Goal: Task Accomplishment & Management: Use online tool/utility

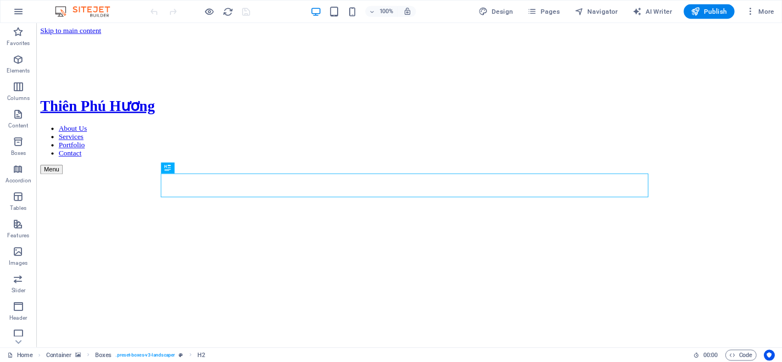
scroll to position [286, 0]
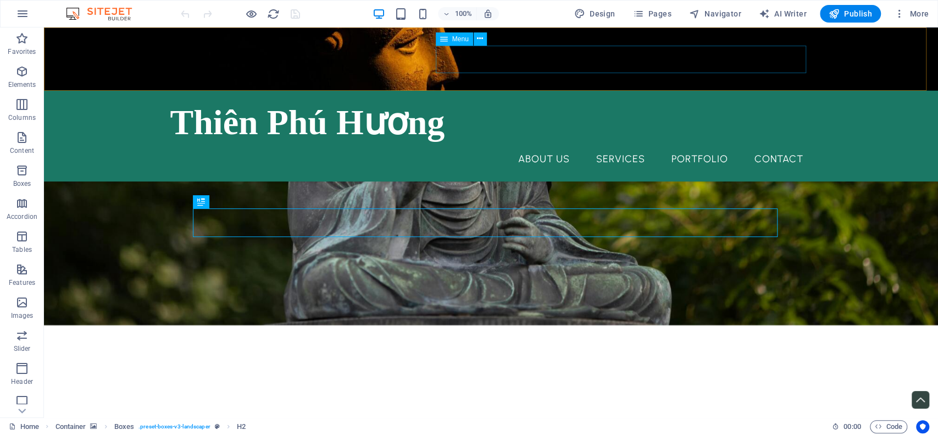
click at [554, 145] on nav "About Us Services Portfolio Contact" at bounding box center [491, 158] width 642 height 27
select select "1"
select select
select select "2"
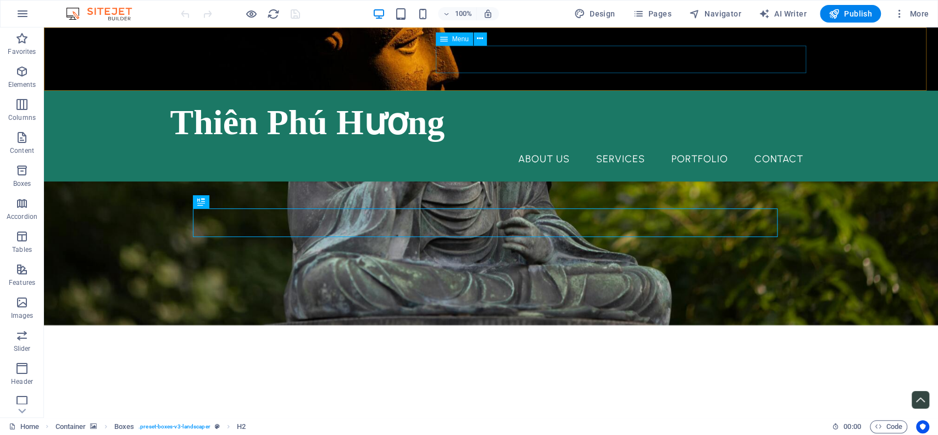
select select
select select "3"
select select
select select "4"
select select
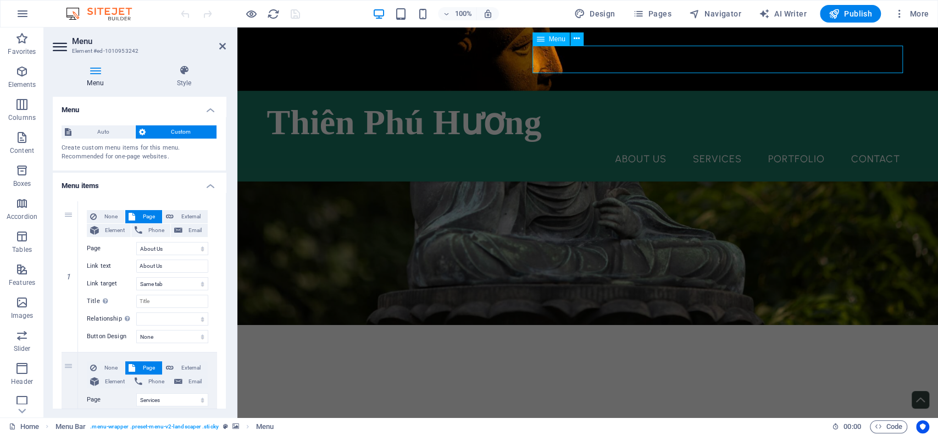
click at [626, 145] on nav "About Us Services Portfolio Contact" at bounding box center [588, 158] width 642 height 27
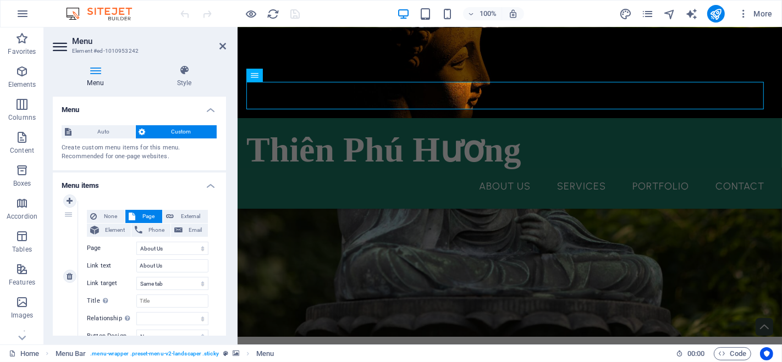
scroll to position [61, 0]
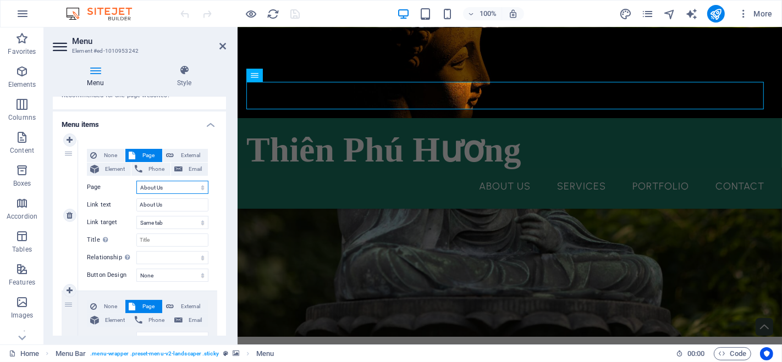
click at [176, 189] on select "Home About Us Services Portfolio Contact Legal Notice Privacy" at bounding box center [172, 187] width 72 height 13
click at [168, 189] on select "Home About Us Services Portfolio Contact Legal Notice Privacy" at bounding box center [172, 187] width 72 height 13
click at [164, 207] on input "About Us" at bounding box center [172, 204] width 72 height 13
drag, startPoint x: 168, startPoint y: 207, endPoint x: 132, endPoint y: 204, distance: 35.8
click at [132, 204] on div "Link text About Us" at bounding box center [147, 204] width 121 height 13
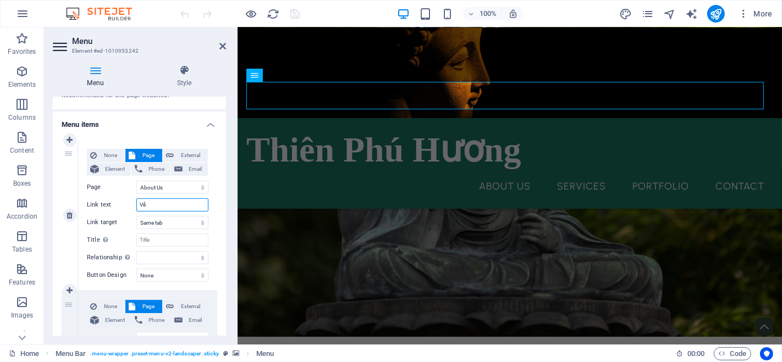
type input "Vể"
select select
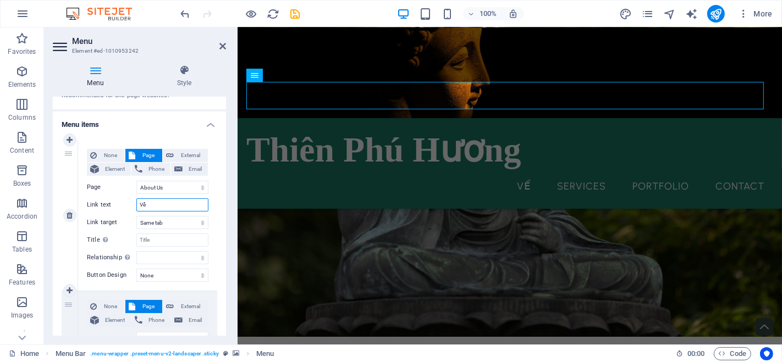
type input "V"
type input "Về Thiên Phú Hương"
select select
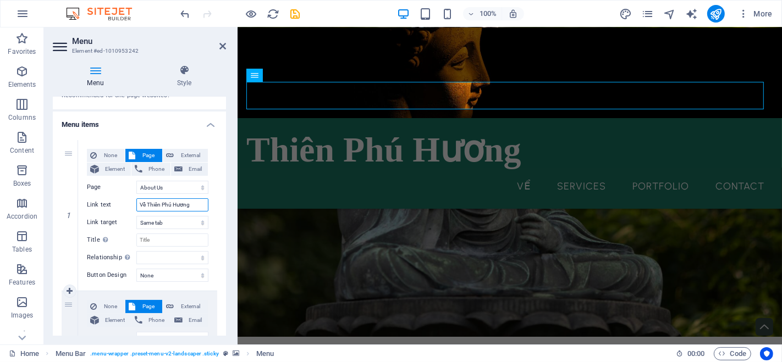
select select
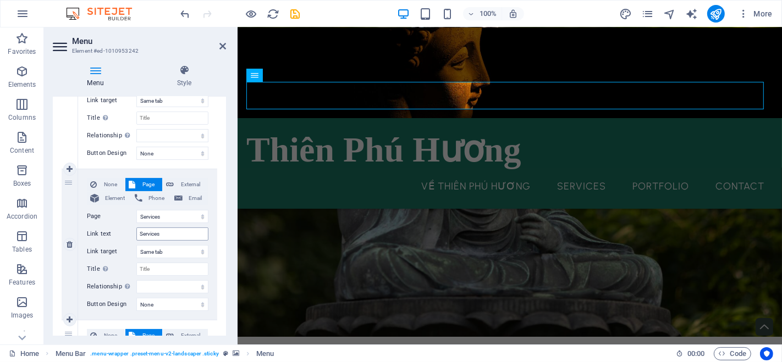
scroll to position [0, 0]
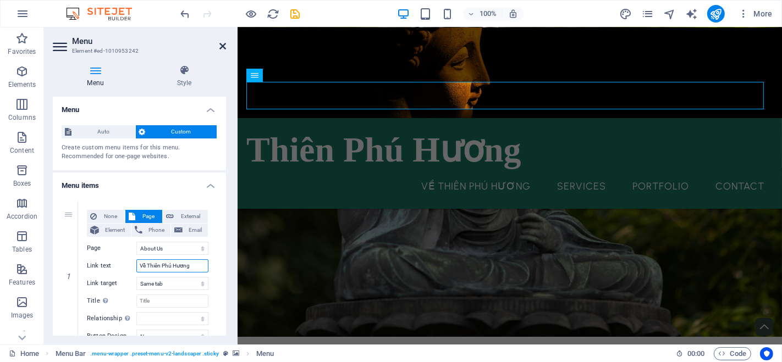
type input "Về Thiên Phú Hương"
click at [223, 42] on icon at bounding box center [222, 46] width 7 height 9
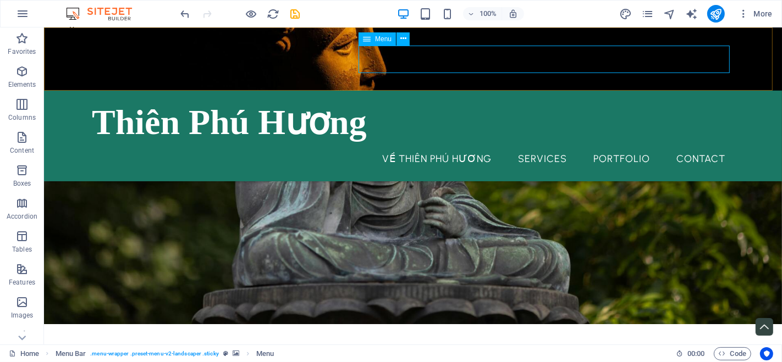
click at [440, 145] on nav "Về Thiên Phú Hương Services Portfolio Contact" at bounding box center [412, 158] width 642 height 27
select select "1"
select select
select select "2"
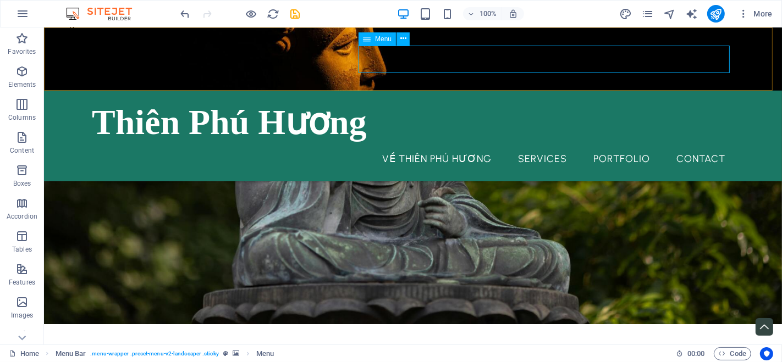
select select
select select "3"
select select
select select "4"
select select
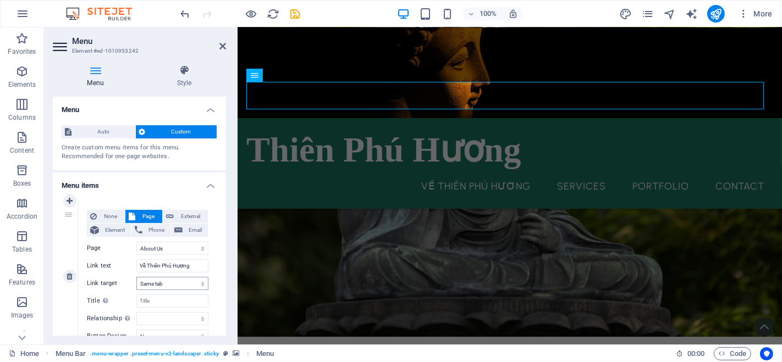
scroll to position [61, 0]
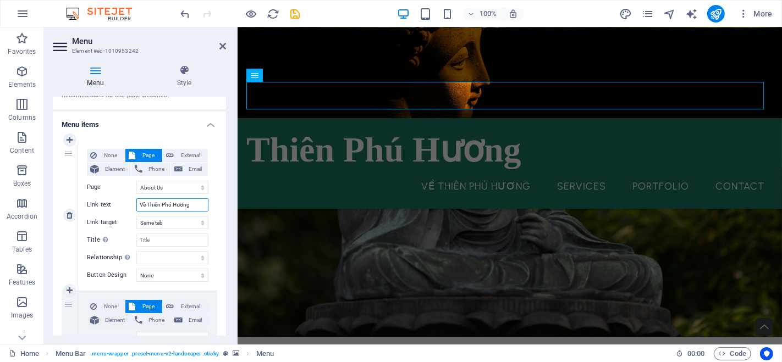
click at [177, 203] on input "Về Thiên Phú Hương" at bounding box center [172, 204] width 72 height 13
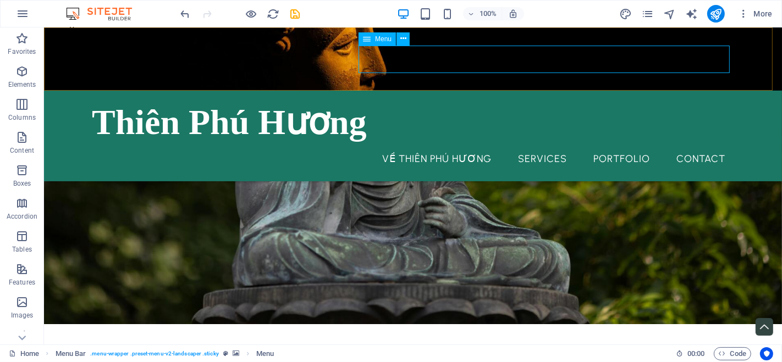
click at [522, 145] on nav "Về Thiên Phú Hương Services Portfolio Contact" at bounding box center [412, 158] width 642 height 27
select select "1"
select select
select select "2"
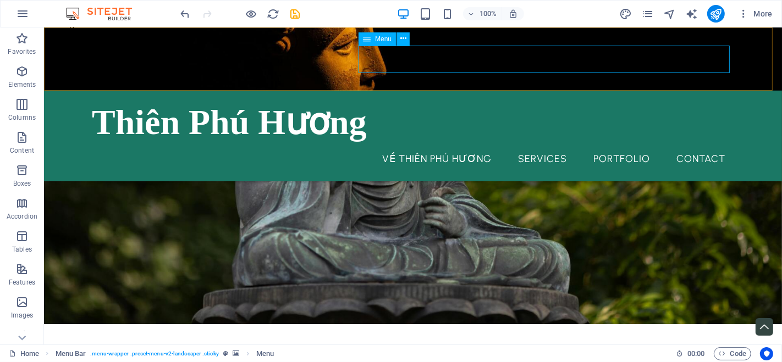
select select
select select "3"
select select
select select "4"
select select
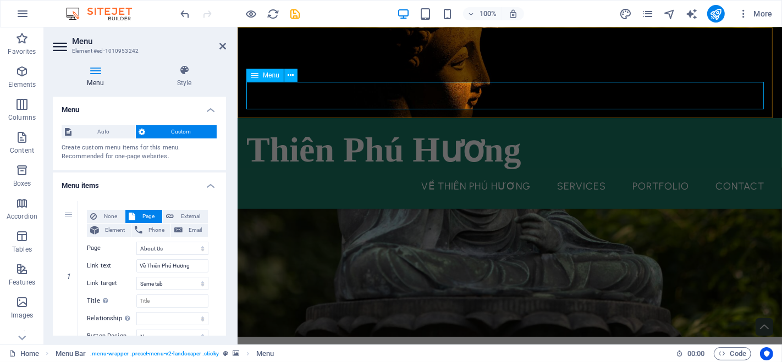
click at [565, 173] on nav "Về Thiên Phú Hương Services Portfolio Contact" at bounding box center [509, 186] width 527 height 27
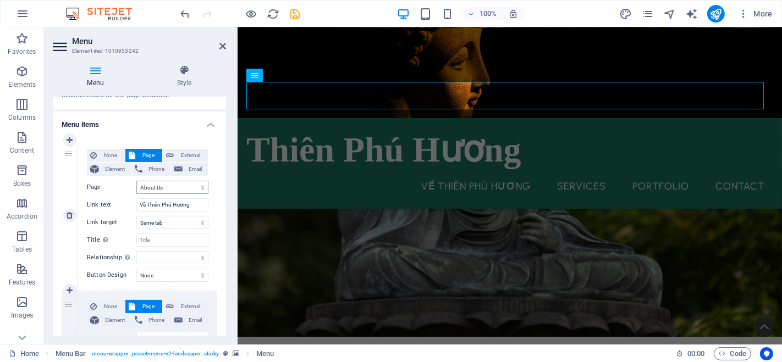
scroll to position [183, 0]
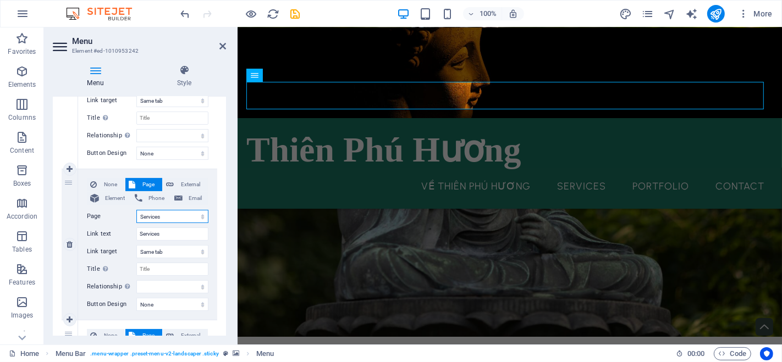
click at [173, 218] on select "Home About Us Services Portfolio Contact Legal Notice Privacy" at bounding box center [172, 216] width 72 height 13
click at [165, 217] on select "Home About Us Services Portfolio Contact Legal Notice Privacy" at bounding box center [172, 216] width 72 height 13
drag, startPoint x: 163, startPoint y: 241, endPoint x: 167, endPoint y: 235, distance: 6.7
click at [164, 240] on div "None Page External Element Phone Email Page Home About Us Services Portfolio Co…" at bounding box center [147, 235] width 121 height 115
drag, startPoint x: 151, startPoint y: 235, endPoint x: 125, endPoint y: 237, distance: 26.5
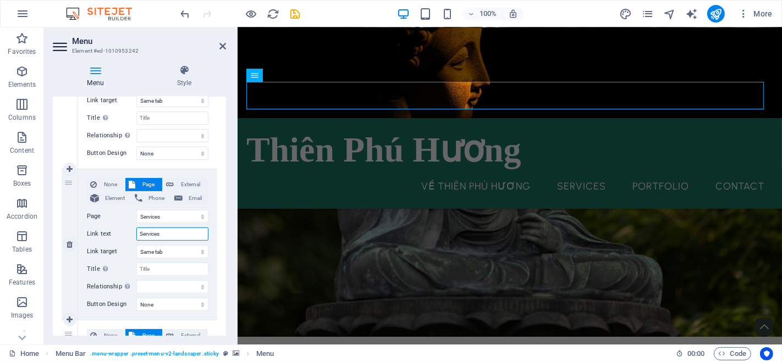
click at [125, 237] on div "Link text Services" at bounding box center [147, 234] width 121 height 13
type input "Sản phẩm"
select select
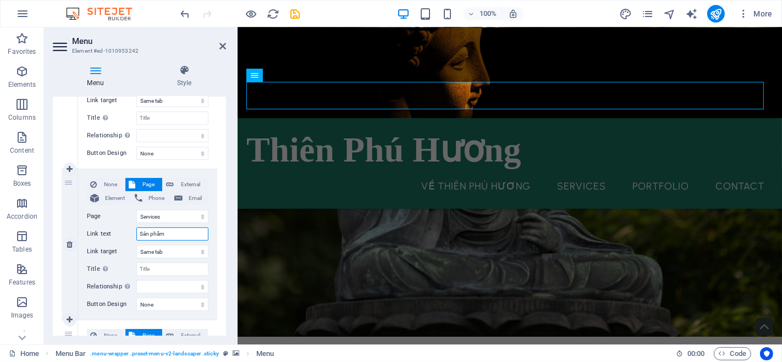
select select
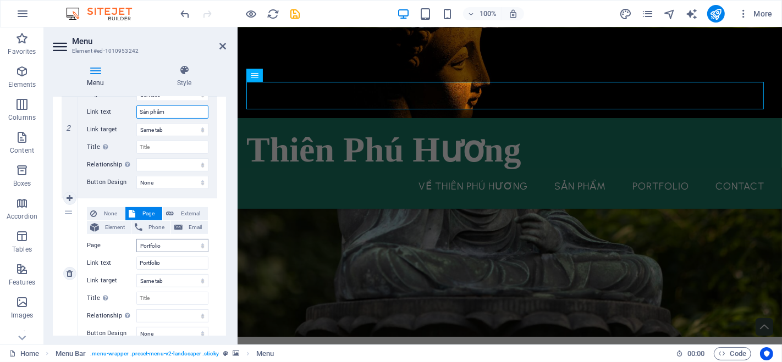
scroll to position [366, 0]
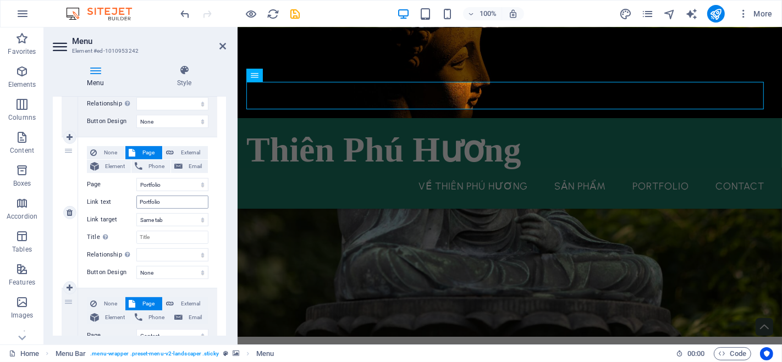
type input "Sản phẩm"
drag, startPoint x: 168, startPoint y: 202, endPoint x: 132, endPoint y: 205, distance: 35.3
click at [132, 205] on div "Link text Portfolio" at bounding box center [147, 202] width 121 height 13
type input "Danh mục"
select select
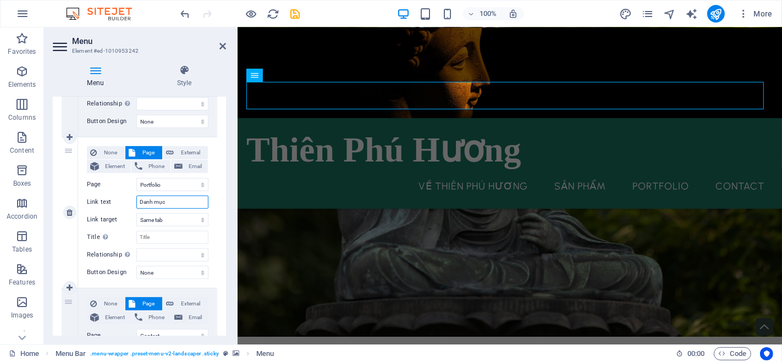
select select
type input "D"
type input "t"
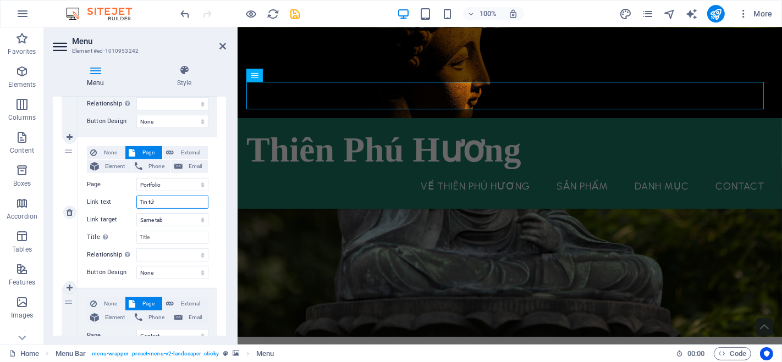
type input "Tin tức"
select select
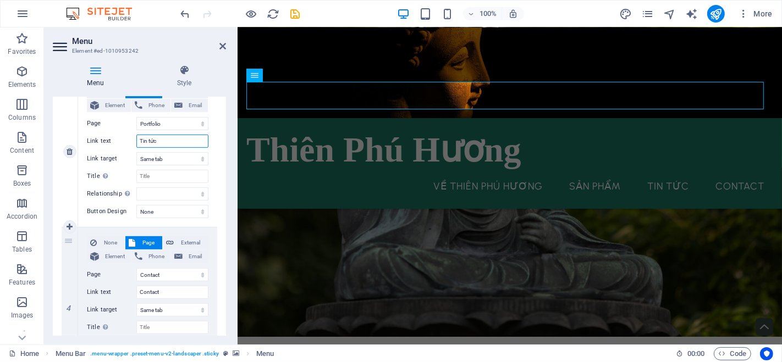
scroll to position [499, 0]
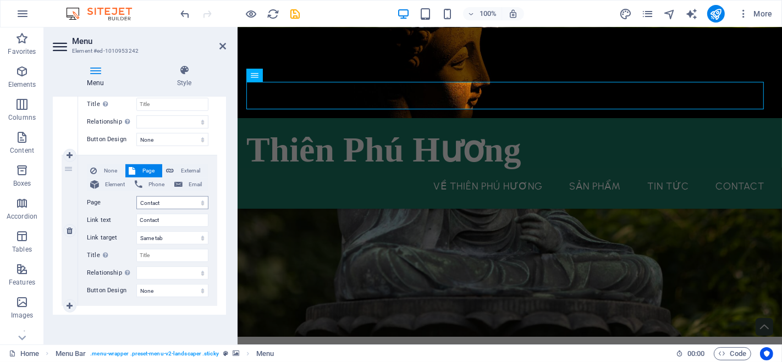
type input "Tin tức"
click at [173, 203] on select "Home About Us Services Portfolio Contact Legal Notice Privacy" at bounding box center [172, 202] width 72 height 13
click at [174, 206] on select "Home About Us Services Portfolio Contact Legal Notice Privacy" at bounding box center [172, 202] width 72 height 13
drag, startPoint x: 169, startPoint y: 225, endPoint x: 92, endPoint y: 222, distance: 77.0
click at [92, 222] on div "Link text Contact" at bounding box center [147, 220] width 121 height 13
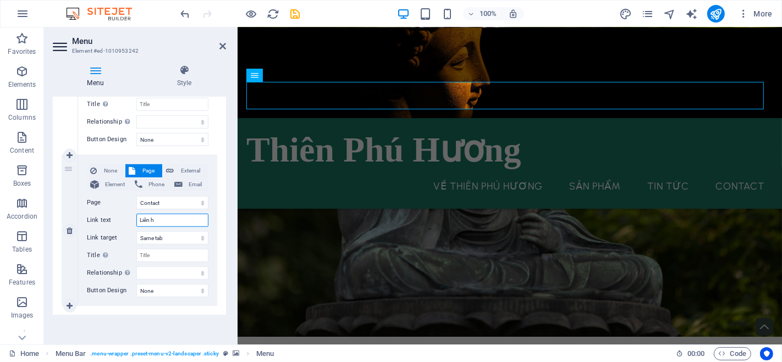
type input "Liên hệ"
select select
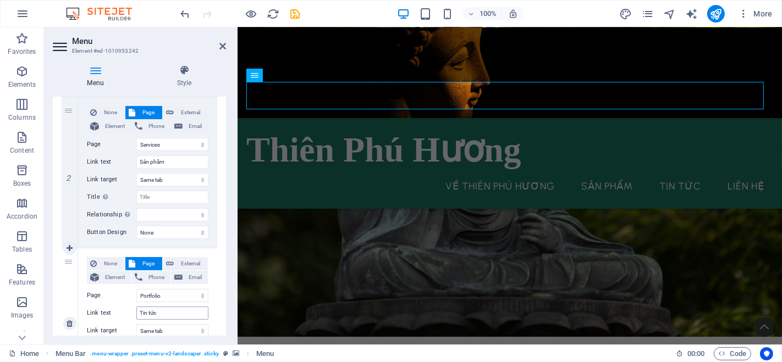
scroll to position [316, 0]
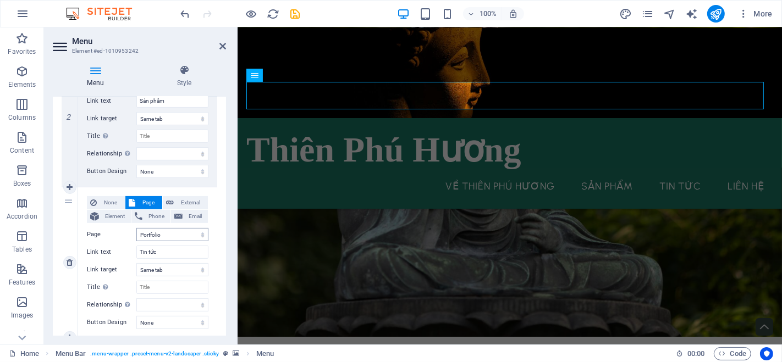
type input "Liên hệ"
click at [158, 239] on select "Home About Us Services Portfolio Contact Legal Notice Privacy" at bounding box center [172, 234] width 72 height 13
click at [232, 216] on div "Menu Style Menu Auto Custom Create custom menu items for this menu. Recommended…" at bounding box center [139, 200] width 191 height 289
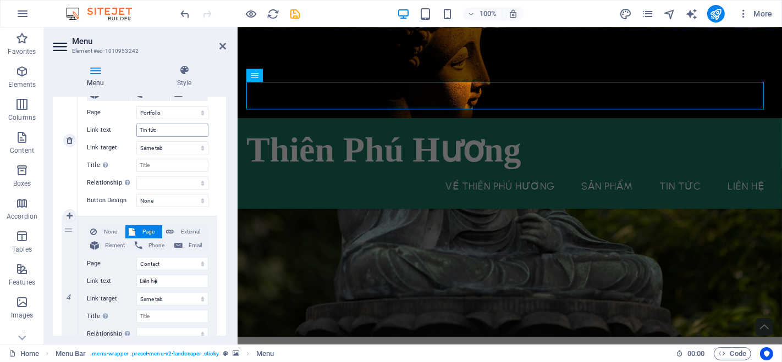
scroll to position [499, 0]
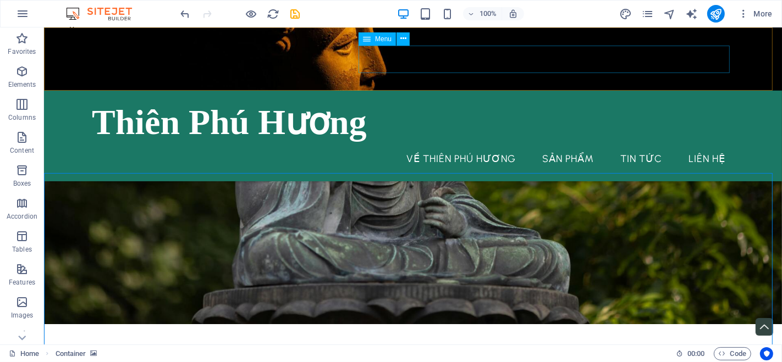
click at [637, 145] on nav "Về Thiên Phú Hương Sản phẩm Tin tức Liên hệ" at bounding box center [412, 158] width 642 height 27
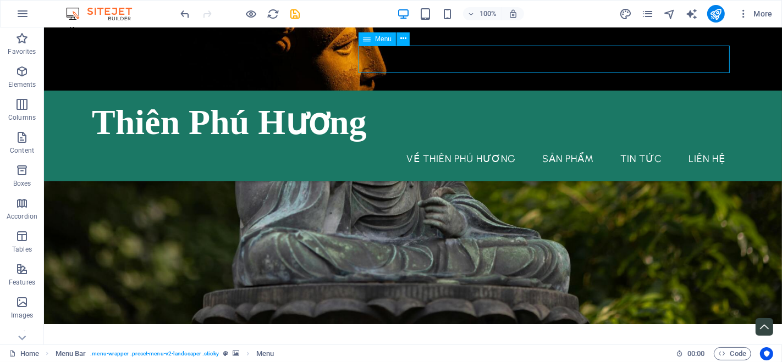
click at [637, 145] on nav "Về Thiên Phú Hương Sản phẩm Tin tức Liên hệ" at bounding box center [412, 158] width 642 height 27
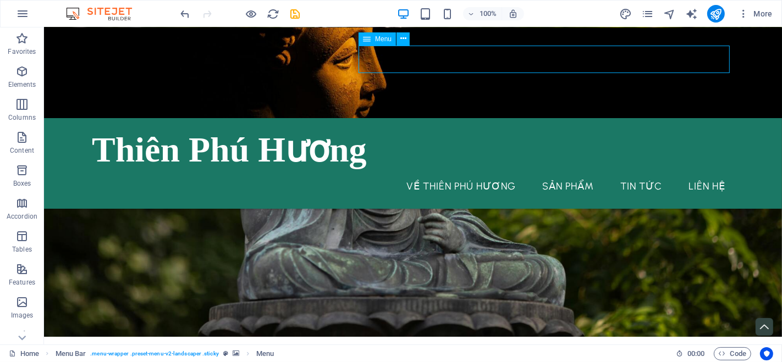
select select "1"
select select
select select "2"
select select
select select "3"
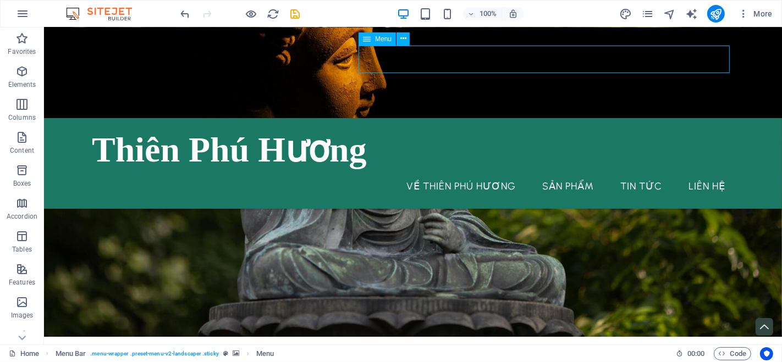
select select
select select "4"
select select
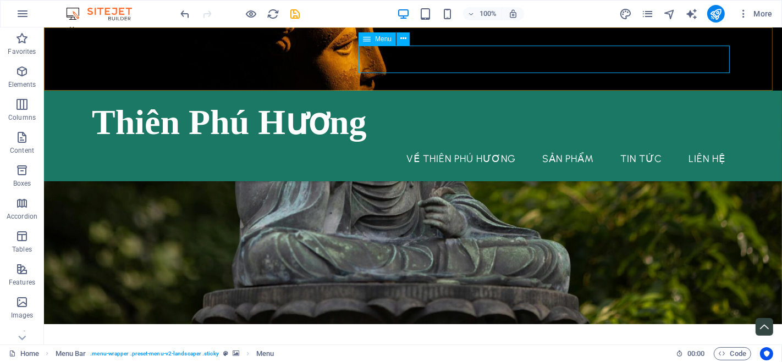
click at [621, 145] on nav "Về Thiên Phú Hương Sản phẩm Tin tức Liên hệ" at bounding box center [412, 158] width 642 height 27
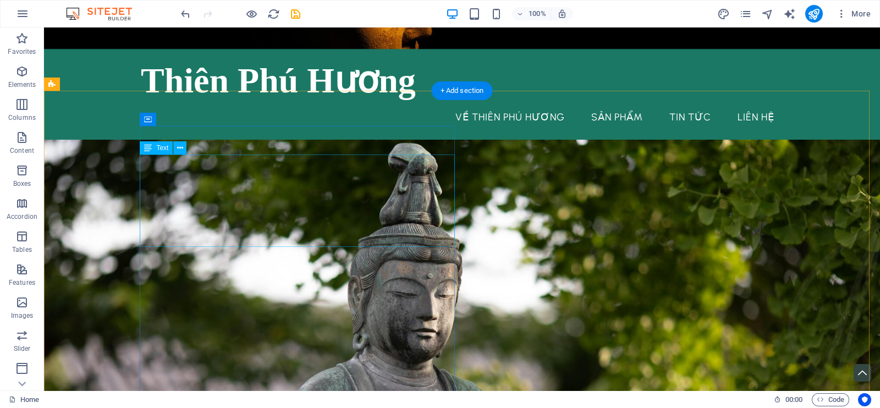
scroll to position [0, 0]
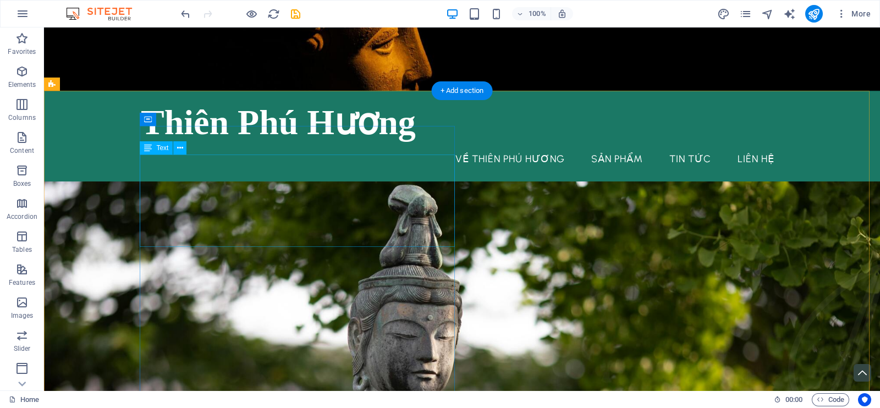
drag, startPoint x: 240, startPoint y: 230, endPoint x: 196, endPoint y: 203, distance: 51.9
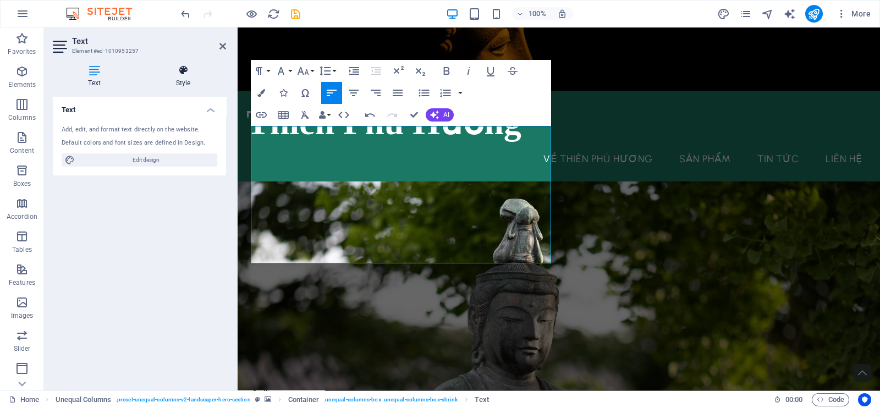
click at [174, 80] on h4 "Style" at bounding box center [183, 76] width 86 height 23
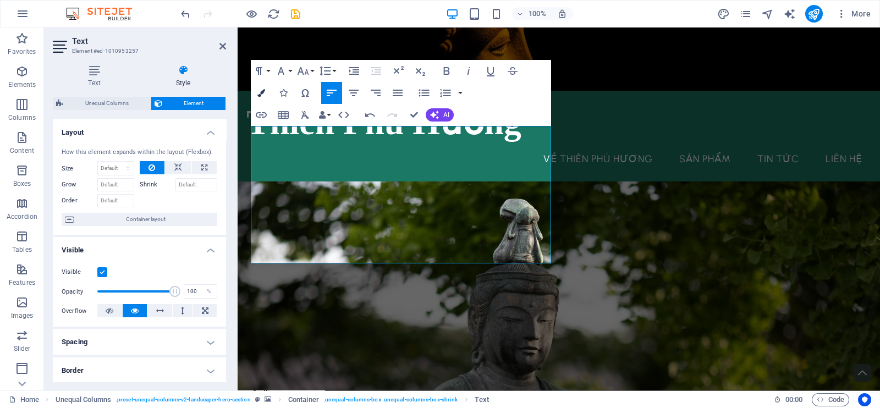
click at [263, 96] on icon "button" at bounding box center [261, 93] width 8 height 8
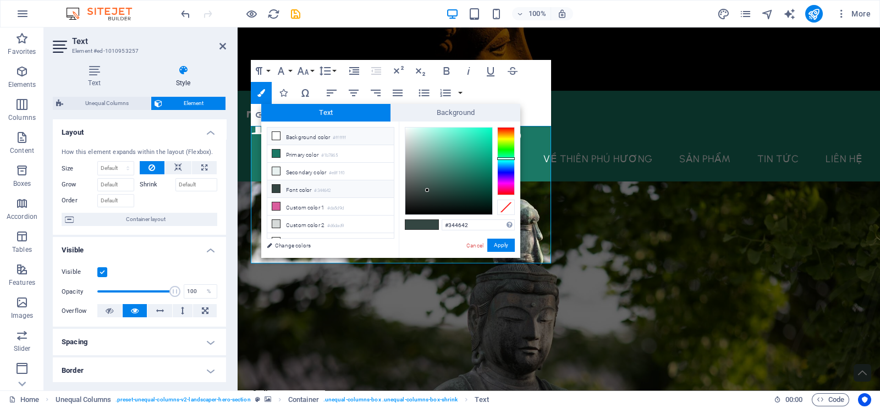
click at [279, 139] on icon at bounding box center [276, 136] width 8 height 8
type input "#ffffff"
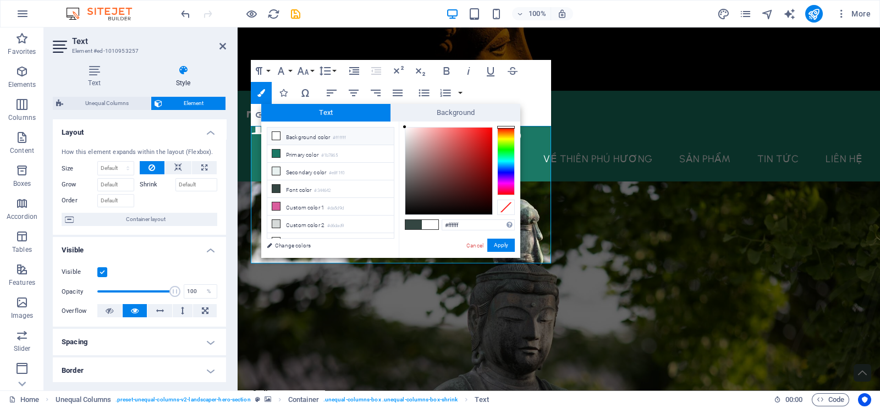
click at [275, 138] on icon at bounding box center [276, 136] width 8 height 8
click at [508, 250] on button "Apply" at bounding box center [500, 245] width 27 height 13
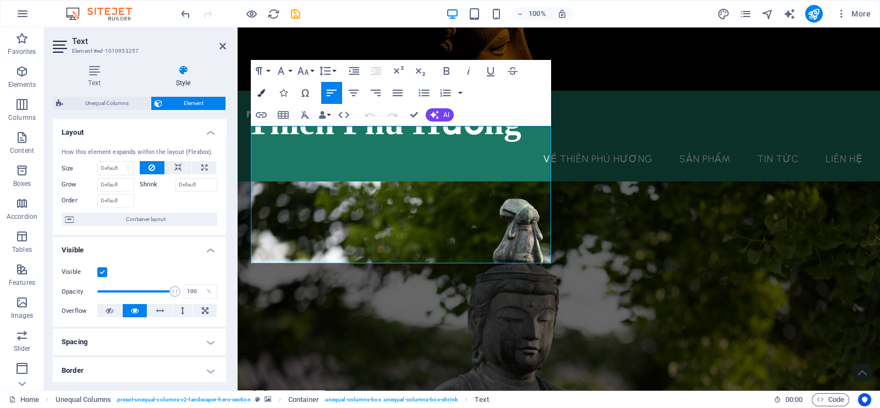
click at [261, 88] on button "Colors" at bounding box center [261, 93] width 21 height 22
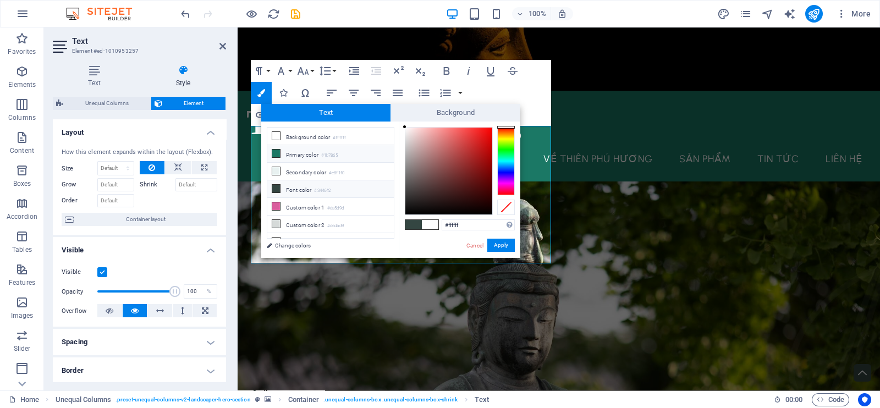
click at [279, 153] on icon at bounding box center [276, 154] width 8 height 8
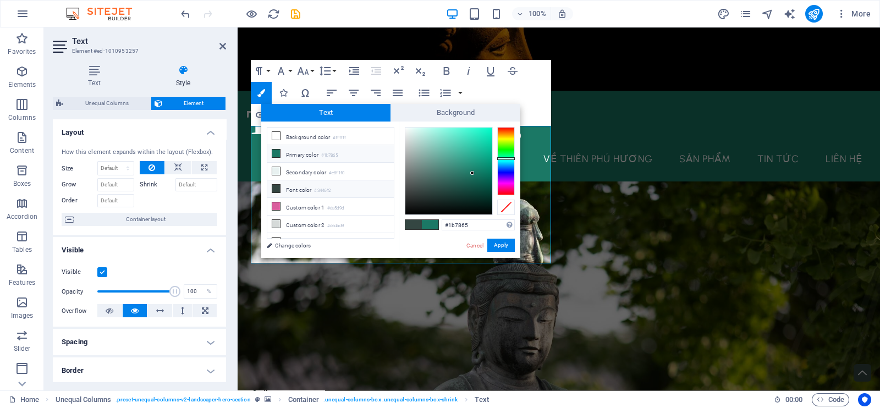
click at [273, 187] on icon at bounding box center [276, 189] width 8 height 8
click at [276, 197] on icon at bounding box center [276, 197] width 8 height 8
type input "#da5d9d"
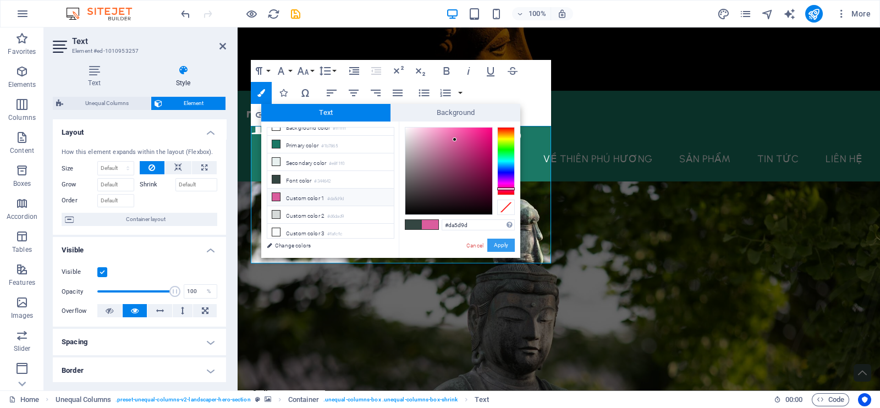
click at [507, 246] on button "Apply" at bounding box center [500, 245] width 27 height 13
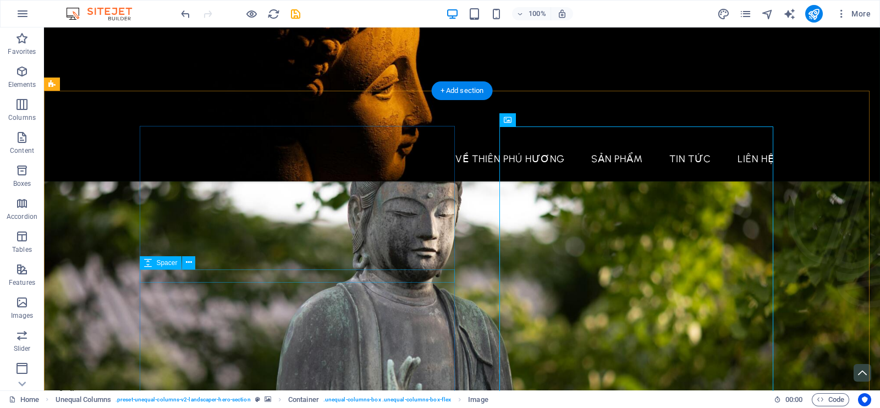
scroll to position [68, 0]
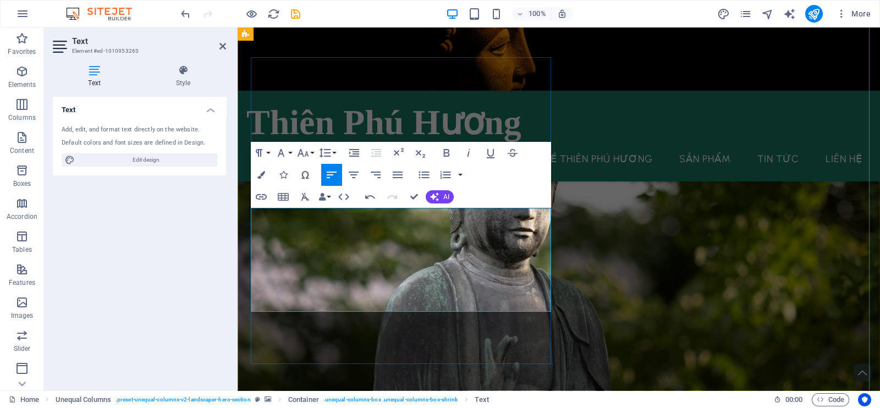
click at [263, 151] on icon "button" at bounding box center [258, 152] width 13 height 13
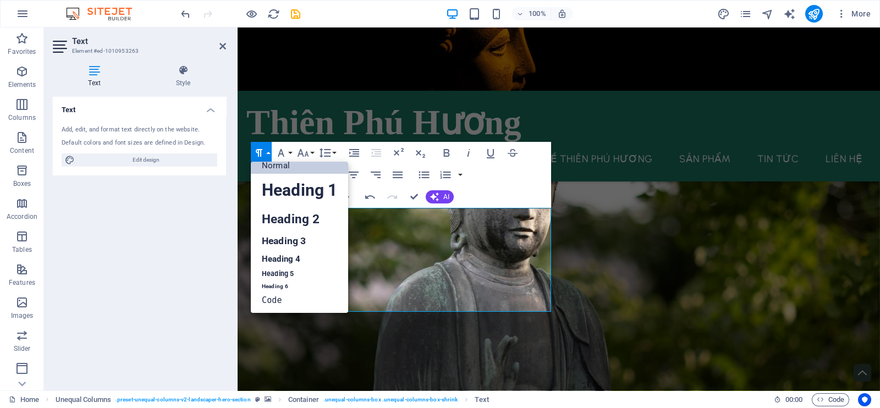
scroll to position [8, 0]
click at [263, 151] on icon "button" at bounding box center [258, 152] width 13 height 13
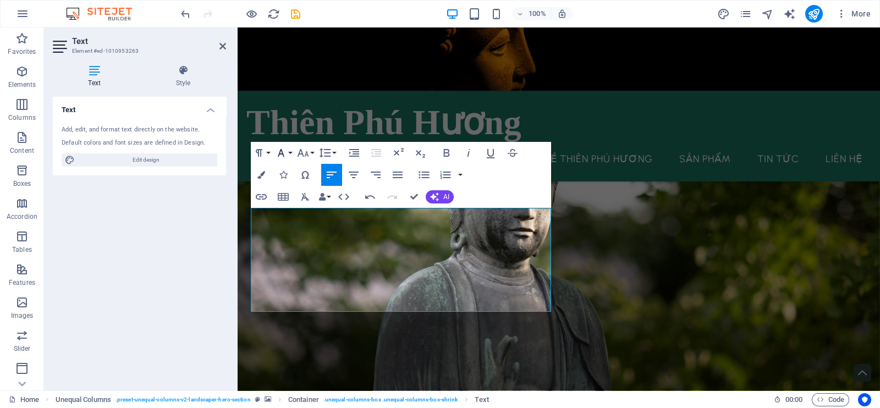
click at [285, 152] on icon "button" at bounding box center [280, 152] width 13 height 13
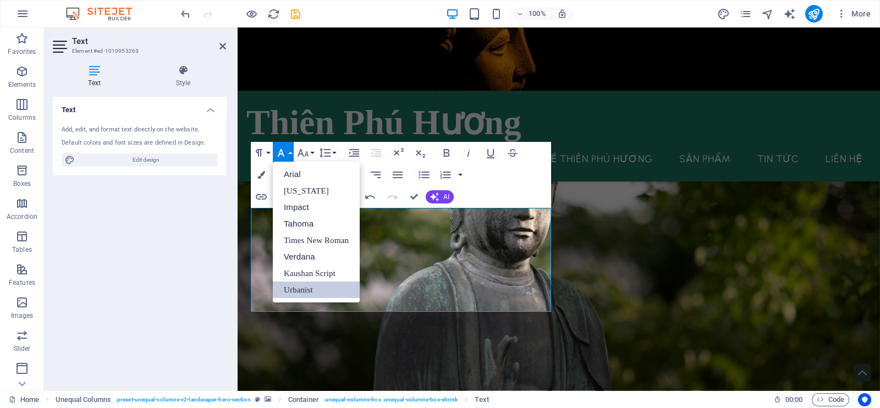
scroll to position [0, 0]
click at [310, 248] on link "Verdana" at bounding box center [316, 256] width 87 height 16
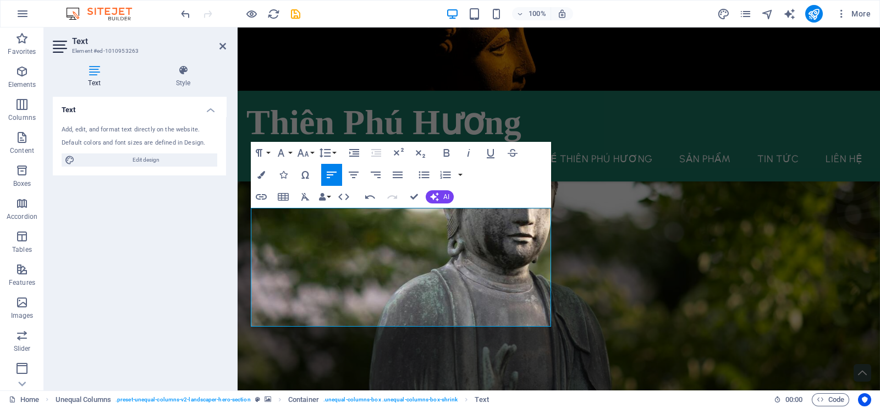
click at [581, 339] on figure at bounding box center [558, 306] width 642 height 567
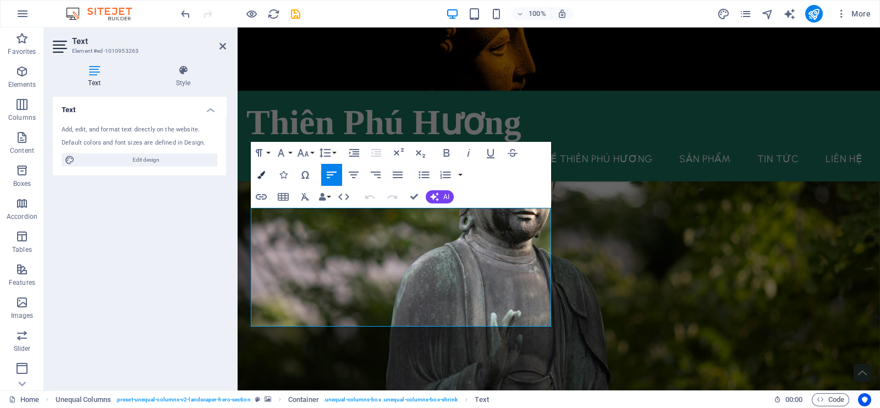
click at [264, 173] on icon "button" at bounding box center [261, 175] width 8 height 8
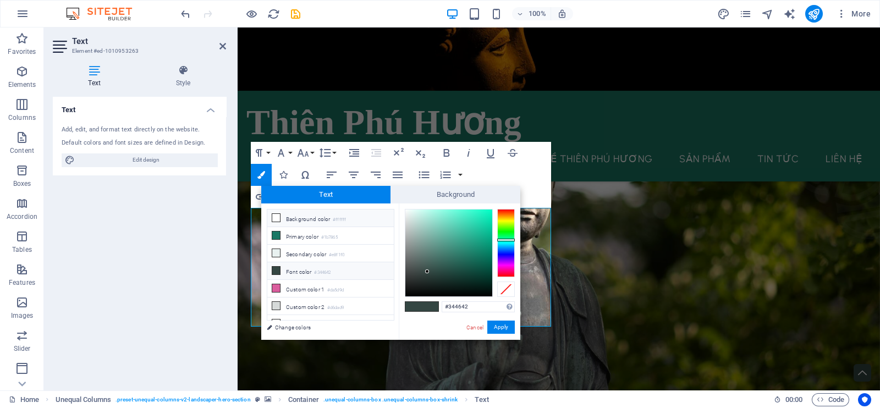
click at [274, 220] on icon at bounding box center [276, 218] width 8 height 8
type input "#ffffff"
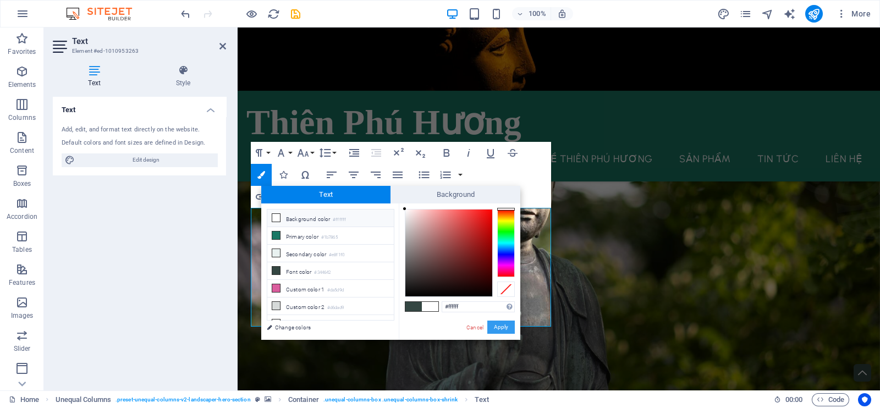
click at [499, 330] on button "Apply" at bounding box center [500, 326] width 27 height 13
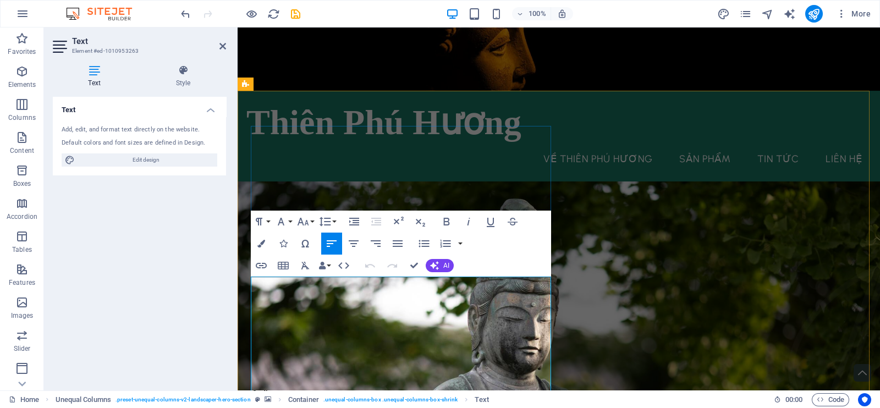
click at [280, 224] on icon "button" at bounding box center [280, 221] width 13 height 13
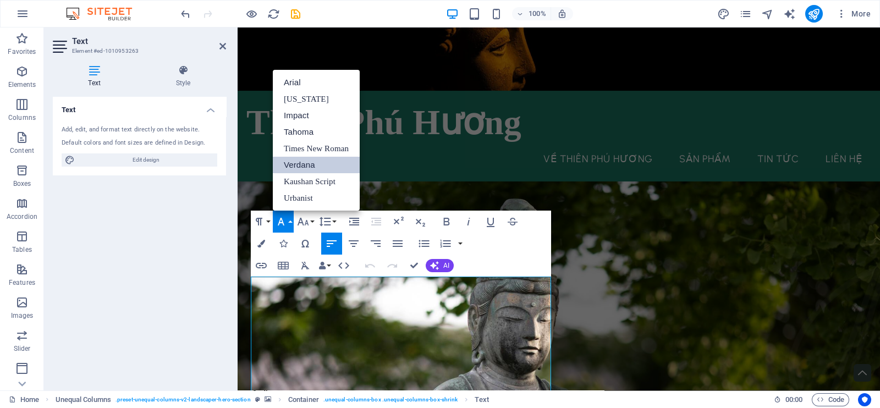
click at [573, 297] on figure at bounding box center [558, 403] width 642 height 444
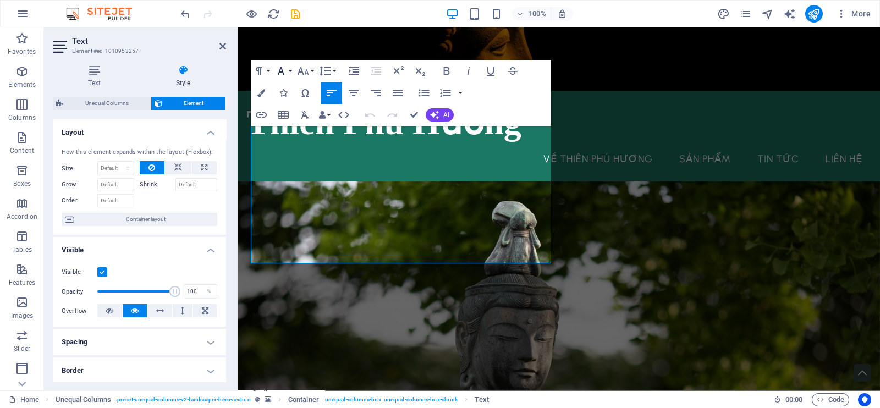
click at [289, 75] on button "Font Family" at bounding box center [283, 71] width 21 height 22
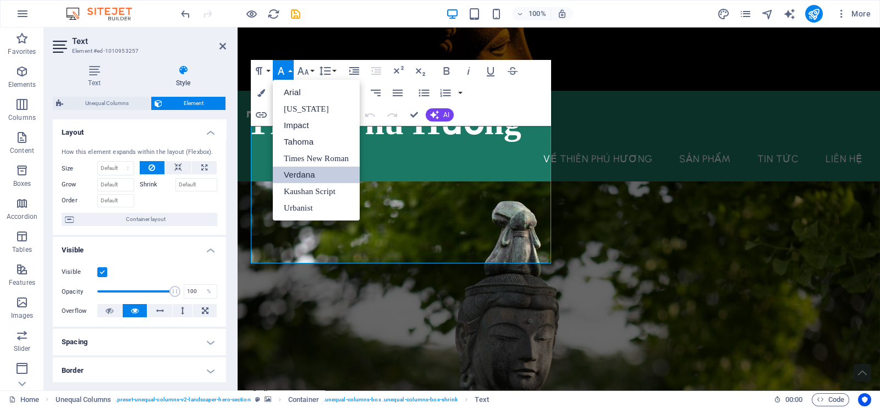
click at [308, 168] on link "Verdana" at bounding box center [316, 175] width 87 height 16
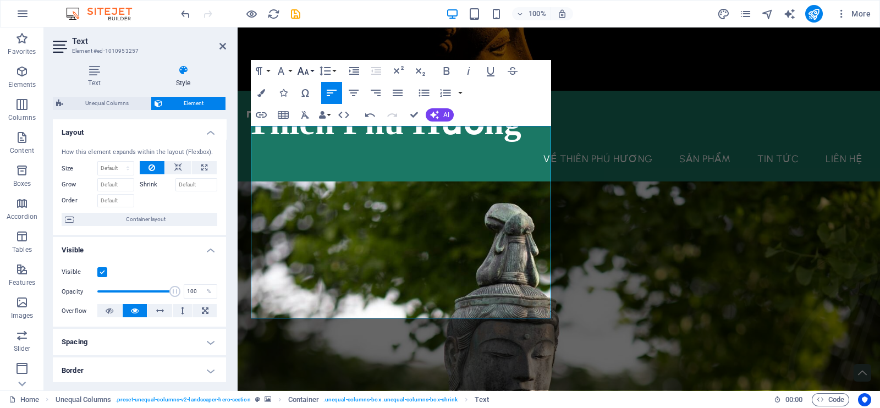
click at [304, 75] on icon "button" at bounding box center [302, 70] width 13 height 13
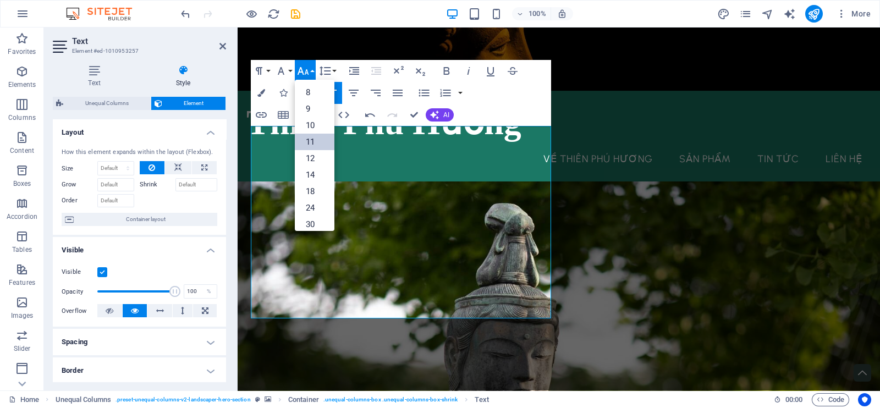
click at [307, 135] on link "11" at bounding box center [315, 142] width 40 height 16
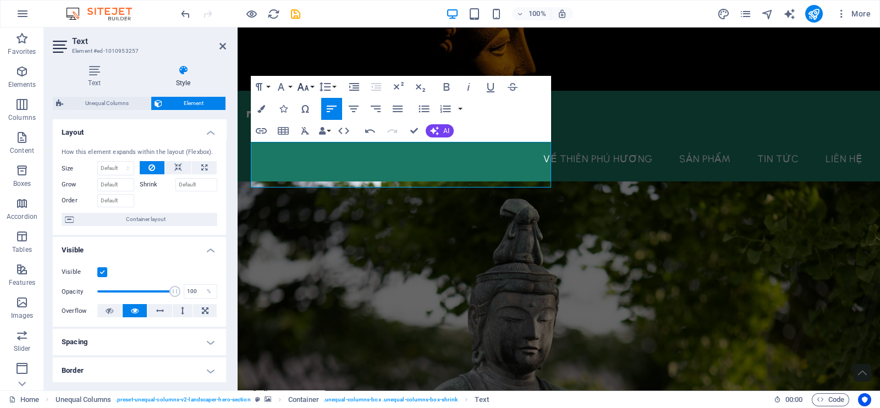
click at [311, 89] on button "Font Size" at bounding box center [305, 87] width 21 height 22
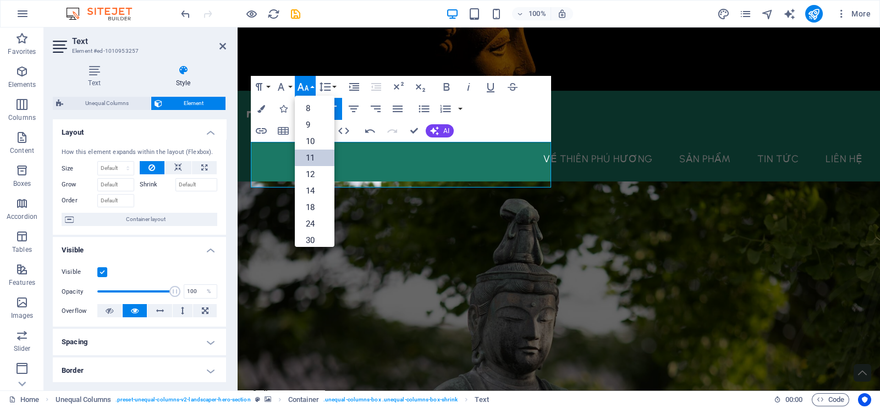
scroll to position [62, 0]
click at [308, 175] on link "30" at bounding box center [315, 178] width 40 height 16
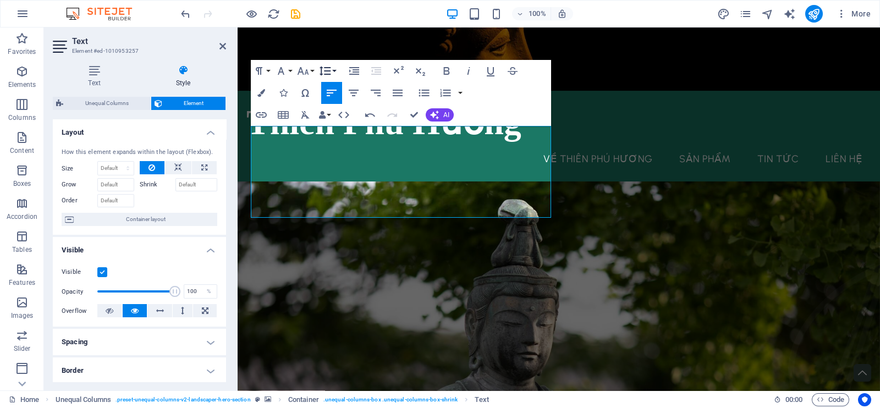
click at [334, 68] on button "Line Height" at bounding box center [327, 71] width 21 height 22
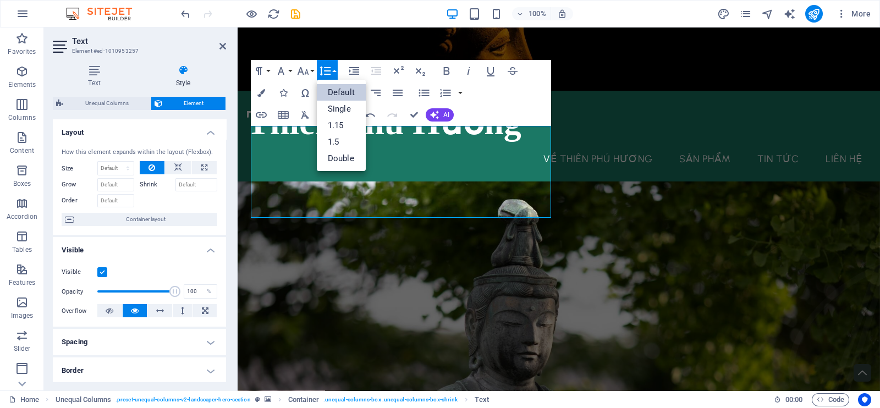
scroll to position [0, 0]
click at [335, 106] on link "Single" at bounding box center [341, 109] width 49 height 16
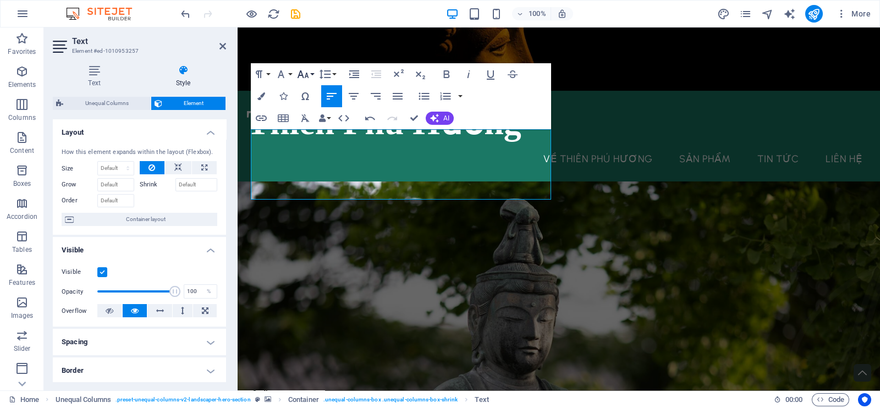
click at [313, 78] on button "Font Size" at bounding box center [305, 74] width 21 height 22
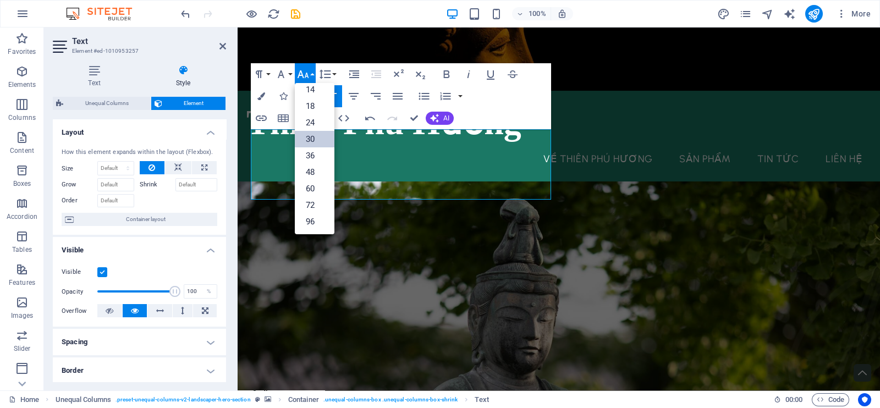
scroll to position [88, 0]
click at [311, 151] on link "36" at bounding box center [315, 156] width 40 height 16
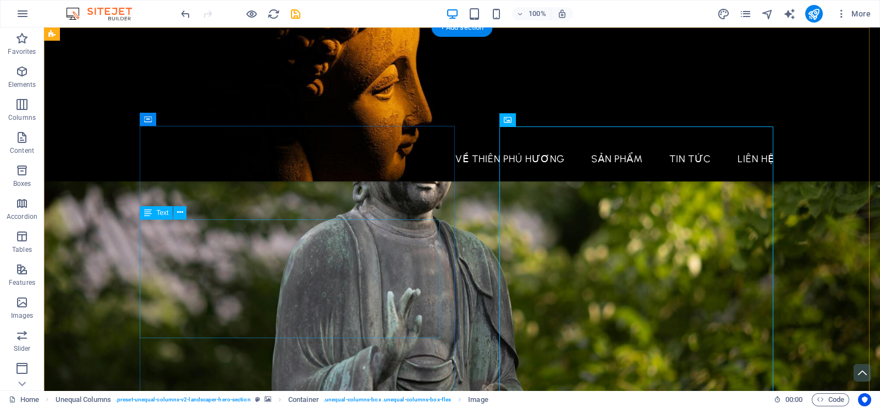
scroll to position [0, 0]
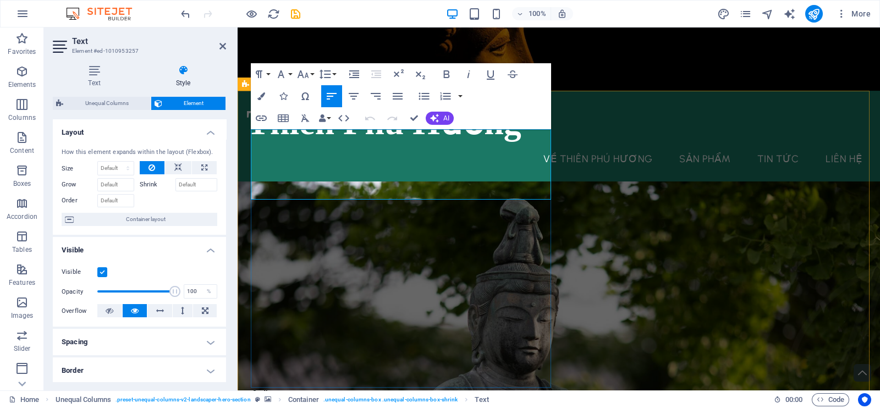
drag, startPoint x: 252, startPoint y: 155, endPoint x: 528, endPoint y: 198, distance: 279.3
click at [322, 76] on icon "button" at bounding box center [324, 74] width 13 height 13
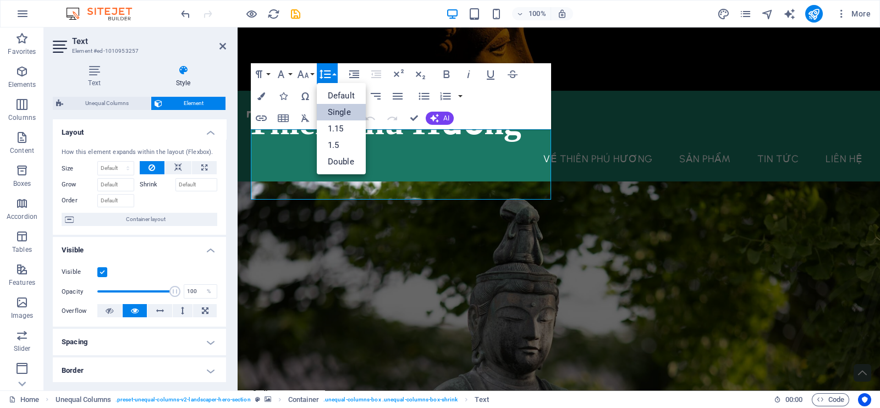
click at [342, 109] on link "Single" at bounding box center [341, 112] width 49 height 16
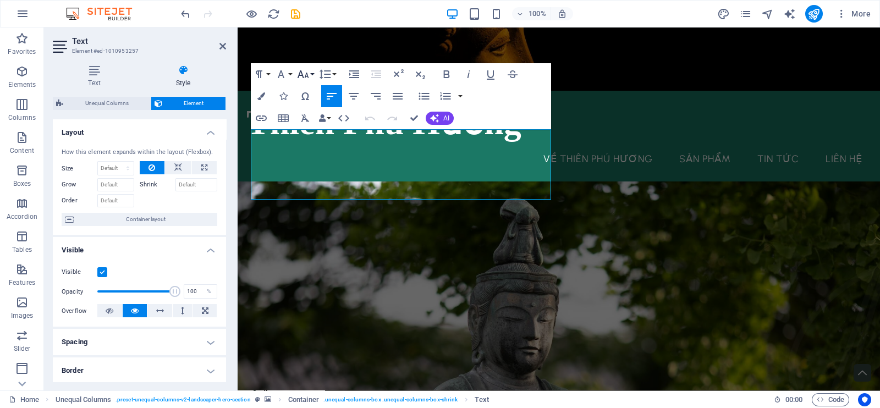
click at [304, 79] on icon "button" at bounding box center [302, 74] width 13 height 13
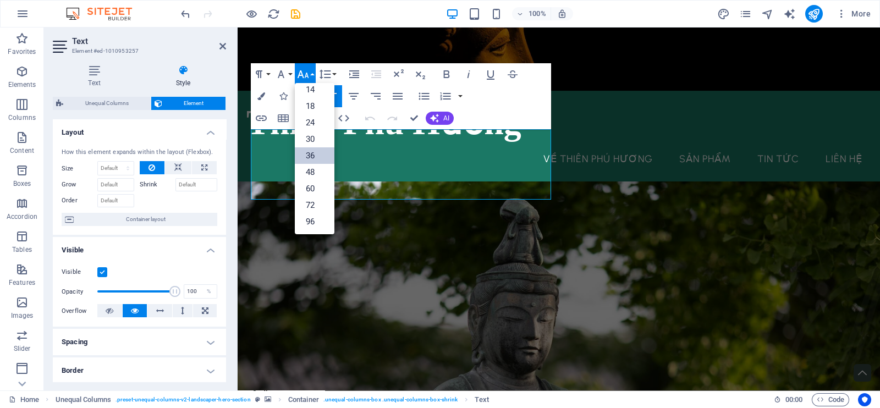
scroll to position [88, 0]
click at [304, 79] on icon "button" at bounding box center [302, 74] width 13 height 13
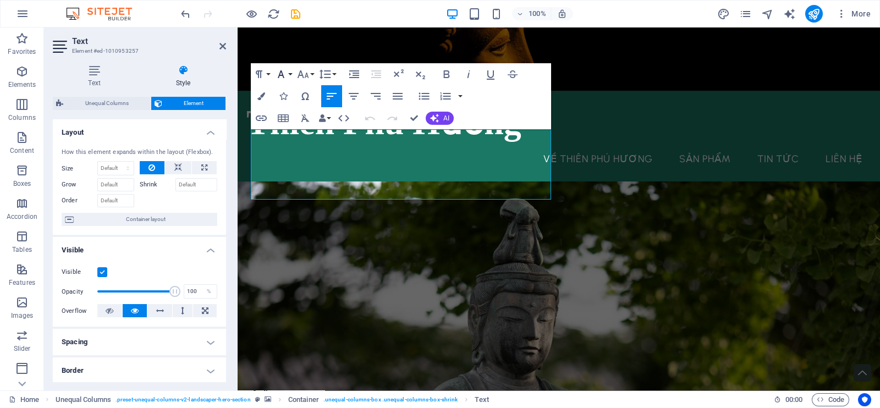
click at [290, 79] on button "Font Family" at bounding box center [283, 74] width 21 height 22
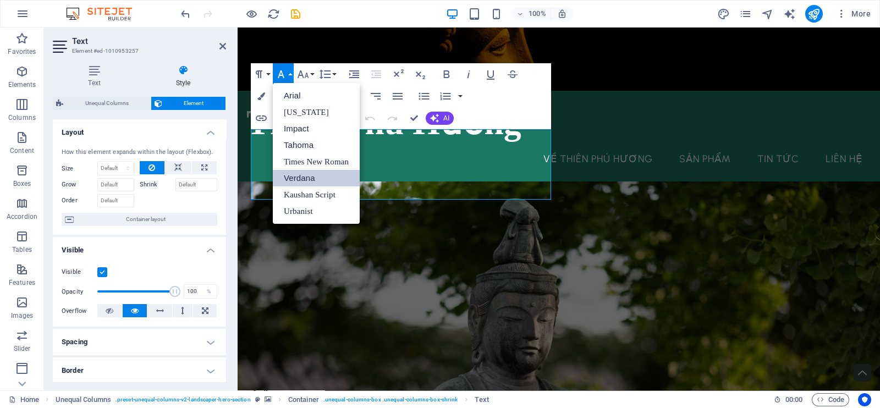
scroll to position [0, 0]
click at [290, 79] on button "Font Family" at bounding box center [283, 74] width 21 height 22
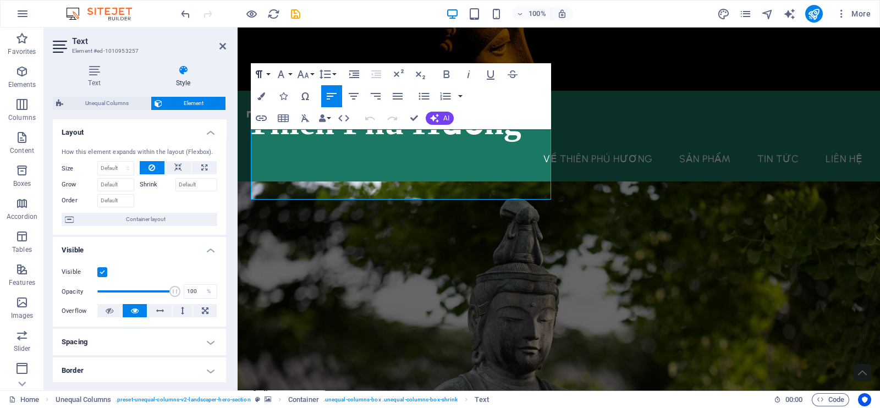
click at [263, 76] on icon "button" at bounding box center [258, 74] width 13 height 13
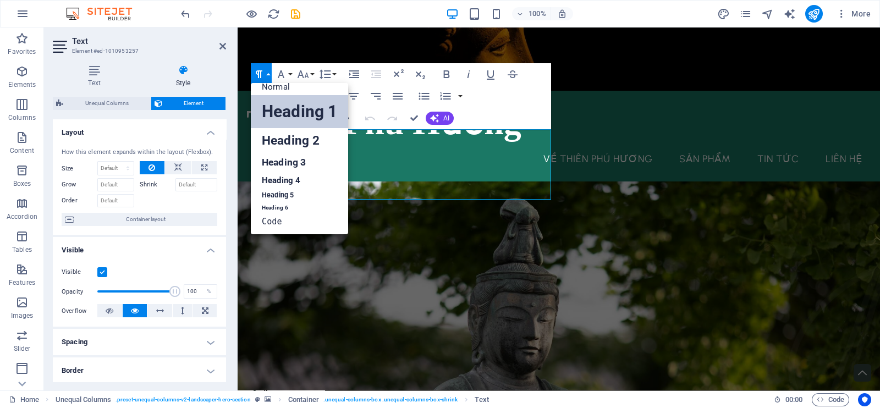
scroll to position [8, 0]
click at [263, 76] on icon "button" at bounding box center [258, 74] width 13 height 13
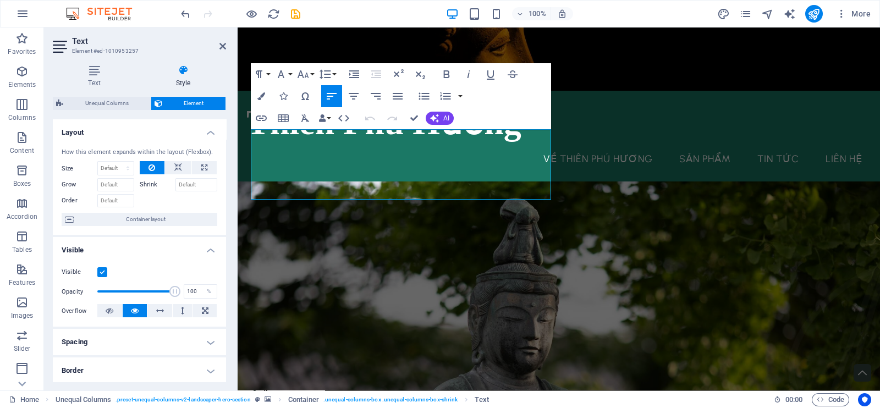
click at [567, 247] on figure at bounding box center [558, 403] width 642 height 444
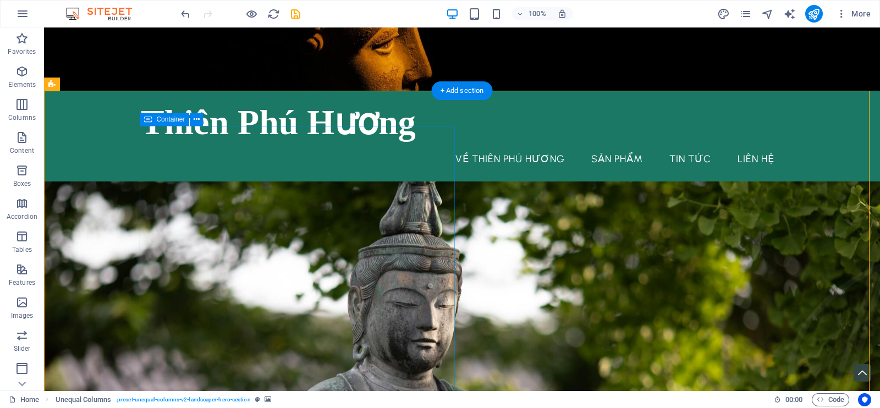
drag, startPoint x: 334, startPoint y: 134, endPoint x: 340, endPoint y: 156, distance: 22.4
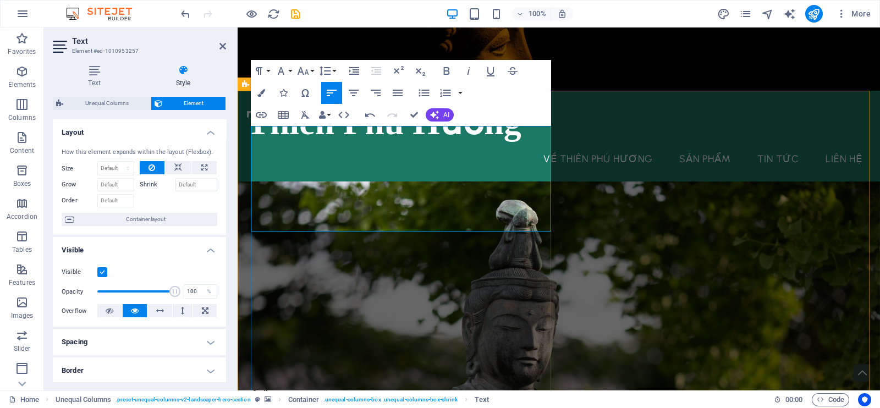
drag, startPoint x: 253, startPoint y: 185, endPoint x: 331, endPoint y: 215, distance: 83.2
click at [301, 70] on icon "button" at bounding box center [302, 70] width 13 height 13
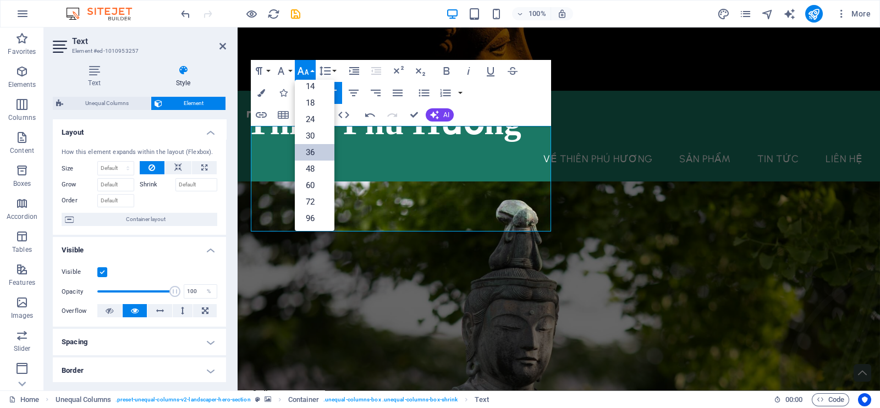
scroll to position [88, 0]
click at [308, 139] on link "30" at bounding box center [315, 136] width 40 height 16
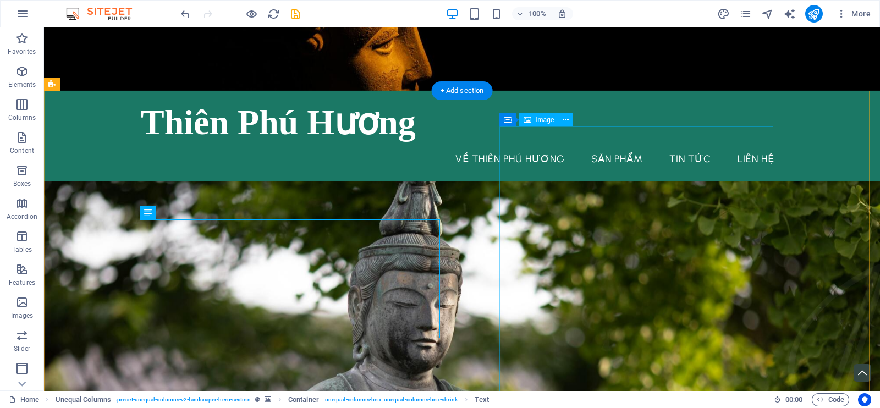
drag, startPoint x: 585, startPoint y: 261, endPoint x: 569, endPoint y: 262, distance: 16.6
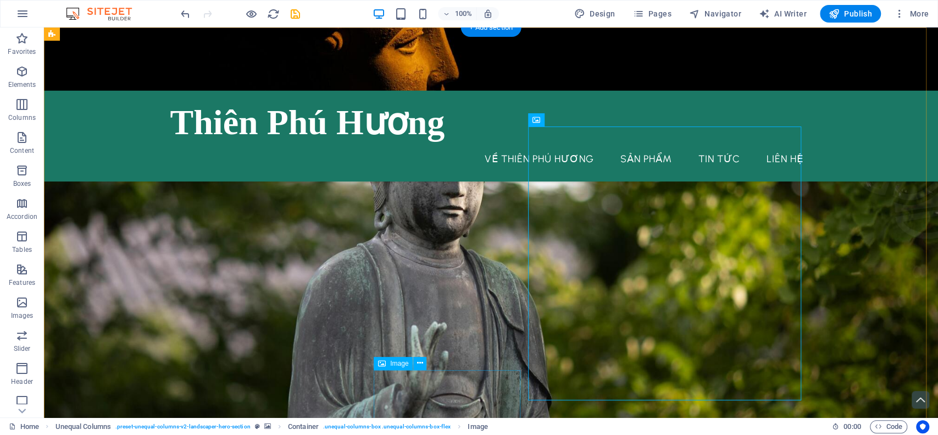
scroll to position [0, 0]
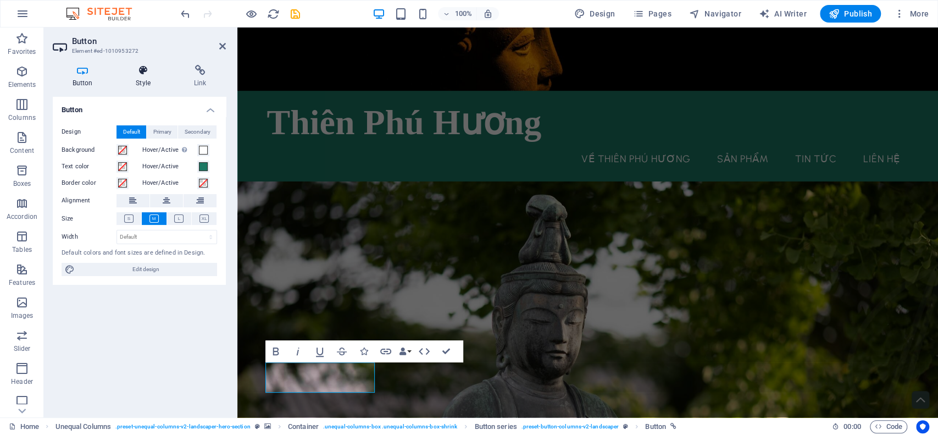
click at [143, 81] on h4 "Style" at bounding box center [146, 76] width 58 height 23
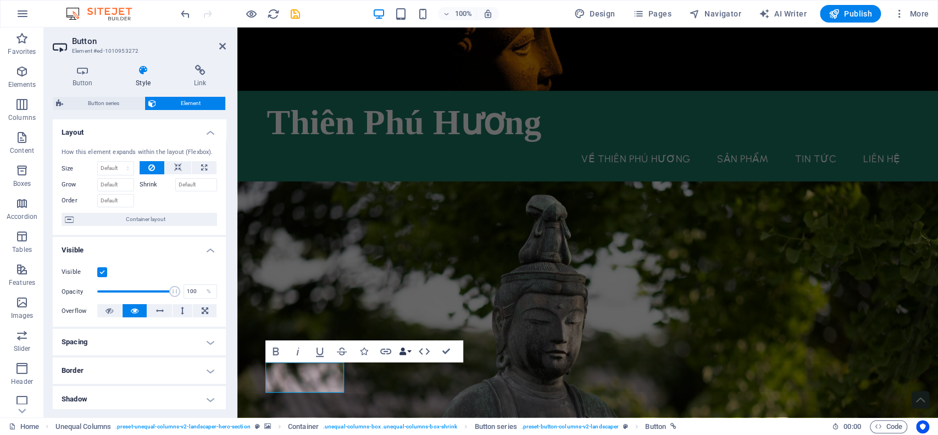
click at [411, 355] on button "Data Bindings" at bounding box center [404, 351] width 15 height 22
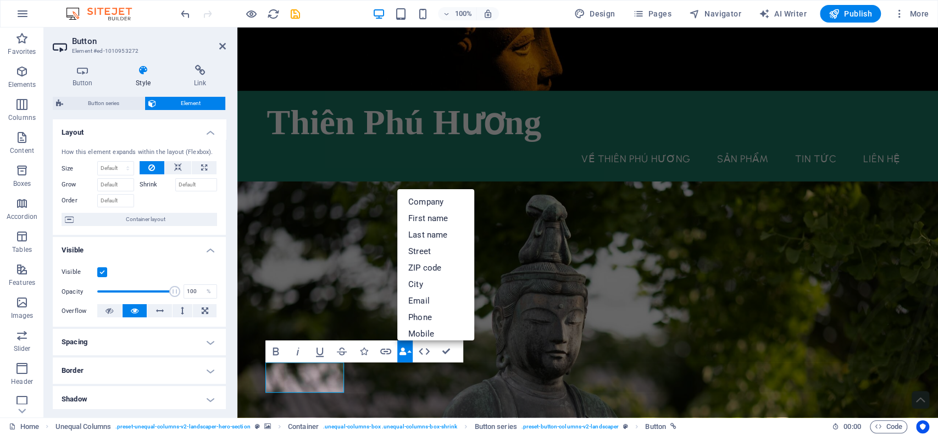
click at [411, 355] on button "Data Bindings" at bounding box center [404, 351] width 15 height 22
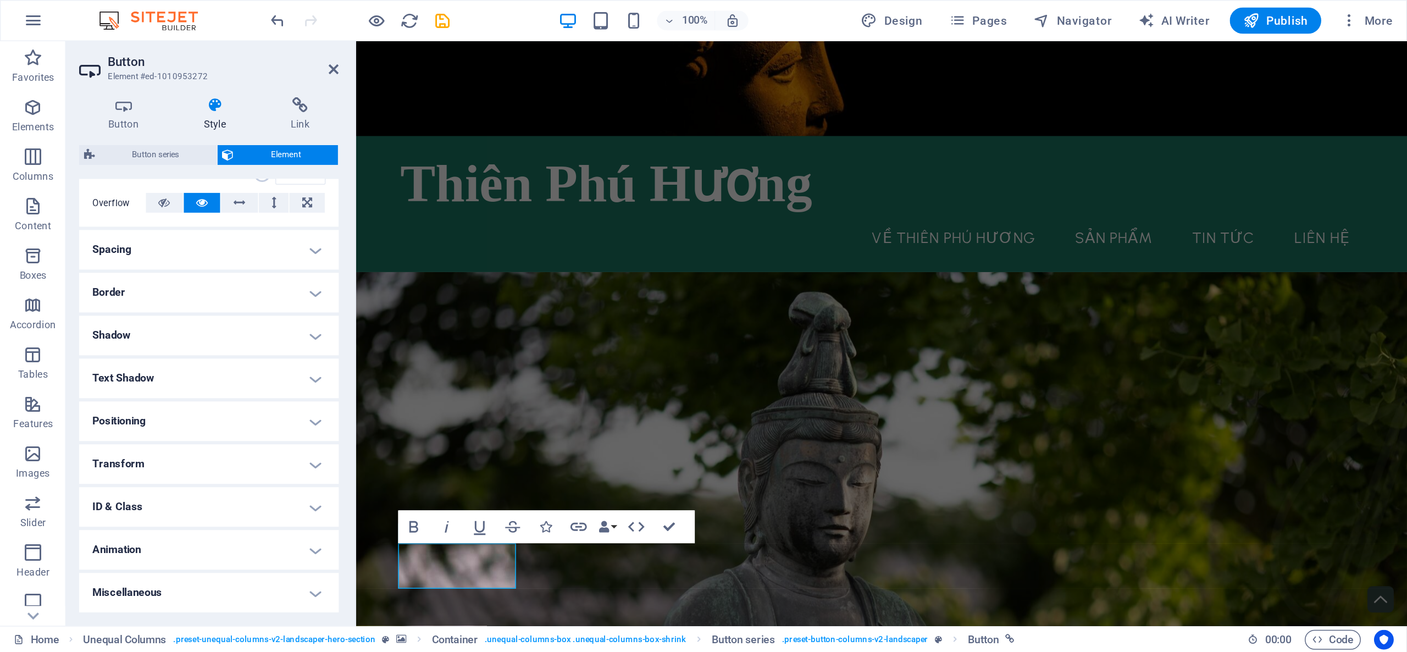
scroll to position [0, 0]
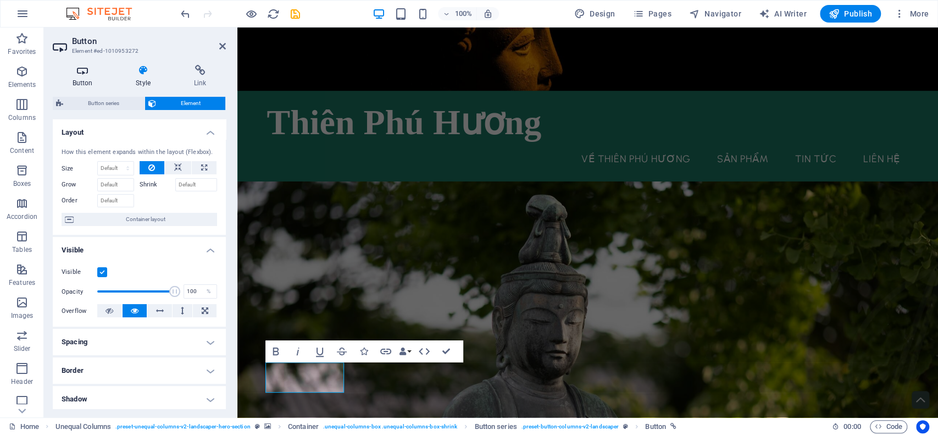
click at [79, 69] on icon at bounding box center [82, 70] width 59 height 11
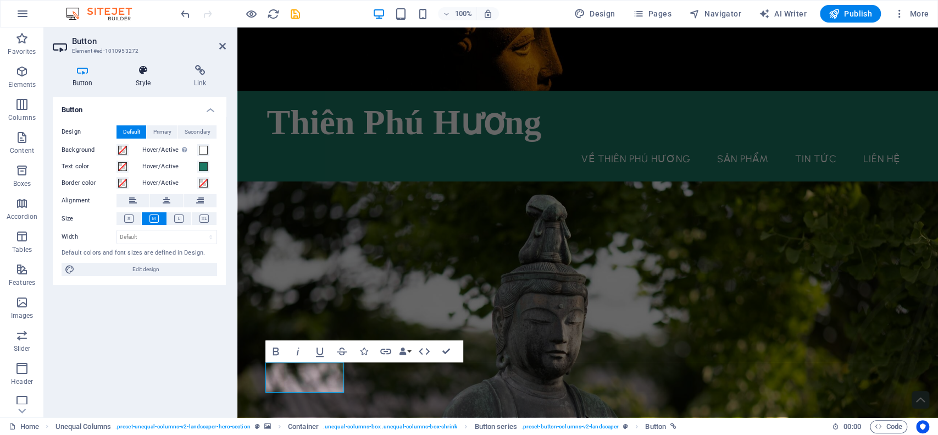
click at [128, 69] on icon at bounding box center [144, 70] width 54 height 11
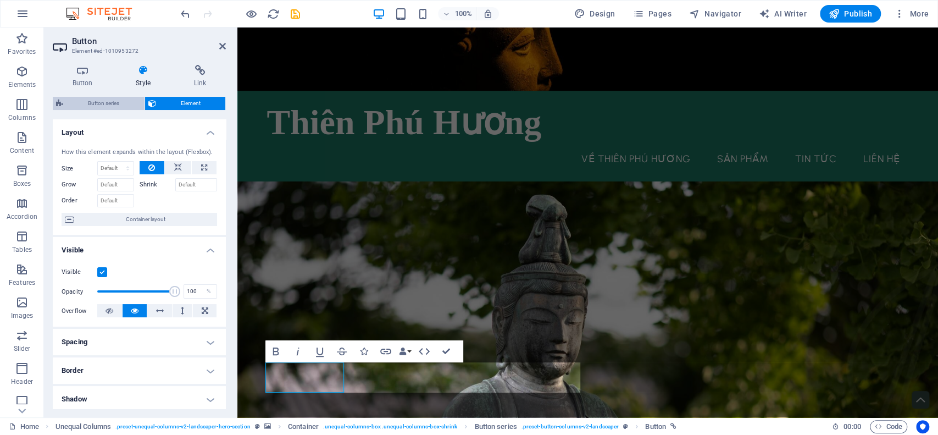
click at [107, 97] on span "Button series" at bounding box center [104, 103] width 75 height 13
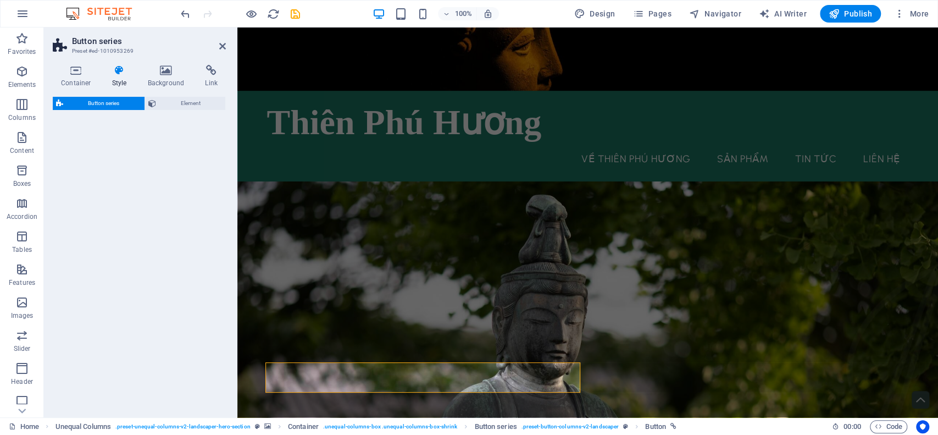
select select "rem"
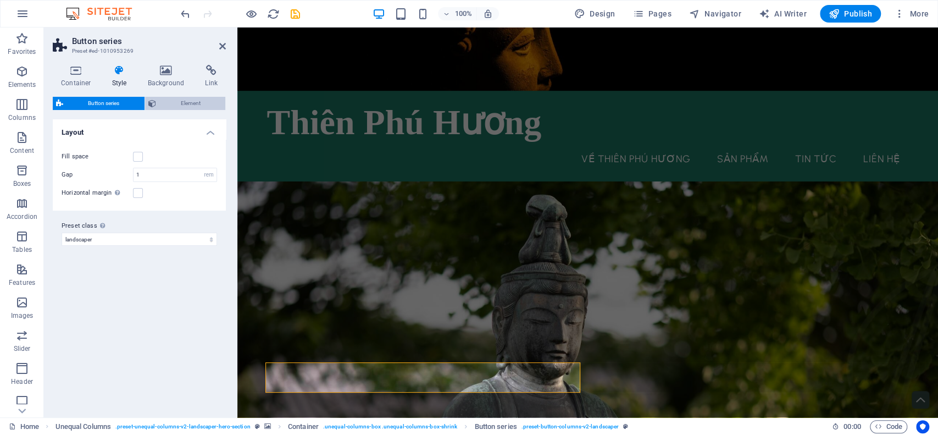
click at [166, 108] on span "Element" at bounding box center [190, 103] width 63 height 13
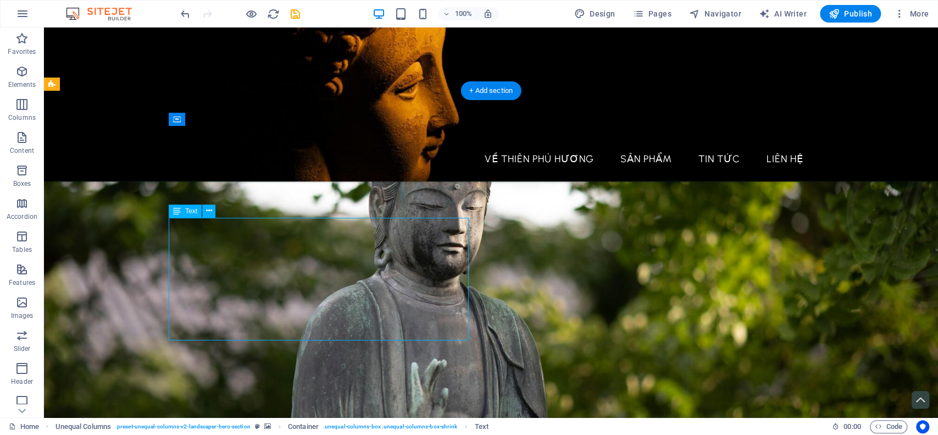
scroll to position [146, 0]
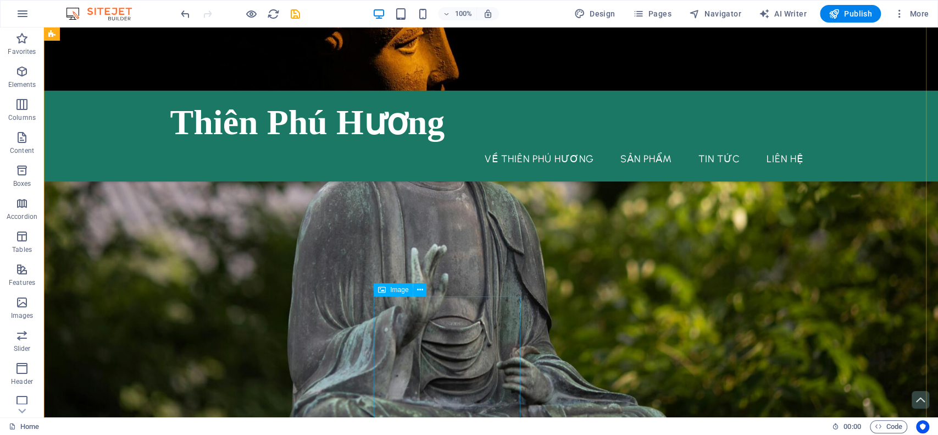
scroll to position [73, 0]
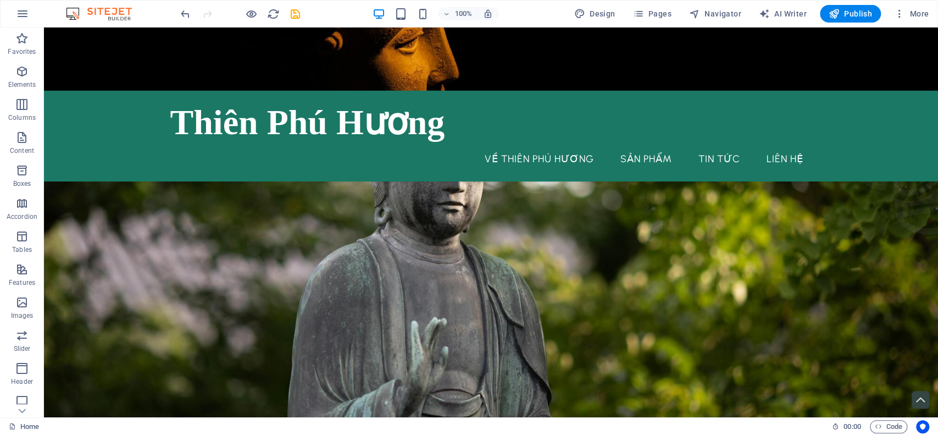
click at [107, 255] on figure at bounding box center [491, 278] width 894 height 521
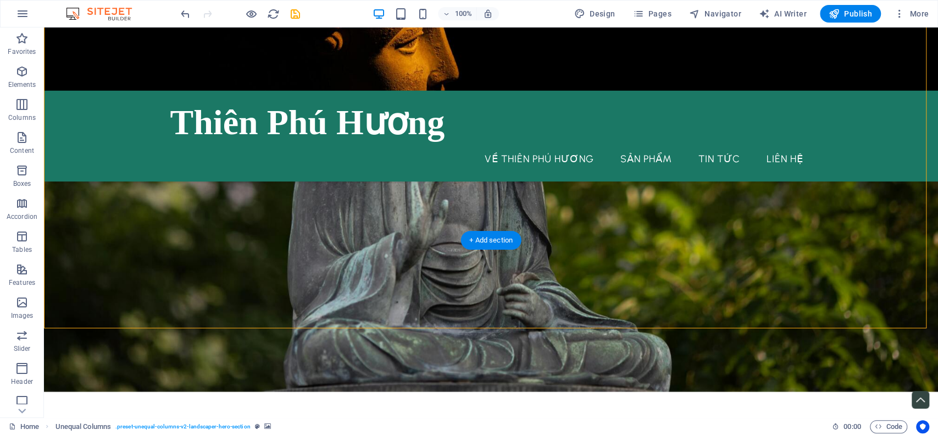
scroll to position [366, 0]
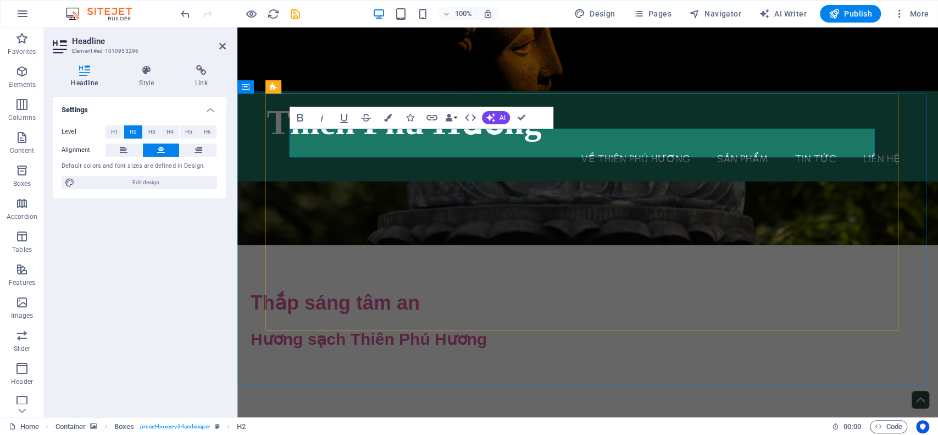
click at [505, 120] on span "AI" at bounding box center [503, 117] width 6 height 7
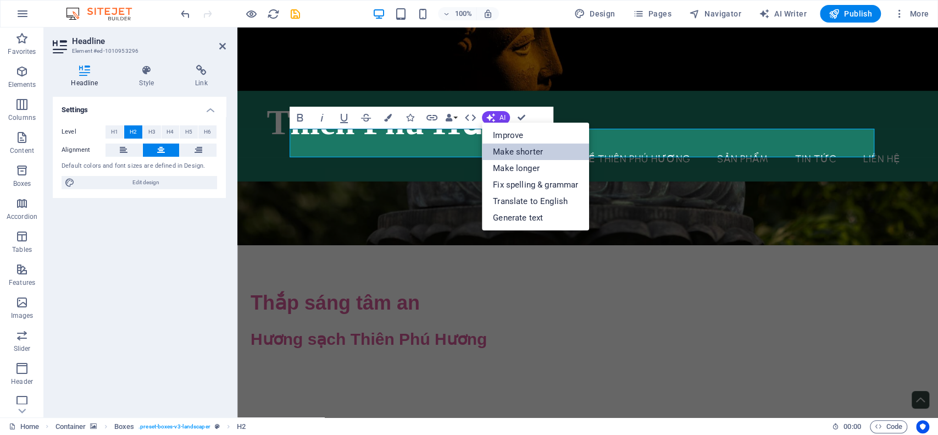
click at [511, 153] on link "Make shorter" at bounding box center [535, 151] width 107 height 16
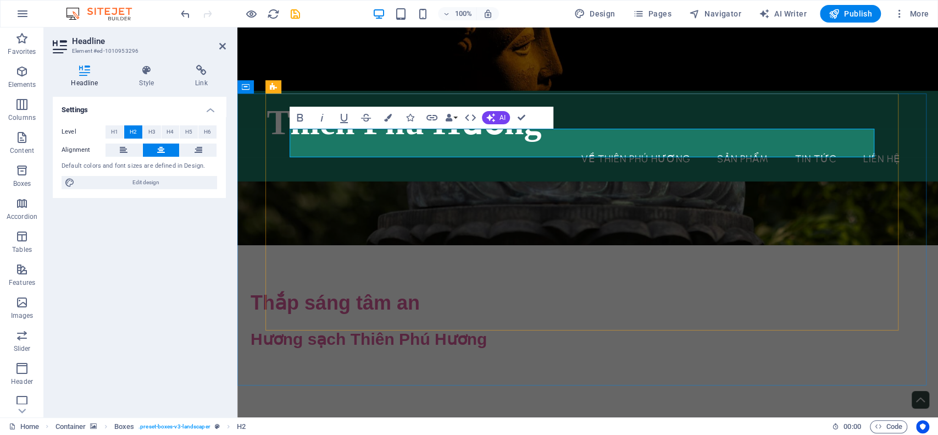
click at [495, 121] on icon "button" at bounding box center [491, 118] width 12 height 12
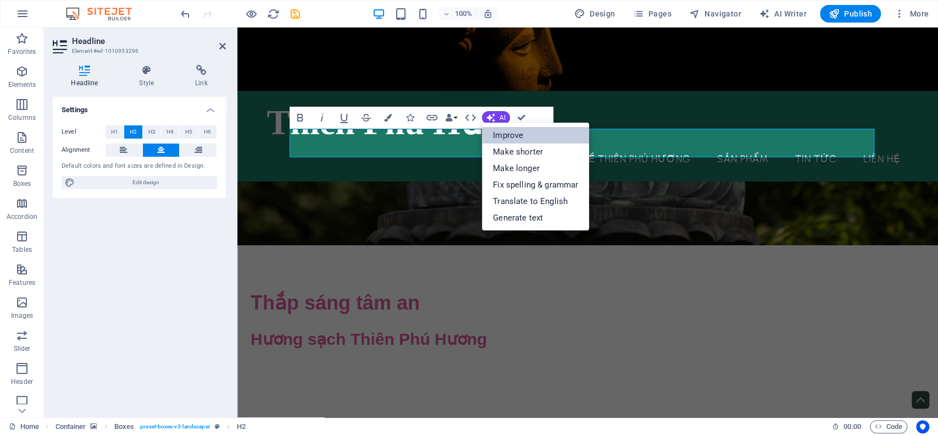
drag, startPoint x: 497, startPoint y: 142, endPoint x: 233, endPoint y: 122, distance: 265.1
click at [497, 142] on link "Improve" at bounding box center [535, 135] width 107 height 16
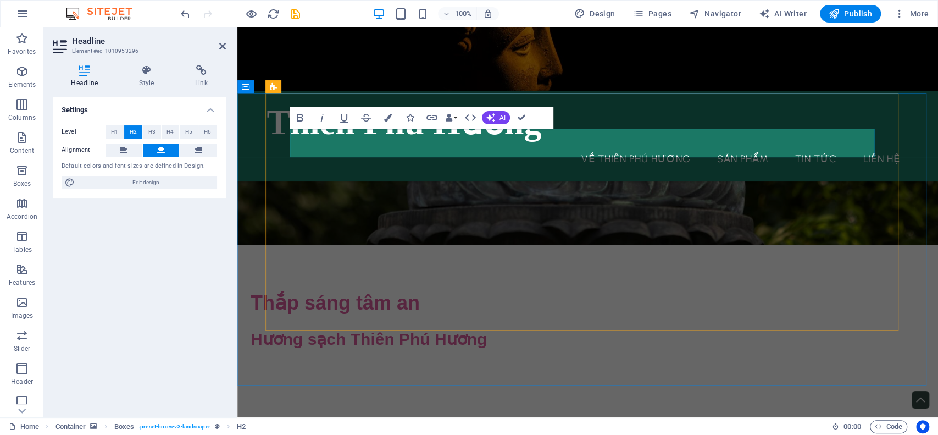
drag, startPoint x: 380, startPoint y: 151, endPoint x: 823, endPoint y: 146, distance: 442.5
click at [158, 78] on h4 "Style" at bounding box center [149, 76] width 56 height 23
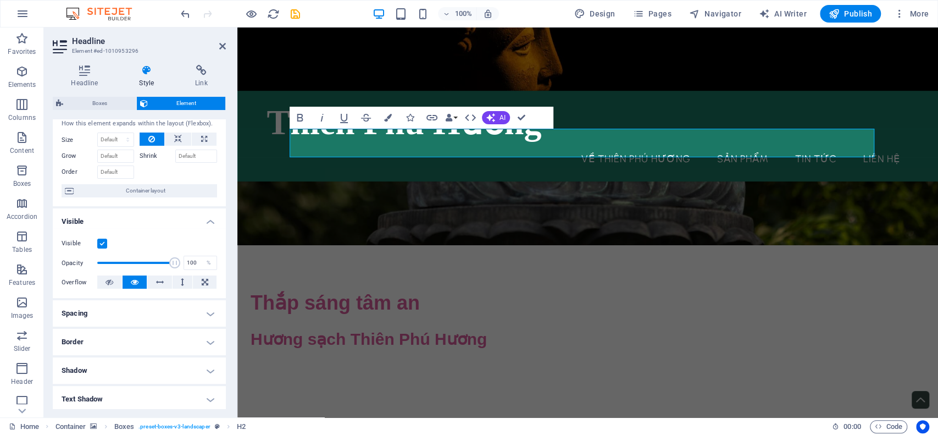
scroll to position [0, 0]
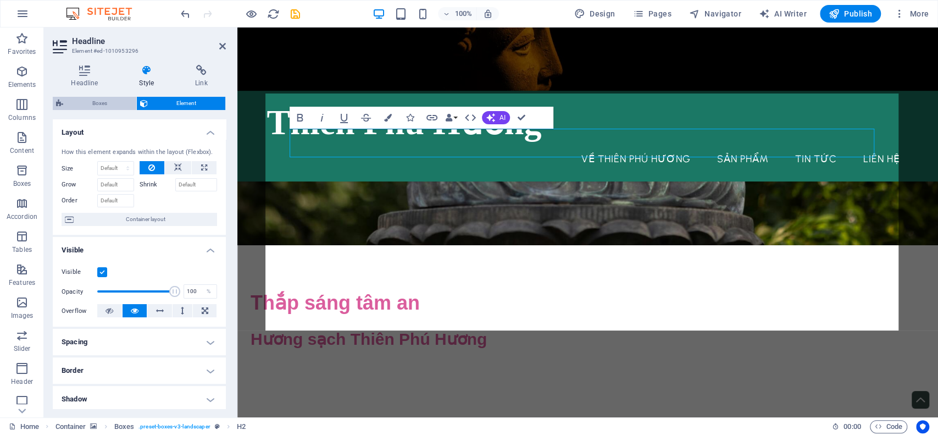
click at [119, 103] on span "Boxes" at bounding box center [100, 103] width 67 height 13
select select "rem"
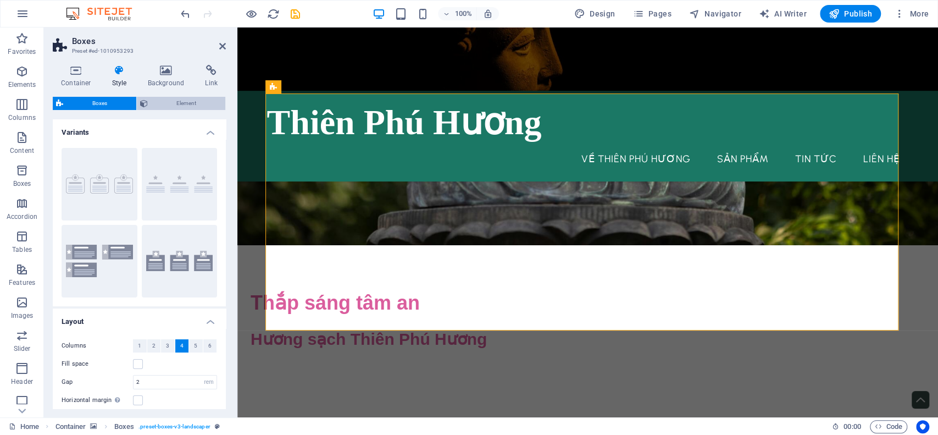
click at [144, 103] on icon at bounding box center [144, 103] width 8 height 13
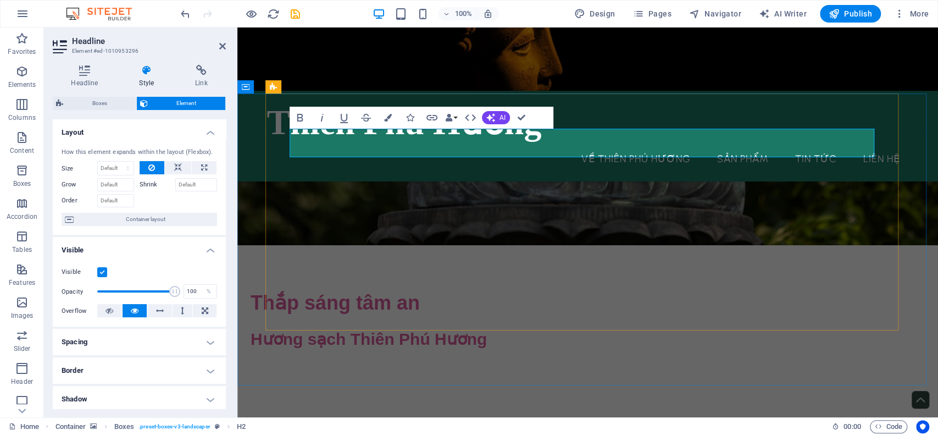
drag, startPoint x: 583, startPoint y: 137, endPoint x: 360, endPoint y: 138, distance: 223.7
drag, startPoint x: 386, startPoint y: 139, endPoint x: 796, endPoint y: 148, distance: 409.6
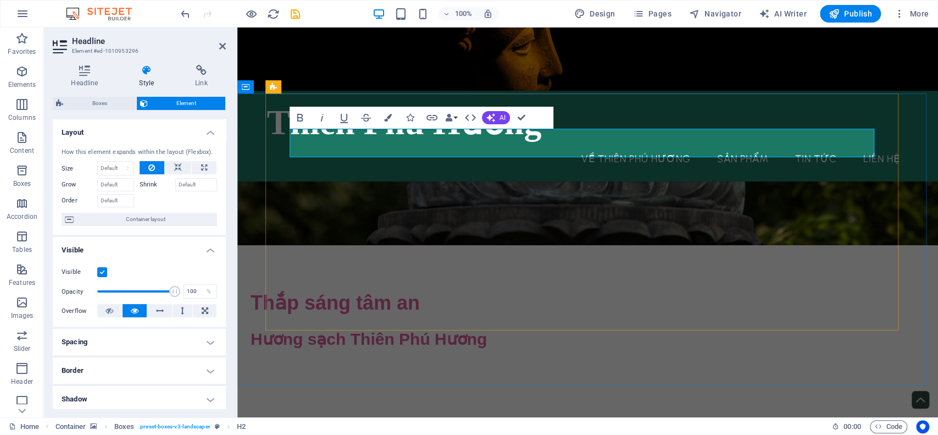
drag, startPoint x: 532, startPoint y: 141, endPoint x: 796, endPoint y: 152, distance: 264.1
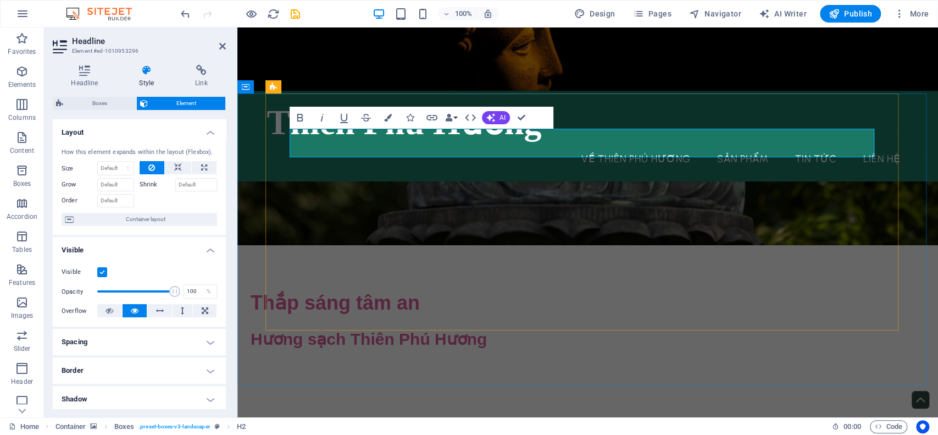
click at [472, 117] on icon "button" at bounding box center [470, 117] width 13 height 13
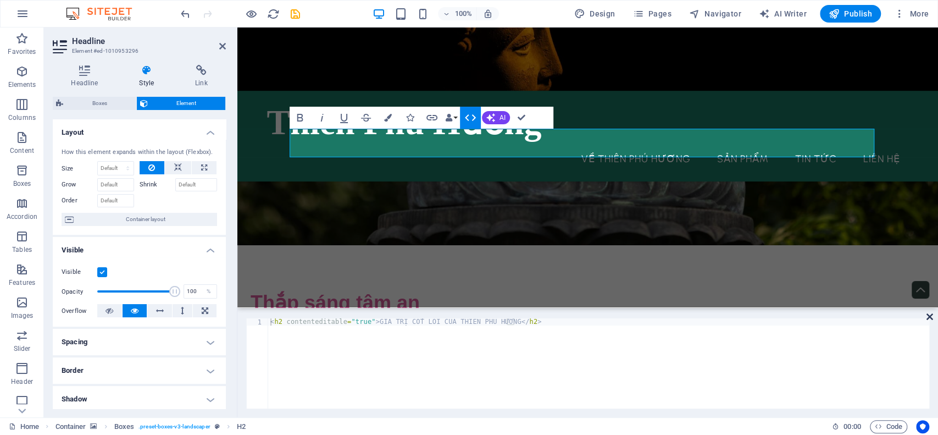
click at [932, 316] on icon at bounding box center [930, 316] width 7 height 9
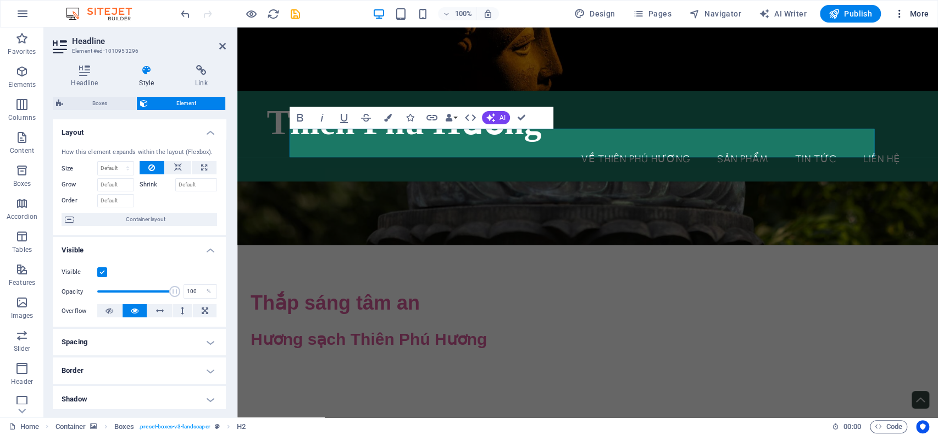
click at [904, 14] on icon "button" at bounding box center [899, 13] width 11 height 11
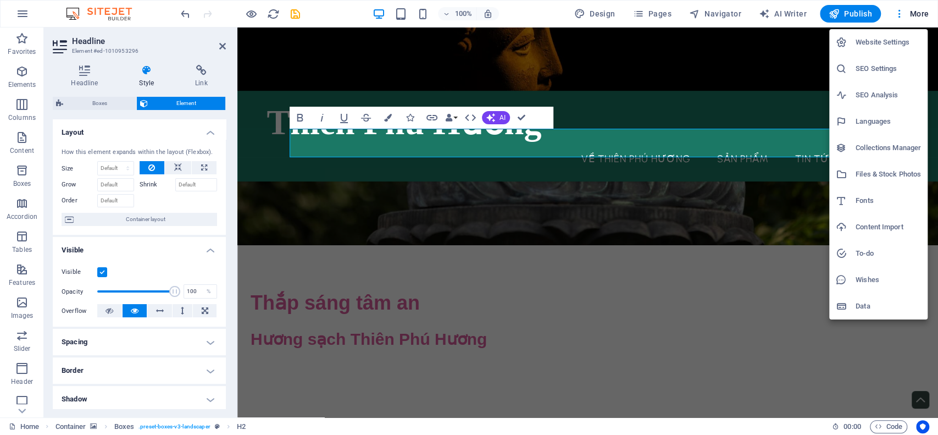
click at [624, 148] on div at bounding box center [469, 217] width 938 height 435
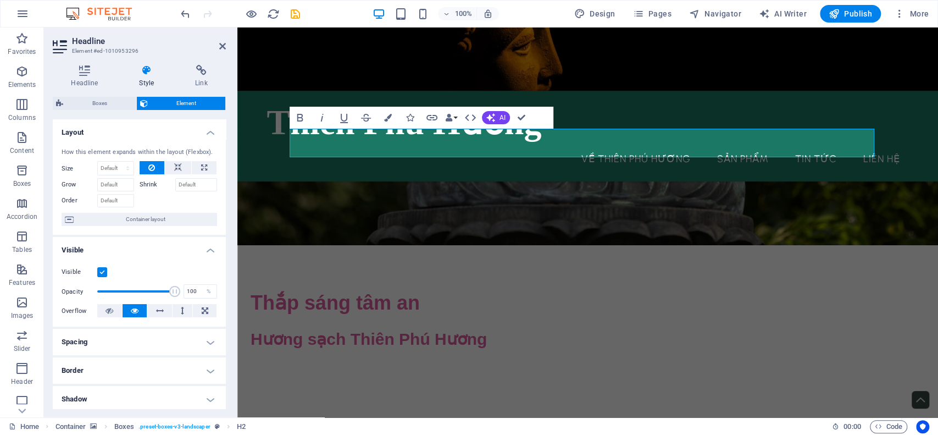
click at [624, 148] on div "Website Settings SEO Settings SEO Analysis Languages Collections Manager Files …" at bounding box center [469, 221] width 938 height 428
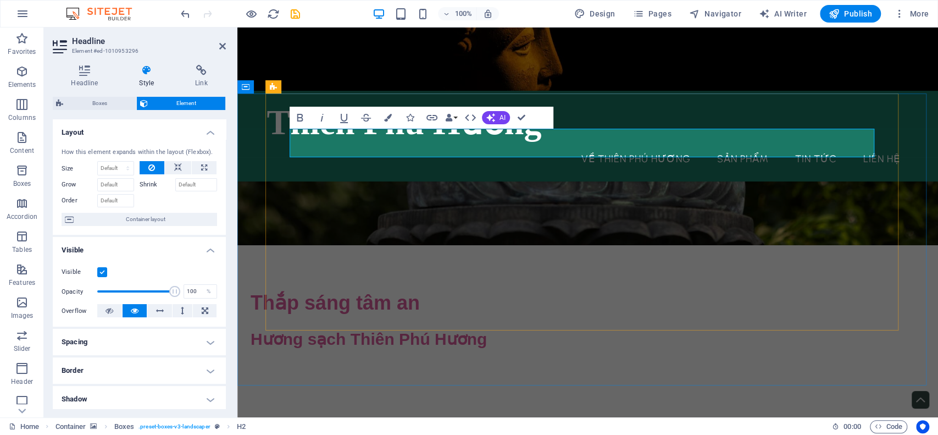
drag, startPoint x: 472, startPoint y: 146, endPoint x: 425, endPoint y: 134, distance: 47.7
click at [153, 70] on icon at bounding box center [147, 70] width 52 height 11
click at [115, 167] on select "Default auto px % 1/1 1/2 1/3 1/4 1/5 1/6 1/7 1/8 1/9 1/10" at bounding box center [116, 168] width 36 height 13
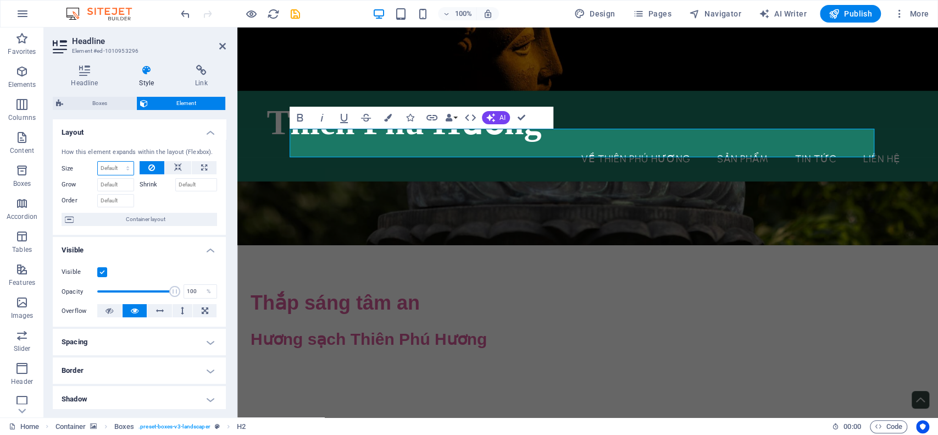
click at [115, 167] on select "Default auto px % 1/1 1/2 1/3 1/4 1/5 1/6 1/7 1/8 1/9 1/10" at bounding box center [116, 168] width 36 height 13
click at [185, 181] on input "Shrink" at bounding box center [196, 184] width 42 height 13
click at [112, 184] on input "Grow" at bounding box center [115, 184] width 37 height 13
click at [110, 200] on input "Order" at bounding box center [115, 200] width 37 height 13
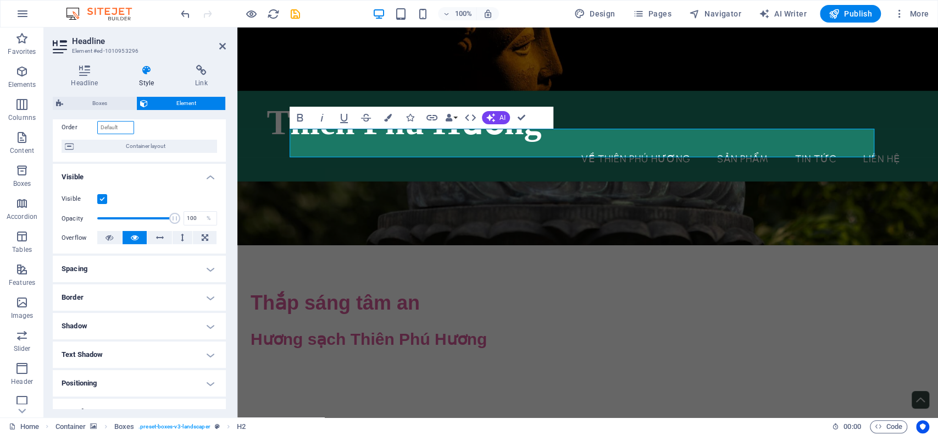
scroll to position [146, 0]
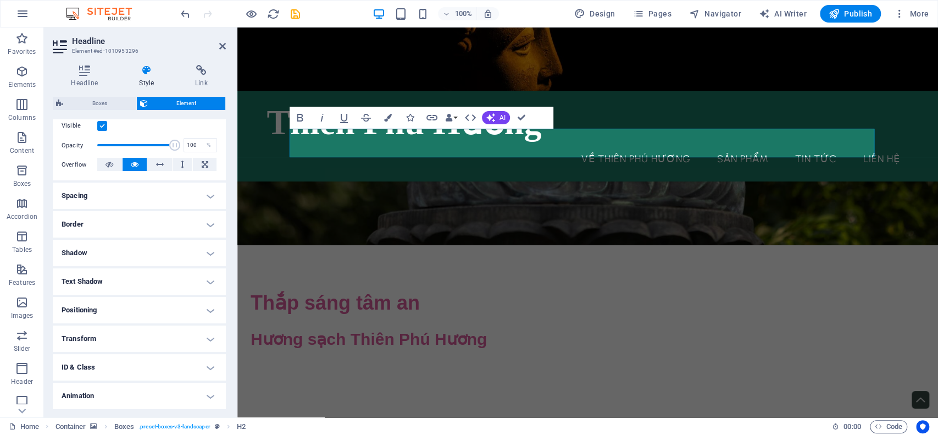
click at [110, 200] on h4 "Spacing" at bounding box center [139, 196] width 173 height 26
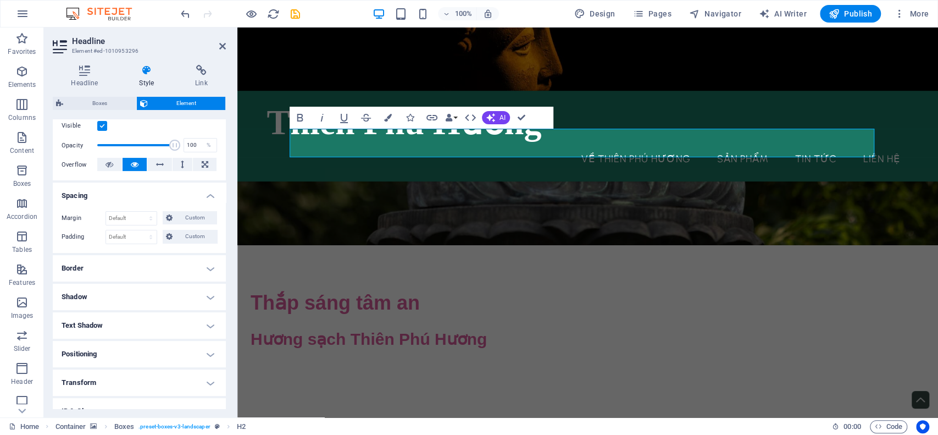
click at [207, 191] on h4 "Spacing" at bounding box center [139, 193] width 173 height 20
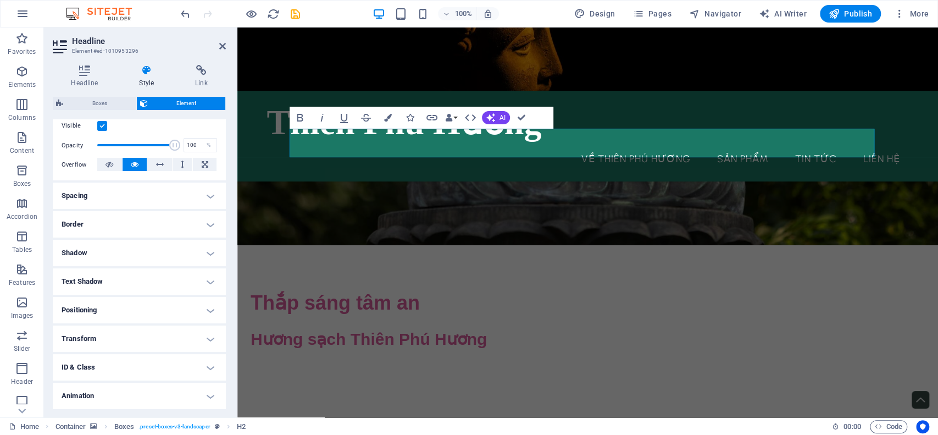
click at [190, 229] on h4 "Border" at bounding box center [139, 224] width 173 height 26
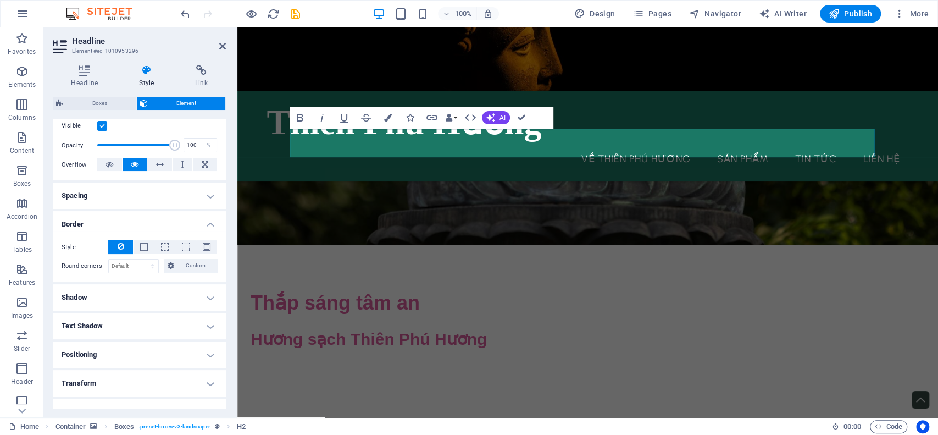
click at [207, 221] on h4 "Border" at bounding box center [139, 221] width 173 height 20
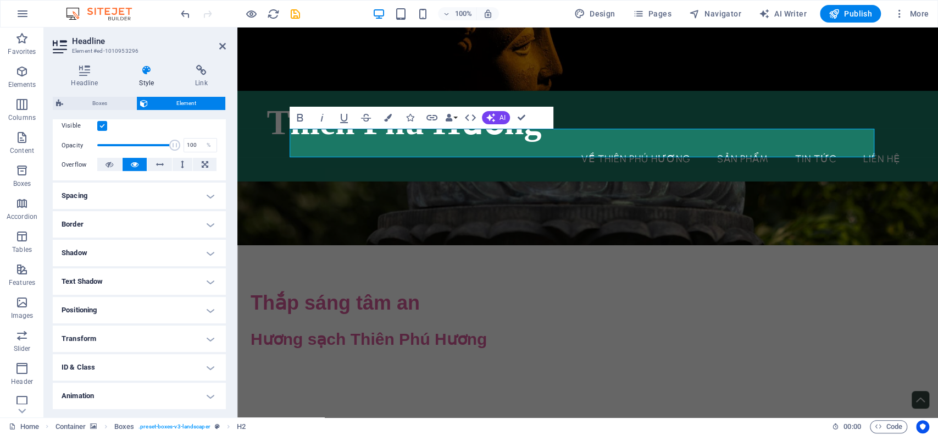
scroll to position [175, 0]
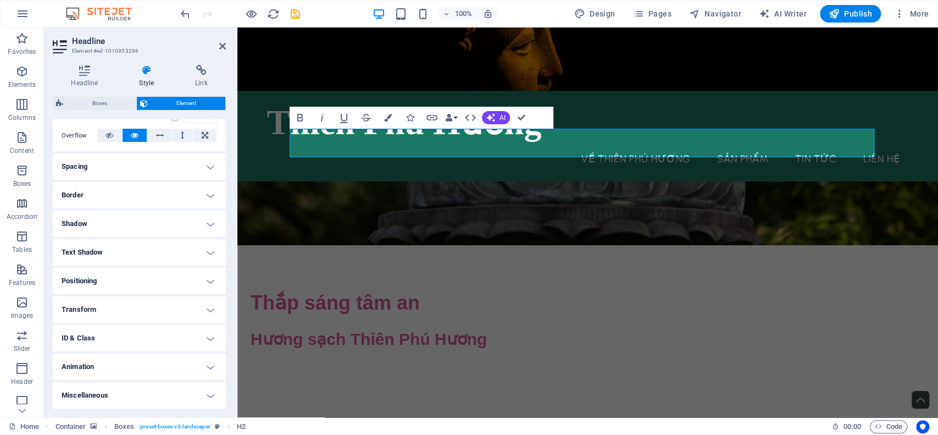
click at [200, 229] on h4 "Shadow" at bounding box center [139, 224] width 173 height 26
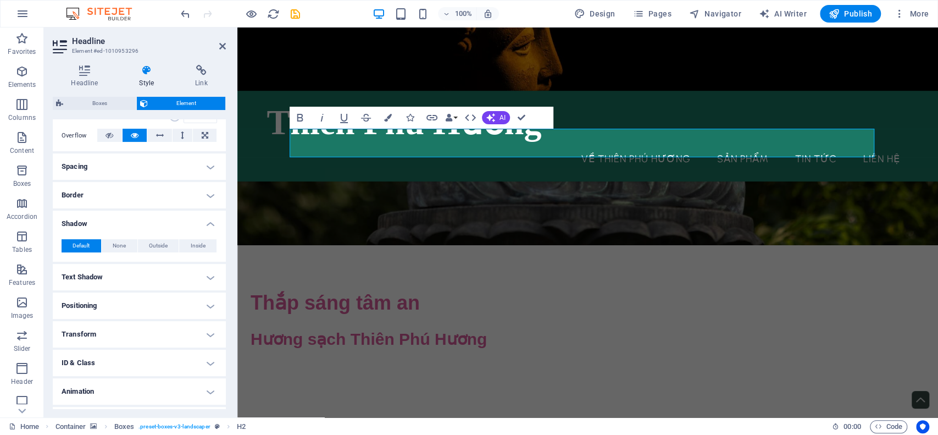
click at [199, 224] on h4 "Shadow" at bounding box center [139, 221] width 173 height 20
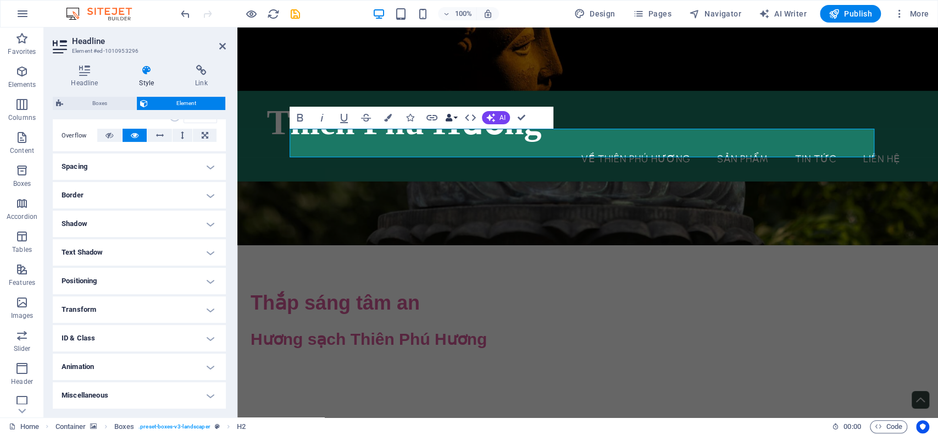
click at [452, 116] on icon "button" at bounding box center [449, 118] width 8 height 8
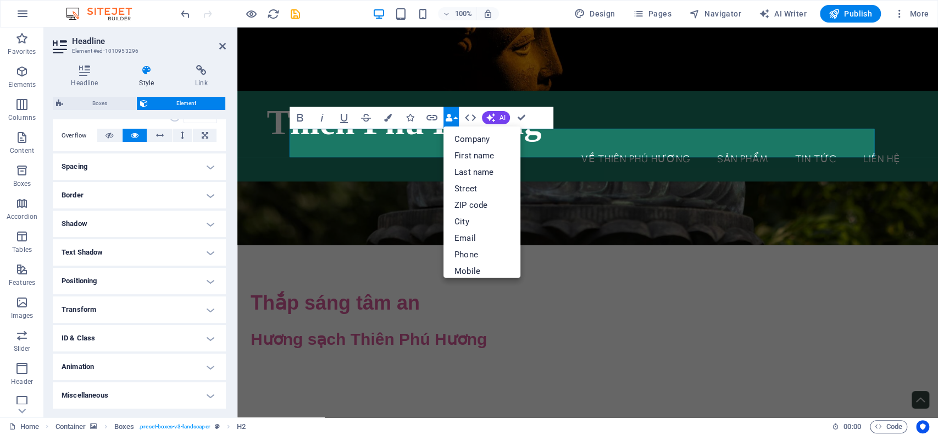
click at [452, 116] on icon "button" at bounding box center [449, 118] width 8 height 8
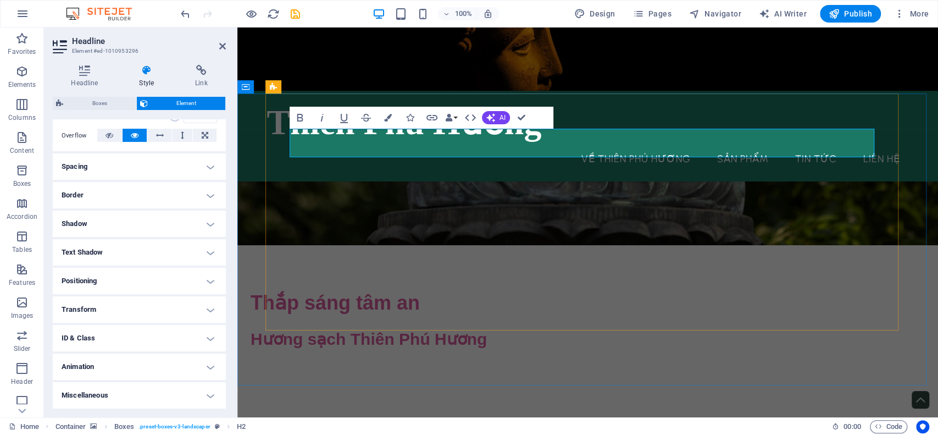
drag, startPoint x: 385, startPoint y: 150, endPoint x: 378, endPoint y: 147, distance: 7.7
drag, startPoint x: 378, startPoint y: 147, endPoint x: 816, endPoint y: 152, distance: 438.7
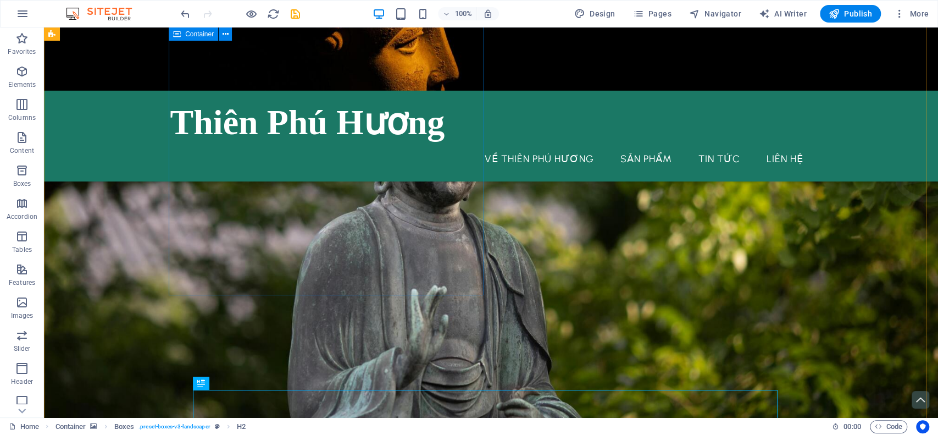
scroll to position [325, 0]
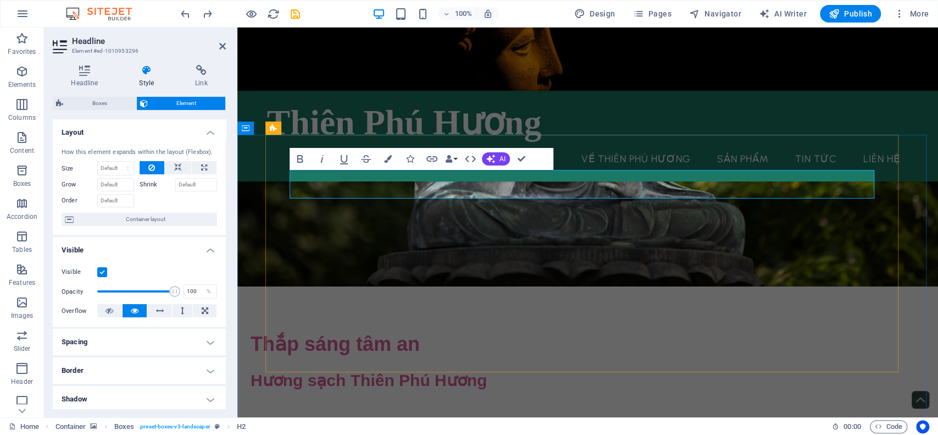
drag, startPoint x: 560, startPoint y: 181, endPoint x: 659, endPoint y: 186, distance: 99.1
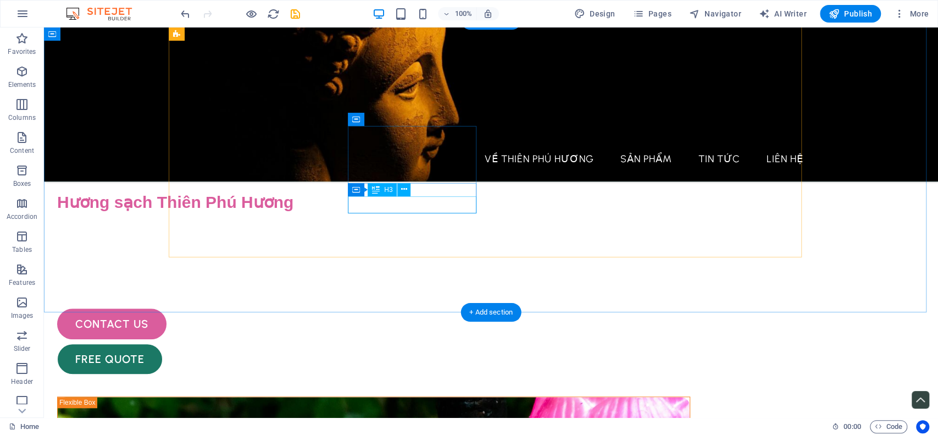
scroll to position [366, 0]
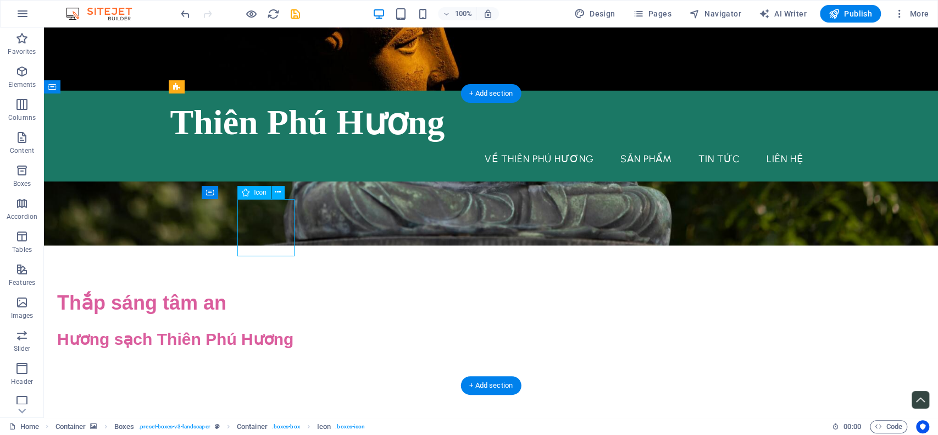
select select "xMidYMid"
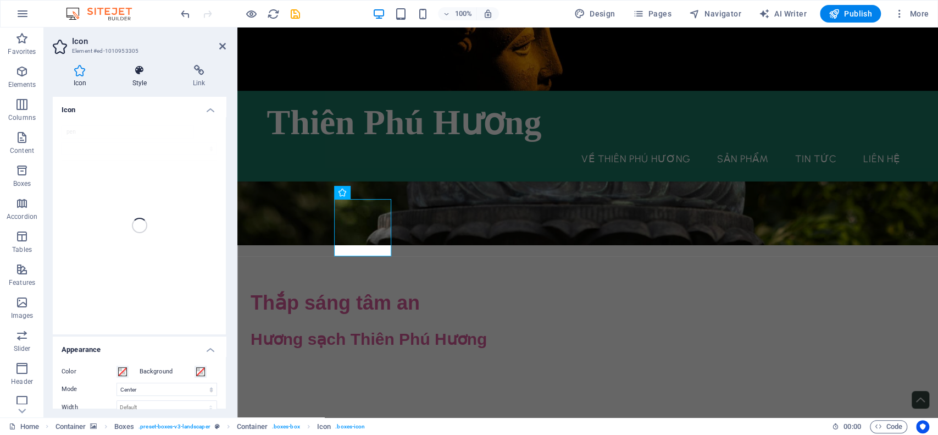
click at [152, 82] on h4 "Style" at bounding box center [142, 76] width 60 height 23
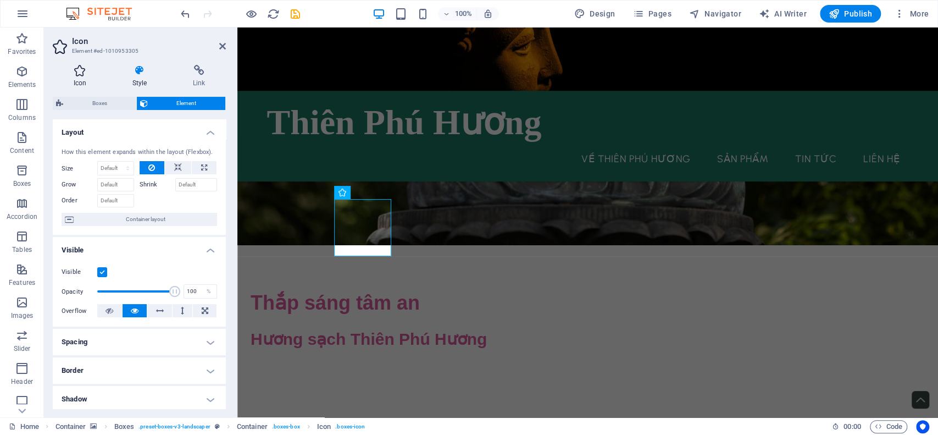
click at [78, 80] on h4 "Icon" at bounding box center [82, 76] width 59 height 23
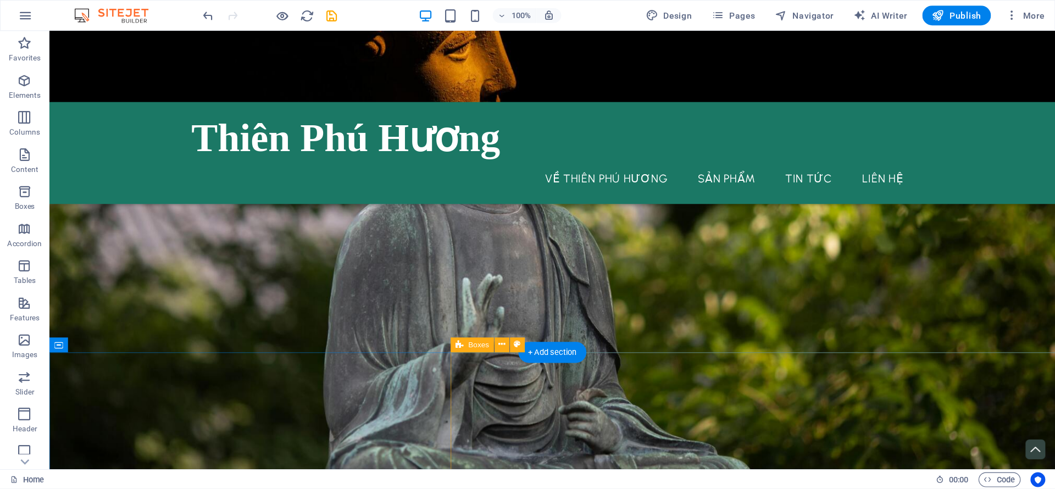
scroll to position [146, 0]
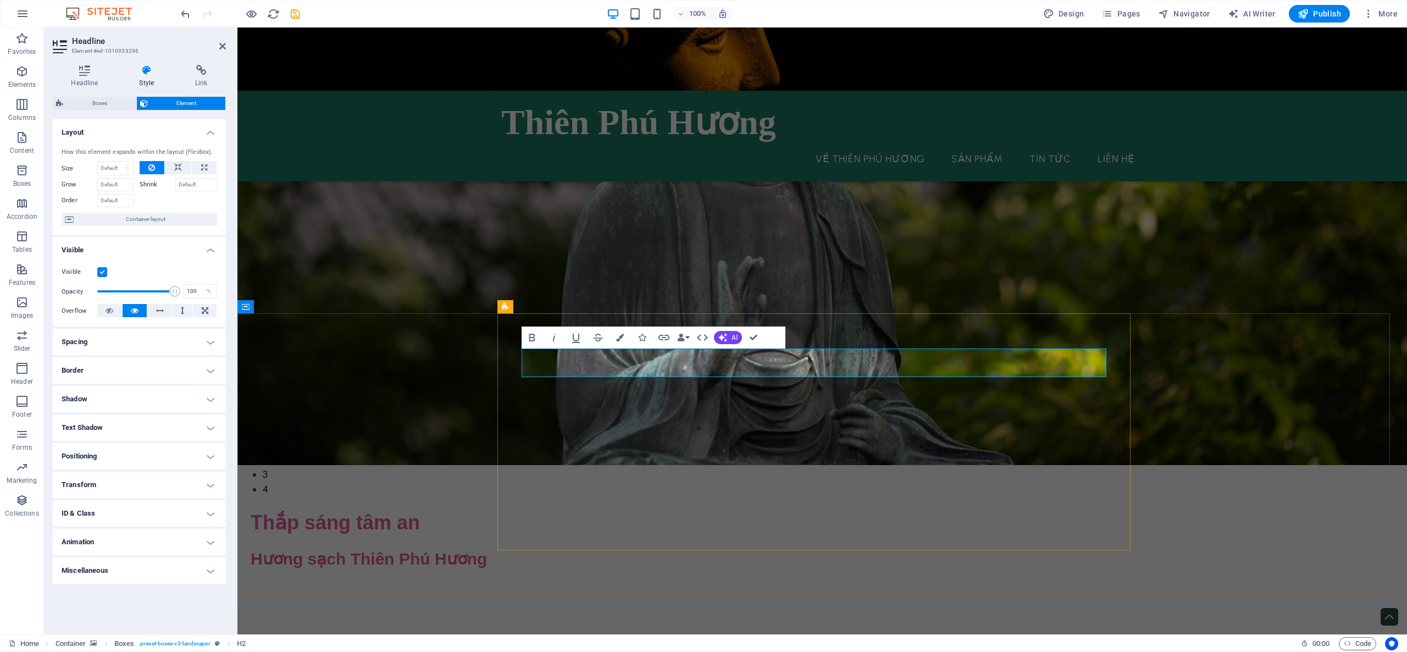
drag, startPoint x: 1022, startPoint y: 363, endPoint x: 559, endPoint y: 374, distance: 463.5
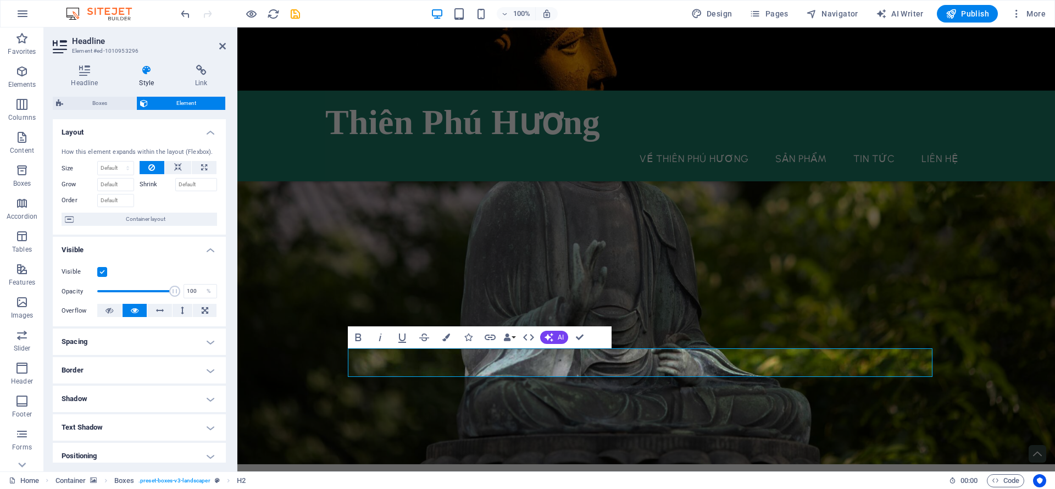
scroll to position [312, 0]
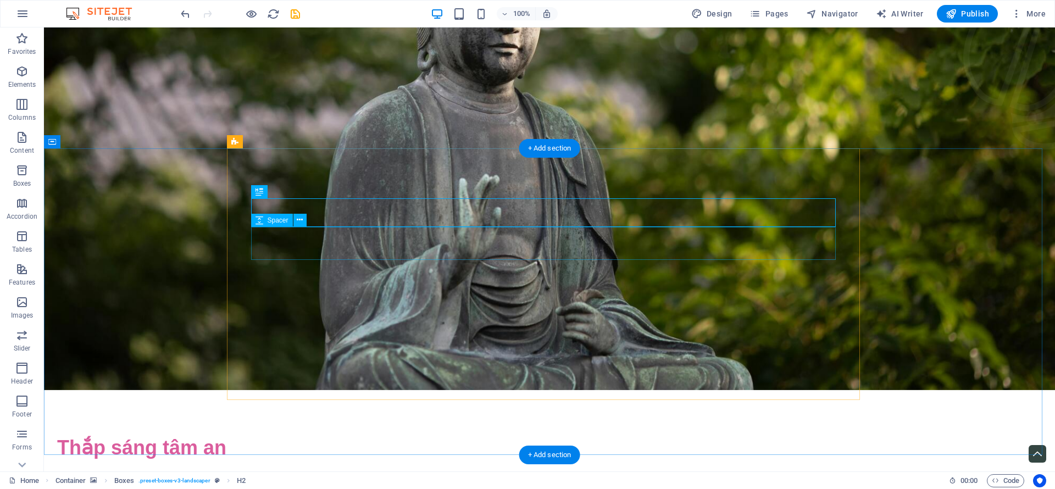
scroll to position [0, 0]
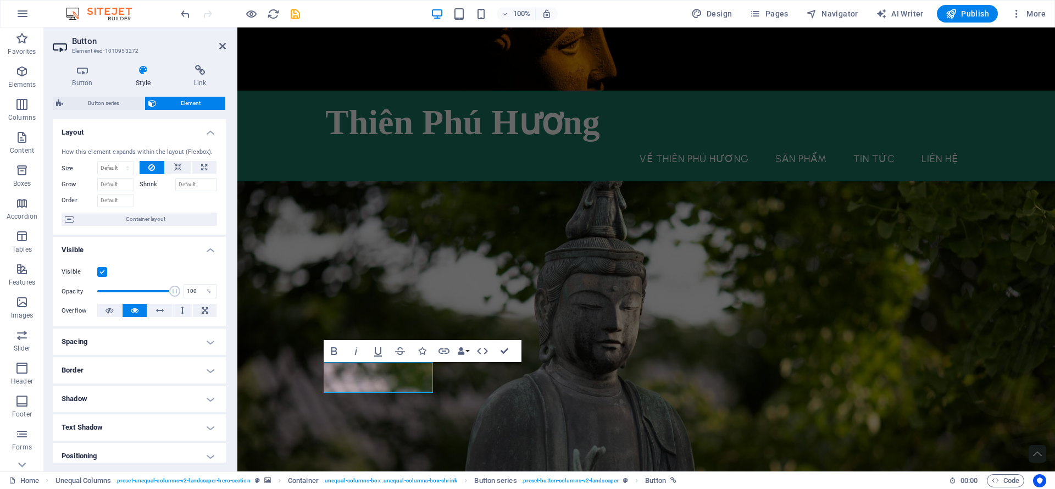
scroll to position [121, 0]
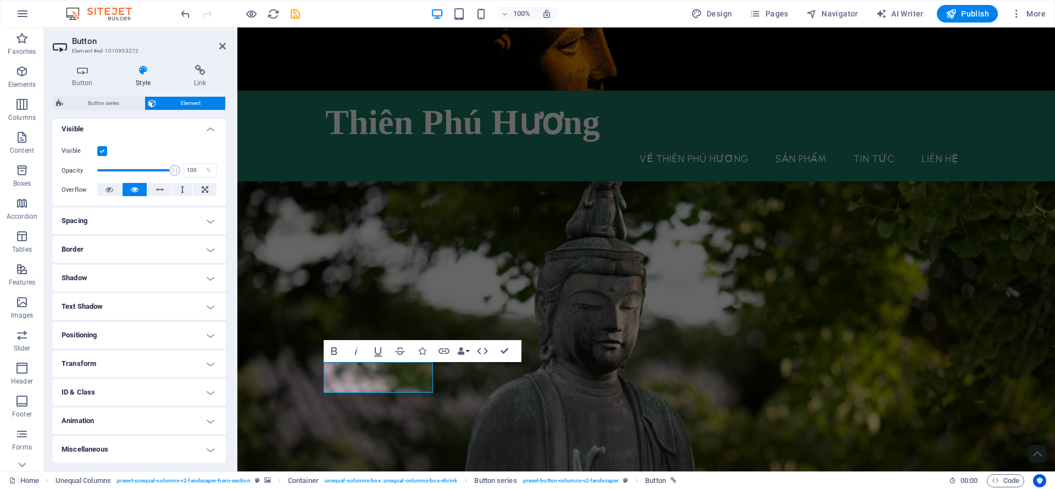
click at [142, 72] on icon at bounding box center [144, 70] width 54 height 11
click at [107, 215] on h4 "Spacing" at bounding box center [139, 221] width 173 height 26
click at [107, 215] on h4 "Spacing" at bounding box center [139, 218] width 173 height 20
click at [98, 257] on h4 "Border" at bounding box center [139, 249] width 173 height 26
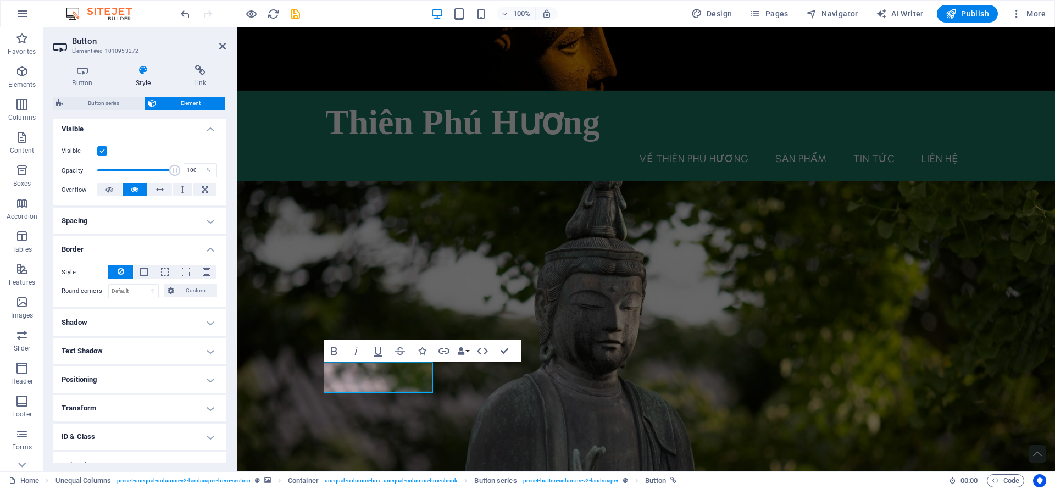
click at [96, 245] on h4 "Border" at bounding box center [139, 246] width 173 height 20
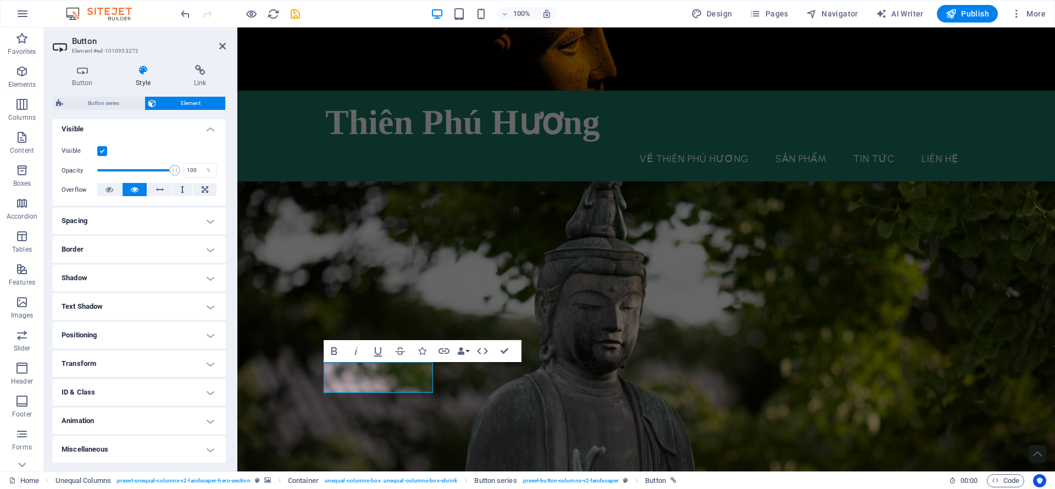
click at [97, 277] on h4 "Shadow" at bounding box center [139, 278] width 173 height 26
click at [97, 277] on h4 "Shadow" at bounding box center [139, 275] width 173 height 20
click at [96, 292] on ul "Layout How this element expands within the layout (Flexbox). Size Default auto …" at bounding box center [139, 230] width 173 height 465
click at [96, 288] on h4 "Shadow" at bounding box center [139, 278] width 173 height 26
click at [87, 276] on h4 "Shadow" at bounding box center [139, 275] width 173 height 20
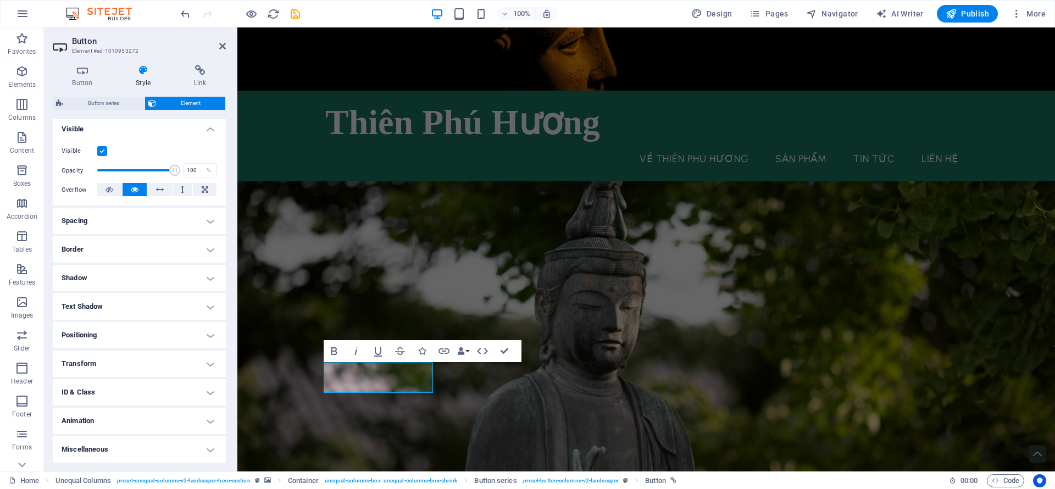
click at [90, 303] on h4 "Text Shadow" at bounding box center [139, 307] width 173 height 26
click at [109, 308] on h4 "Text Shadow" at bounding box center [139, 304] width 173 height 20
click at [166, 335] on h4 "Positioning" at bounding box center [139, 335] width 173 height 26
click at [174, 333] on h4 "Positioning" at bounding box center [139, 332] width 173 height 20
click at [113, 423] on h4 "Animation" at bounding box center [139, 421] width 173 height 26
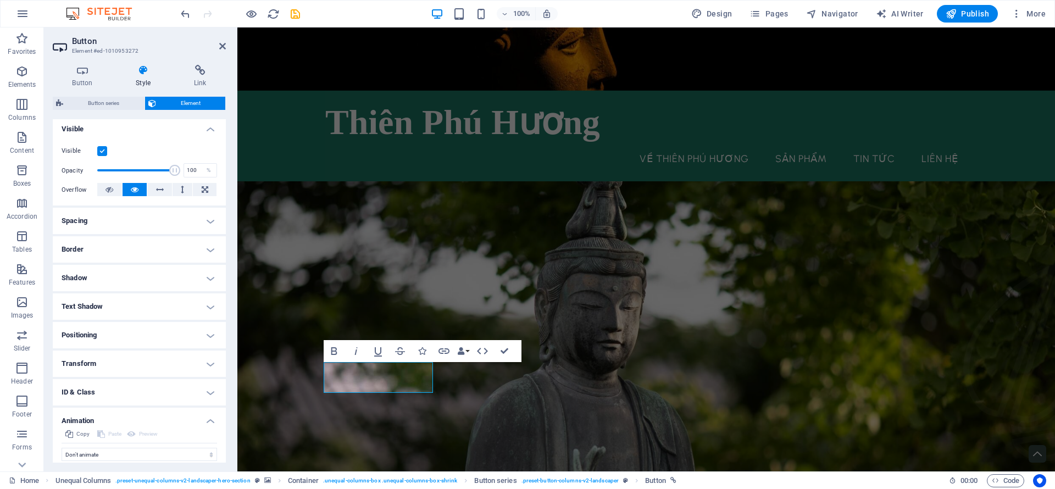
click at [124, 418] on h4 "Animation" at bounding box center [139, 418] width 173 height 20
click at [29, 141] on icon "button" at bounding box center [21, 137] width 13 height 13
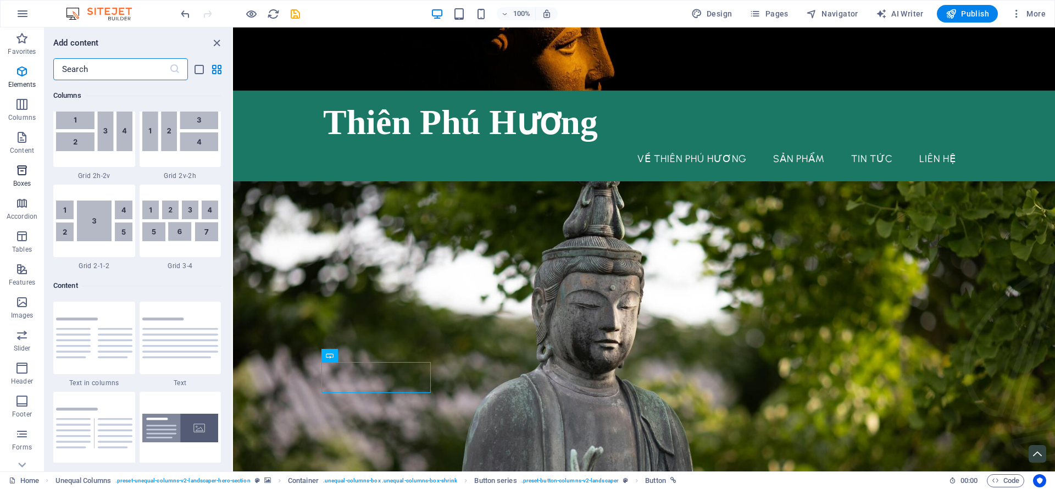
scroll to position [1923, 0]
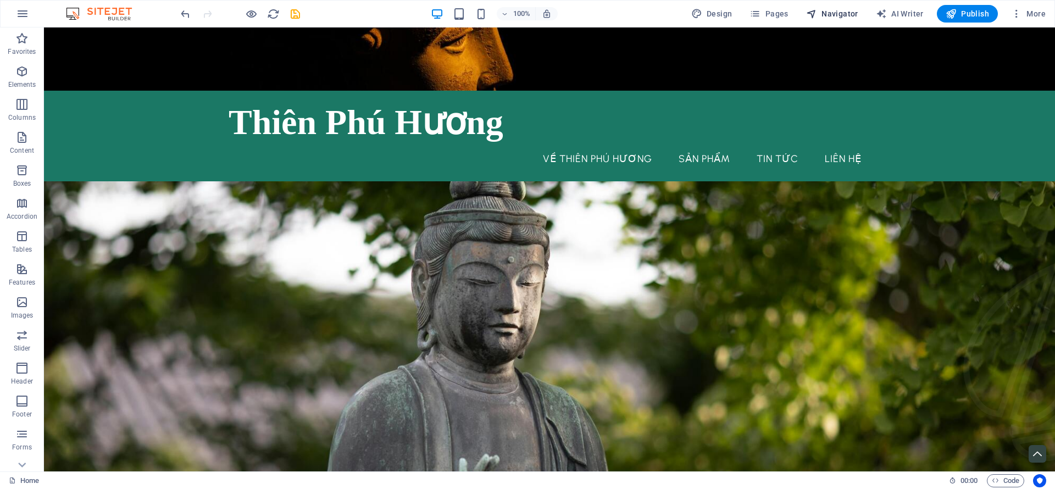
click at [835, 16] on span "Navigator" at bounding box center [832, 13] width 52 height 11
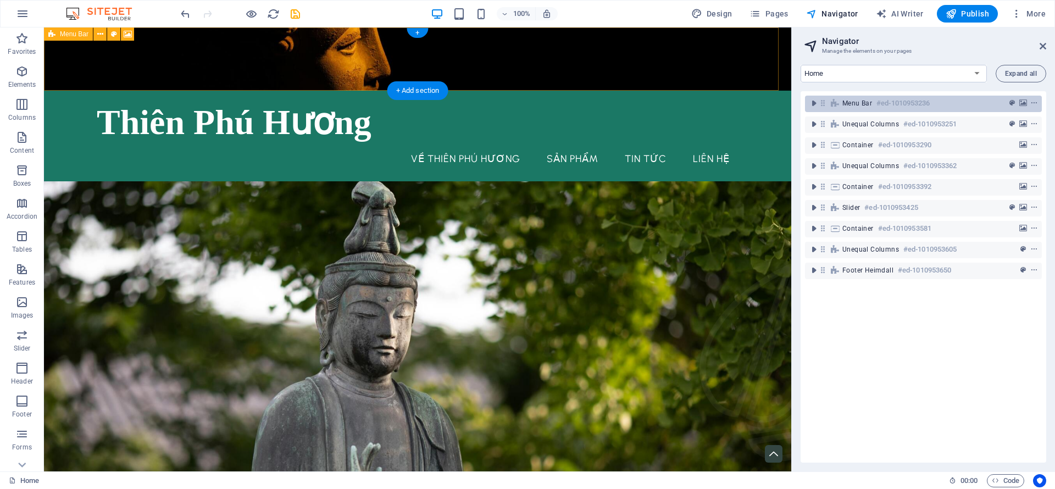
click at [855, 105] on span "Menu Bar" at bounding box center [858, 103] width 30 height 9
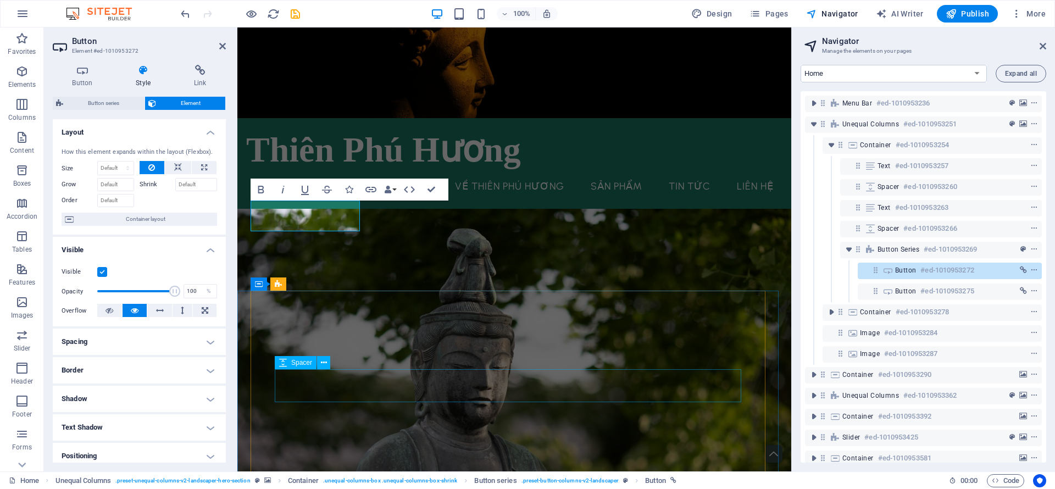
scroll to position [247, 0]
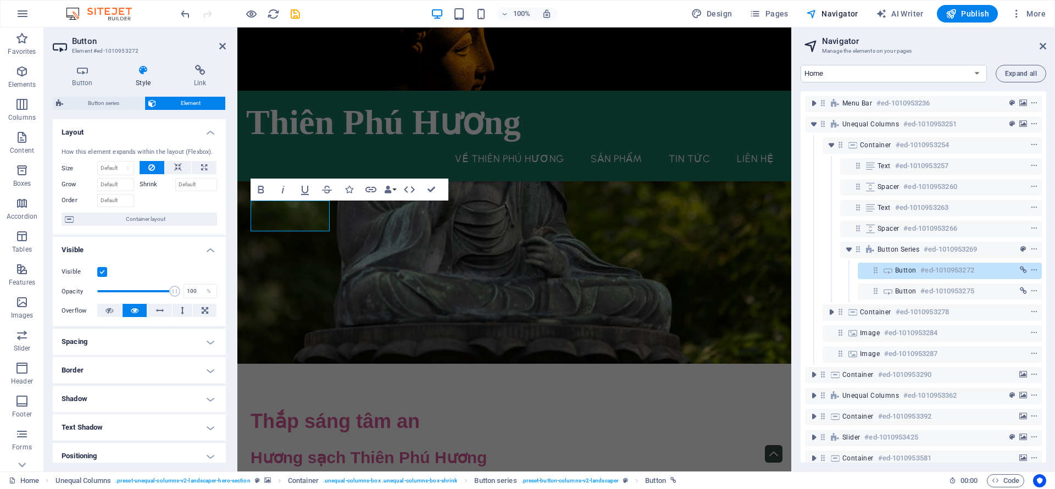
scroll to position [189, 0]
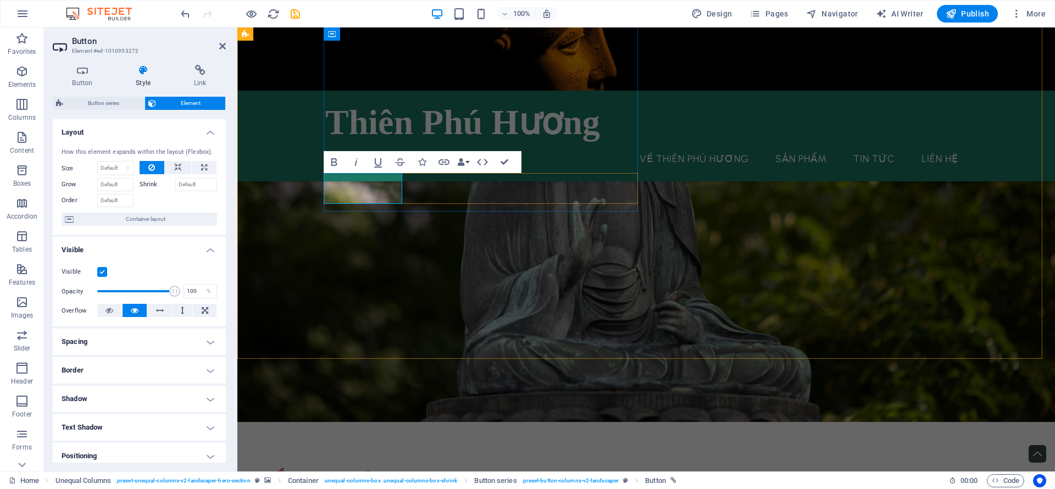
drag, startPoint x: 359, startPoint y: 186, endPoint x: 347, endPoint y: 189, distance: 11.9
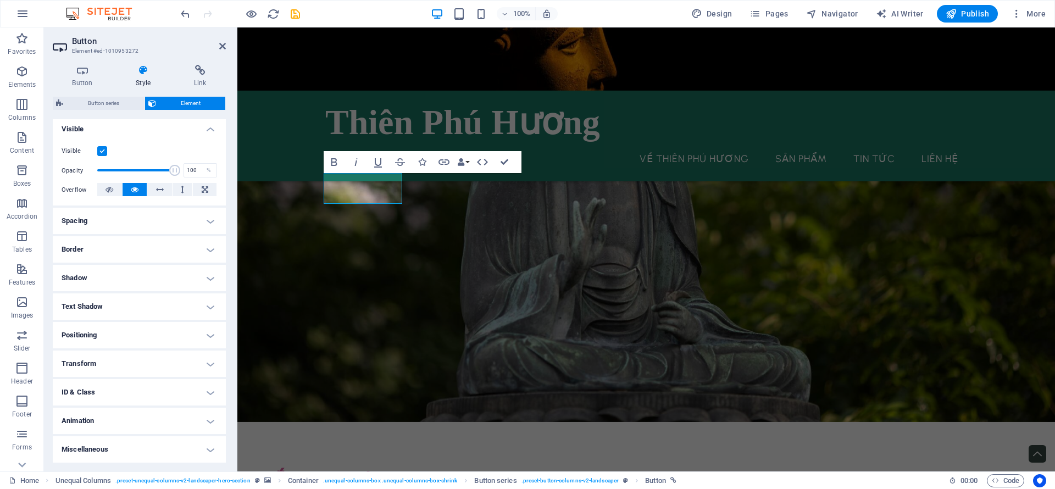
scroll to position [0, 0]
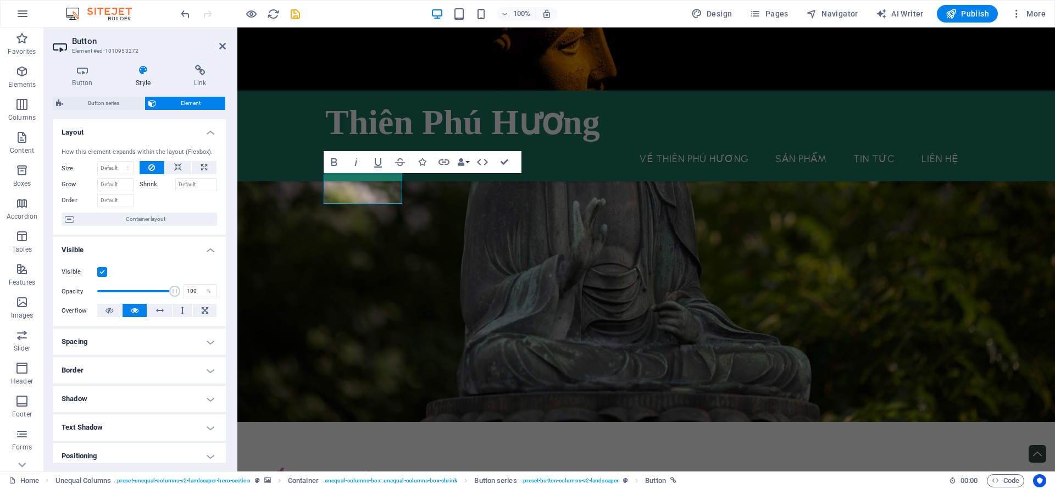
click at [119, 95] on div "Button Style Link Button Design Default Primary Secondary Background Hover/Acti…" at bounding box center [139, 264] width 173 height 398
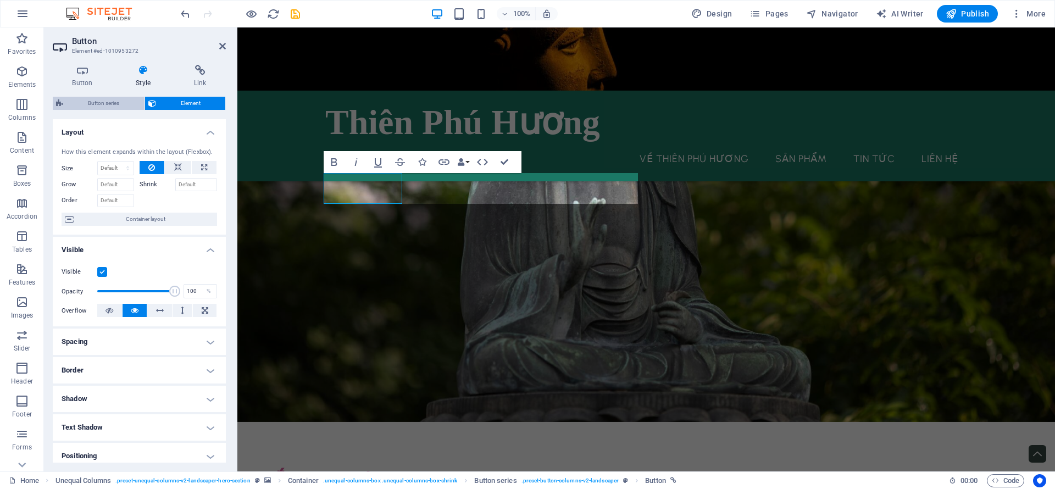
click at [119, 99] on span "Button series" at bounding box center [104, 103] width 75 height 13
select select "rem"
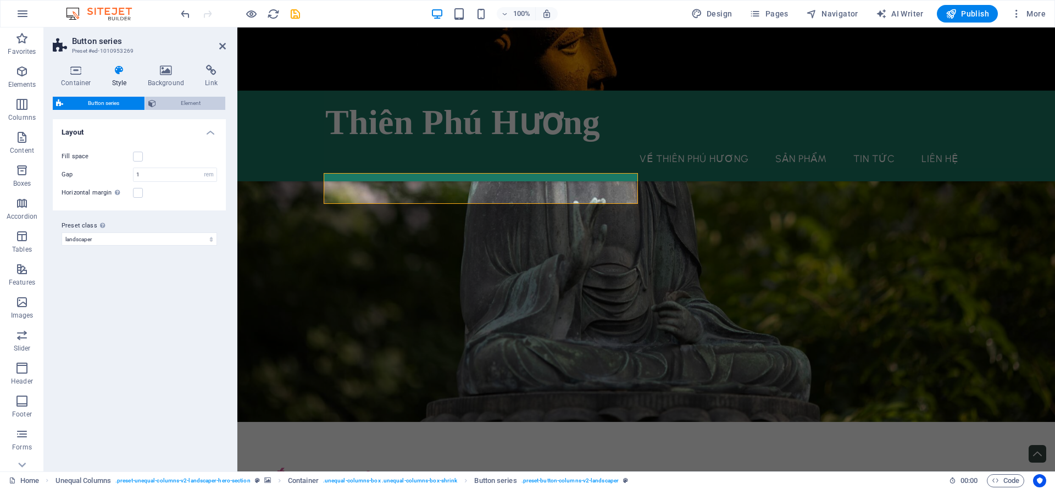
click at [169, 102] on span "Element" at bounding box center [190, 103] width 63 height 13
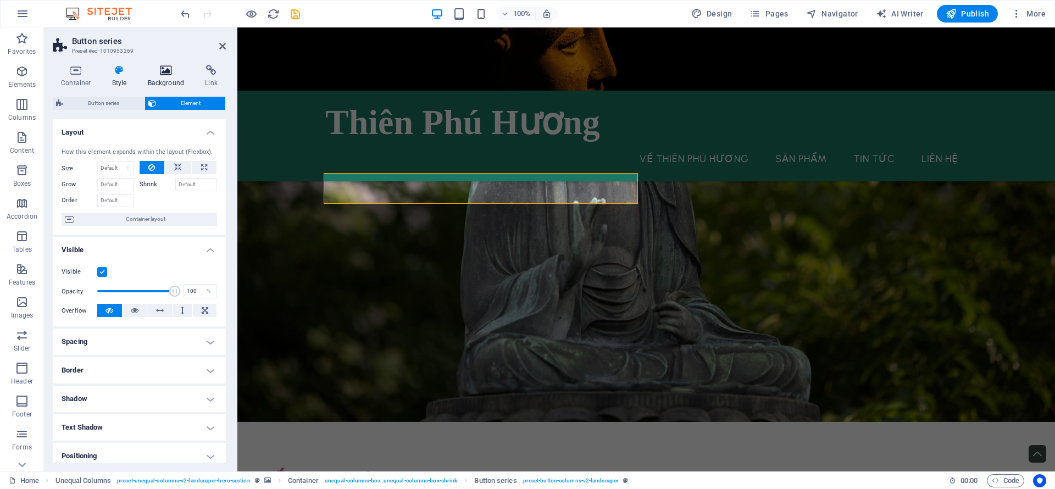
click at [177, 87] on h4 "Background" at bounding box center [169, 76] width 58 height 23
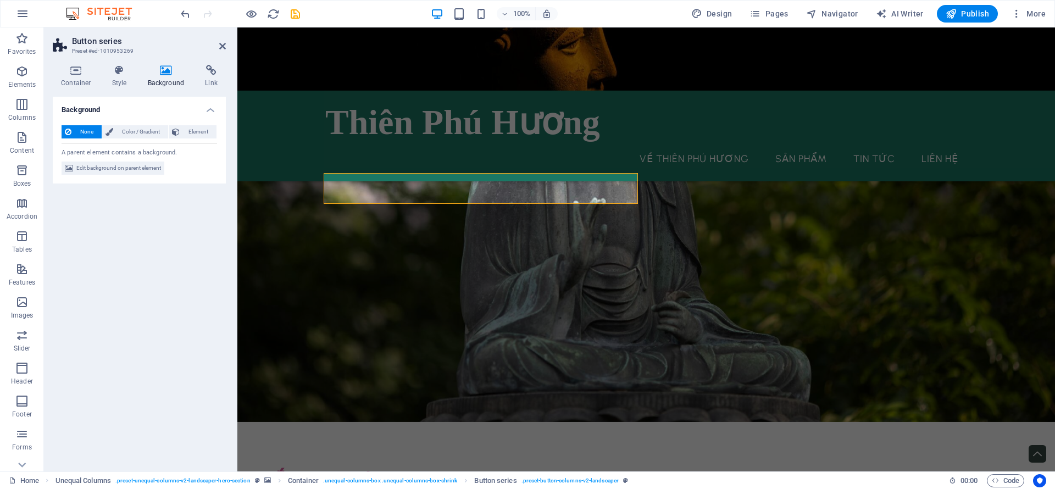
click at [130, 124] on div "None Color / Gradient Element Stretch background to full-width Color overlay Pl…" at bounding box center [139, 151] width 173 height 68
click at [132, 134] on span "Color / Gradient" at bounding box center [141, 131] width 48 height 13
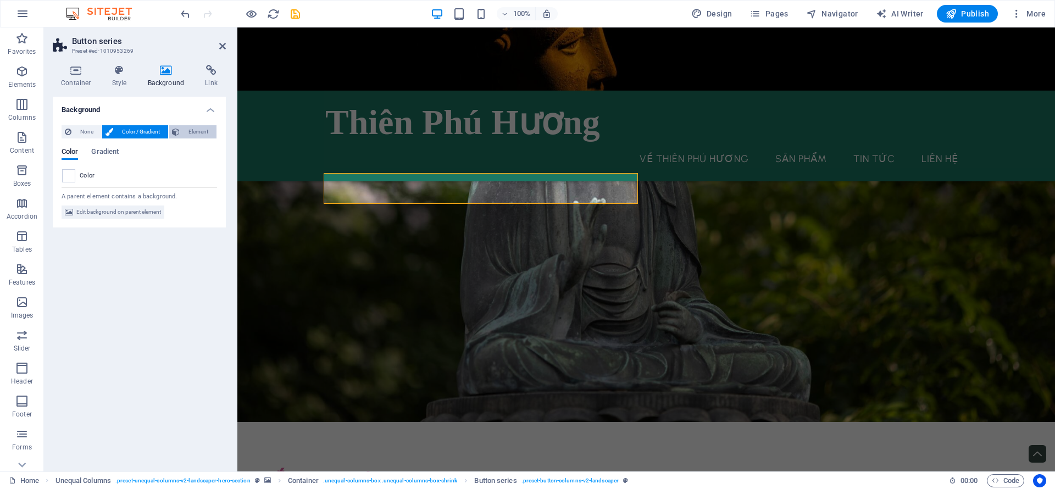
click at [195, 133] on span "Element" at bounding box center [198, 131] width 30 height 13
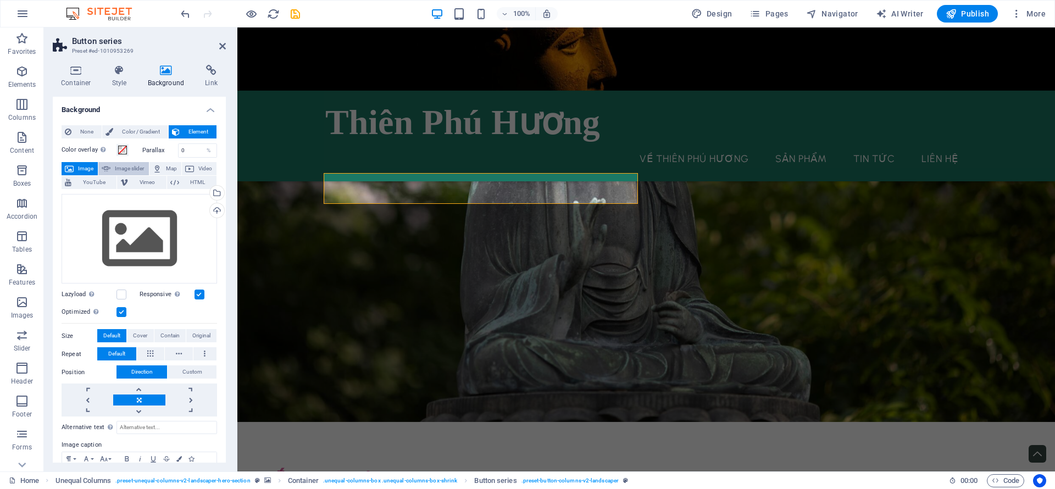
click at [136, 164] on span "Image slider" at bounding box center [129, 168] width 31 height 13
select select "ms"
select select "s"
select select "progressive"
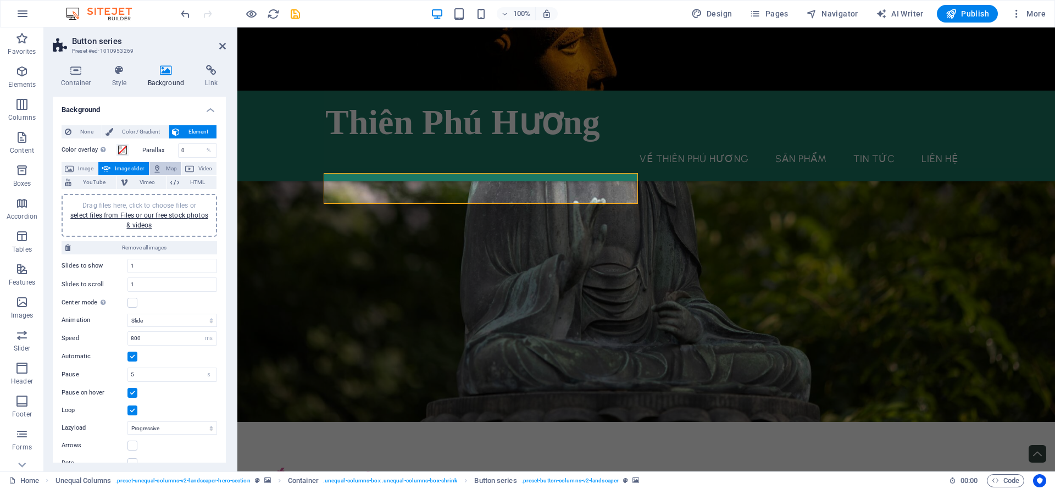
click at [168, 164] on span "Map" at bounding box center [171, 168] width 13 height 13
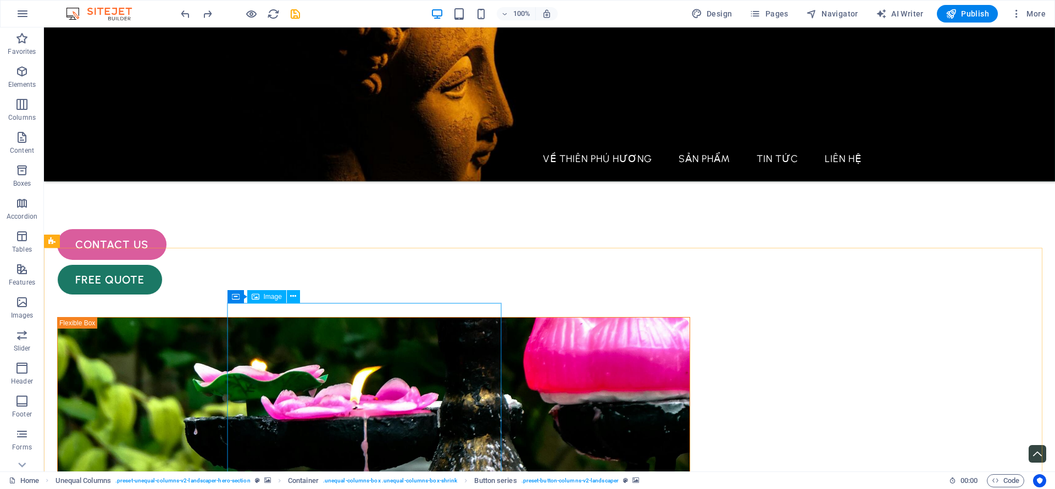
scroll to position [272, 0]
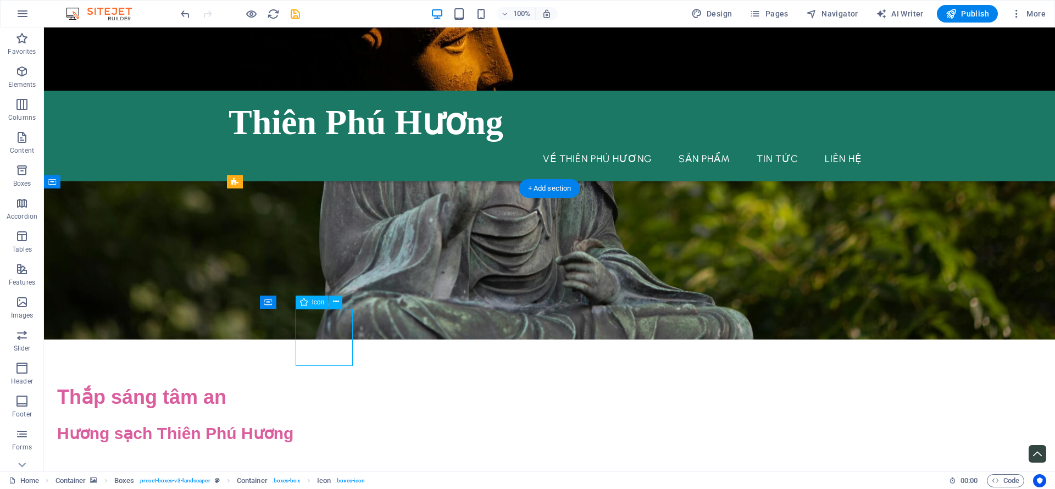
select select "xMidYMid"
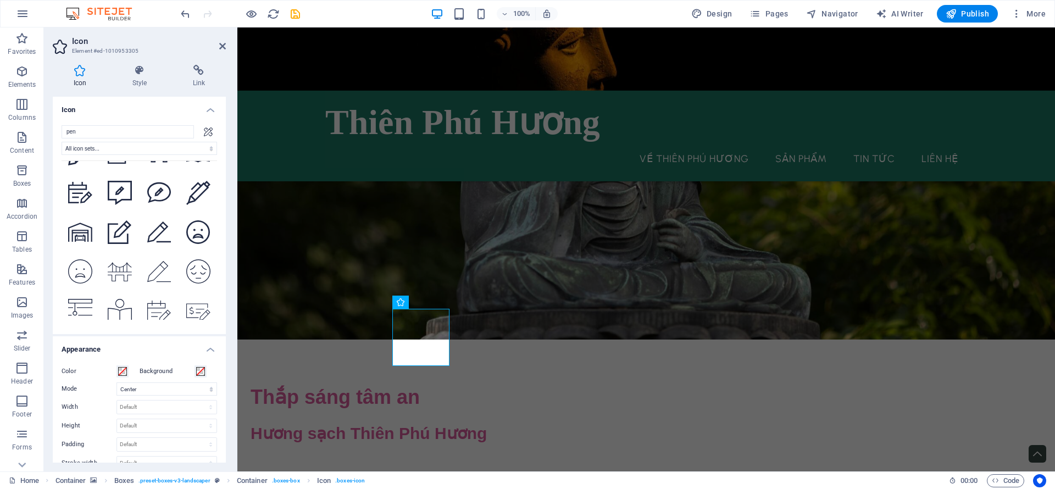
scroll to position [4676, 0]
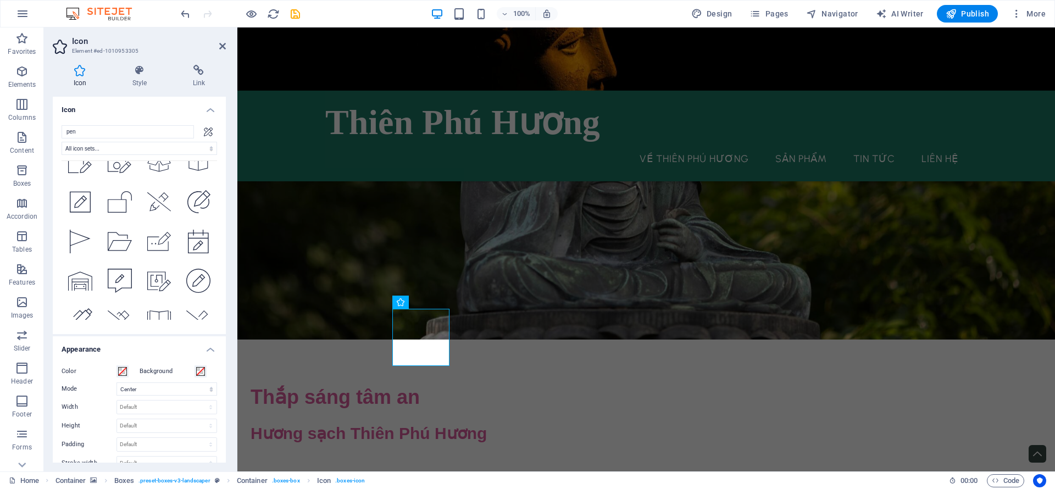
drag, startPoint x: 213, startPoint y: 312, endPoint x: 220, endPoint y: 196, distance: 115.7
click at [222, 195] on div "pen All icon sets... IcoFont Ionicons FontAwesome Brands FontAwesome Duotone Fo…" at bounding box center [139, 226] width 173 height 218
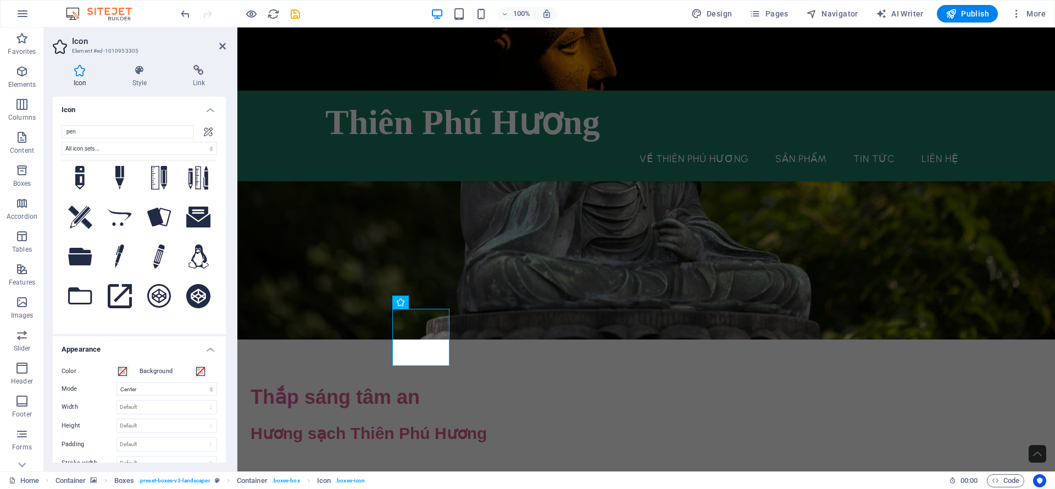
scroll to position [211, 0]
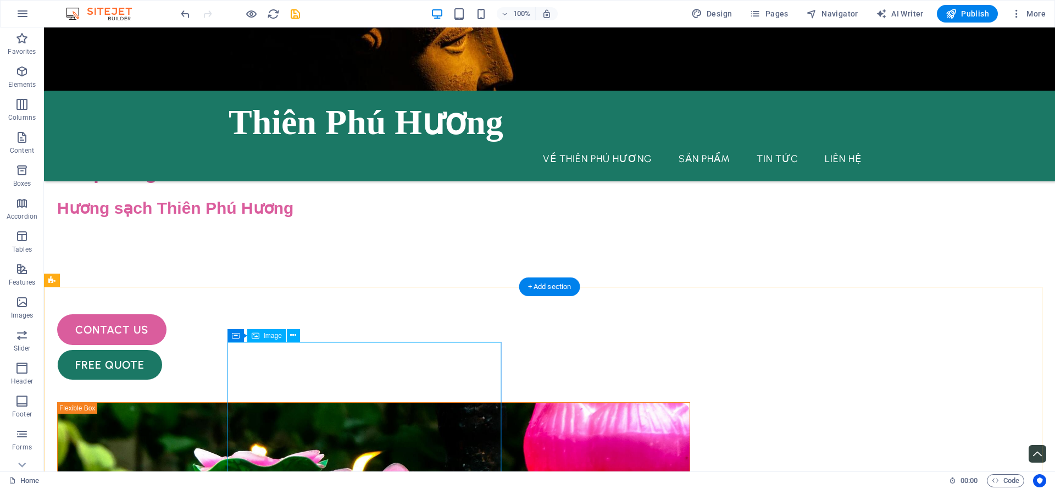
scroll to position [250, 0]
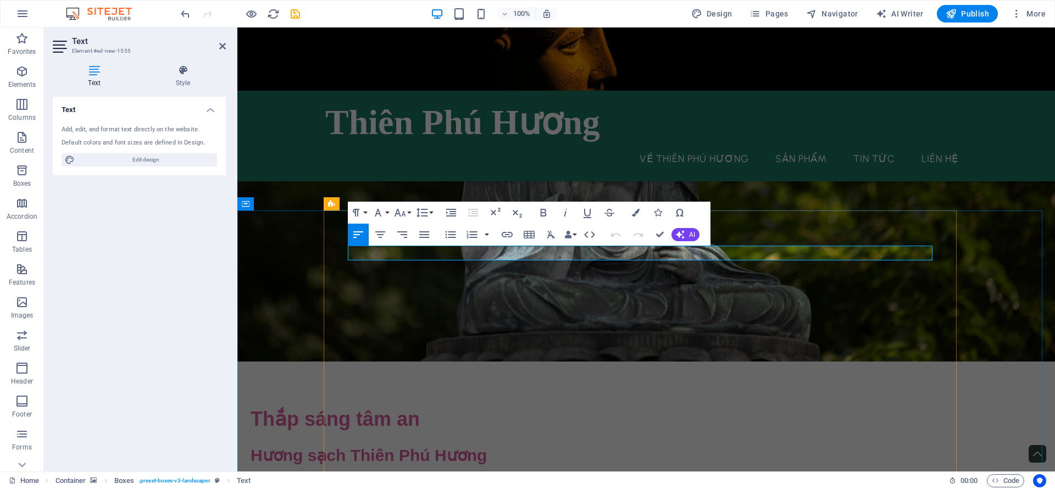
drag, startPoint x: 444, startPoint y: 255, endPoint x: 327, endPoint y: 247, distance: 117.3
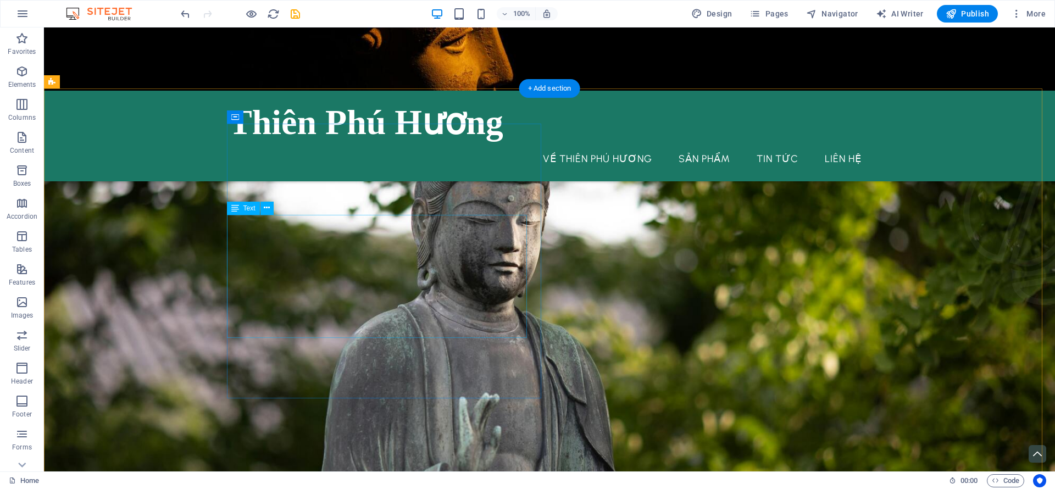
scroll to position [332, 0]
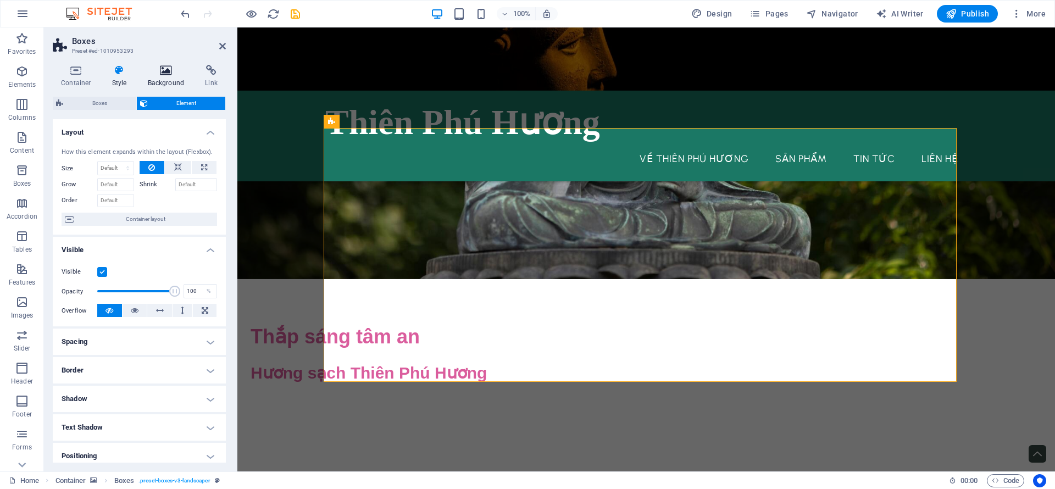
click at [171, 85] on h4 "Background" at bounding box center [169, 76] width 58 height 23
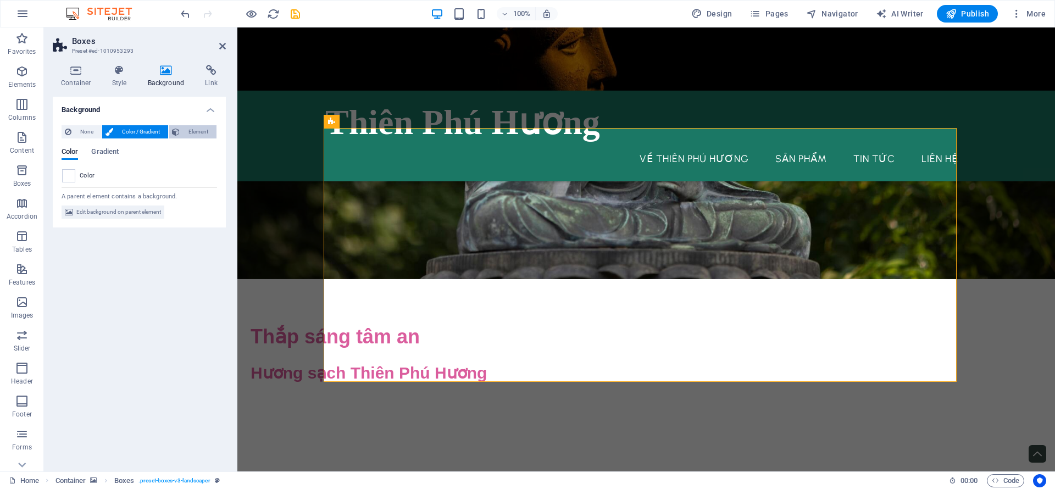
click at [192, 128] on span "Element" at bounding box center [198, 131] width 30 height 13
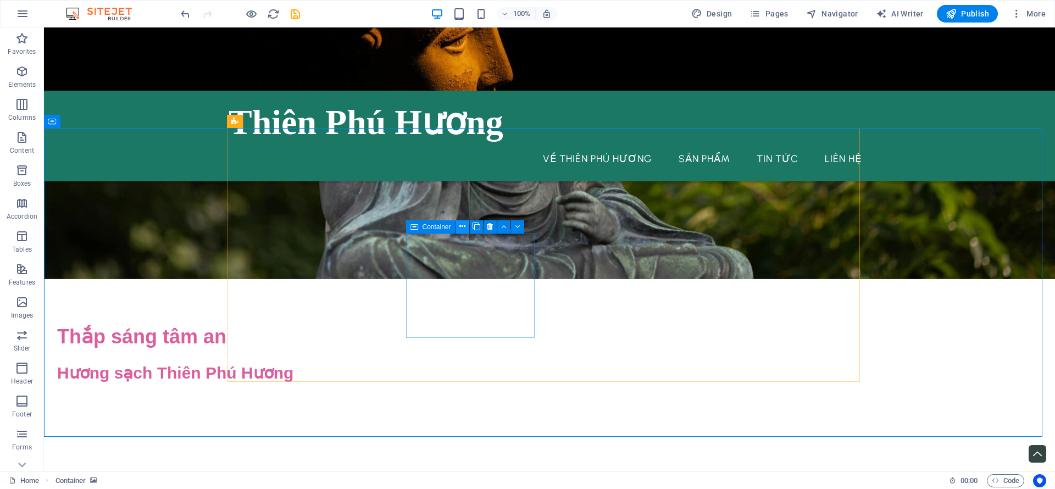
click at [457, 229] on button at bounding box center [462, 226] width 13 height 13
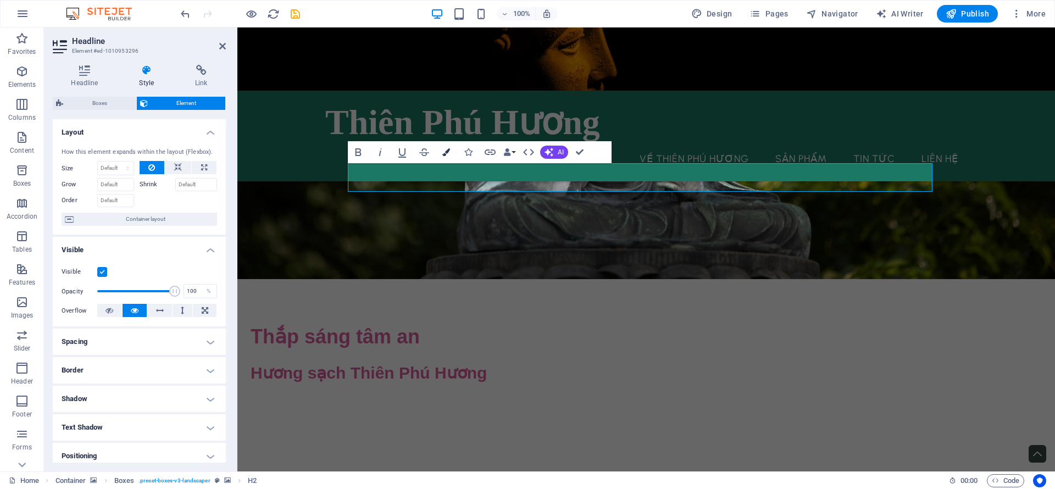
click at [447, 152] on icon "button" at bounding box center [447, 152] width 8 height 8
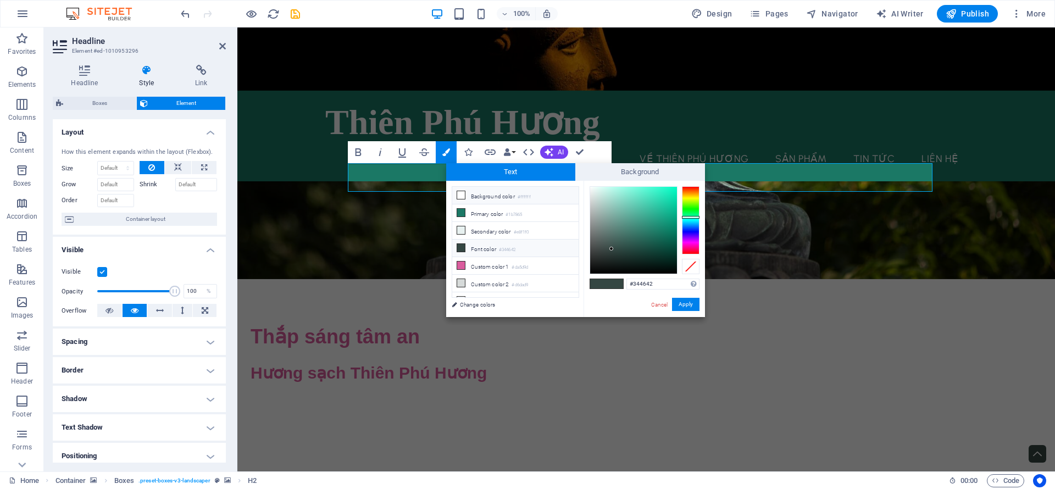
click at [462, 193] on icon at bounding box center [461, 195] width 8 height 8
type input "#ffffff"
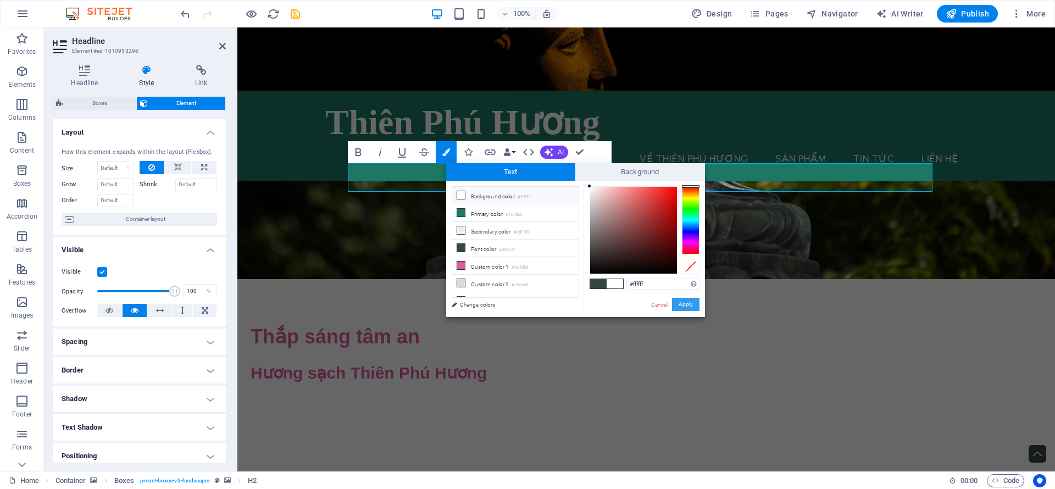
click at [678, 305] on button "Apply" at bounding box center [685, 304] width 27 height 13
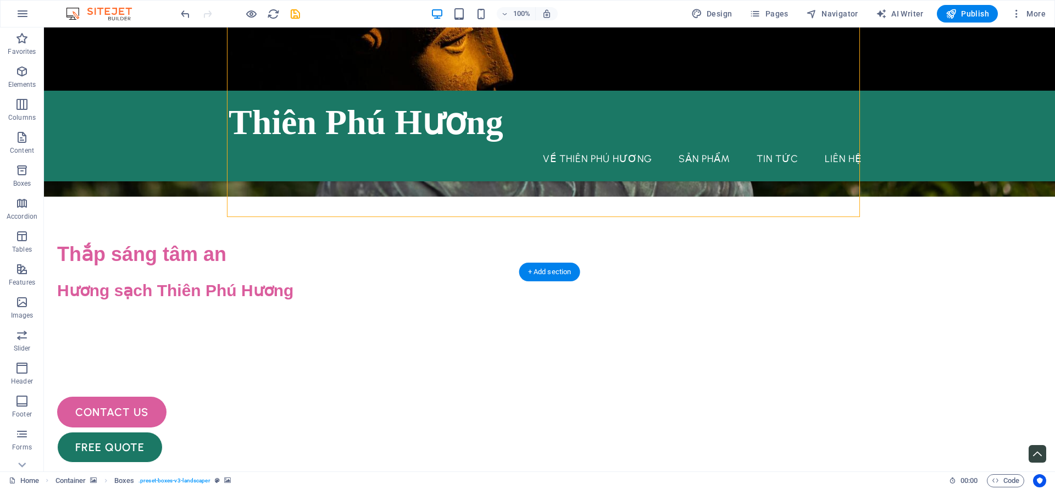
scroll to position [662, 0]
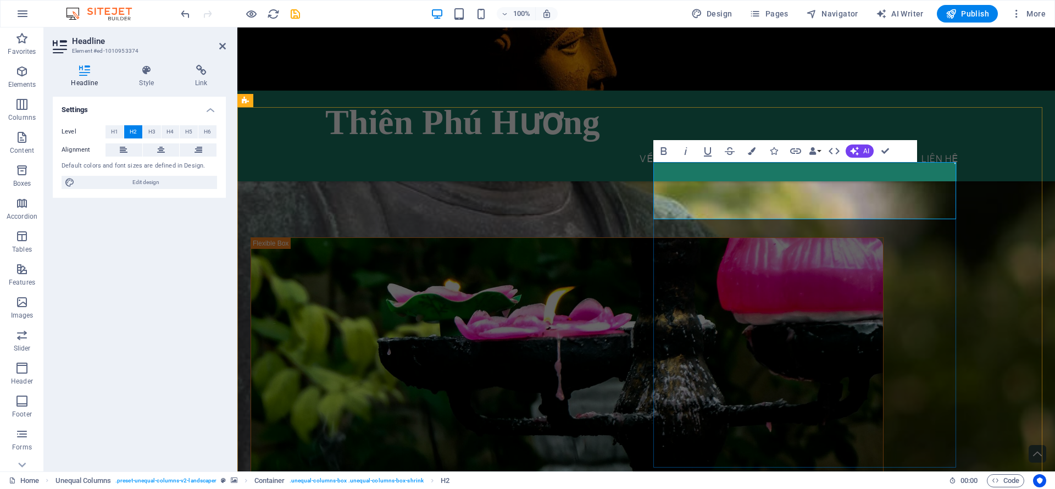
click at [749, 147] on icon "button" at bounding box center [752, 151] width 8 height 8
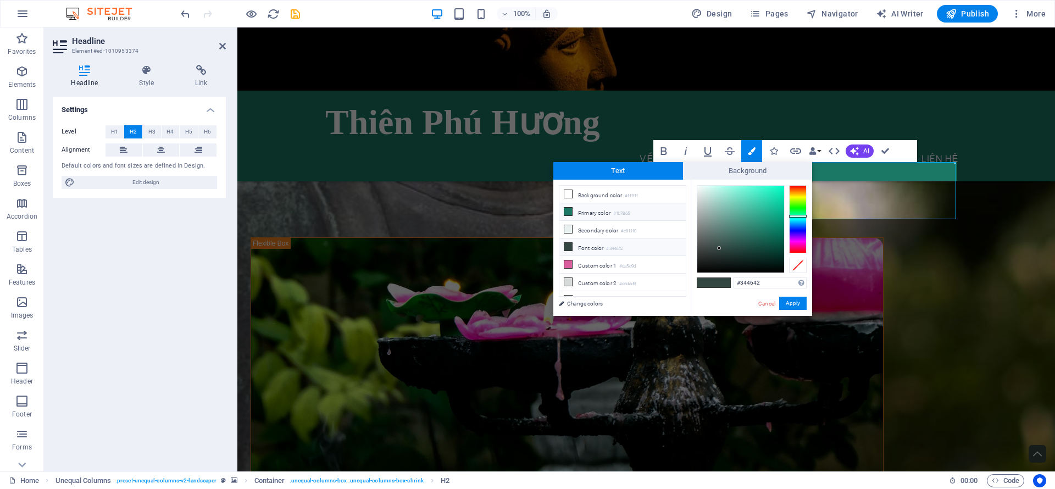
drag, startPoint x: 566, startPoint y: 195, endPoint x: 587, endPoint y: 202, distance: 21.6
click at [567, 195] on icon at bounding box center [569, 194] width 8 height 8
type input "#ffffff"
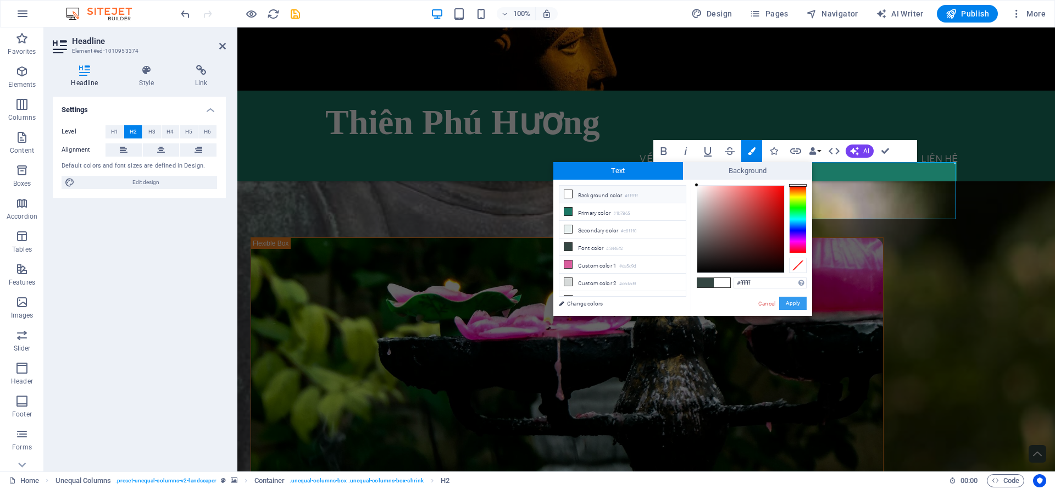
click at [793, 305] on button "Apply" at bounding box center [792, 303] width 27 height 13
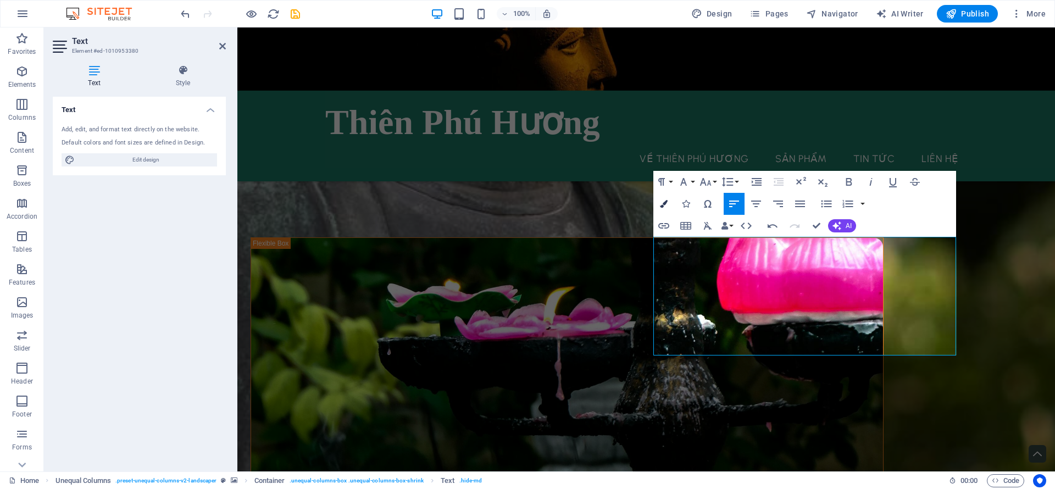
click at [668, 203] on icon "button" at bounding box center [664, 204] width 8 height 8
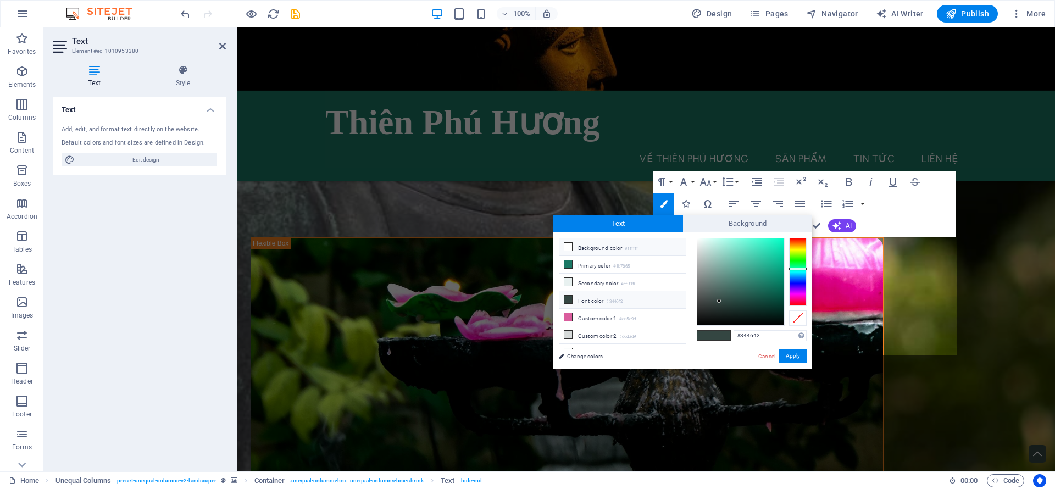
click at [568, 248] on icon at bounding box center [569, 247] width 8 height 8
type input "#ffffff"
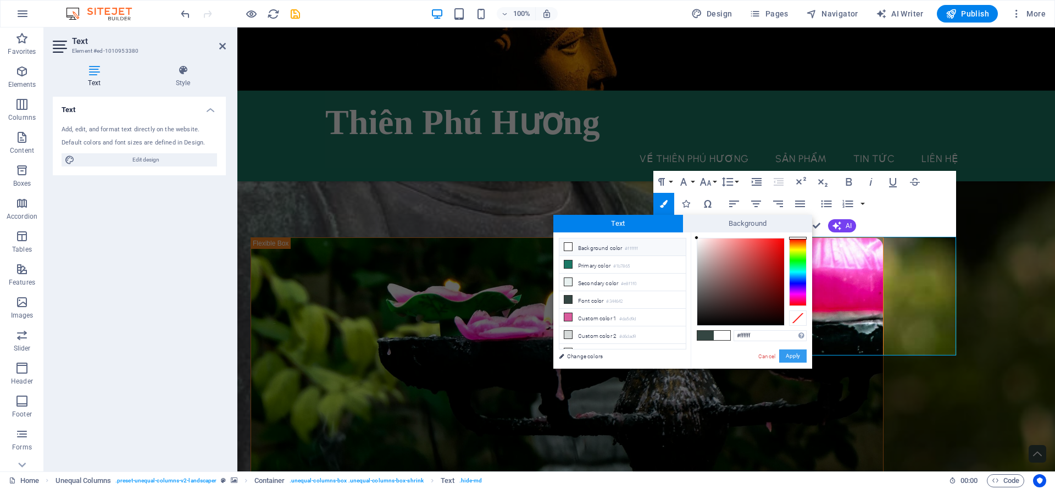
click at [791, 361] on button "Apply" at bounding box center [792, 356] width 27 height 13
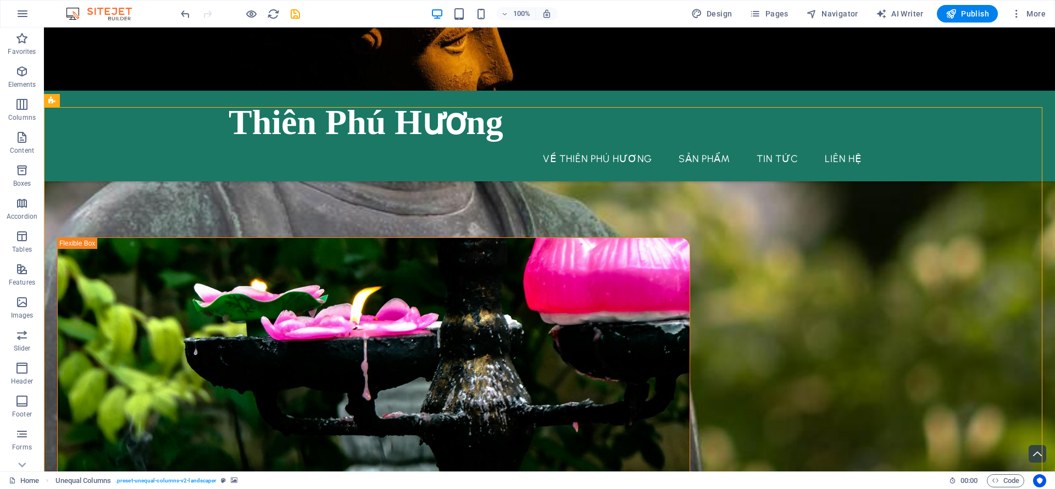
scroll to position [909, 0]
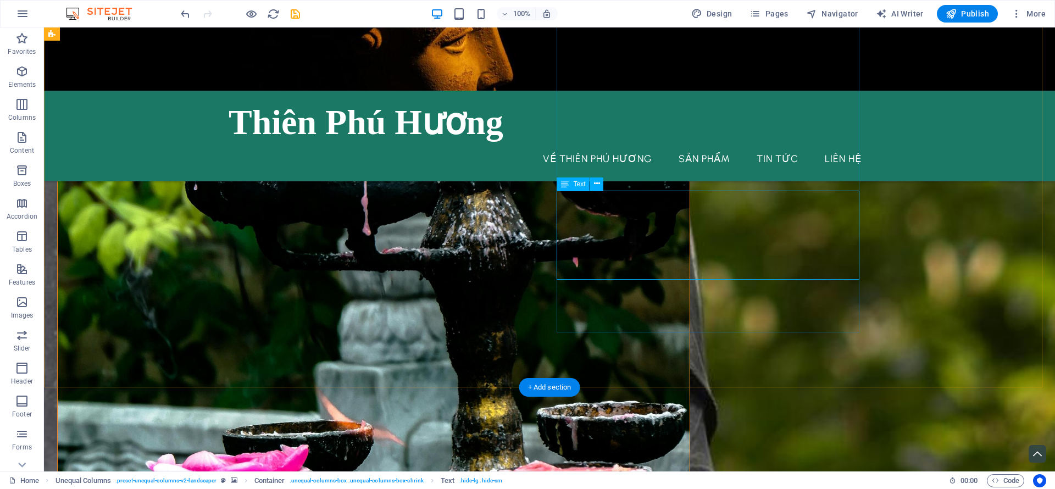
scroll to position [662, 0]
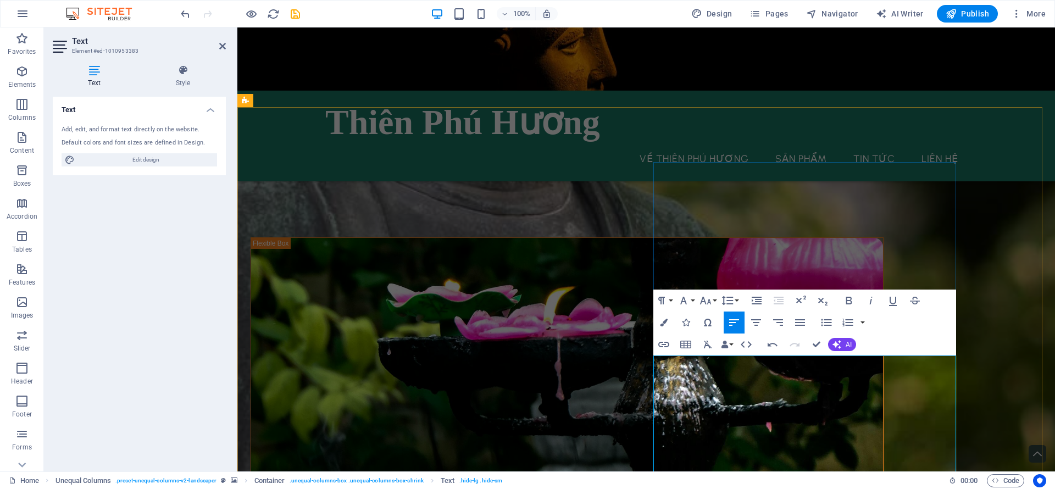
scroll to position [744, 0]
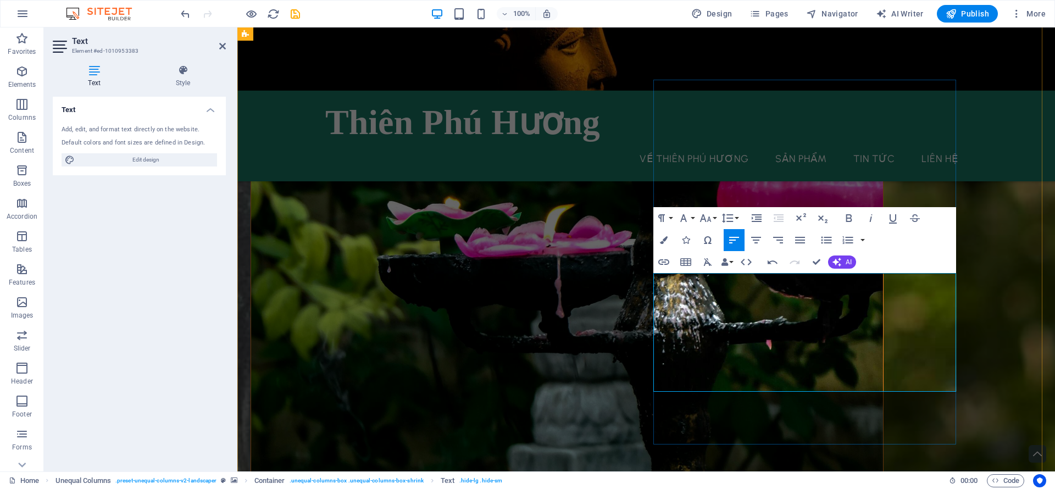
click at [667, 241] on icon "button" at bounding box center [664, 240] width 8 height 8
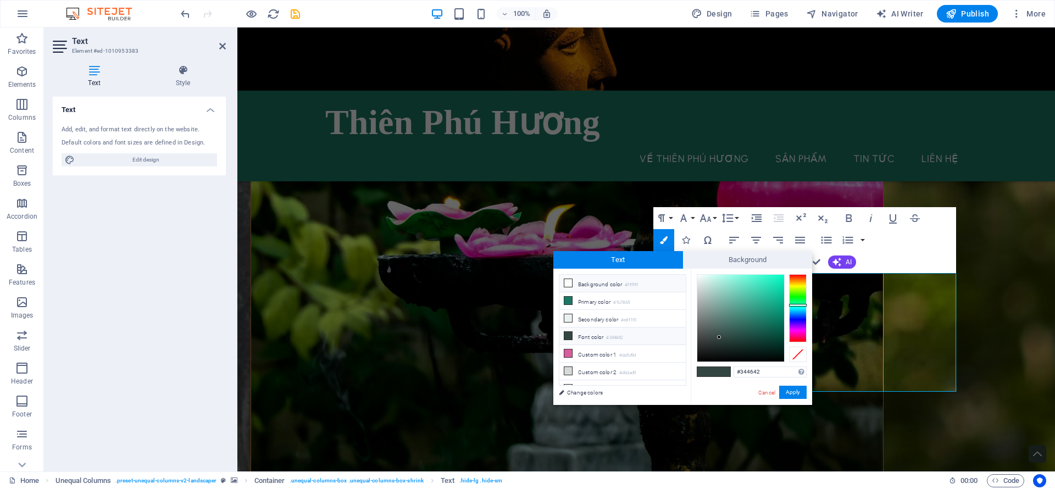
click at [564, 287] on li "Background color #ffffff" at bounding box center [623, 284] width 126 height 18
type input "#ffffff"
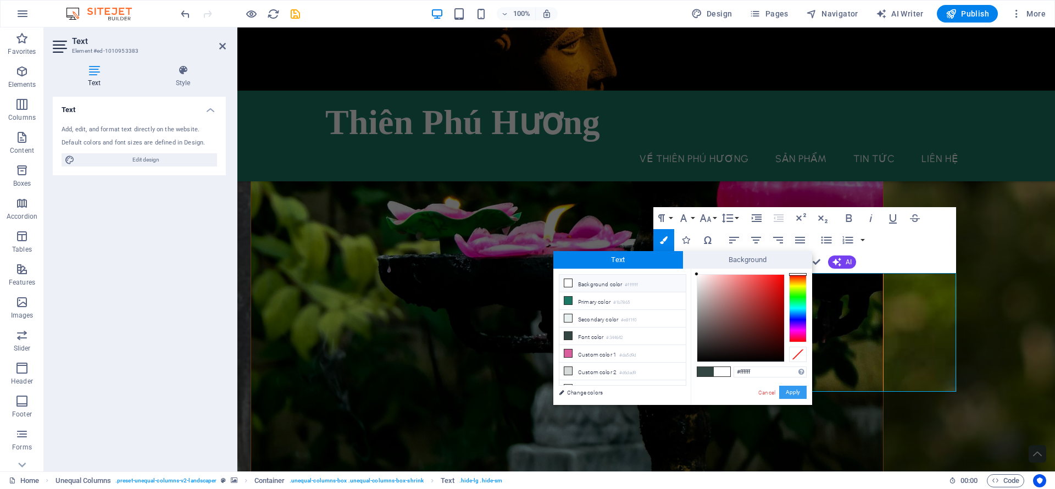
click at [797, 391] on button "Apply" at bounding box center [792, 392] width 27 height 13
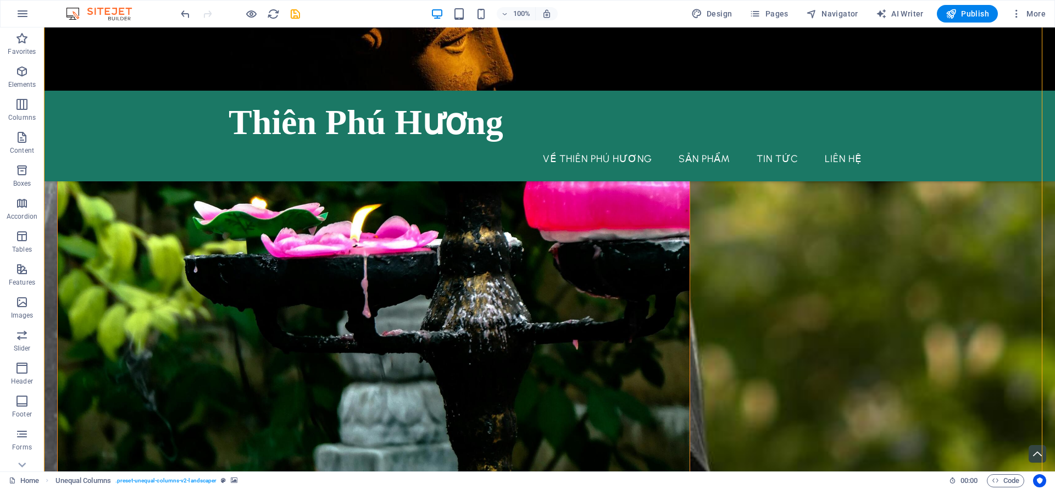
scroll to position [909, 0]
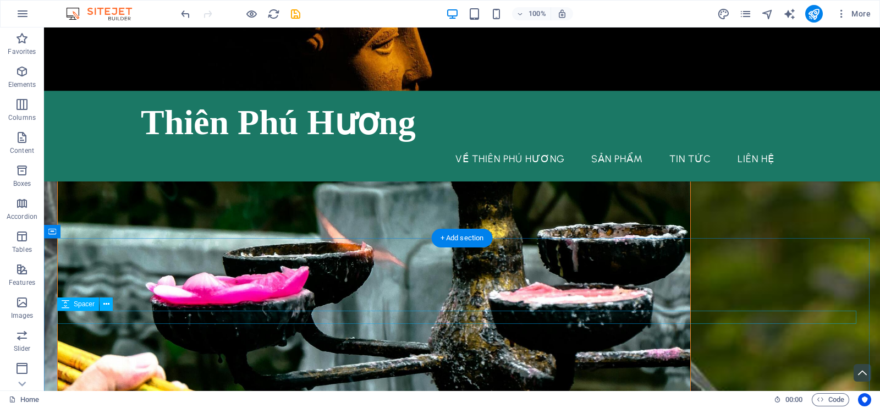
scroll to position [937, 0]
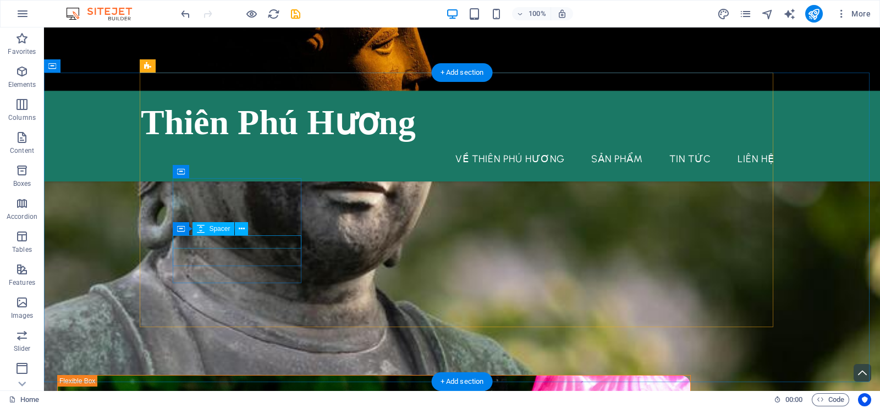
scroll to position [387, 0]
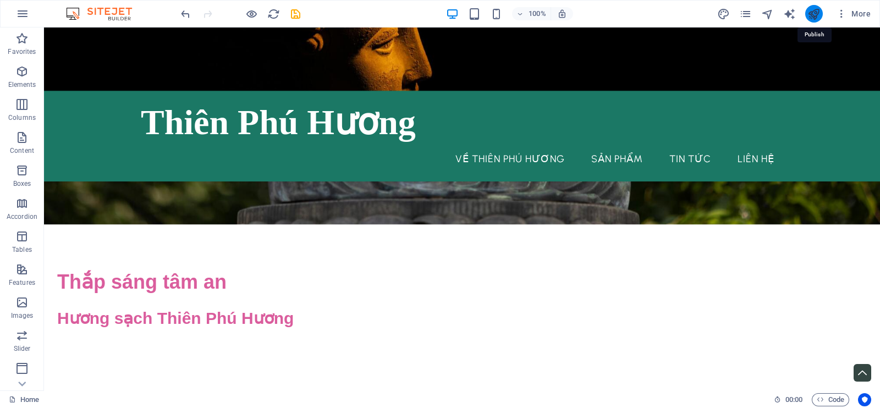
click at [814, 14] on icon "publish" at bounding box center [813, 14] width 13 height 13
checkbox input "false"
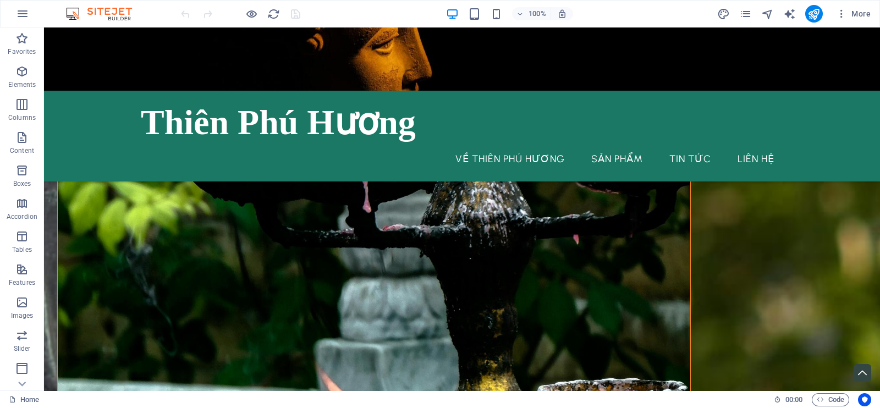
scroll to position [644, 0]
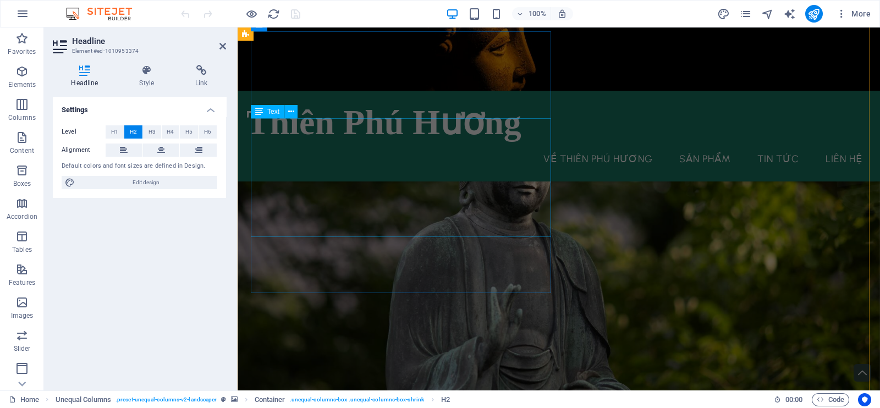
scroll to position [0, 0]
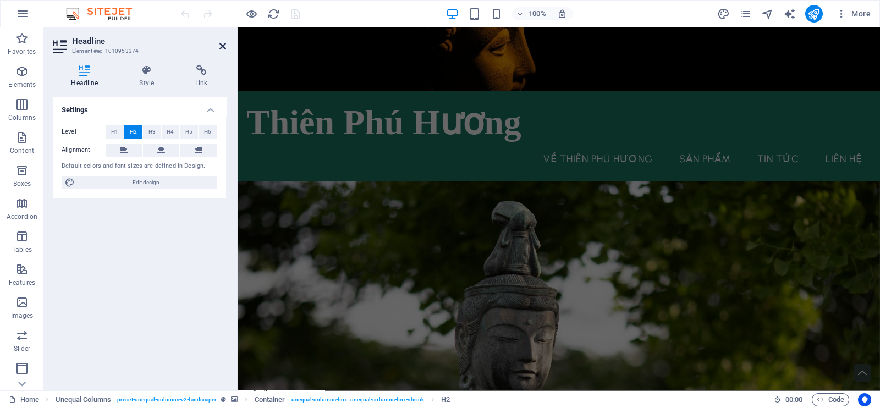
click at [224, 48] on icon at bounding box center [222, 46] width 7 height 9
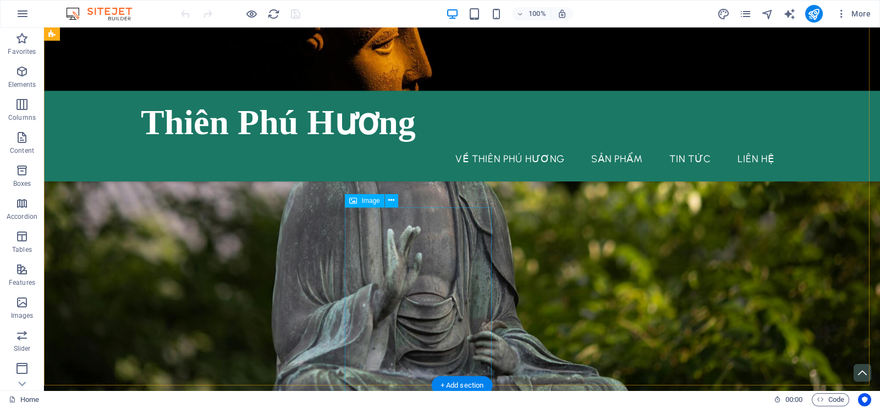
scroll to position [300, 0]
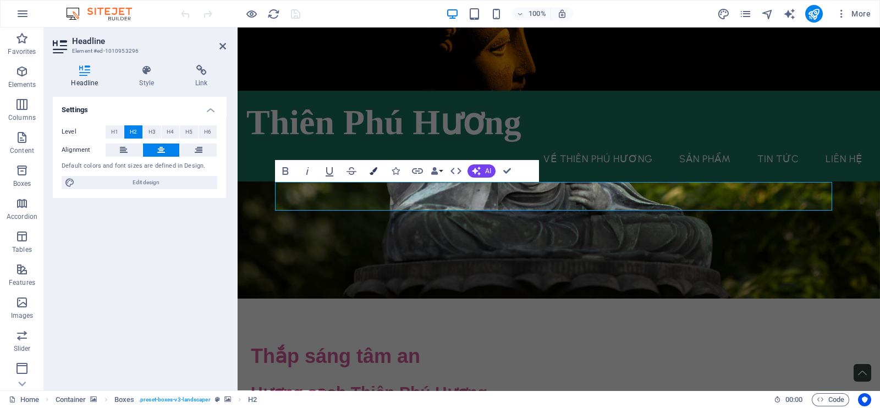
click at [376, 172] on icon "button" at bounding box center [373, 171] width 8 height 8
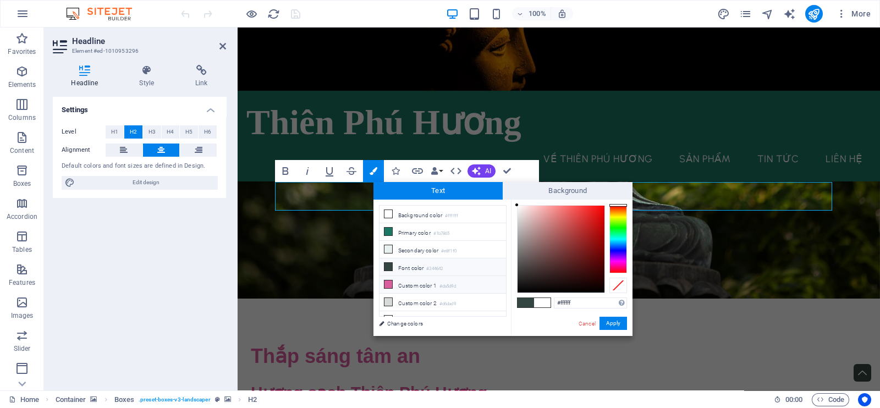
click at [388, 280] on icon at bounding box center [388, 284] width 8 height 8
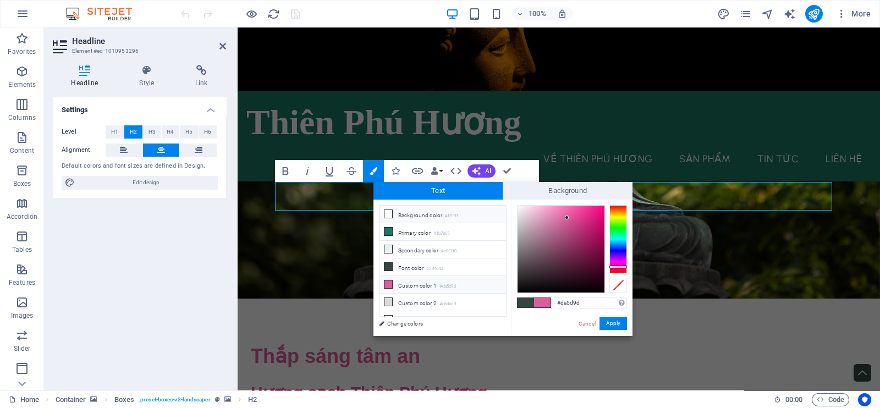
click at [385, 213] on icon at bounding box center [388, 214] width 8 height 8
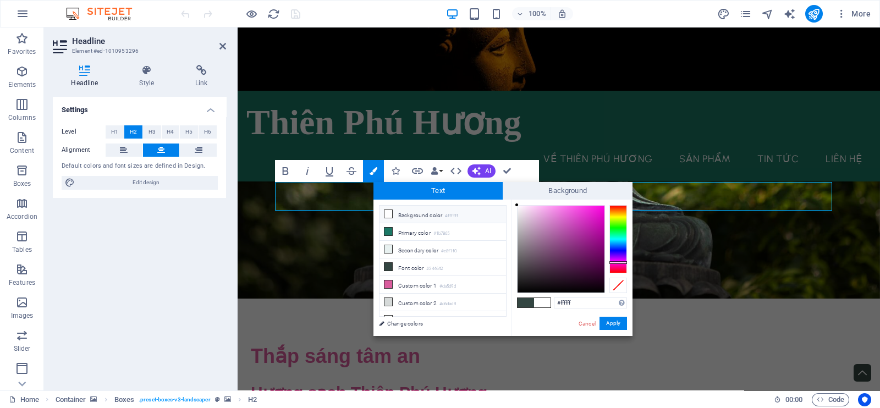
click at [619, 262] on div at bounding box center [618, 239] width 18 height 68
click at [571, 222] on div at bounding box center [560, 249] width 87 height 87
type input "#c505af"
drag, startPoint x: 590, startPoint y: 218, endPoint x: 601, endPoint y: 225, distance: 13.3
click at [601, 225] on div at bounding box center [560, 249] width 87 height 87
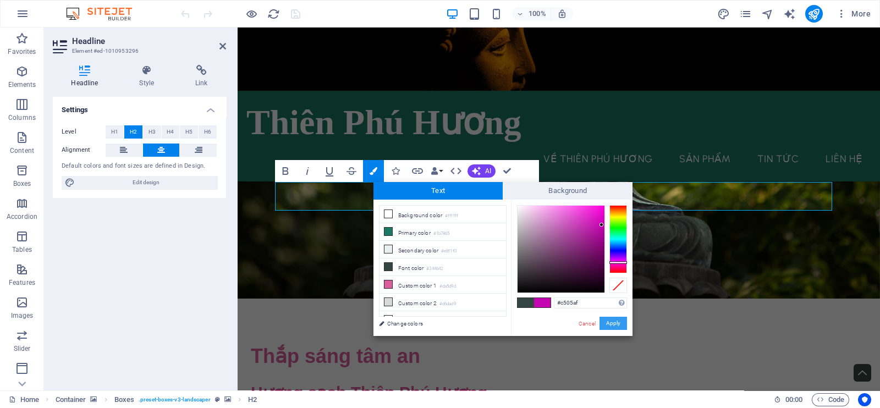
click at [609, 321] on button "Apply" at bounding box center [612, 323] width 27 height 13
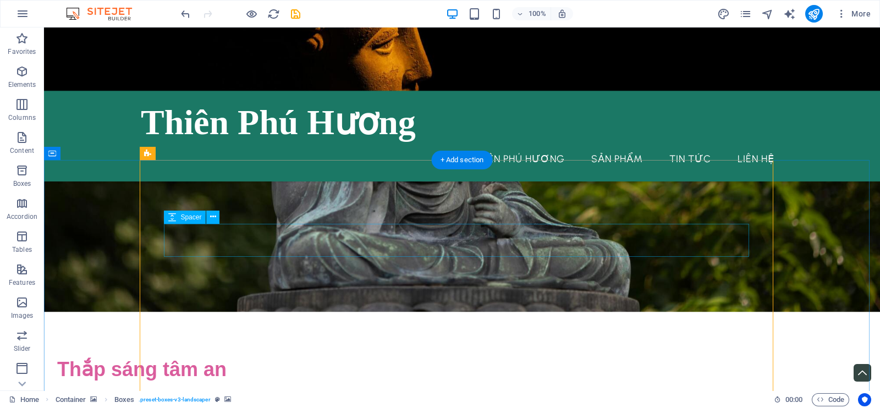
scroll to position [437, 0]
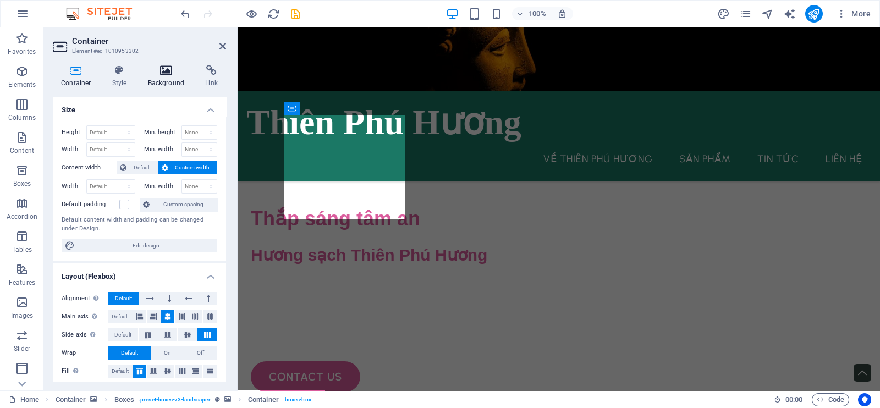
click at [169, 76] on h4 "Background" at bounding box center [169, 76] width 58 height 23
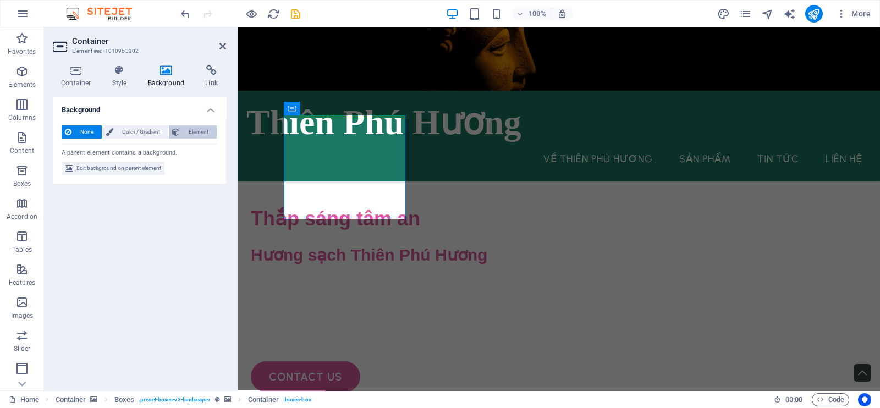
click at [184, 131] on span "Element" at bounding box center [198, 131] width 30 height 13
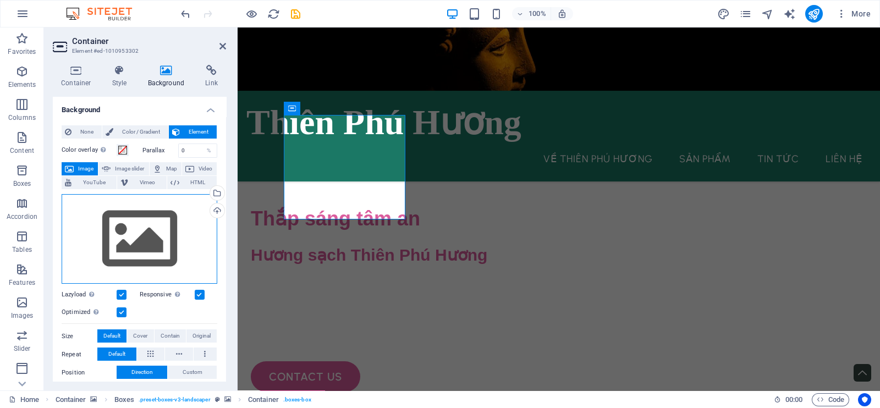
click at [140, 224] on div "Drag files here, click to choose files or select files from Files or our free s…" at bounding box center [140, 239] width 156 height 90
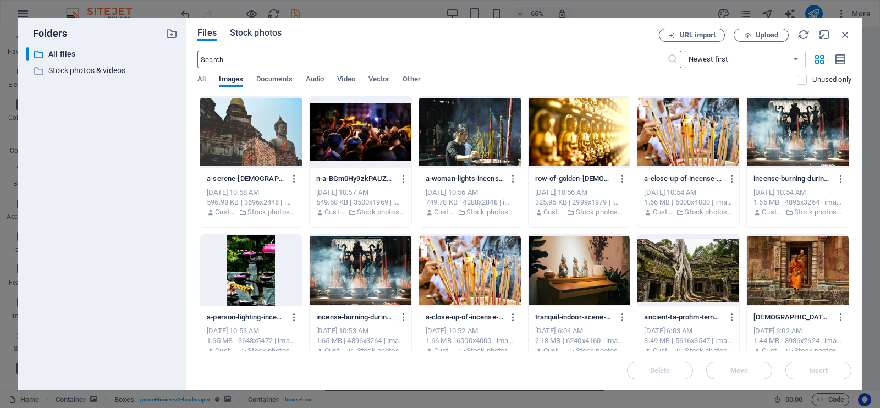
click at [267, 31] on span "Stock photos" at bounding box center [256, 32] width 52 height 13
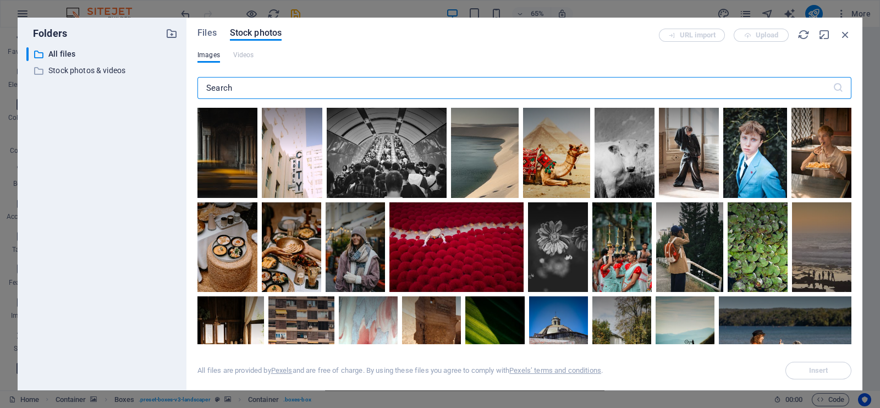
click at [253, 89] on input "text" at bounding box center [514, 88] width 635 height 22
paste input "Buddha"
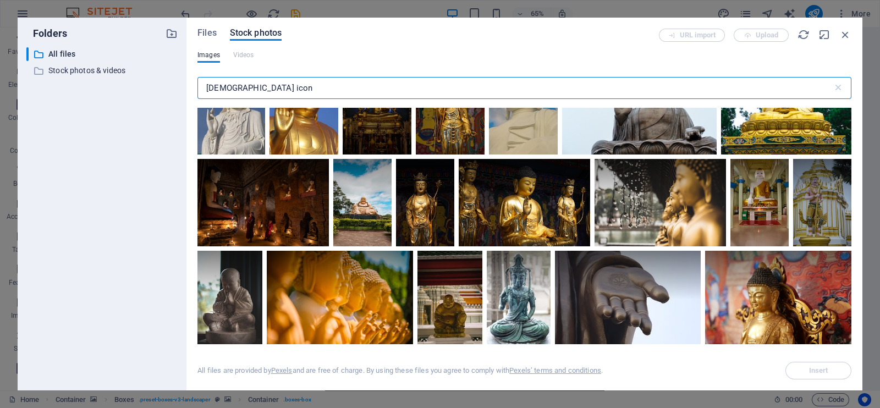
scroll to position [412, 0]
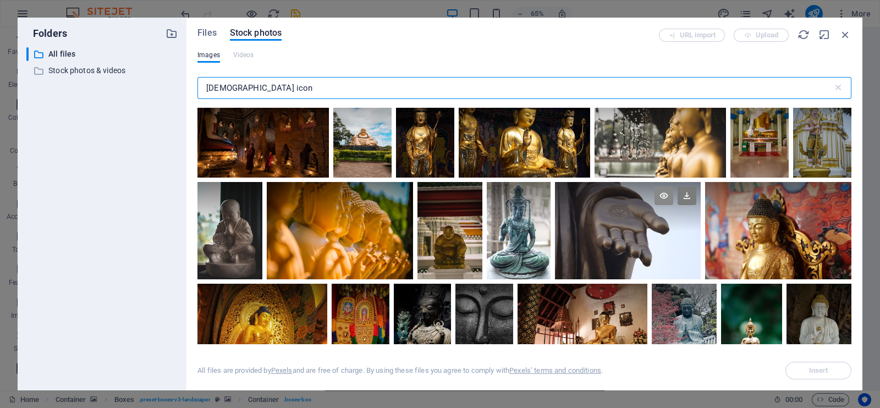
type input "Buddha icon"
click at [665, 194] on icon at bounding box center [663, 195] width 19 height 19
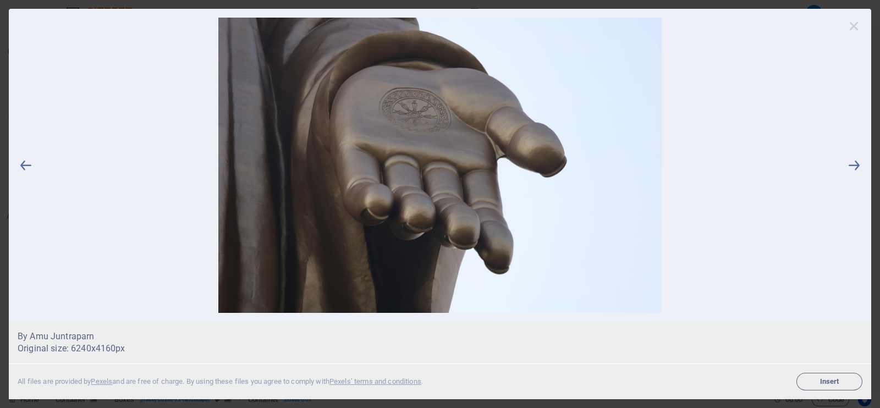
click at [859, 26] on icon at bounding box center [853, 26] width 16 height 16
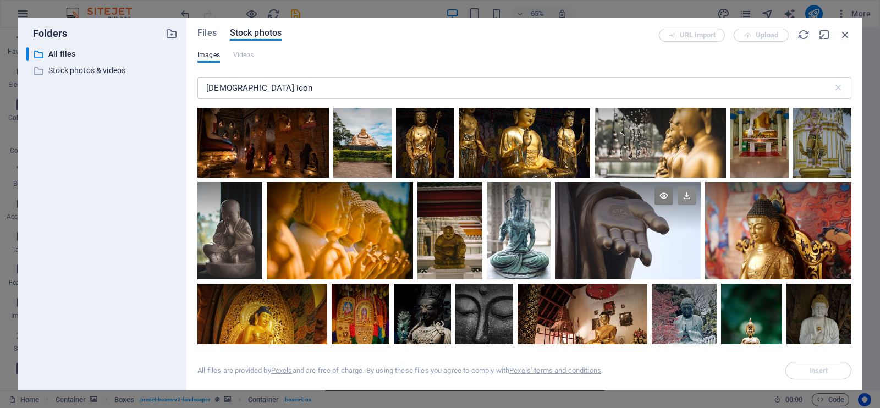
click at [682, 192] on icon at bounding box center [686, 195] width 19 height 19
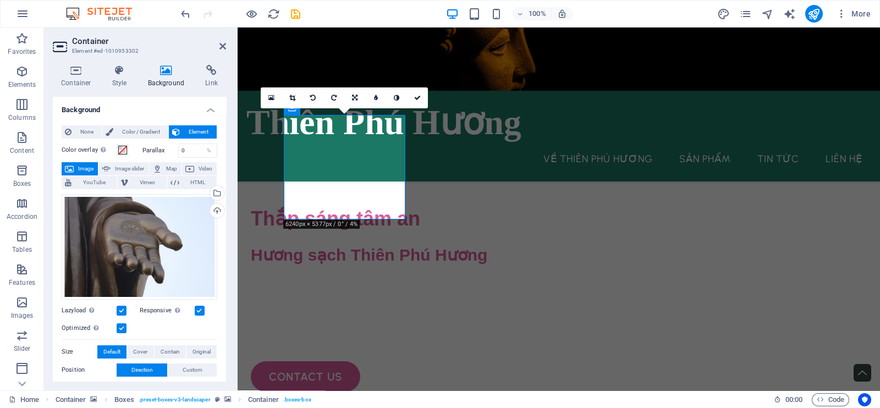
click at [115, 214] on div "Drag files here, click to choose files or select files from Files or our free s…" at bounding box center [140, 247] width 156 height 106
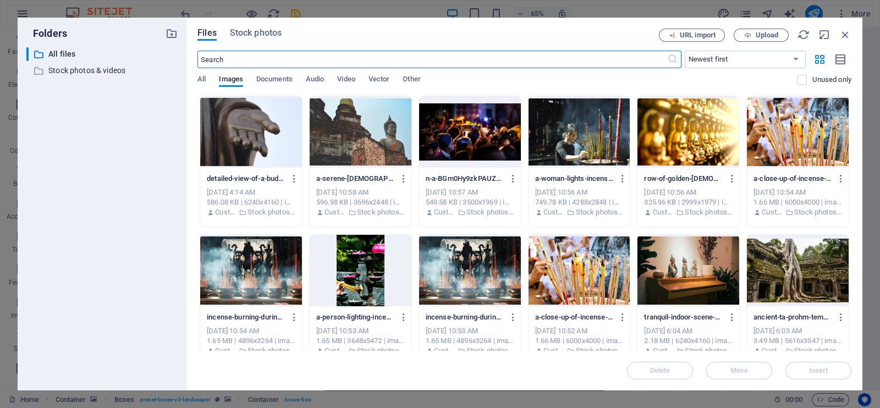
click at [343, 61] on input "text" at bounding box center [431, 60] width 469 height 18
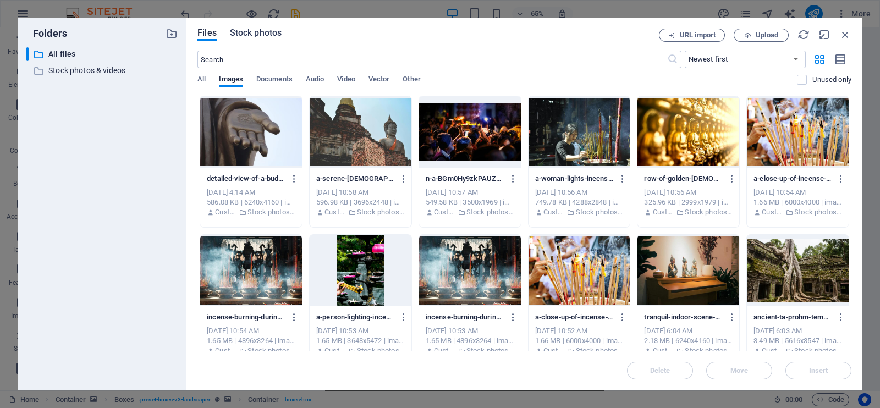
click at [234, 31] on span "Stock photos" at bounding box center [256, 32] width 52 height 13
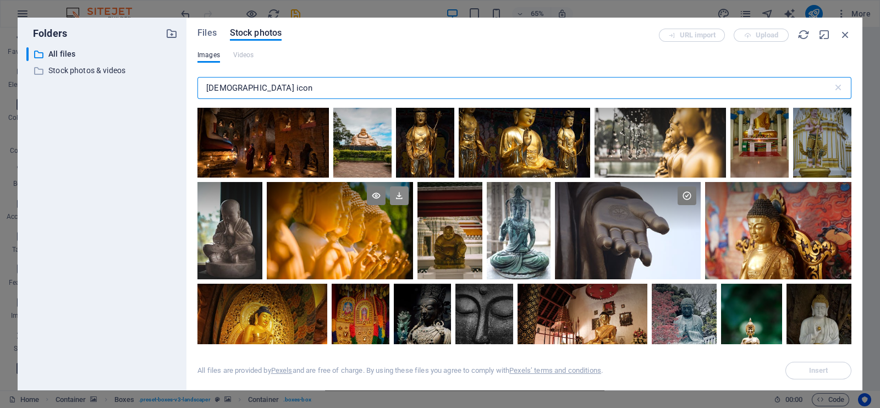
click at [397, 195] on icon at bounding box center [399, 195] width 19 height 19
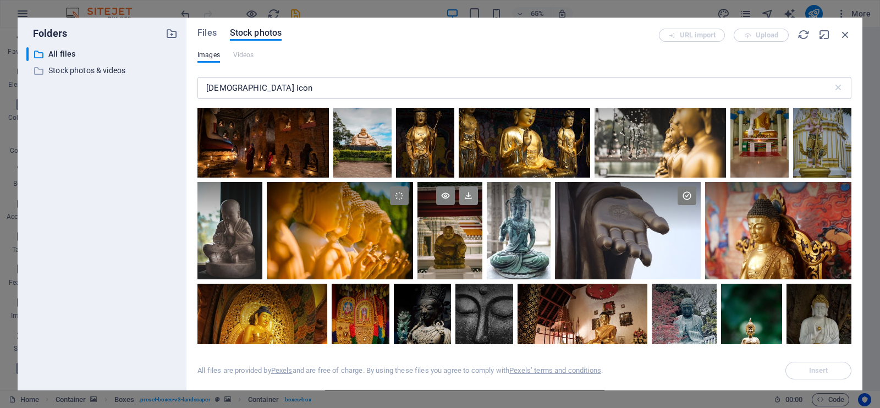
scroll to position [480, 0]
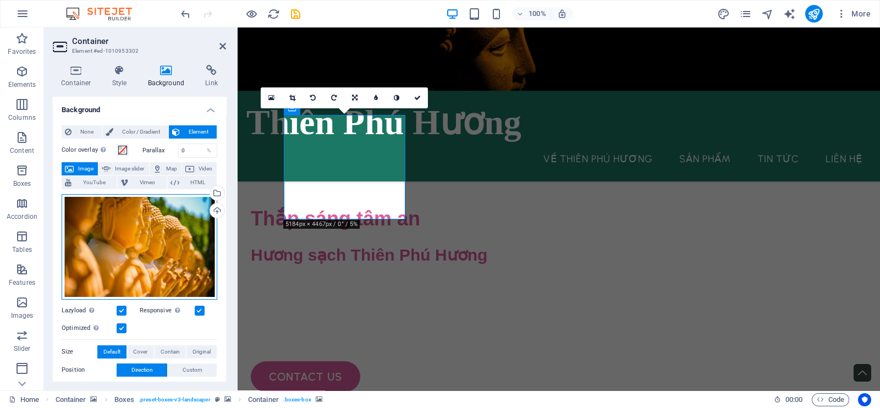
click at [169, 262] on div "Drag files here, click to choose files or select files from Files or our free s…" at bounding box center [140, 247] width 156 height 106
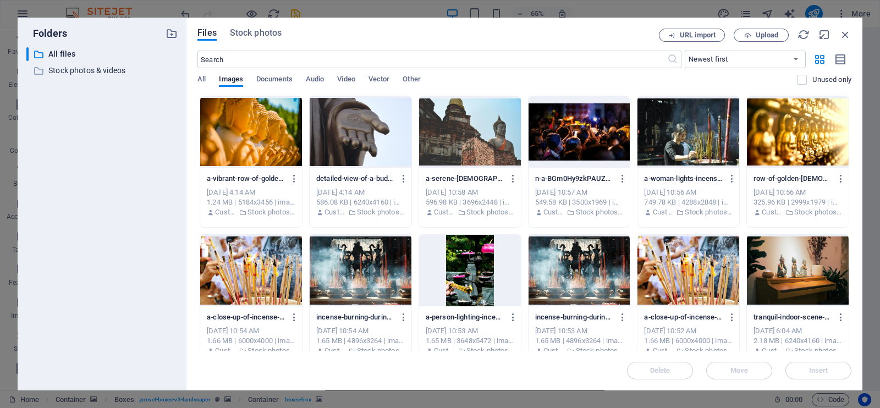
click at [169, 262] on div "​ All files All files ​ Stock photos & videos Stock photos & videos" at bounding box center [101, 214] width 151 height 334
drag, startPoint x: 284, startPoint y: 29, endPoint x: 272, endPoint y: 36, distance: 14.0
click at [284, 29] on div "Files Stock photos" at bounding box center [427, 35] width 461 height 12
click at [272, 36] on span "Stock photos" at bounding box center [256, 32] width 52 height 13
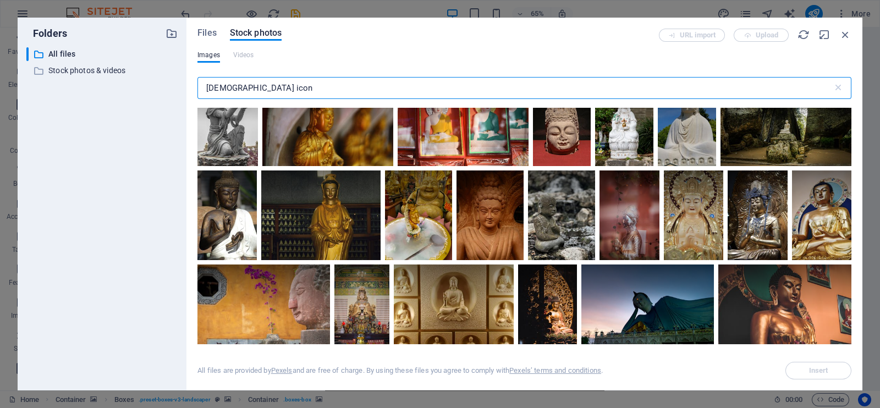
scroll to position [1512, 0]
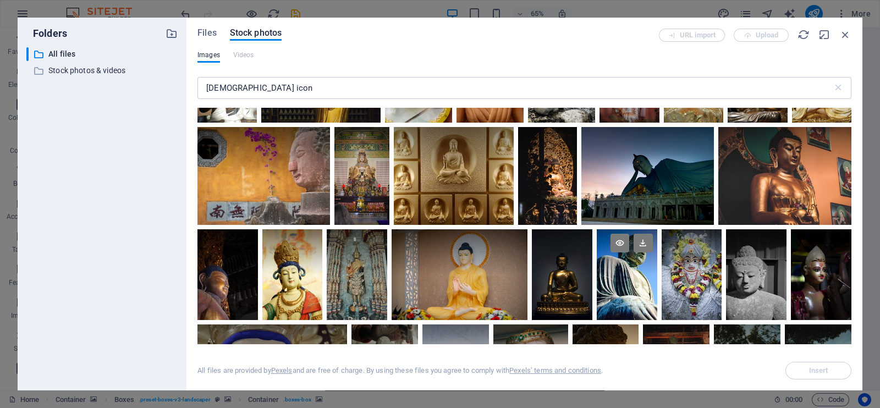
click at [626, 285] on div at bounding box center [626, 274] width 60 height 91
click at [620, 241] on icon at bounding box center [619, 243] width 19 height 19
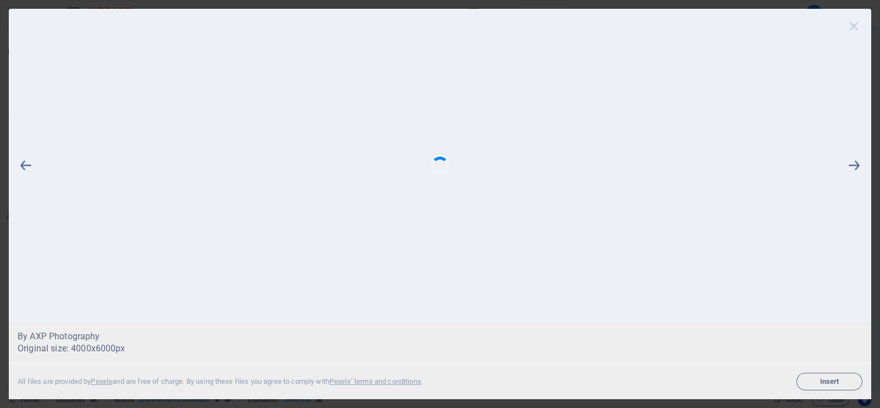
click at [845, 23] on icon at bounding box center [853, 26] width 16 height 16
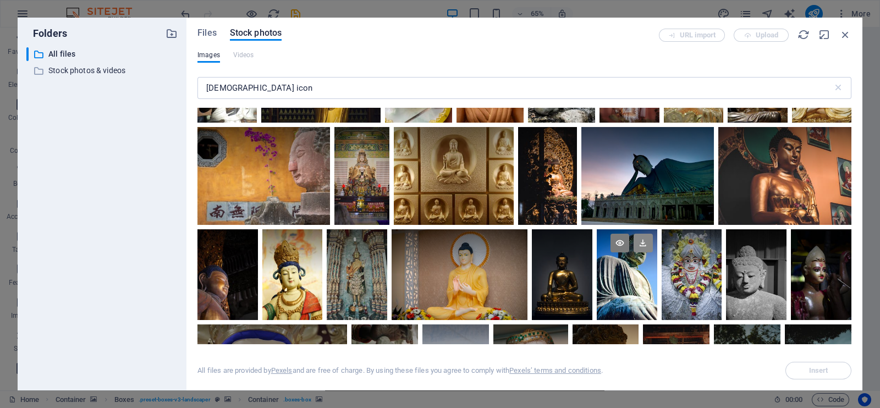
click at [643, 237] on icon at bounding box center [642, 243] width 19 height 19
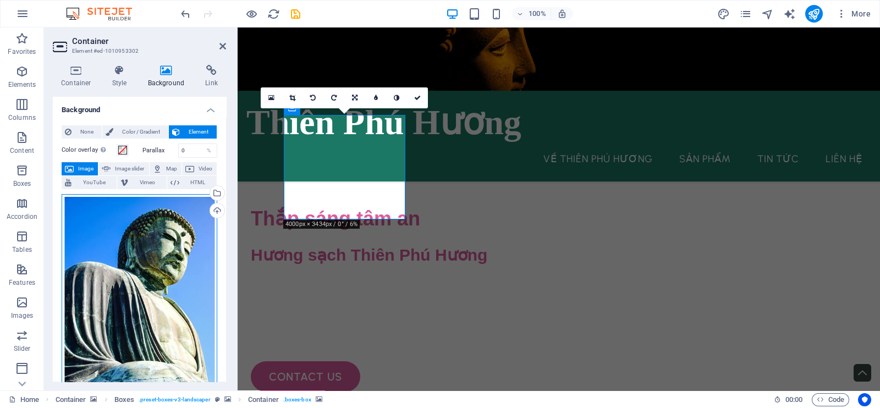
click at [134, 251] on div "Drag files here, click to choose files or select files from Files or our free s…" at bounding box center [140, 309] width 156 height 231
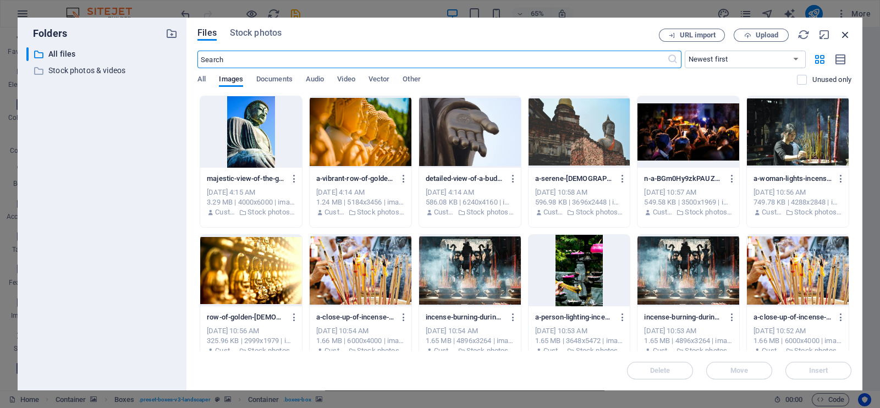
drag, startPoint x: 839, startPoint y: 31, endPoint x: 601, endPoint y: 4, distance: 240.1
click at [839, 31] on icon "button" at bounding box center [845, 35] width 12 height 12
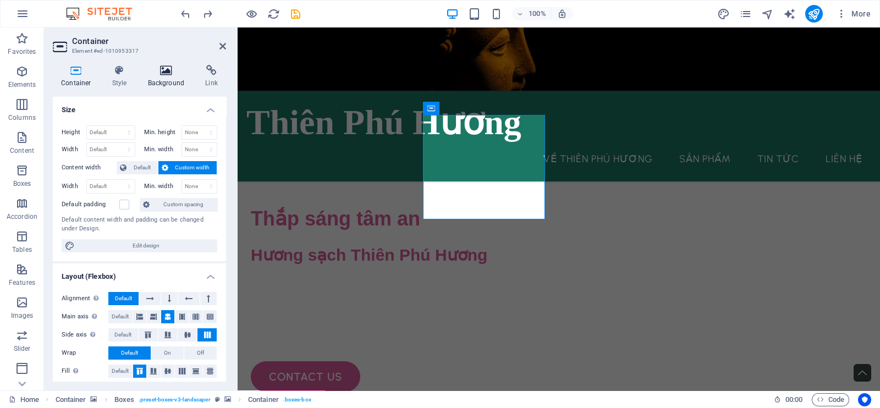
click at [186, 74] on icon at bounding box center [166, 70] width 53 height 11
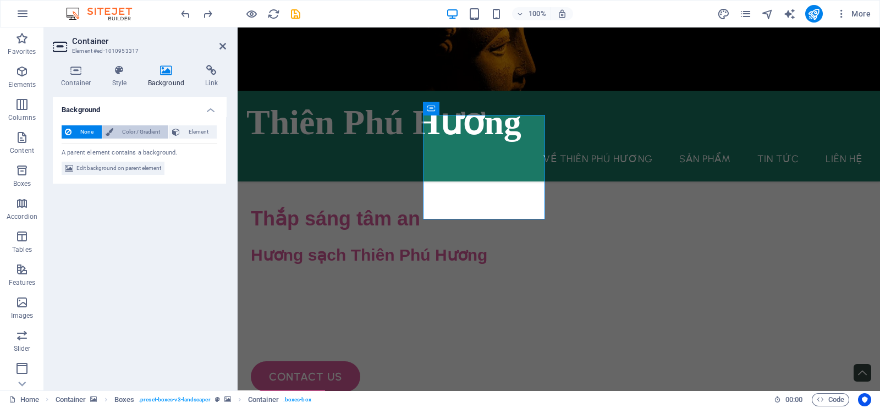
click at [142, 130] on span "Color / Gradient" at bounding box center [141, 131] width 48 height 13
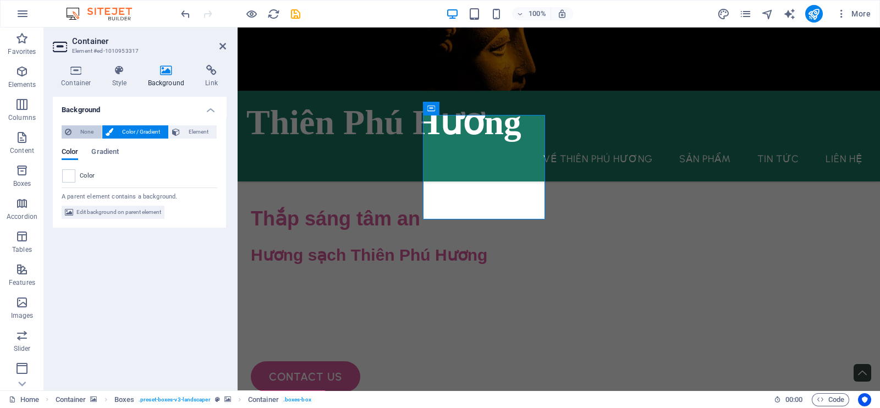
click at [99, 129] on button "None" at bounding box center [82, 131] width 40 height 13
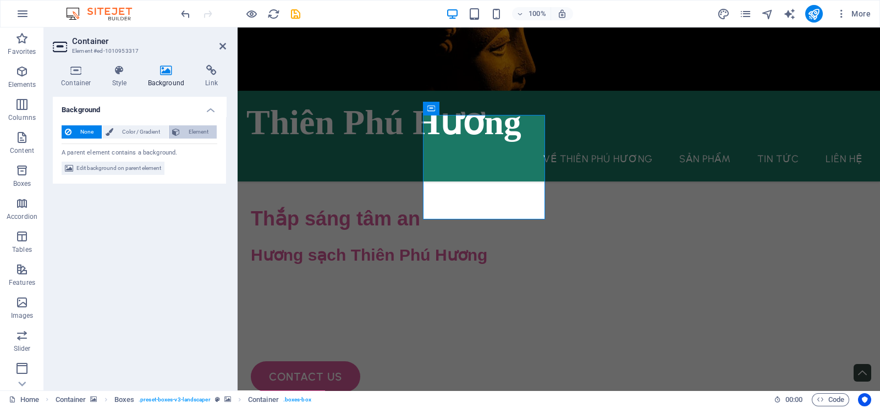
click at [174, 128] on icon at bounding box center [176, 131] width 8 height 13
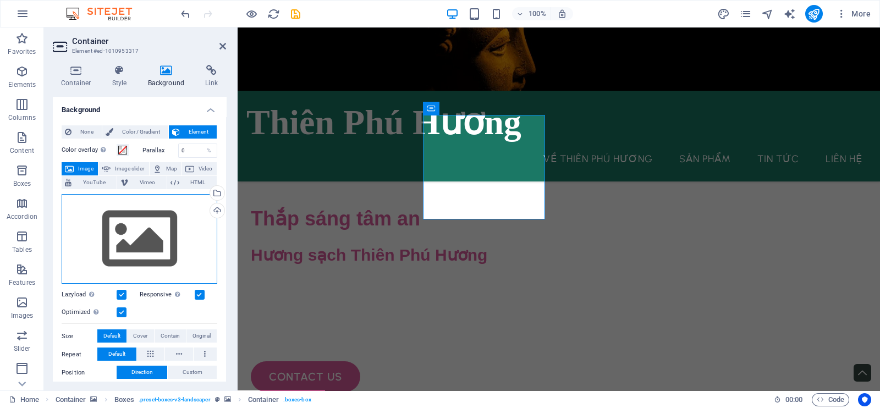
click at [150, 208] on div "Drag files here, click to choose files or select files from Files or our free s…" at bounding box center [140, 239] width 156 height 90
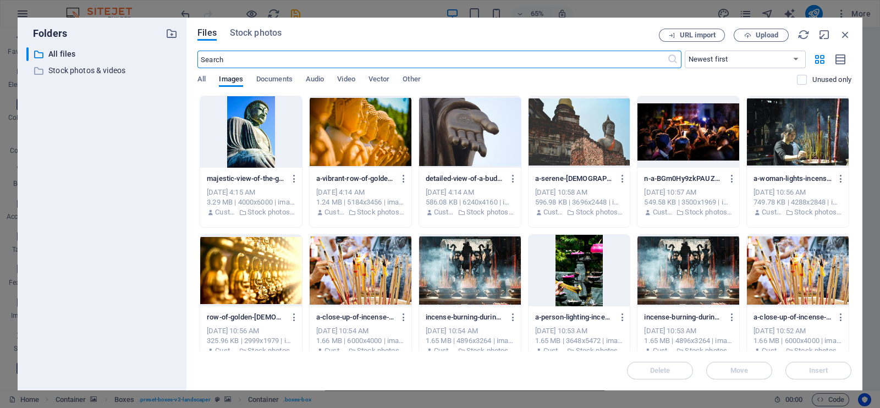
click at [240, 26] on div "Files Stock photos URL import Upload ​ Newest first Oldest first Name (A-Z) Nam…" at bounding box center [524, 204] width 676 height 373
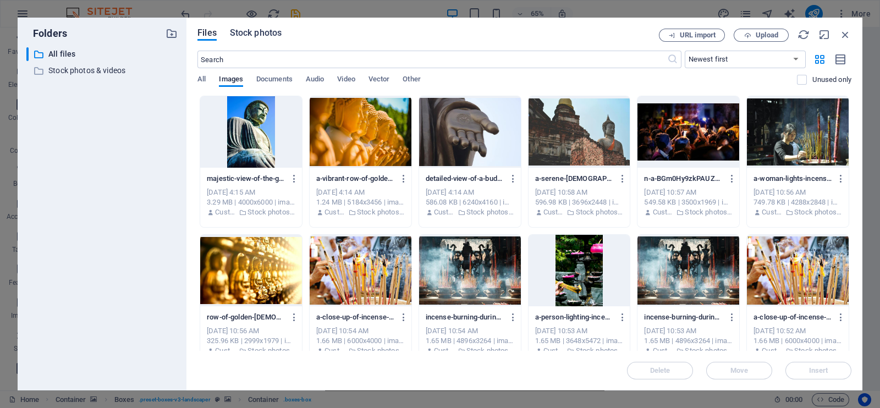
click at [241, 34] on span "Stock photos" at bounding box center [256, 32] width 52 height 13
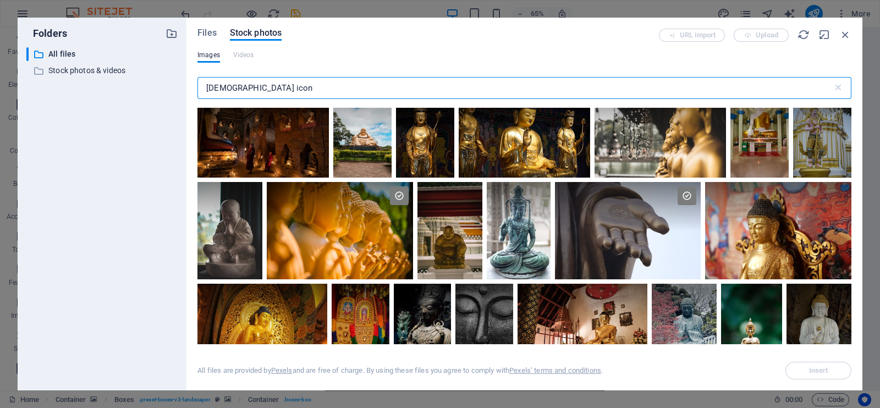
scroll to position [344, 0]
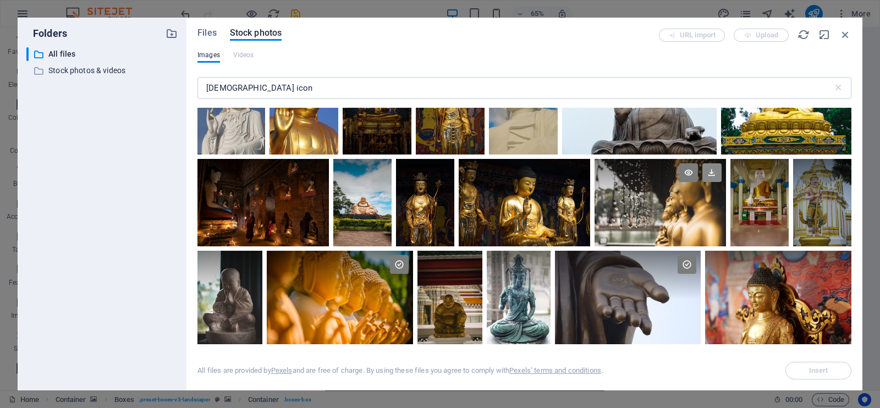
click at [710, 172] on icon at bounding box center [711, 172] width 19 height 19
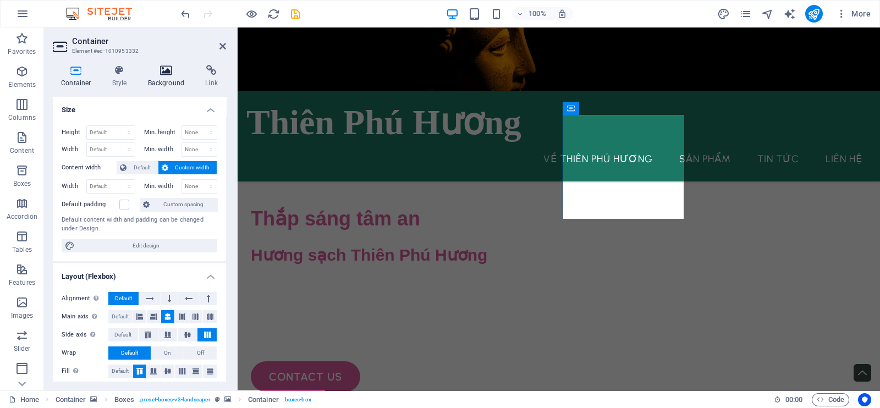
click at [157, 82] on h4 "Background" at bounding box center [169, 76] width 58 height 23
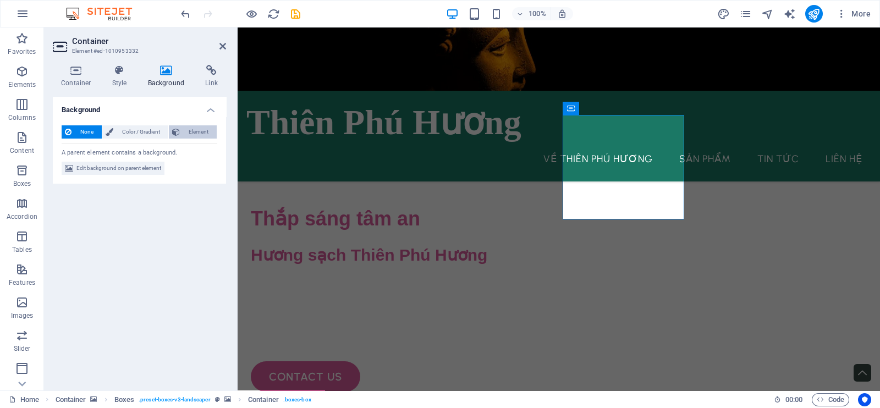
click at [179, 131] on icon at bounding box center [176, 131] width 8 height 13
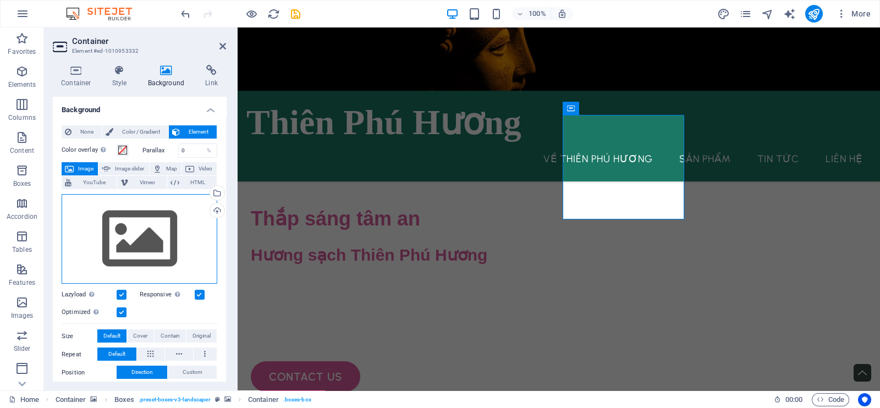
click at [183, 219] on div "Drag files here, click to choose files or select files from Files or our free s…" at bounding box center [140, 239] width 156 height 90
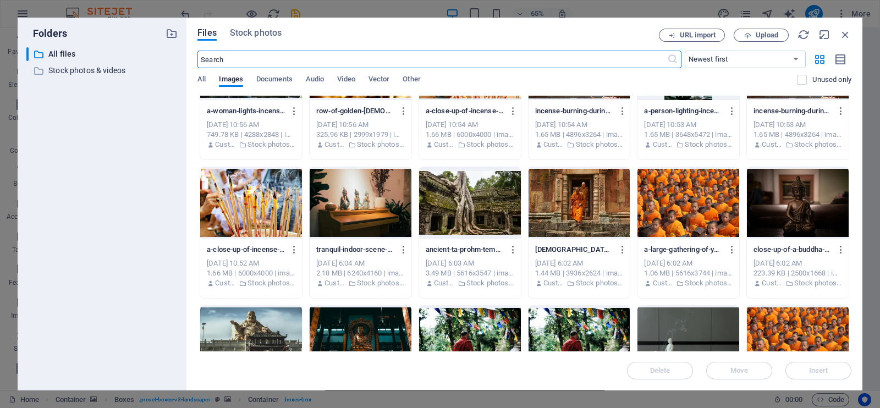
scroll to position [68, 0]
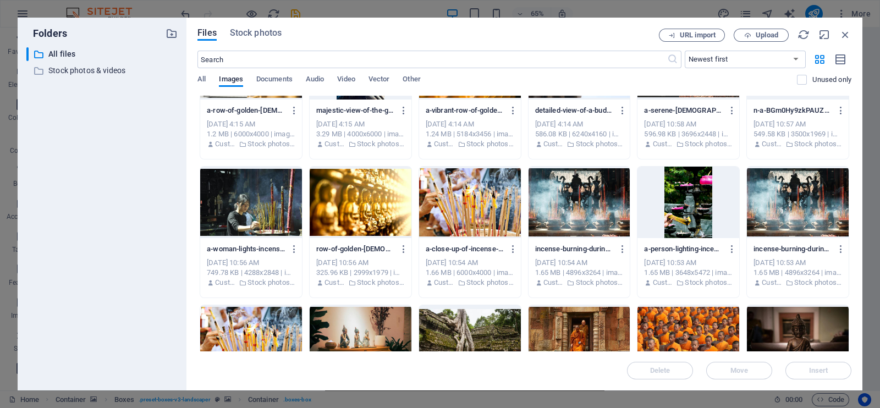
click at [275, 42] on div "Files Stock photos URL import Upload ​ Newest first Oldest first Name (A-Z) Nam…" at bounding box center [524, 204] width 654 height 351
drag, startPoint x: 269, startPoint y: 35, endPoint x: 251, endPoint y: 41, distance: 19.5
click at [269, 35] on span "Stock photos" at bounding box center [256, 32] width 52 height 13
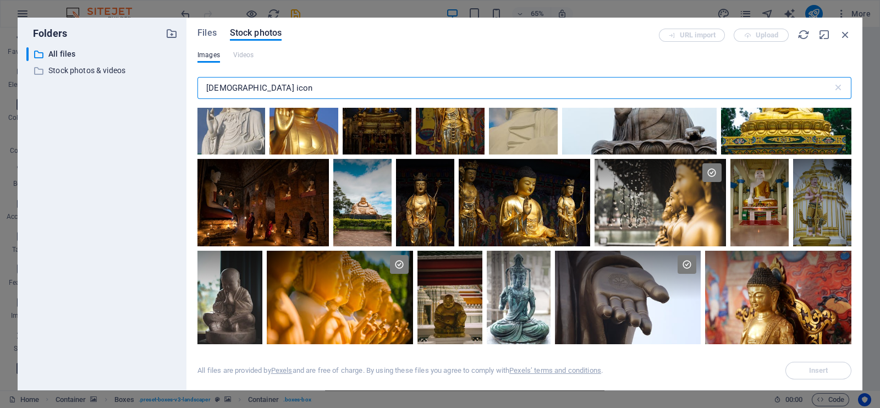
scroll to position [549, 0]
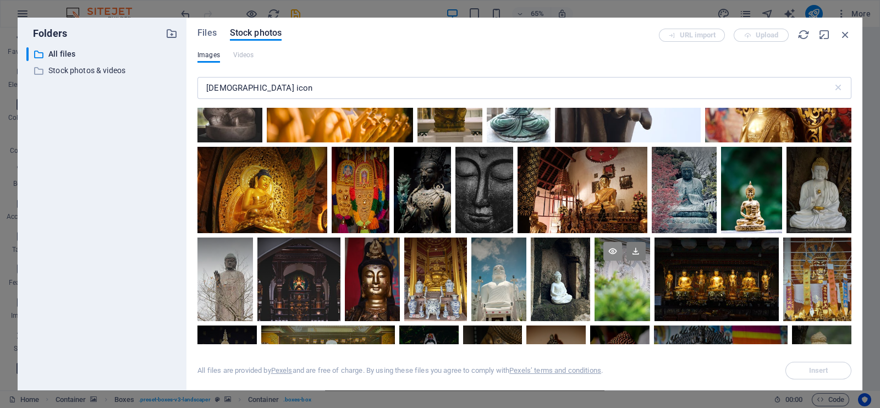
click at [611, 244] on icon at bounding box center [612, 251] width 19 height 19
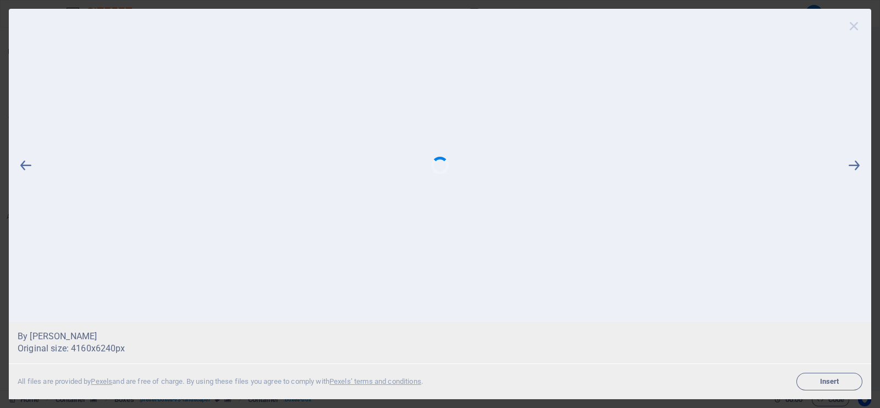
click at [852, 21] on icon at bounding box center [853, 26] width 16 height 16
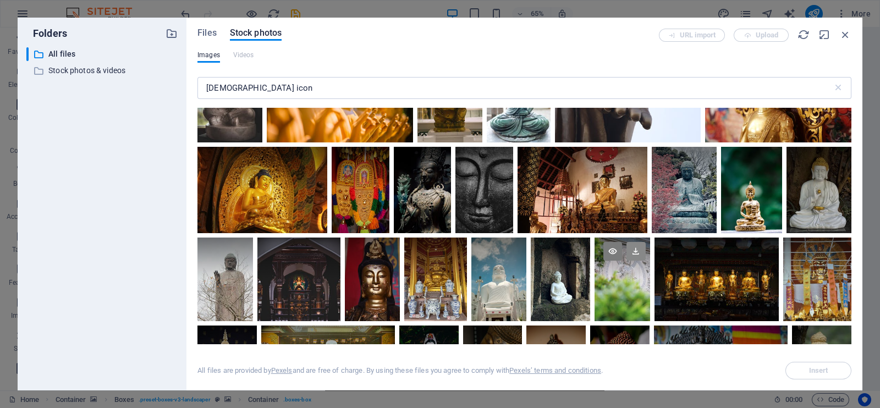
click at [636, 250] on icon at bounding box center [635, 251] width 19 height 19
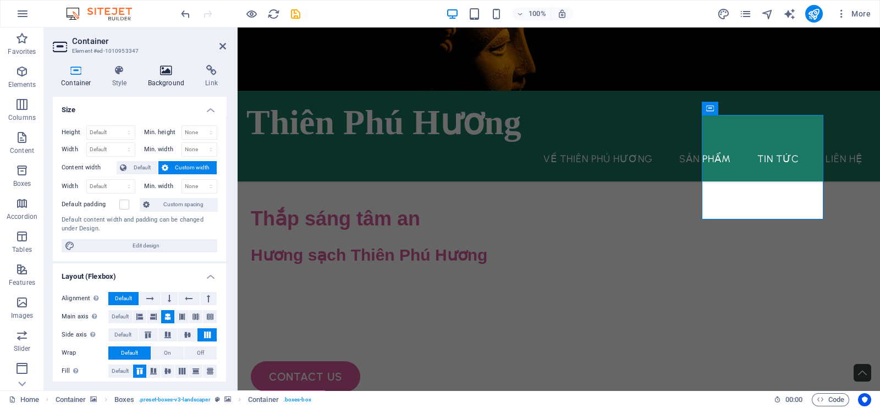
click at [164, 72] on icon at bounding box center [166, 70] width 53 height 11
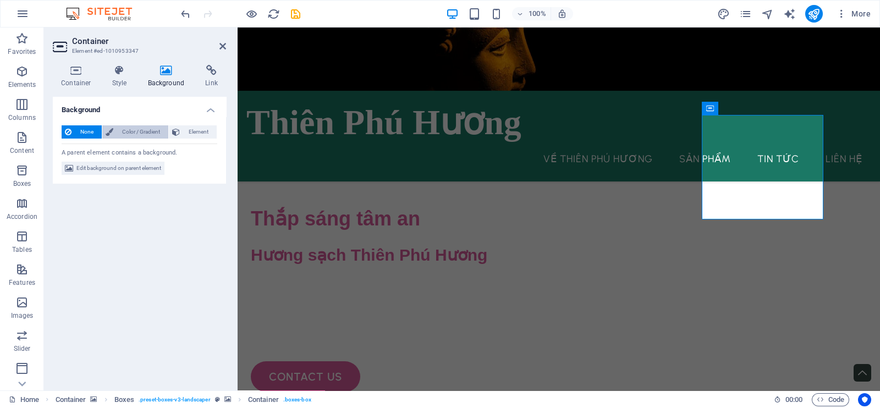
click at [161, 129] on span "Color / Gradient" at bounding box center [141, 131] width 48 height 13
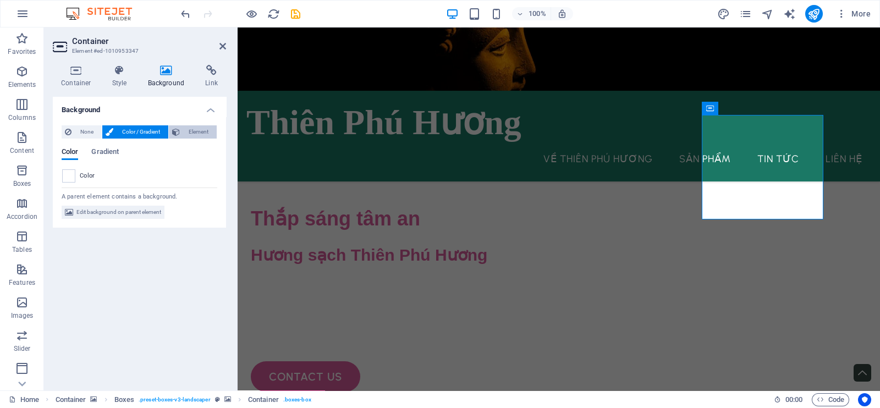
click at [187, 129] on span "Element" at bounding box center [198, 131] width 30 height 13
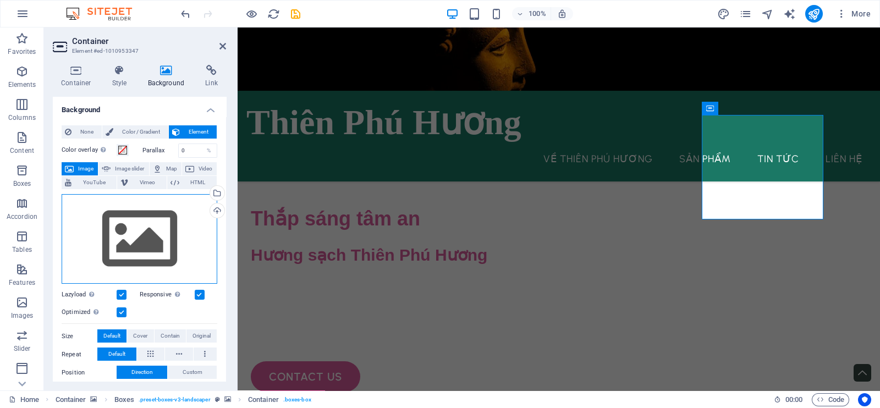
click at [150, 222] on div "Drag files here, click to choose files or select files from Files or our free s…" at bounding box center [140, 239] width 156 height 90
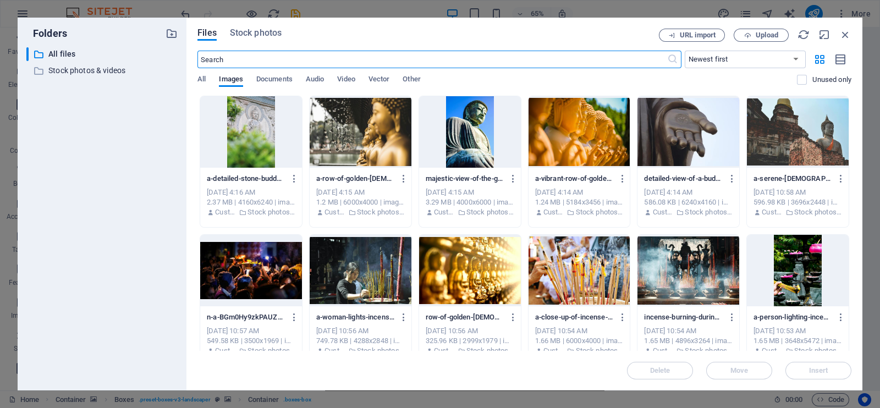
scroll to position [206, 0]
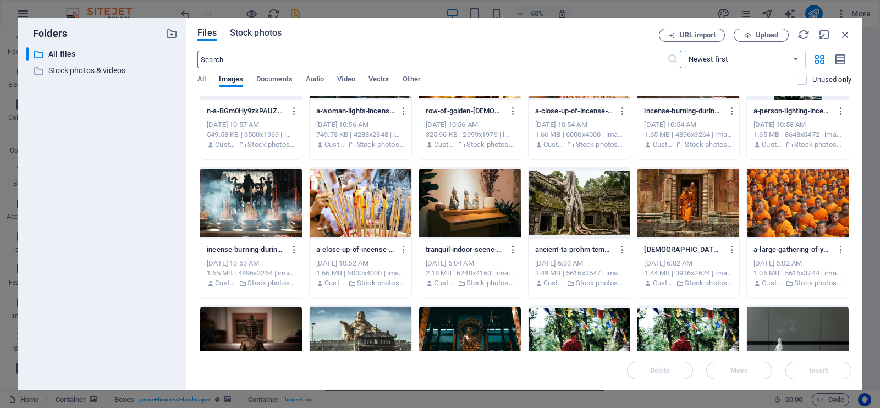
click at [254, 40] on button "Stock photos" at bounding box center [256, 35] width 52 height 12
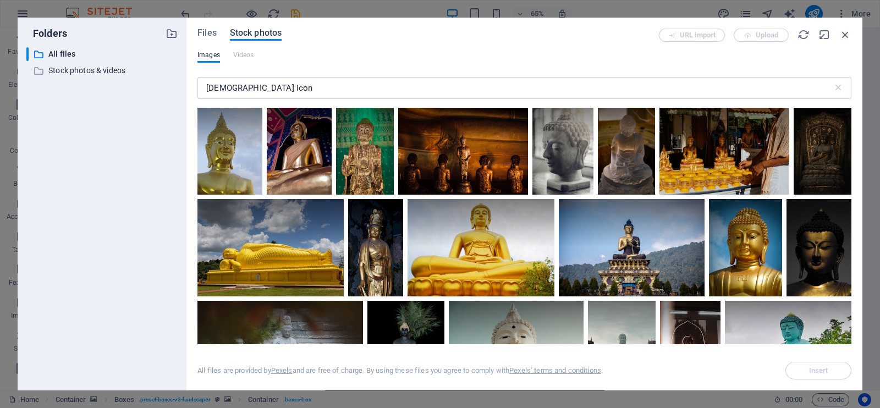
click at [254, 34] on span "Stock photos" at bounding box center [256, 32] width 52 height 13
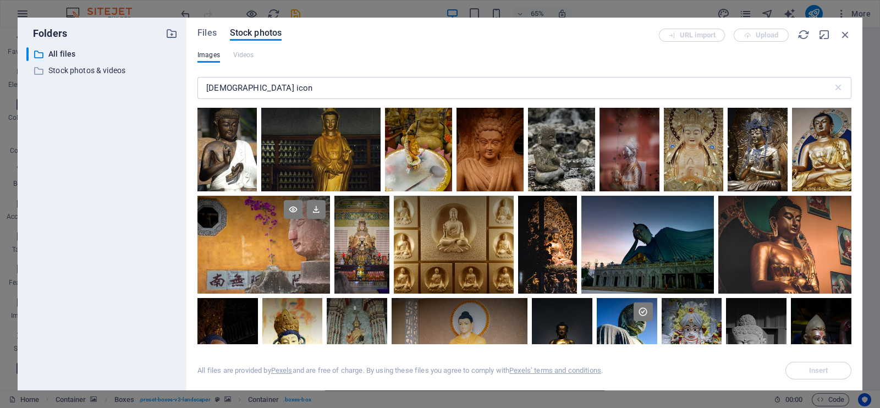
scroll to position [1649, 0]
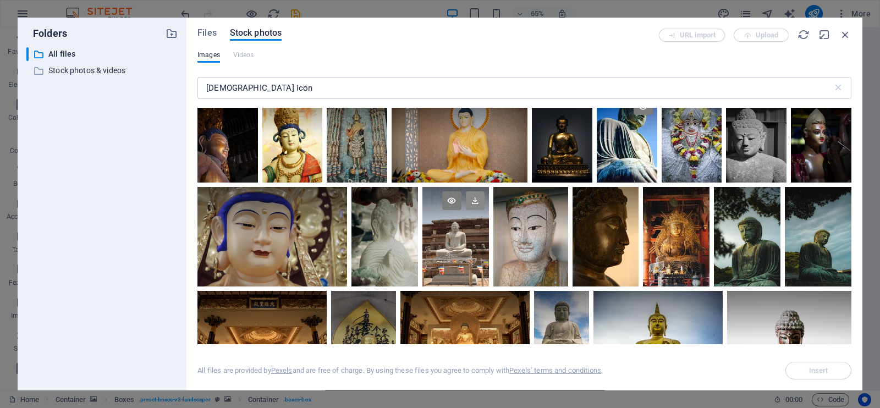
click at [474, 192] on icon at bounding box center [475, 200] width 19 height 19
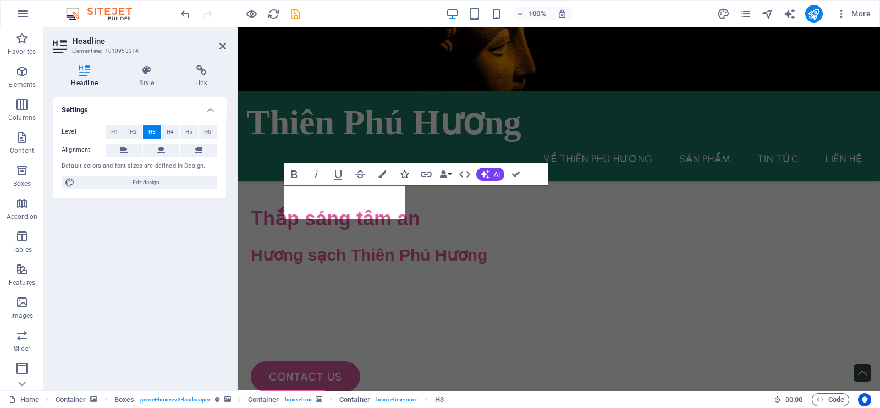
click at [406, 175] on icon "button" at bounding box center [404, 174] width 8 height 8
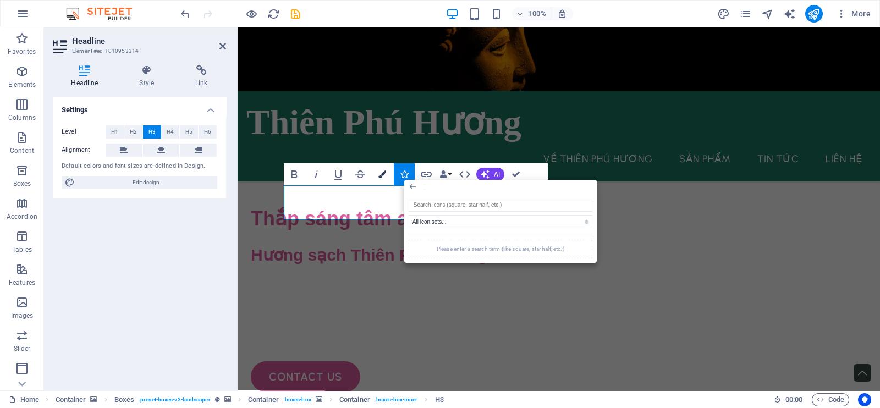
click at [385, 177] on icon "button" at bounding box center [382, 174] width 8 height 8
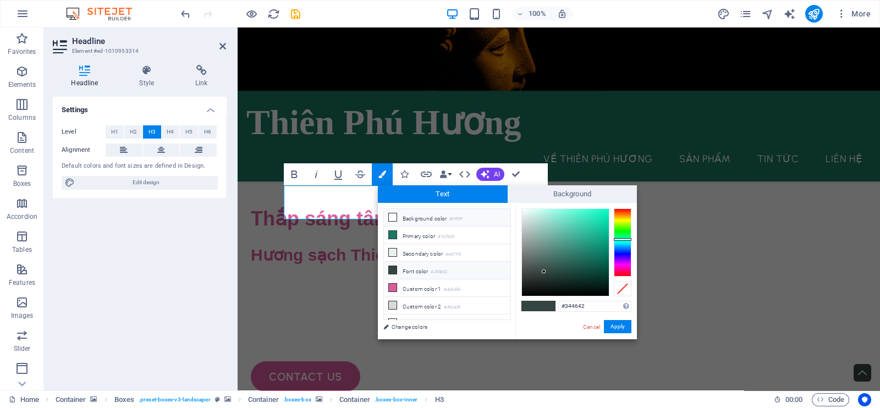
click at [389, 216] on icon at bounding box center [393, 217] width 8 height 8
type input "#ffffff"
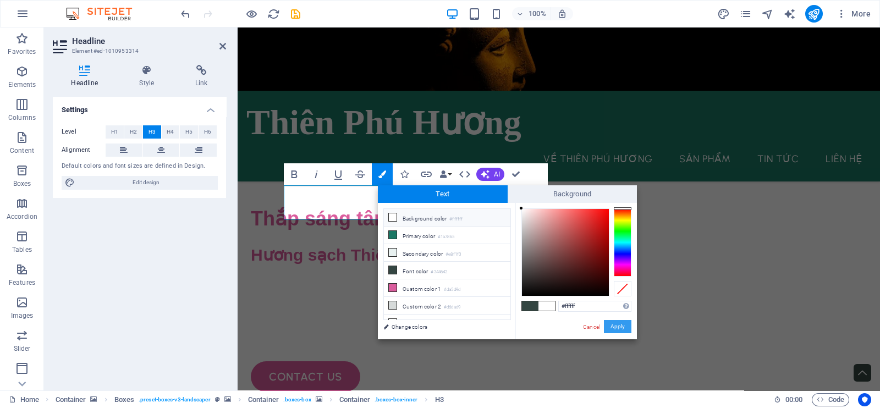
drag, startPoint x: 616, startPoint y: 329, endPoint x: 253, endPoint y: 217, distance: 379.7
click at [616, 329] on button "Apply" at bounding box center [617, 326] width 27 height 13
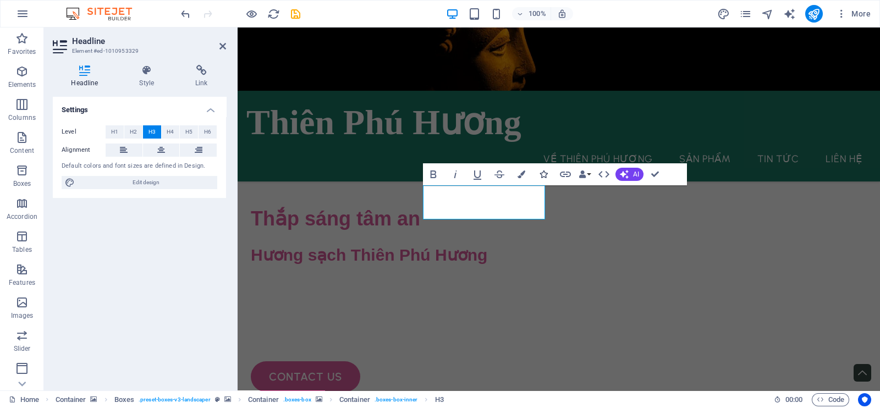
click at [542, 176] on icon "button" at bounding box center [543, 174] width 8 height 8
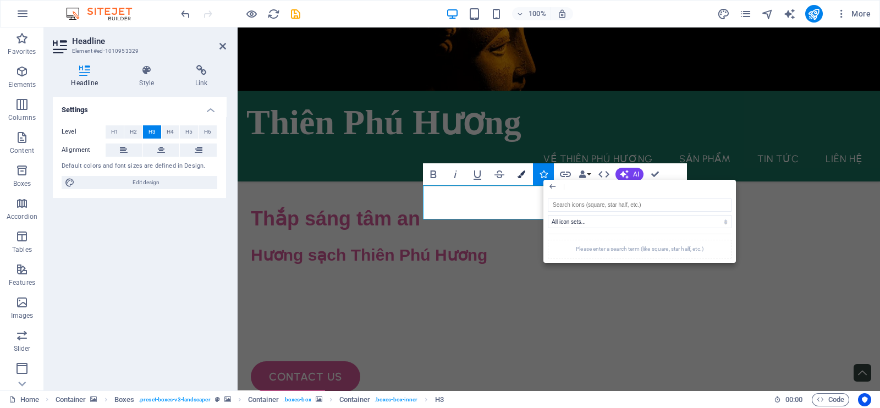
click at [524, 175] on icon "button" at bounding box center [521, 174] width 8 height 8
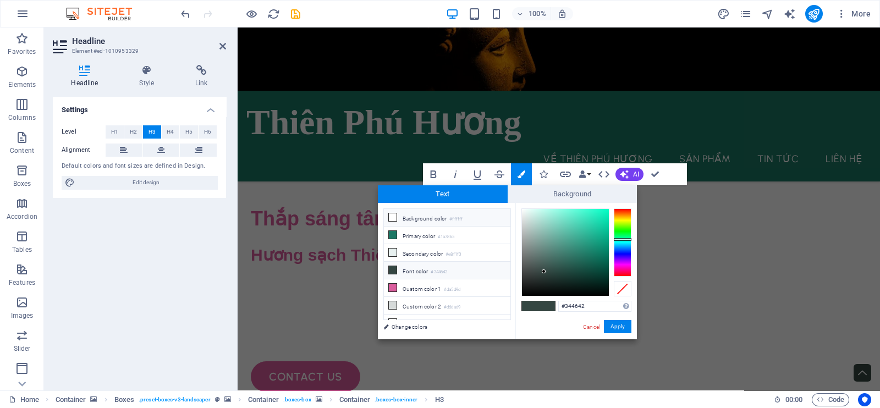
click at [389, 217] on icon at bounding box center [393, 217] width 8 height 8
type input "#ffffff"
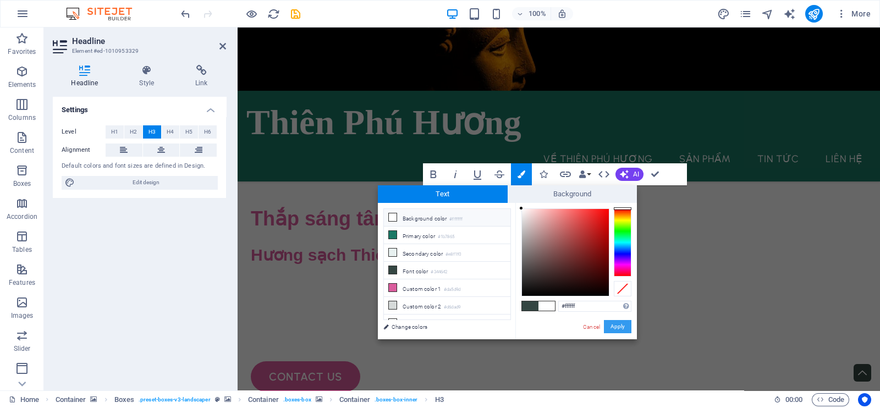
drag, startPoint x: 606, startPoint y: 328, endPoint x: 338, endPoint y: 320, distance: 268.4
click at [606, 328] on button "Apply" at bounding box center [617, 326] width 27 height 13
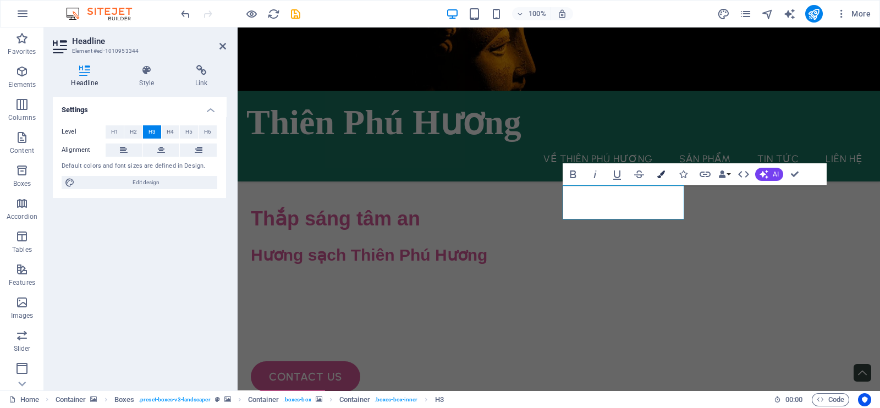
click at [661, 172] on icon "button" at bounding box center [661, 174] width 8 height 8
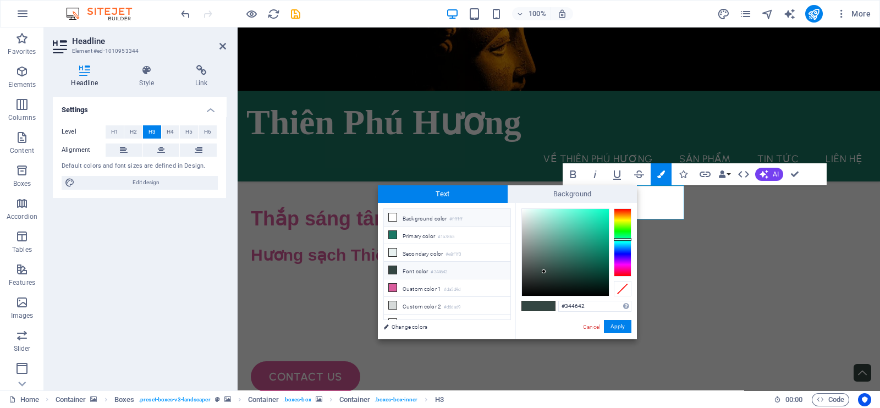
click at [390, 218] on icon at bounding box center [393, 217] width 8 height 8
type input "#ffffff"
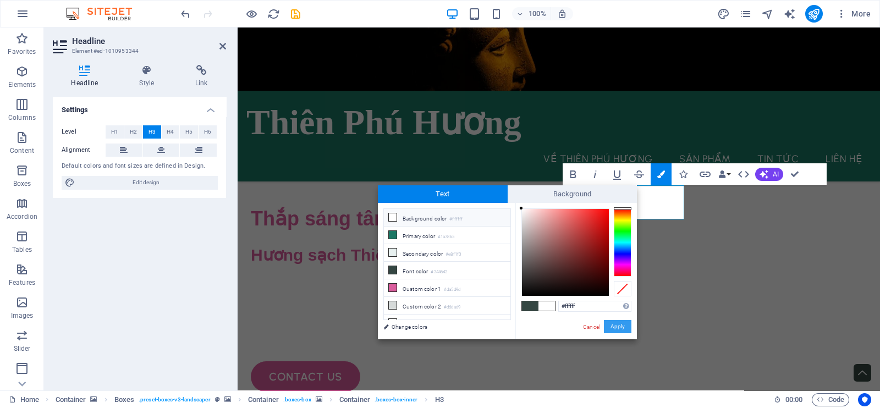
click at [613, 323] on button "Apply" at bounding box center [617, 326] width 27 height 13
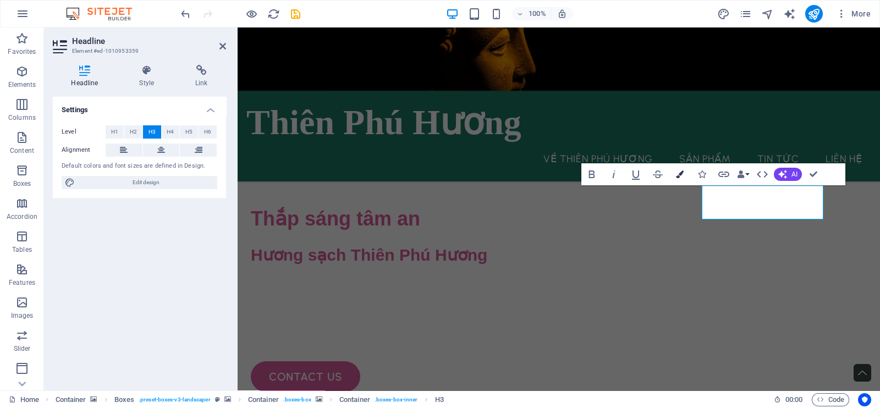
click at [676, 175] on icon "button" at bounding box center [680, 174] width 8 height 8
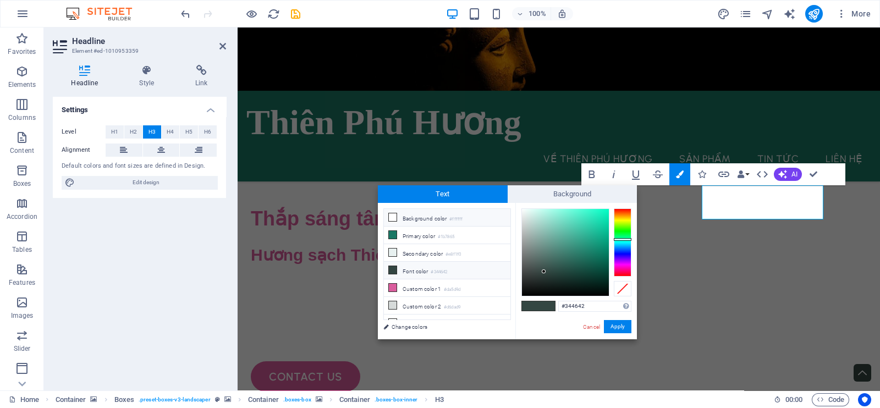
click at [390, 221] on li "Background color #ffffff" at bounding box center [447, 218] width 126 height 18
type input "#ffffff"
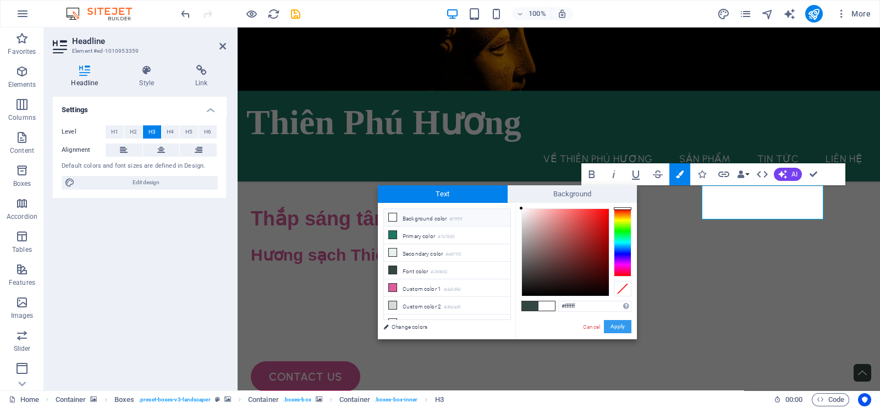
drag, startPoint x: 622, startPoint y: 325, endPoint x: 357, endPoint y: 289, distance: 268.0
click at [622, 325] on button "Apply" at bounding box center [617, 326] width 27 height 13
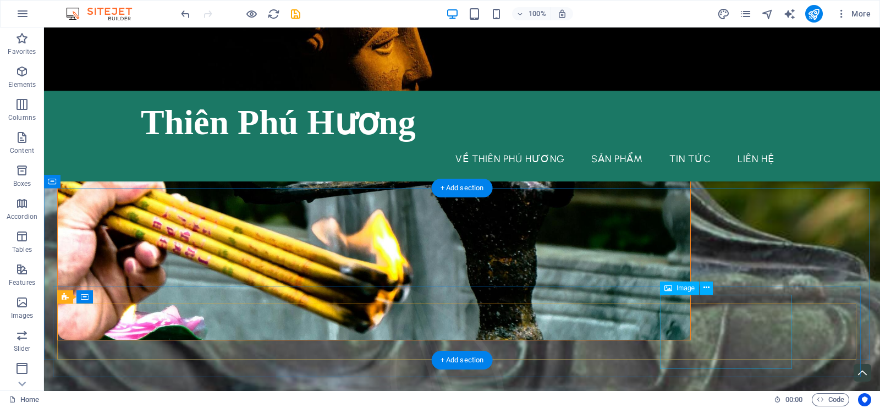
scroll to position [1055, 0]
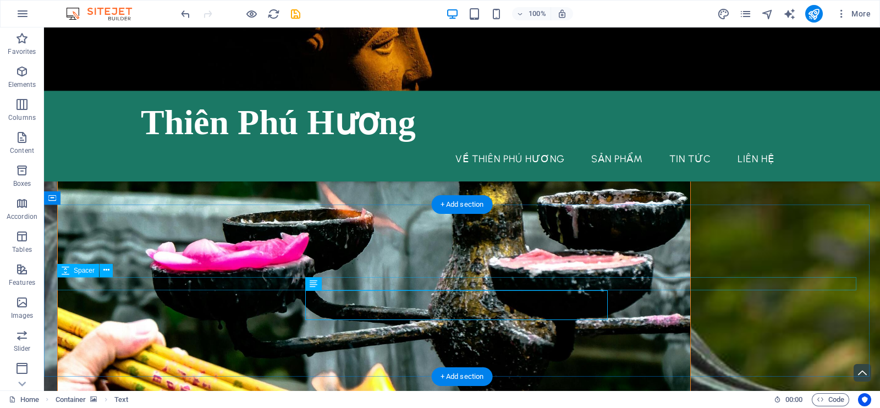
scroll to position [1108, 0]
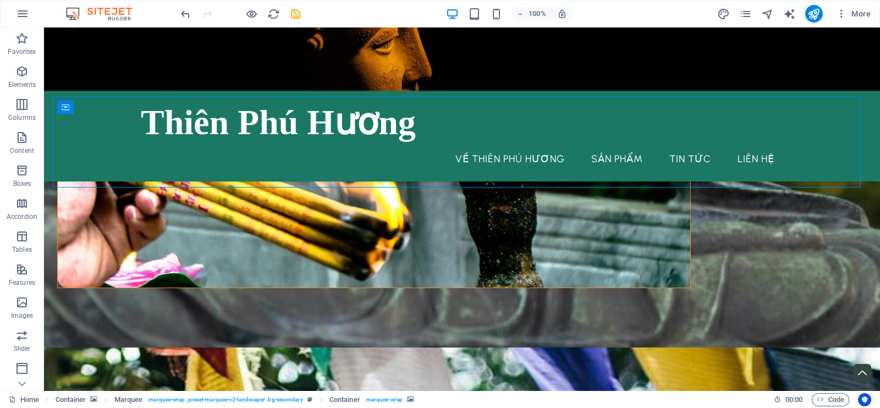
scroll to position [1176, 0]
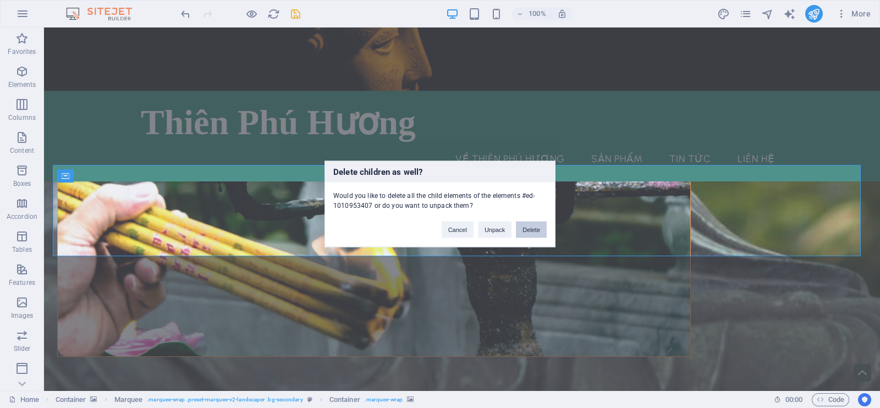
click at [526, 228] on button "Delete" at bounding box center [531, 230] width 31 height 16
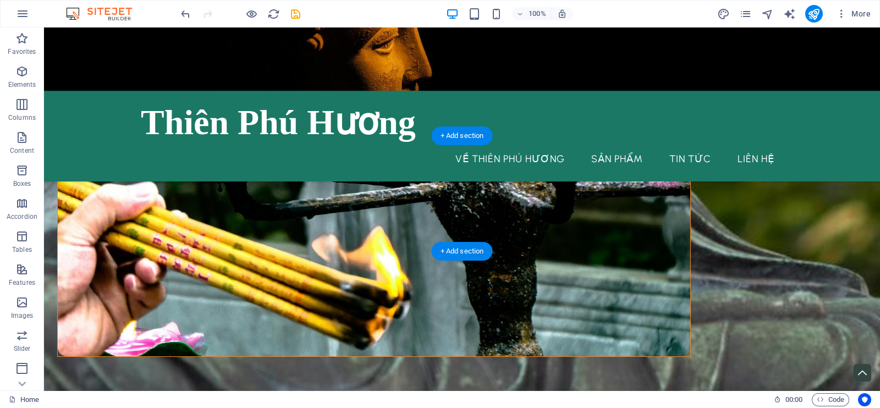
scroll to position [1039, 0]
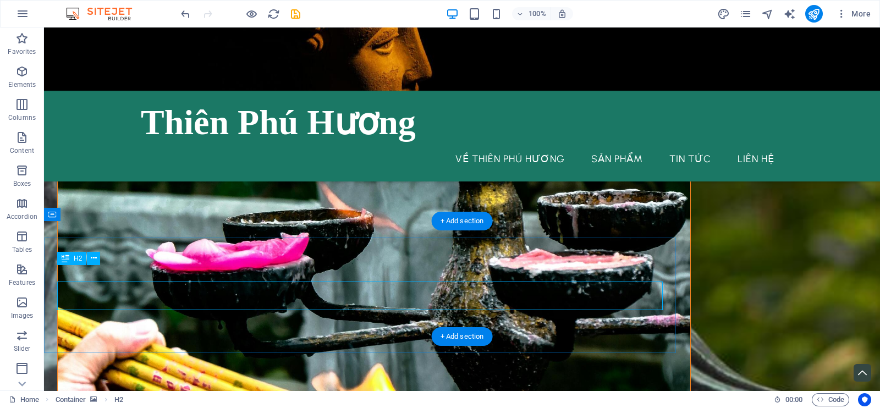
scroll to position [1022, 0]
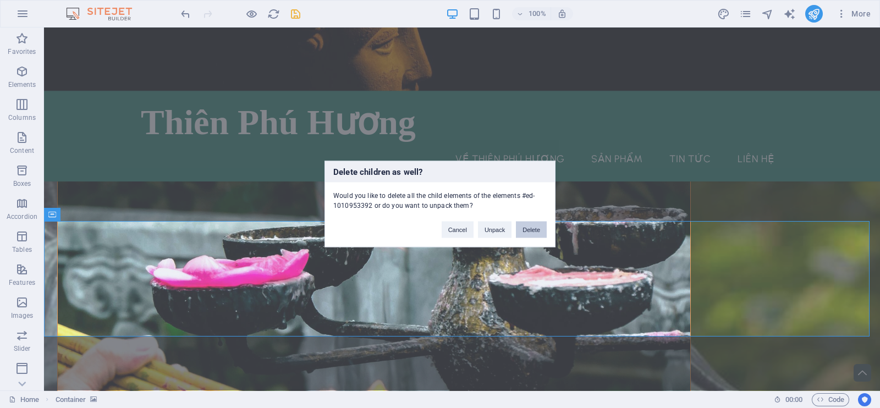
click at [524, 224] on button "Delete" at bounding box center [531, 230] width 31 height 16
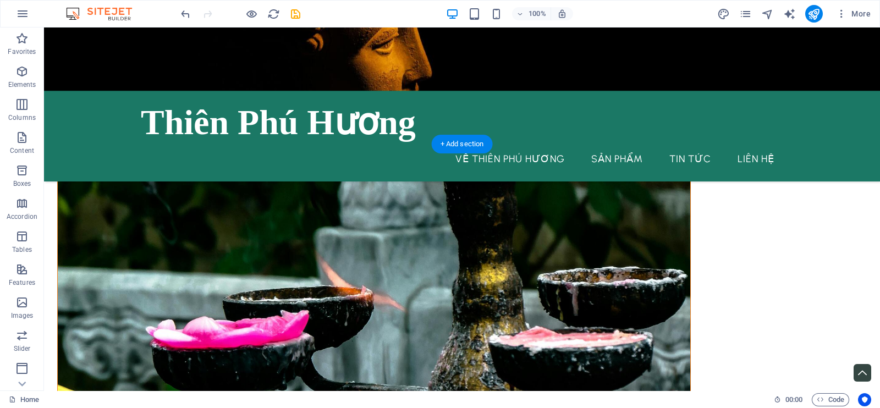
scroll to position [1168, 0]
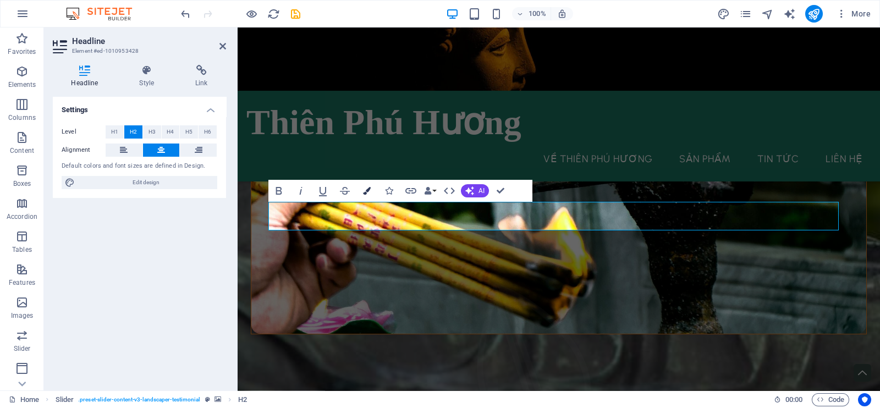
click at [371, 193] on button "Colors" at bounding box center [366, 191] width 21 height 22
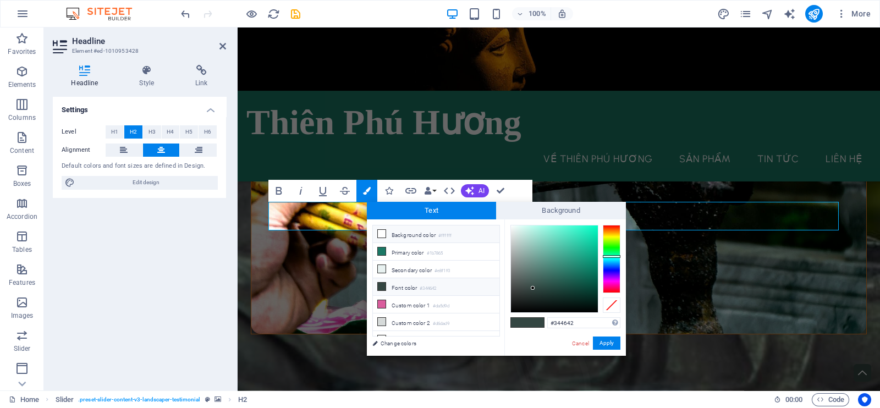
click at [379, 232] on icon at bounding box center [382, 234] width 8 height 8
type input "#ffffff"
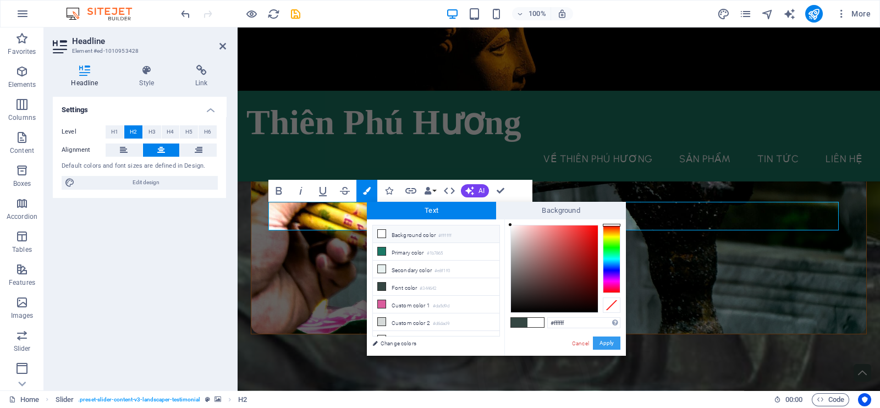
click at [605, 350] on div "Cancel Apply" at bounding box center [595, 343] width 49 height 14
click at [606, 345] on button "Apply" at bounding box center [606, 342] width 27 height 13
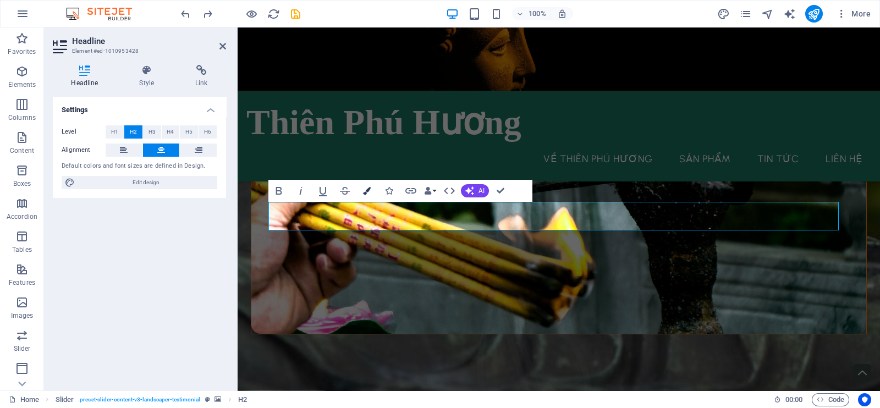
click at [368, 195] on button "Colors" at bounding box center [366, 191] width 21 height 22
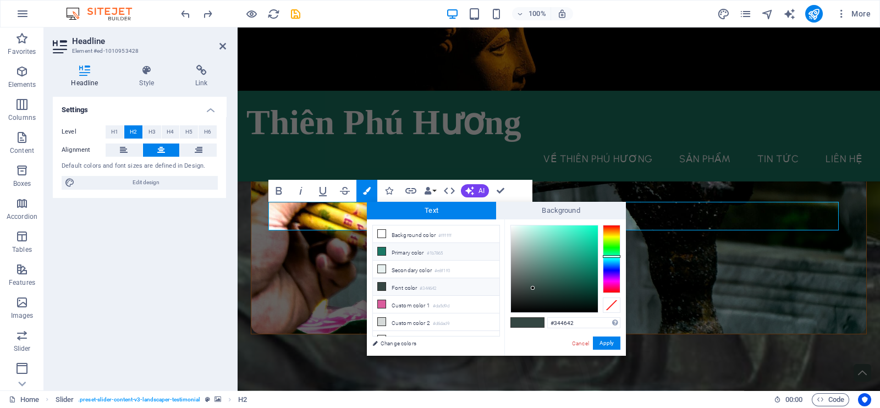
drag, startPoint x: 379, startPoint y: 236, endPoint x: 432, endPoint y: 254, distance: 55.6
click at [379, 236] on icon at bounding box center [382, 234] width 8 height 8
type input "#ffffff"
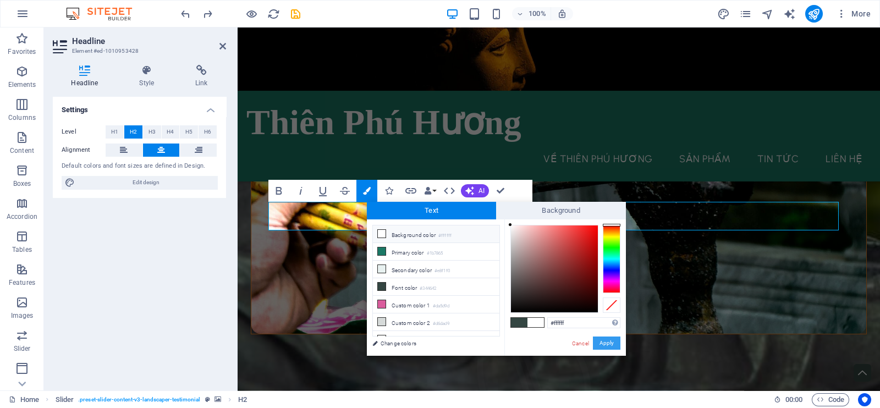
click at [607, 347] on button "Apply" at bounding box center [606, 342] width 27 height 13
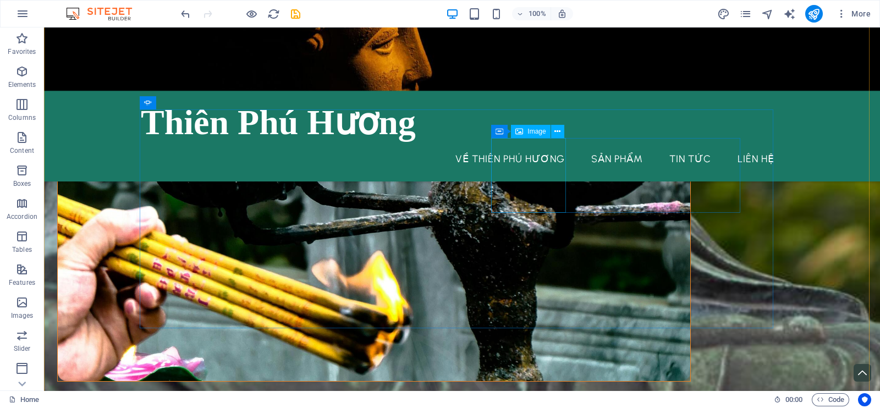
scroll to position [1358, 0]
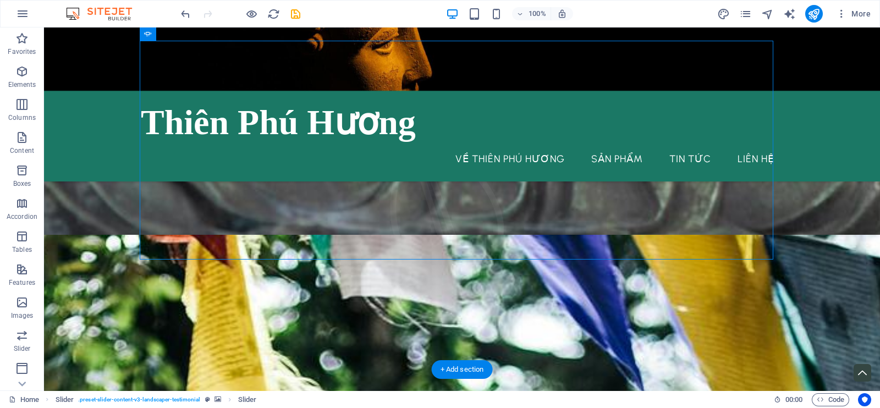
scroll to position [1220, 0]
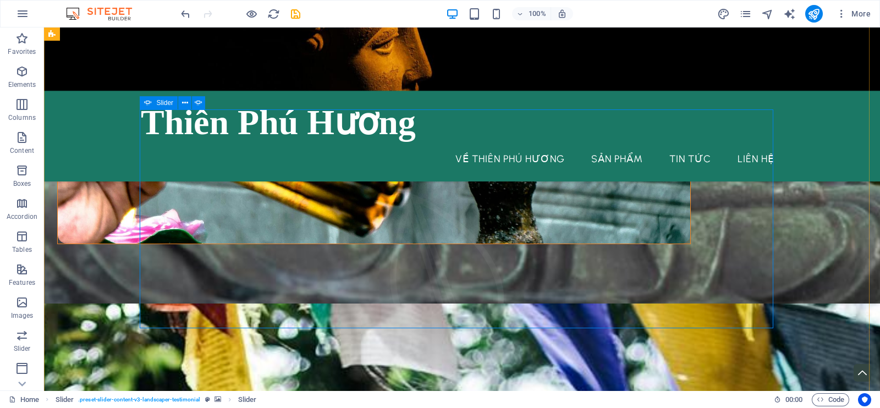
select select "ms"
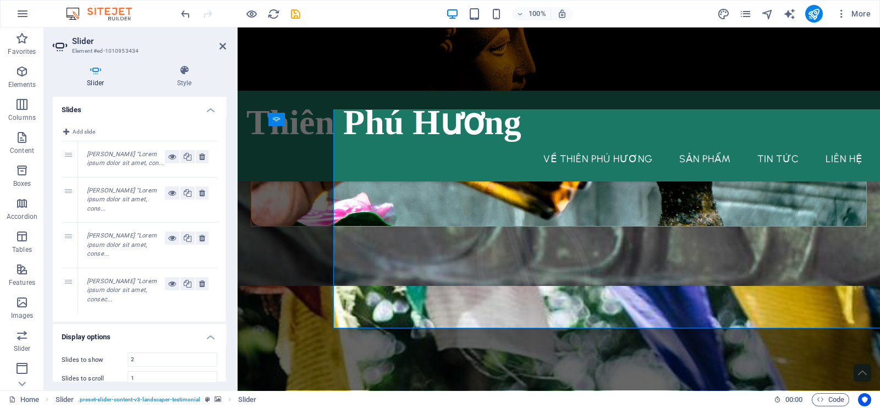
click at [117, 218] on div "Rebeca Brown “Lorem ipsum dolor sit amet, cons..." at bounding box center [147, 200] width 139 height 45
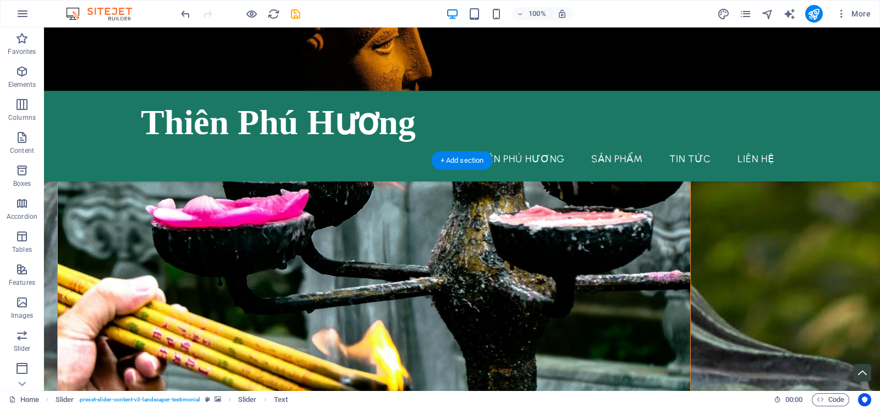
scroll to position [1289, 0]
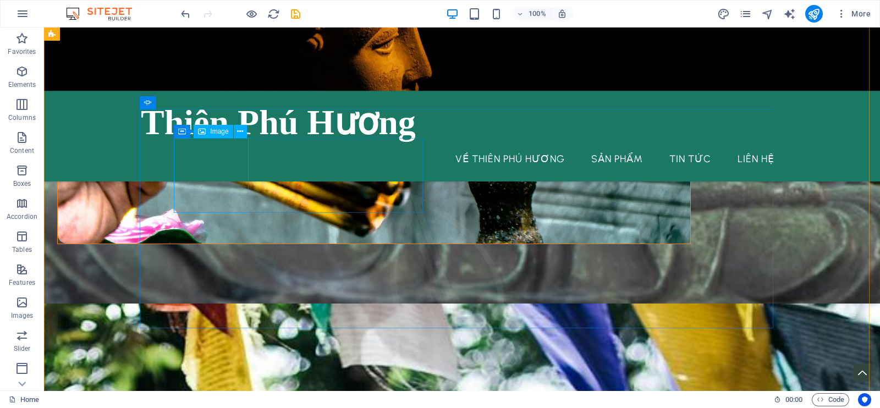
select select "%"
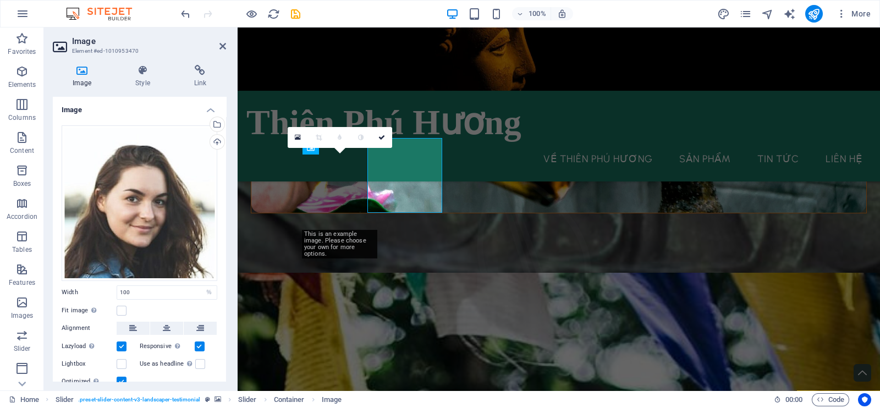
select select "%"
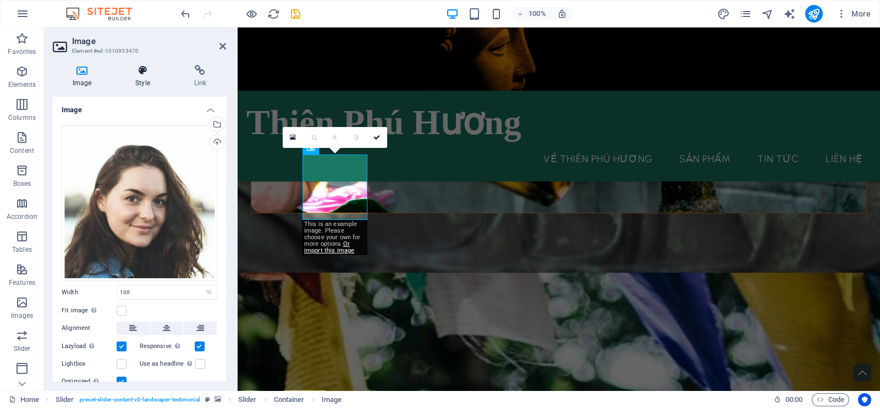
click at [145, 79] on h4 "Style" at bounding box center [144, 76] width 58 height 23
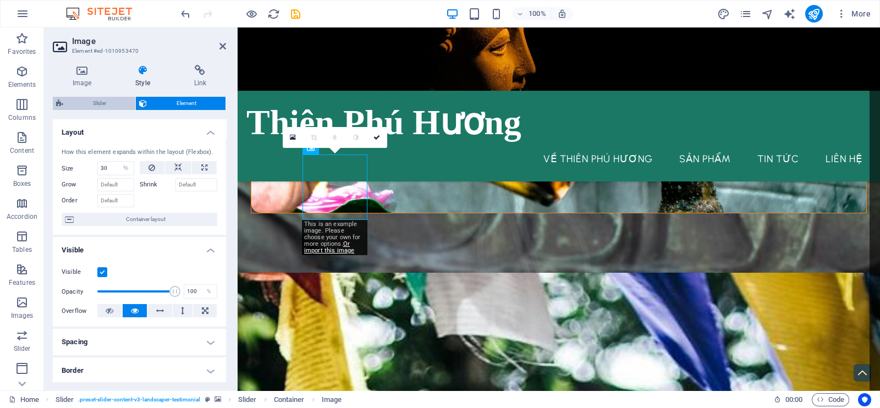
click at [103, 103] on span "Slider" at bounding box center [99, 103] width 65 height 13
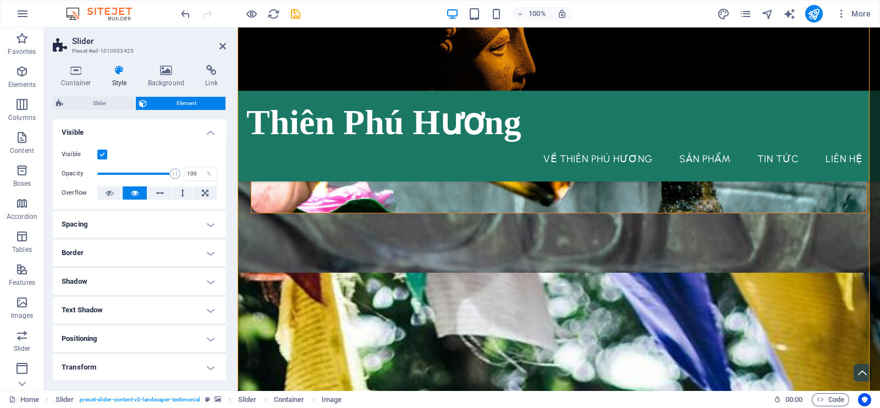
scroll to position [1306, 0]
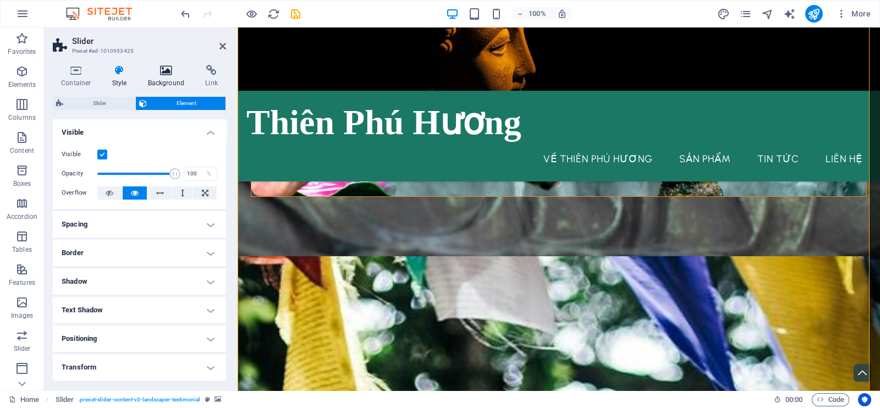
click at [173, 81] on h4 "Background" at bounding box center [169, 76] width 58 height 23
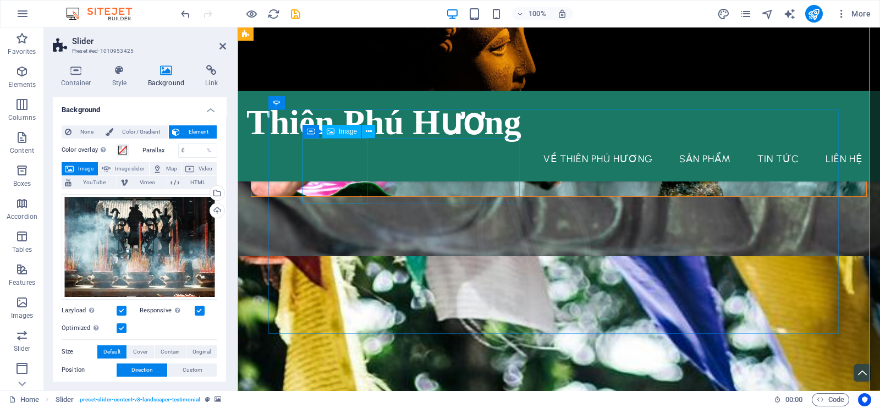
select select "%"
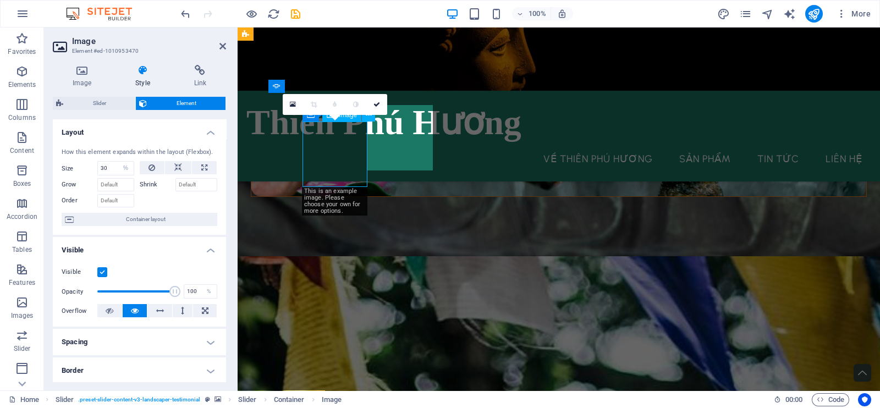
scroll to position [1322, 0]
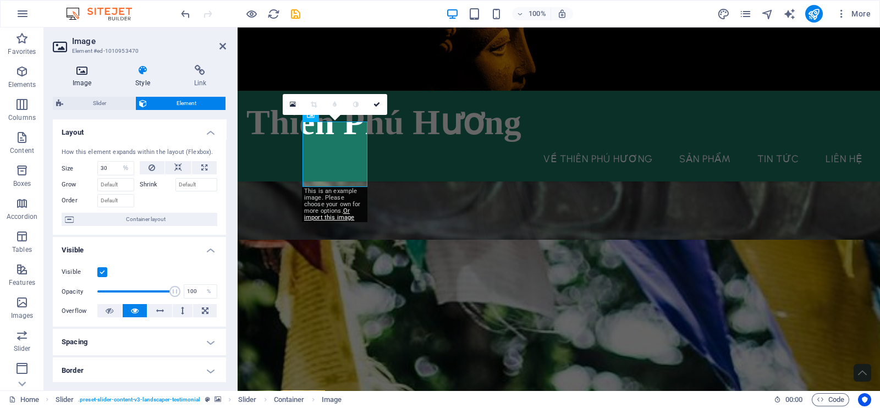
click at [84, 77] on h4 "Image" at bounding box center [84, 76] width 63 height 23
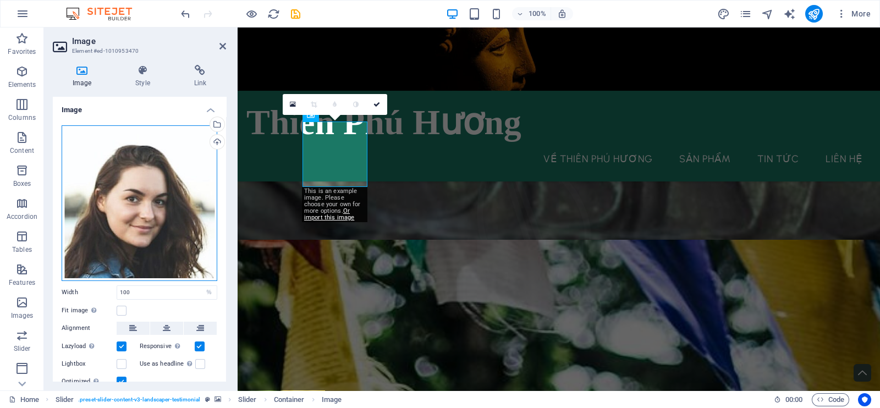
click at [132, 186] on div "Drag files here, click to choose files or select files from Files or our free s…" at bounding box center [140, 203] width 156 height 156
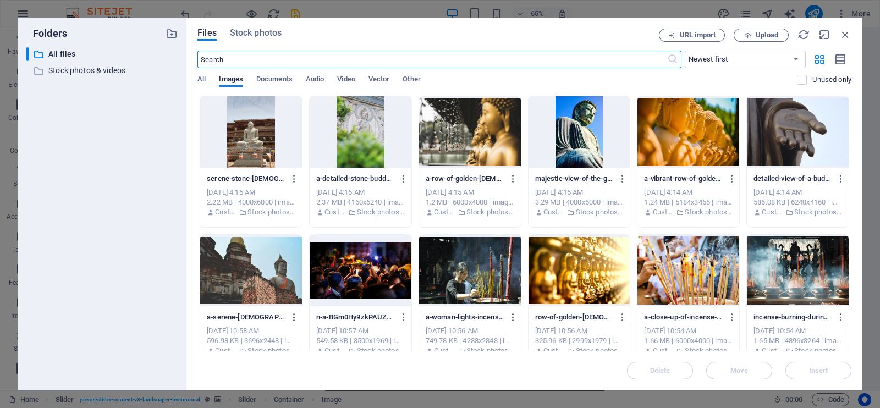
scroll to position [1350, 0]
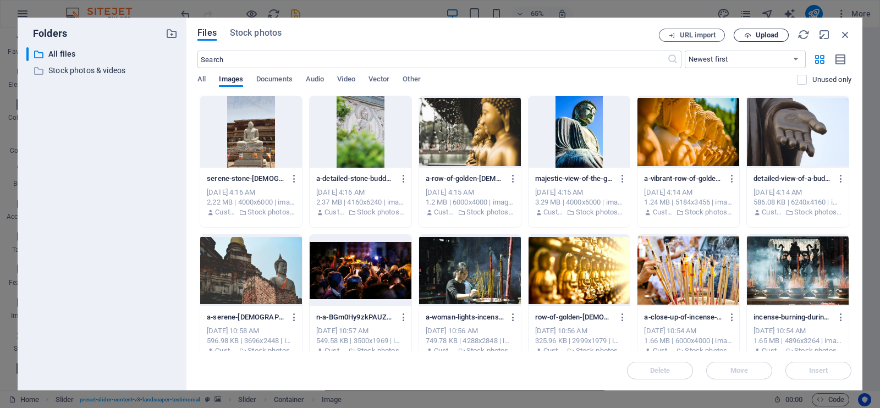
click at [750, 34] on span "Upload" at bounding box center [760, 35] width 45 height 7
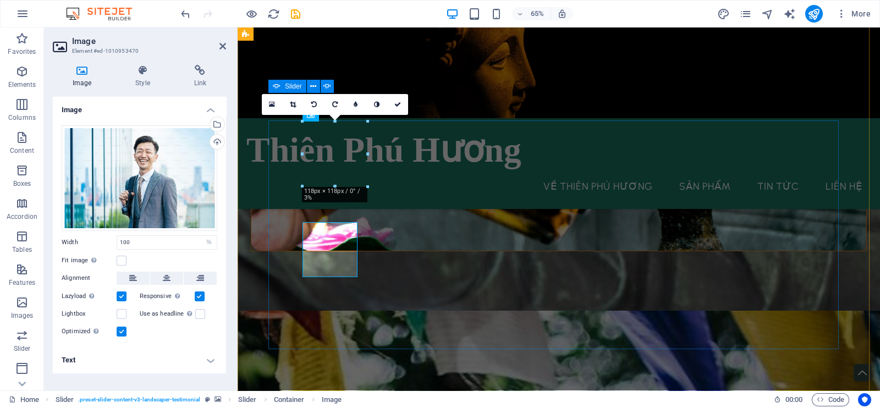
scroll to position [1322, 0]
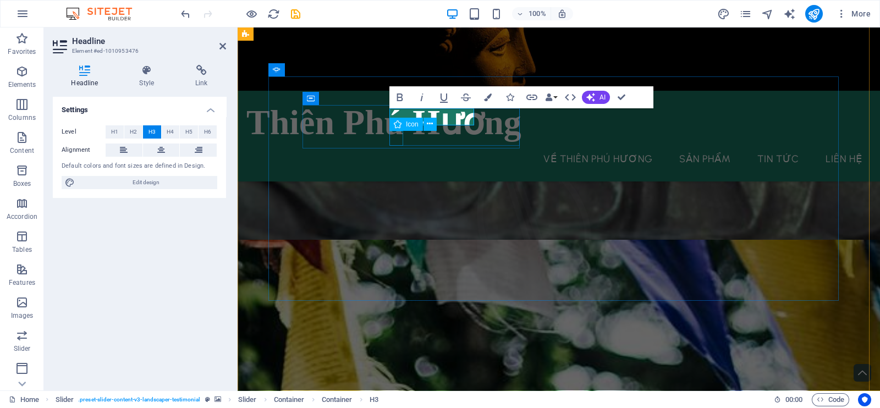
scroll to position [1339, 0]
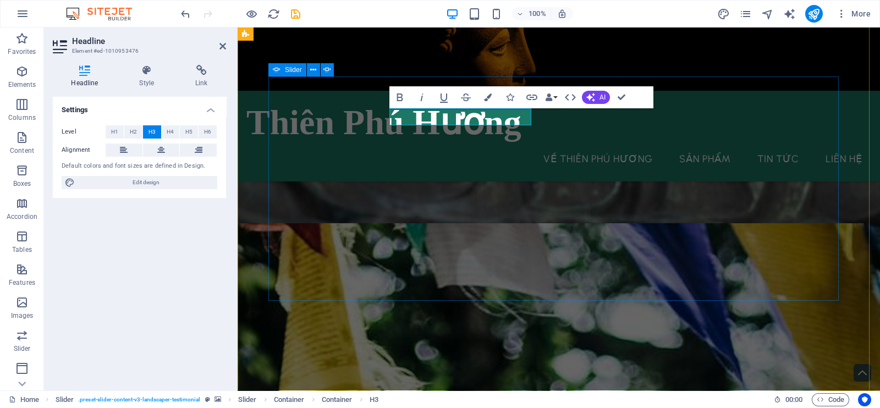
drag, startPoint x: 519, startPoint y: 115, endPoint x: 510, endPoint y: 165, distance: 51.5
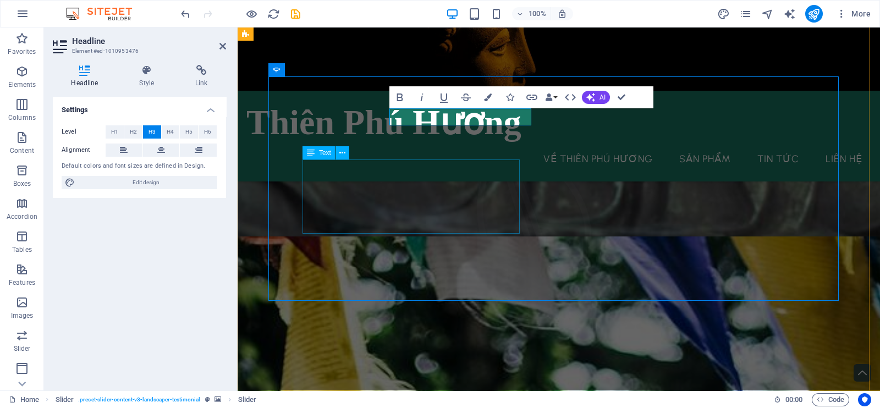
scroll to position [1322, 0]
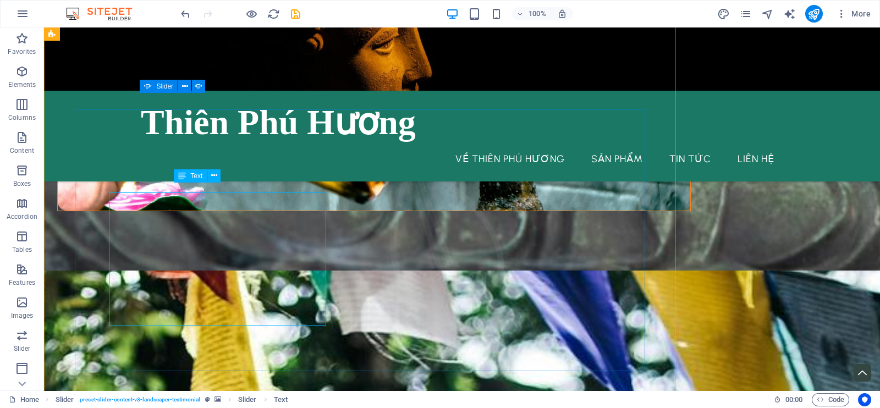
scroll to position [1306, 0]
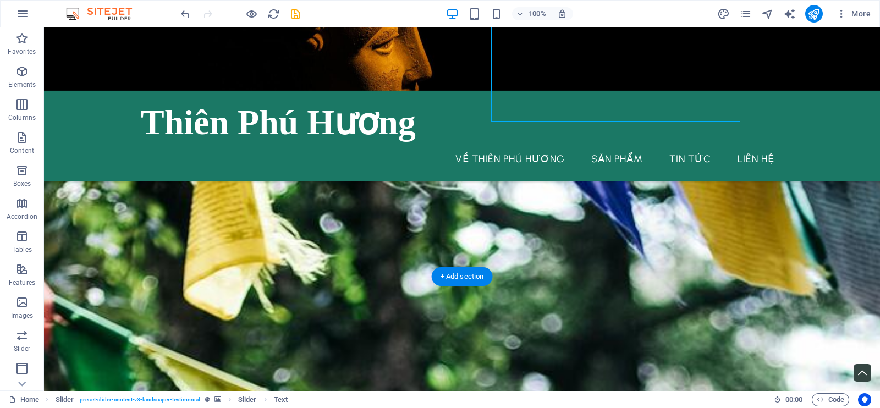
scroll to position [1358, 0]
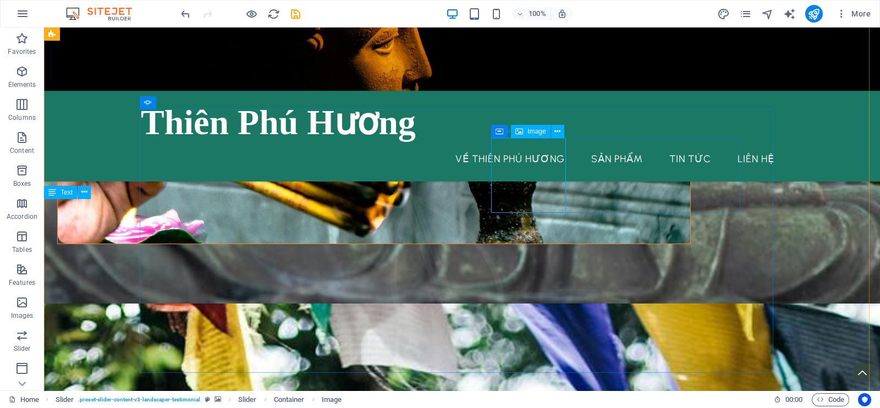
click at [532, 133] on span "Image" at bounding box center [536, 131] width 18 height 7
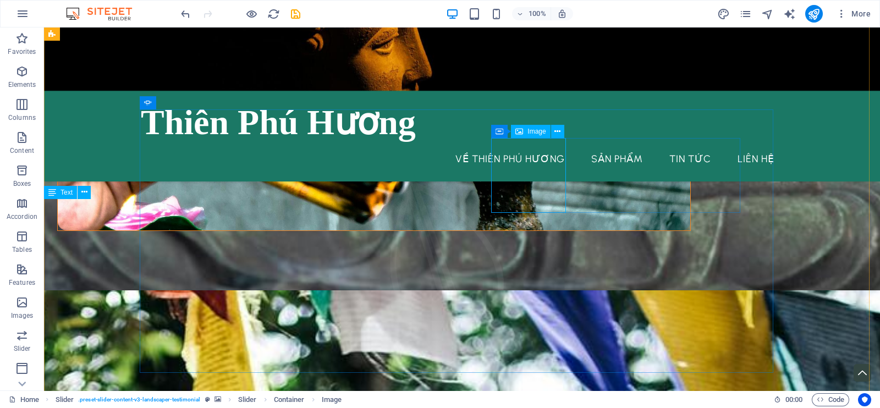
select select "%"
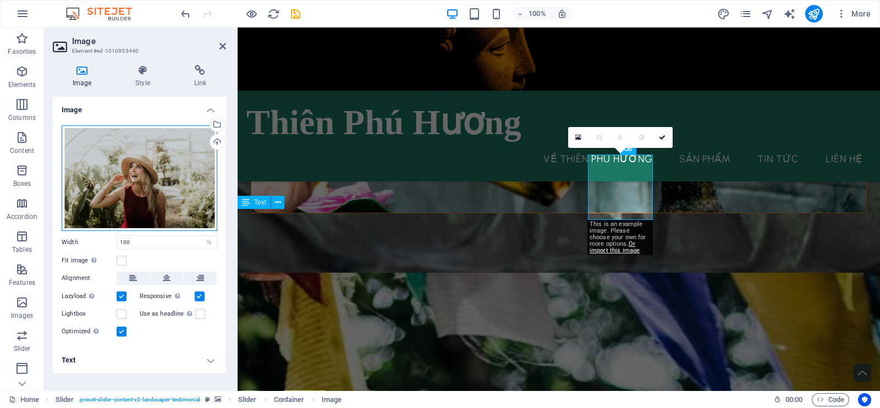
click at [132, 167] on div "Drag files here, click to choose files or select files from Files or our free s…" at bounding box center [140, 178] width 156 height 106
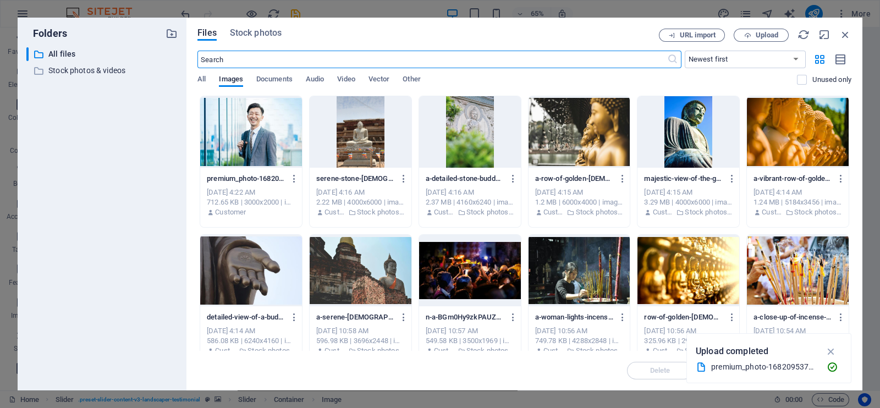
scroll to position [1317, 0]
click at [753, 32] on span "Upload" at bounding box center [760, 35] width 45 height 7
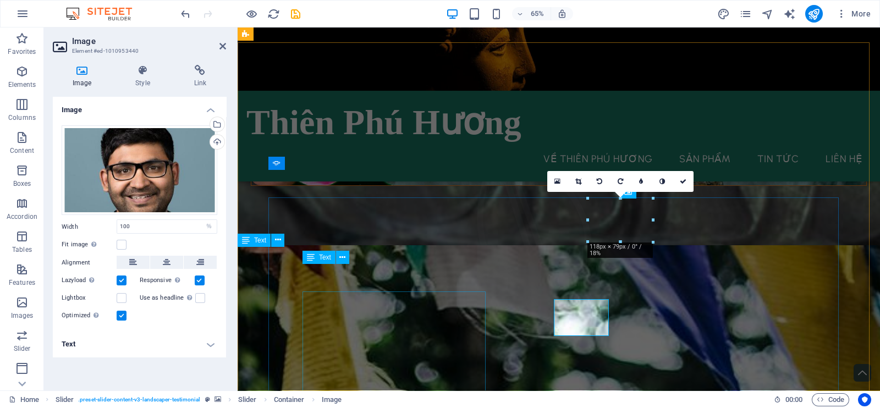
scroll to position [1245, 0]
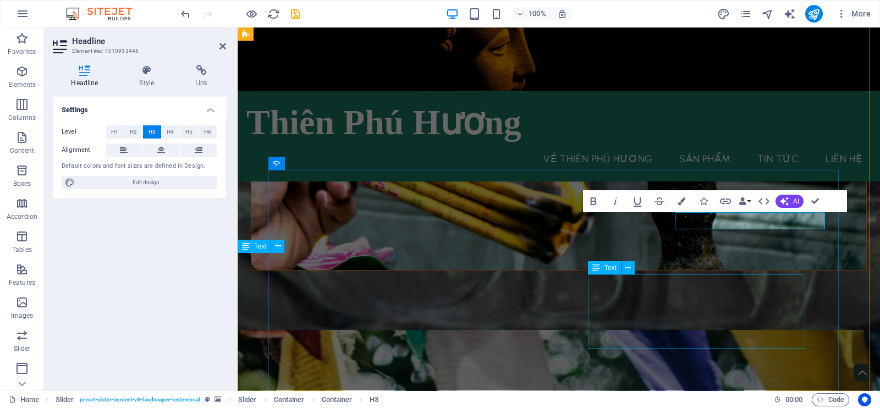
scroll to position [1229, 0]
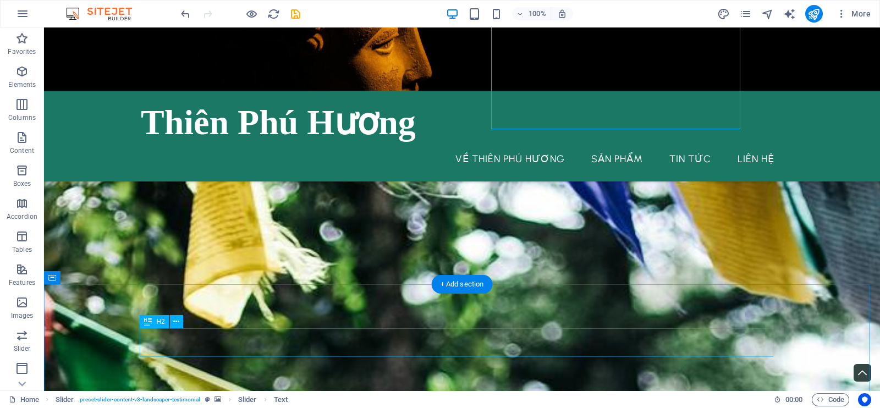
scroll to position [1281, 0]
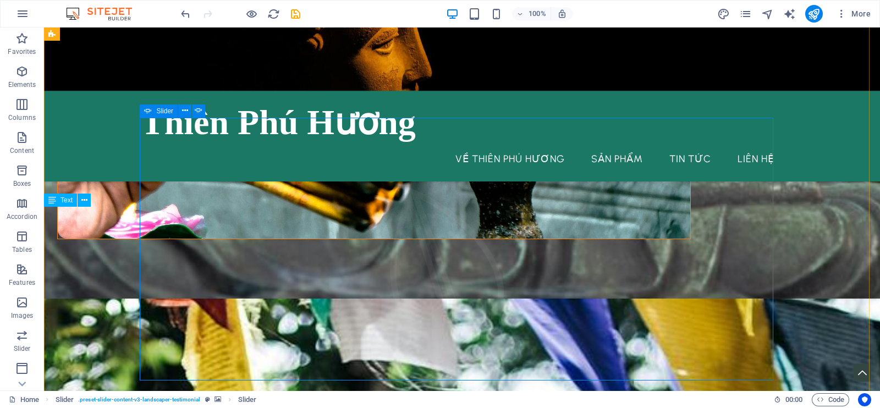
select select "ms"
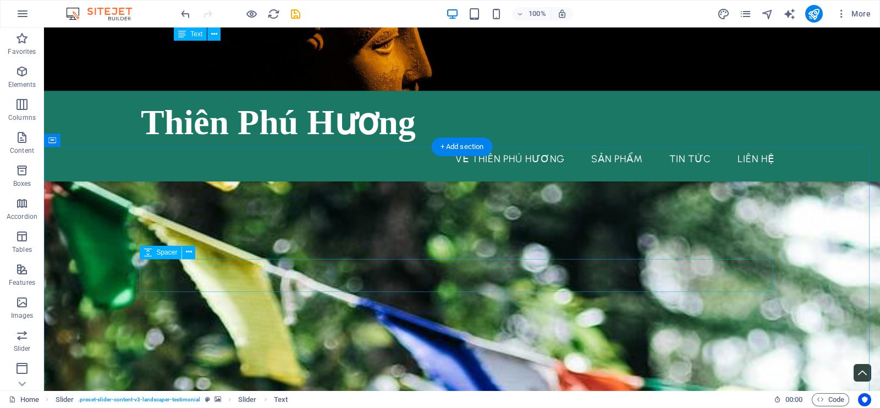
scroll to position [1693, 0]
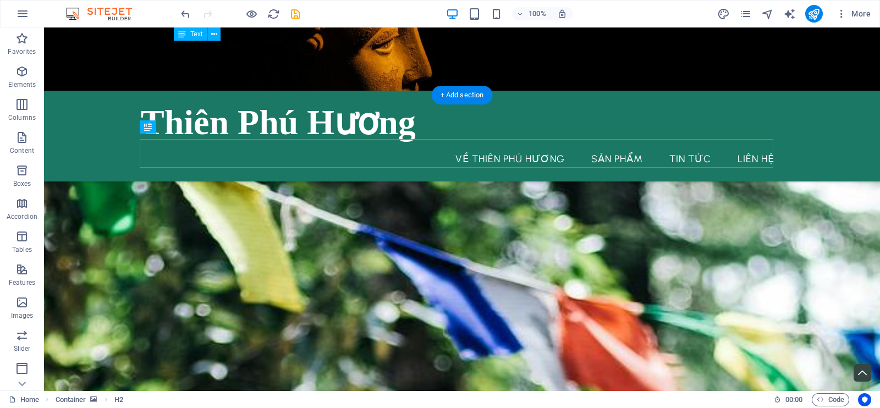
scroll to position [1682, 0]
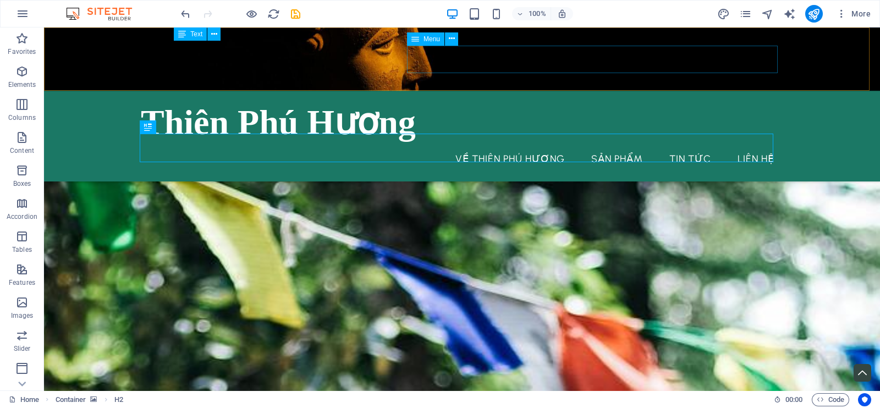
click at [666, 145] on nav "Về Thiên Phú Hương Sản phẩm Tin tức Liên hệ" at bounding box center [462, 158] width 642 height 27
drag, startPoint x: 666, startPoint y: 54, endPoint x: 473, endPoint y: 54, distance: 192.9
click at [666, 145] on nav "Về Thiên Phú Hương Sản phẩm Tin tức Liên hệ" at bounding box center [462, 158] width 642 height 27
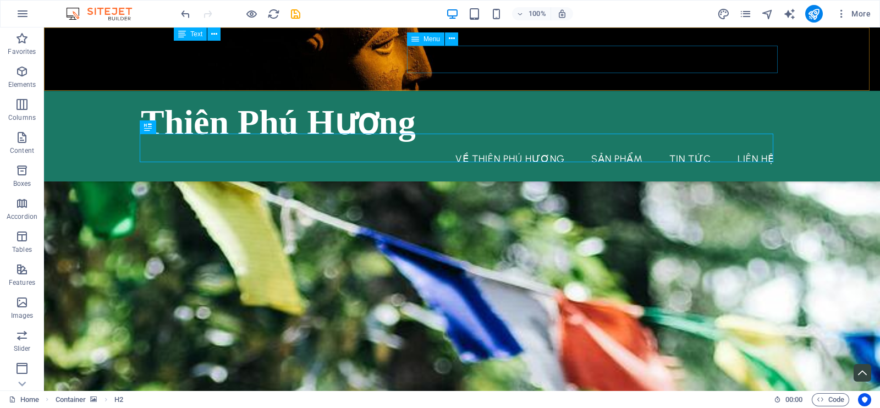
select select "1"
select select
select select "2"
select select
select select "3"
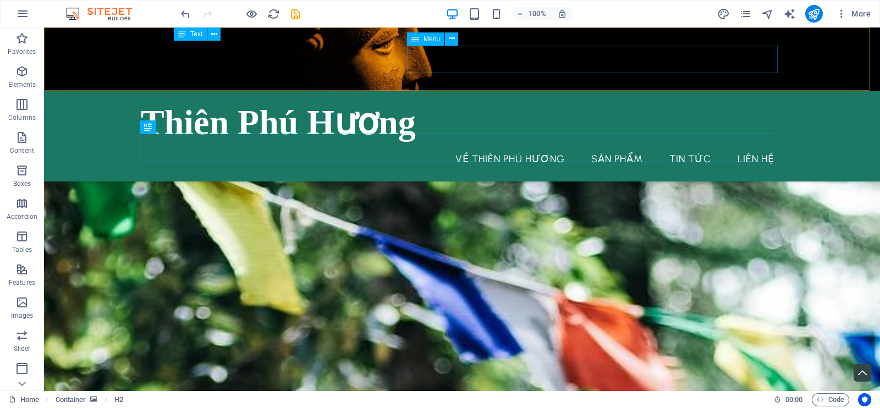
select select
select select "4"
select select
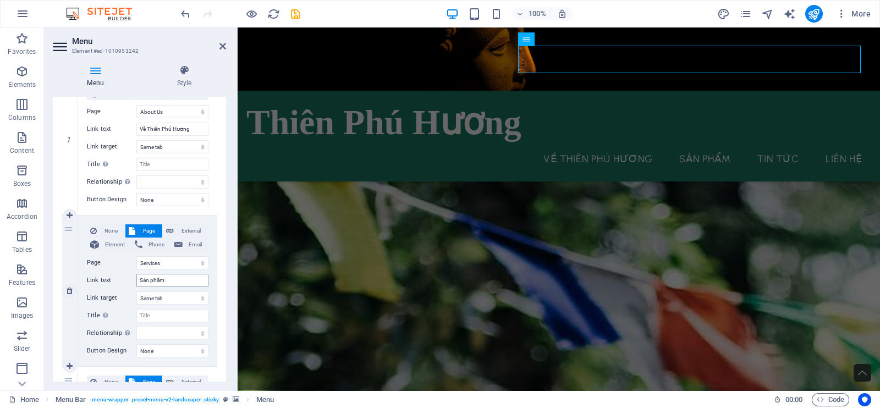
scroll to position [274, 0]
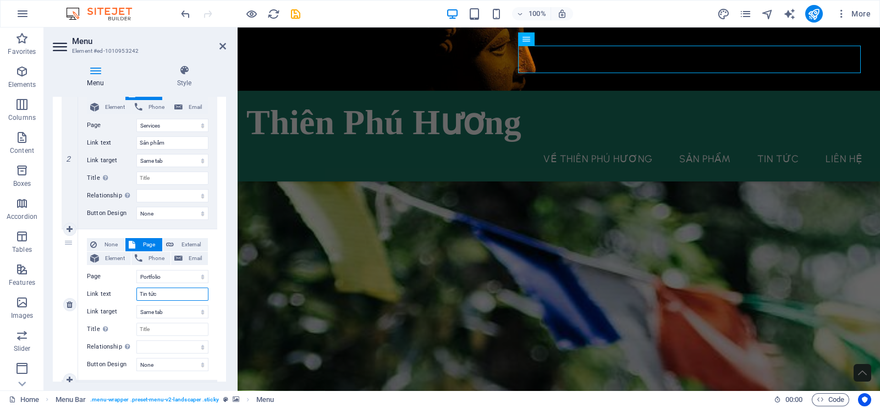
click at [169, 298] on input "Tin tức" at bounding box center [172, 293] width 72 height 13
drag, startPoint x: 169, startPoint y: 298, endPoint x: 118, endPoint y: 291, distance: 52.2
click at [118, 291] on div "Link text Tin tức" at bounding box center [147, 293] width 121 height 13
type input "Danh mục sản p"
select select
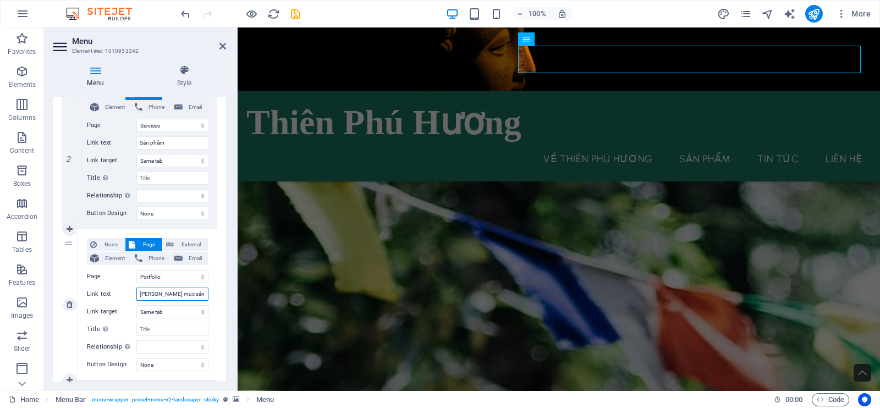
select select
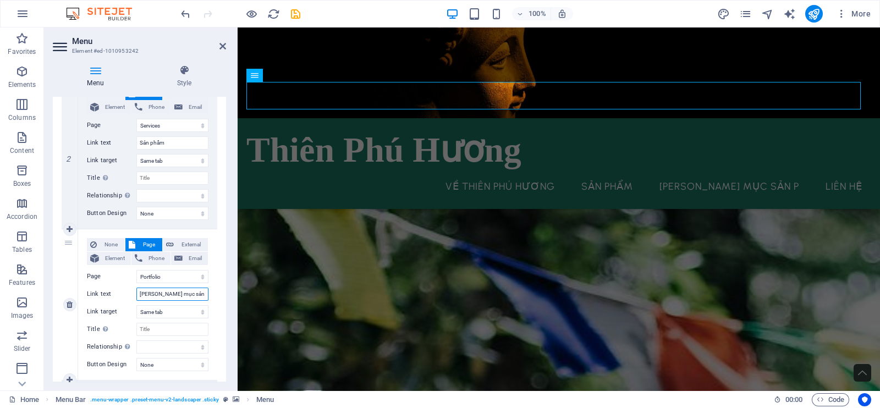
type input "Danh mục sản phẩm"
select select
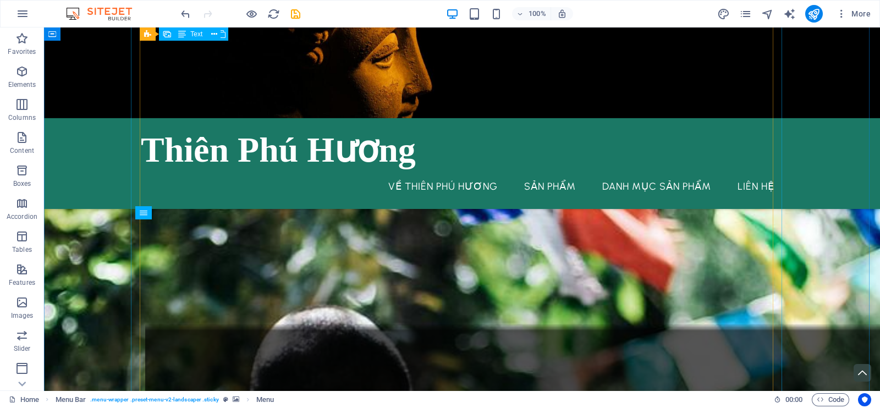
scroll to position [1682, 0]
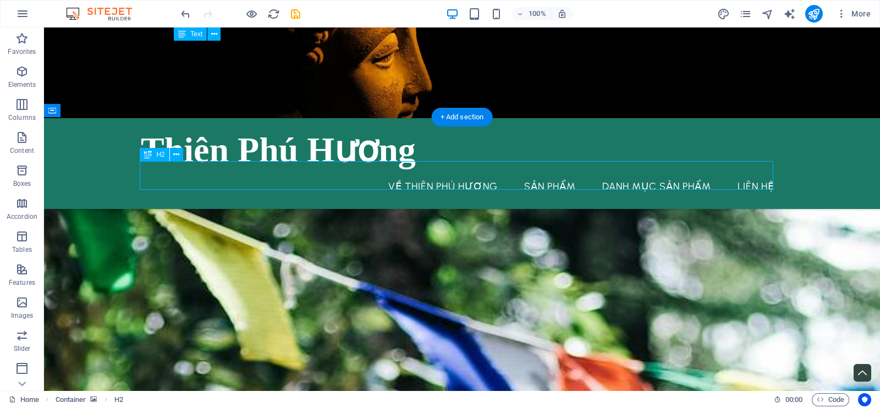
scroll to position [1687, 0]
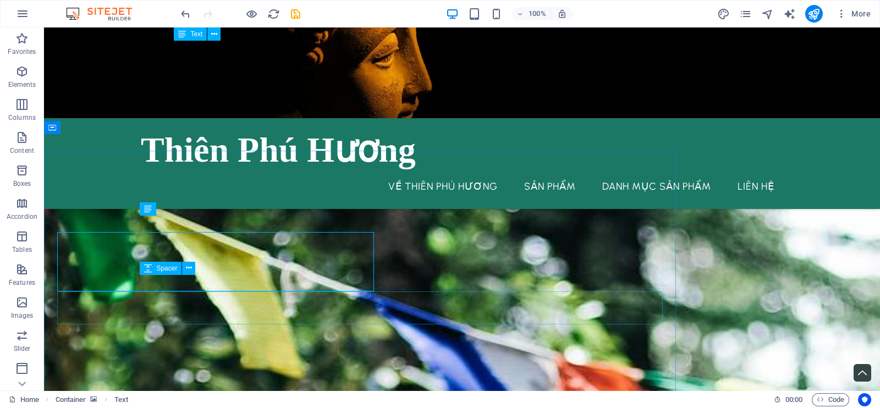
scroll to position [1671, 0]
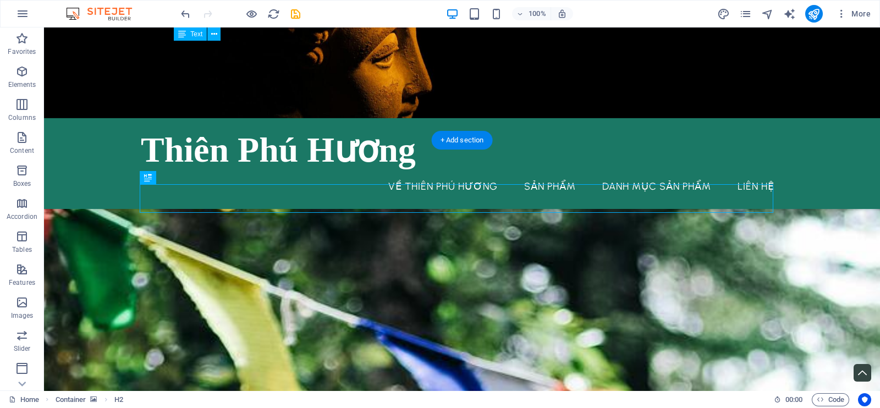
scroll to position [1728, 0]
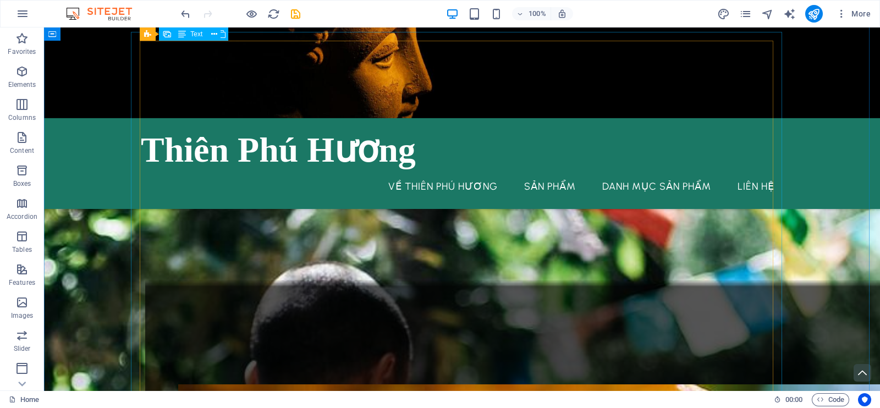
scroll to position [1794, 0]
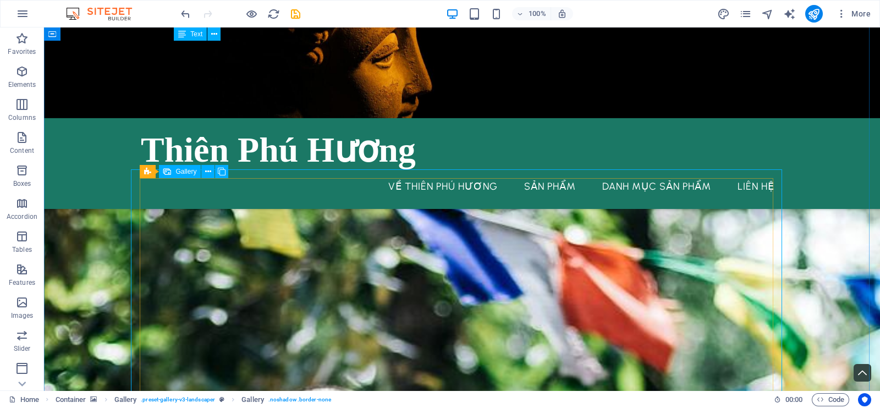
select select "4"
select select "px"
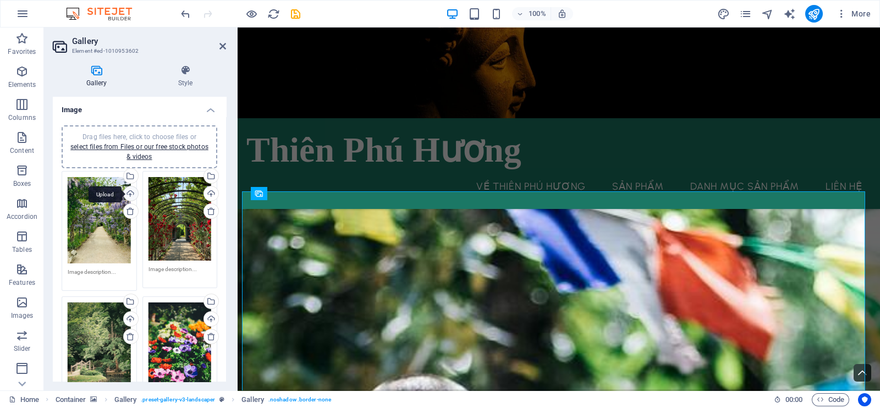
click at [128, 196] on div "Upload" at bounding box center [129, 194] width 16 height 16
click at [101, 214] on div "Drag files here, click to choose files or select files from Files or our free s…" at bounding box center [99, 220] width 63 height 86
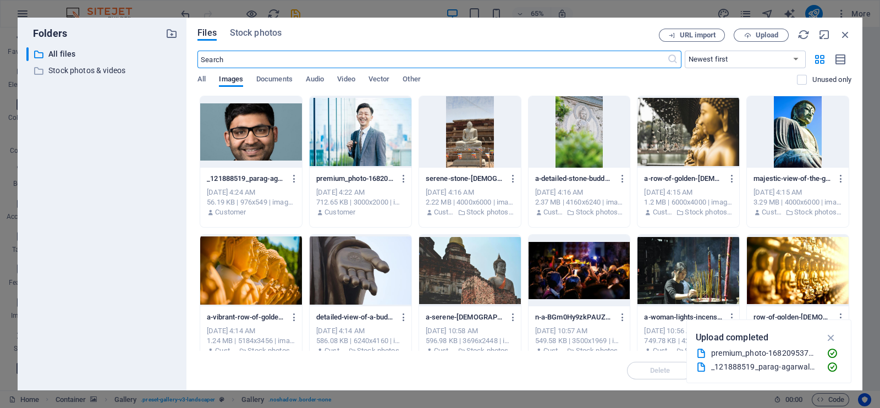
click at [251, 42] on div "Files Stock photos URL import Upload ​ Newest first Oldest first Name (A-Z) Nam…" at bounding box center [524, 204] width 654 height 351
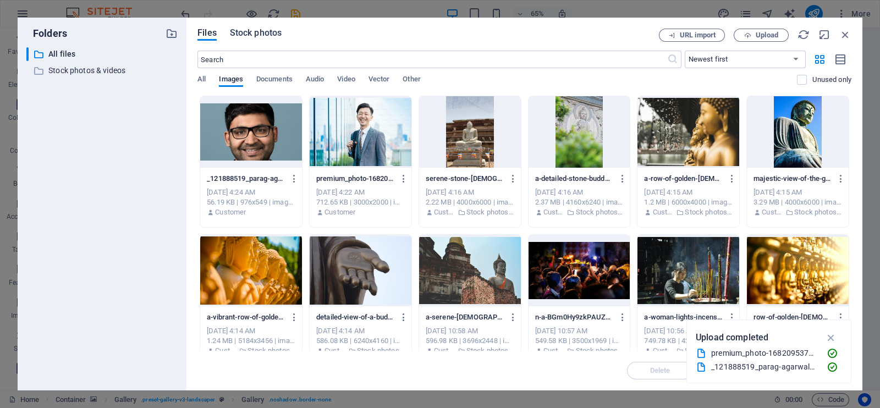
click at [252, 38] on span "Stock photos" at bounding box center [256, 32] width 52 height 13
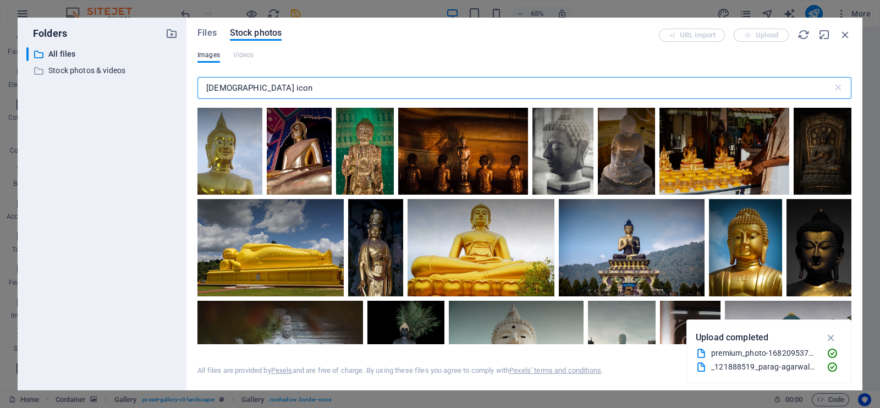
click at [284, 81] on input "Buddha icon" at bounding box center [514, 88] width 635 height 22
drag, startPoint x: 284, startPoint y: 86, endPoint x: 156, endPoint y: 82, distance: 128.1
click at [156, 82] on div "Folders ​ All files All files ​ Stock photos & videos Stock photos & videos Fil…" at bounding box center [440, 204] width 844 height 373
paste input "incense"
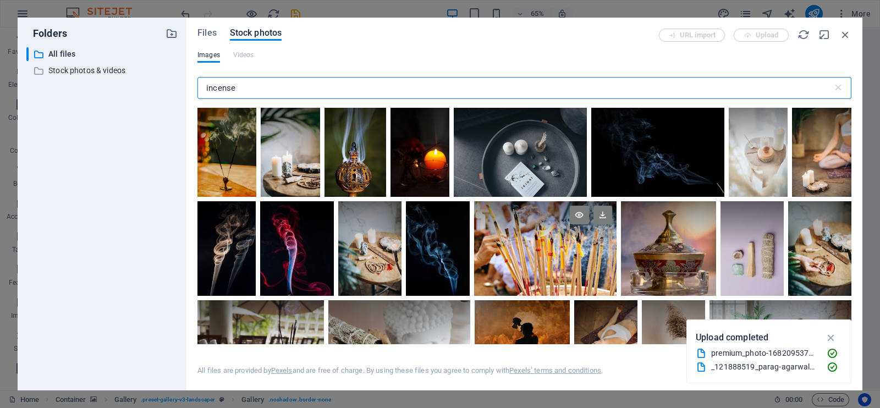
type input "incense"
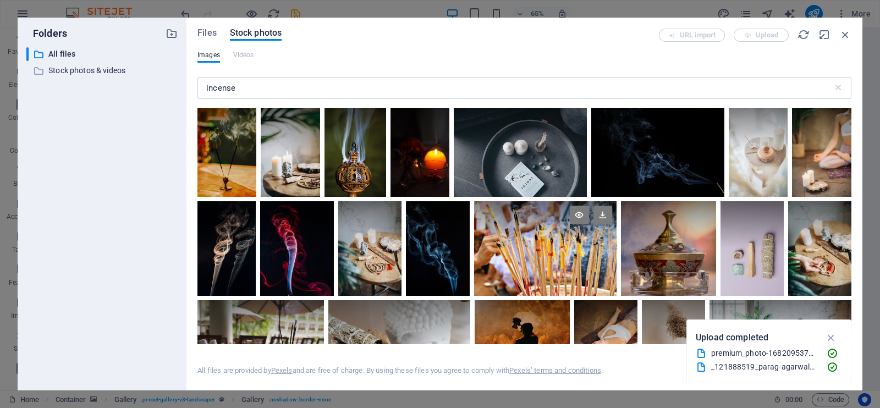
click at [539, 259] on div at bounding box center [545, 248] width 142 height 95
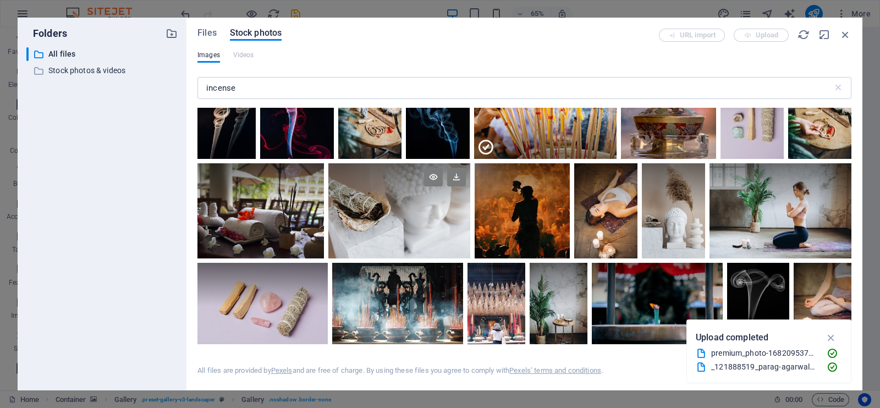
scroll to position [274, 0]
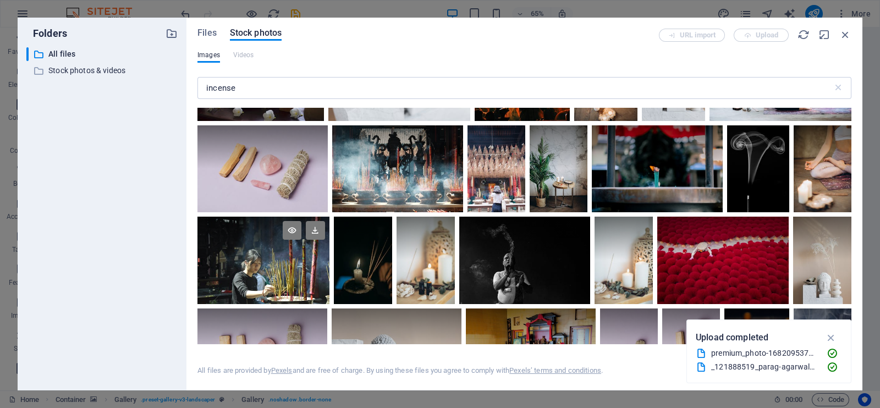
click at [257, 256] on div at bounding box center [262, 239] width 131 height 44
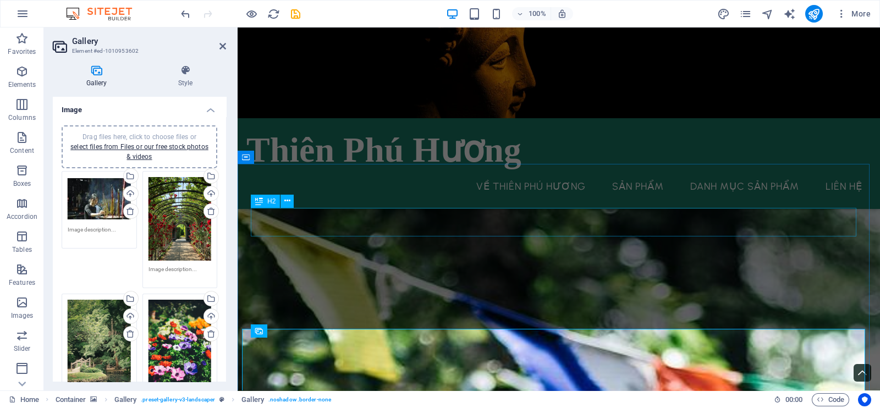
scroll to position [1863, 0]
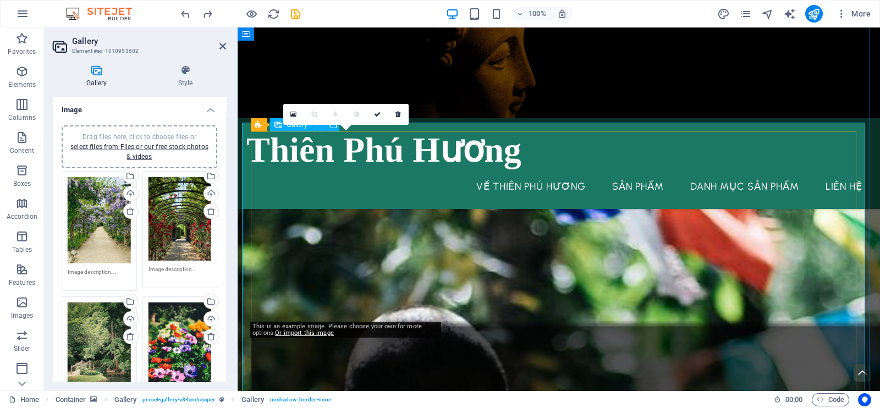
drag, startPoint x: 345, startPoint y: 233, endPoint x: 246, endPoint y: 226, distance: 98.6
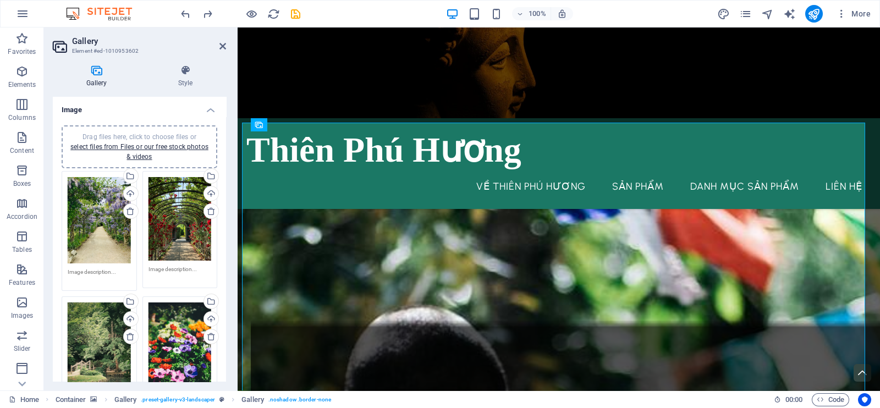
click at [107, 204] on div "Drag files here, click to choose files or select files from Files or our free s…" at bounding box center [99, 220] width 63 height 86
click at [107, 204] on body "thienphuhuongvn.com Home Favorites Elements Columns Content Boxes Accordion Tab…" at bounding box center [440, 204] width 880 height 408
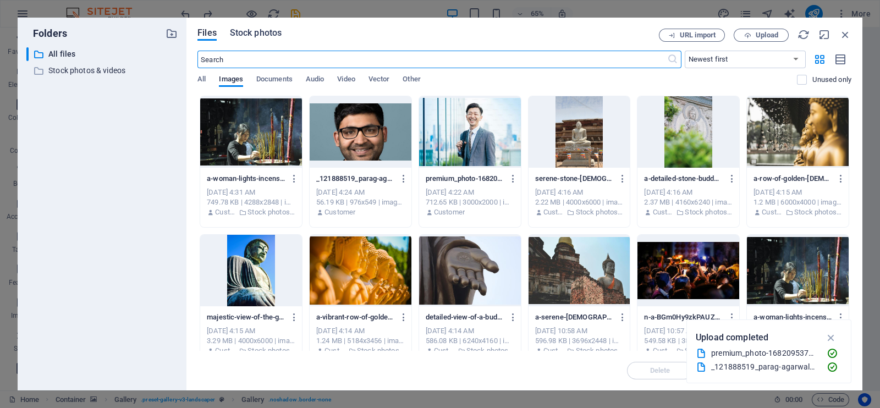
click at [256, 36] on span "Stock photos" at bounding box center [256, 32] width 52 height 13
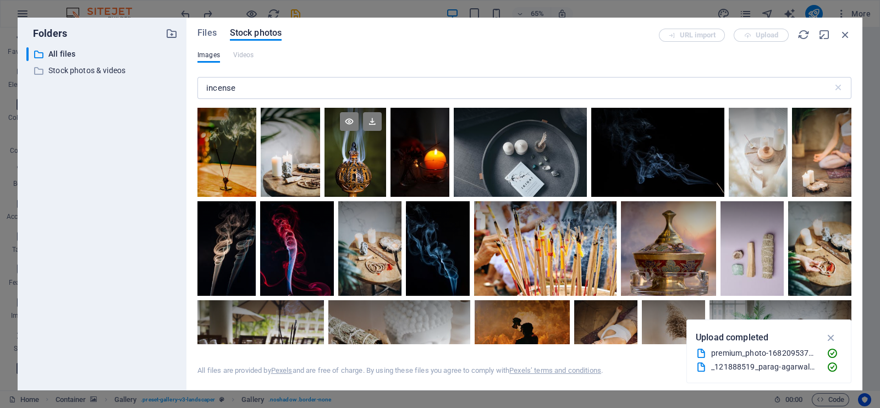
click at [358, 154] on div at bounding box center [355, 152] width 62 height 89
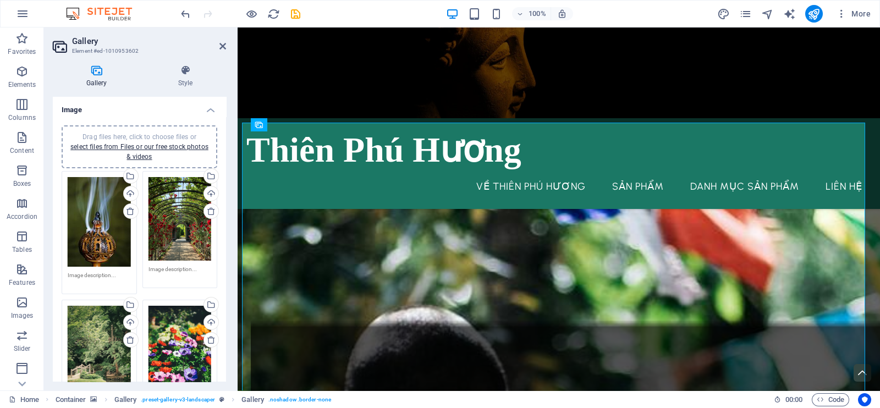
click at [84, 215] on div "Drag files here, click to choose files or select files from Files or our free s…" at bounding box center [99, 222] width 63 height 90
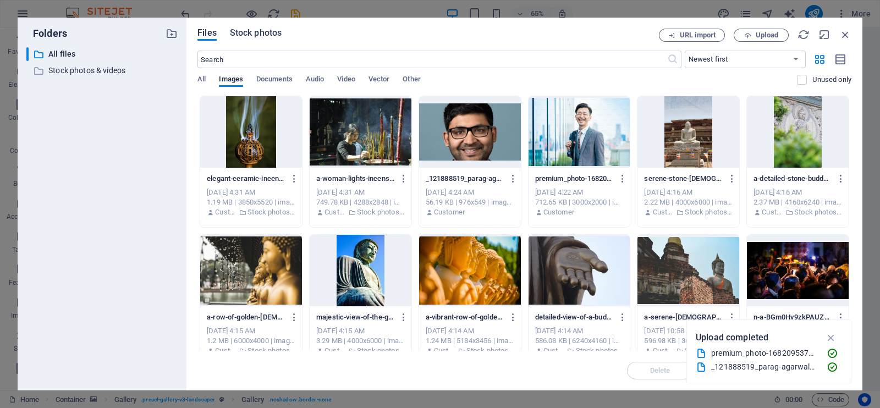
click at [261, 31] on span "Stock photos" at bounding box center [256, 32] width 52 height 13
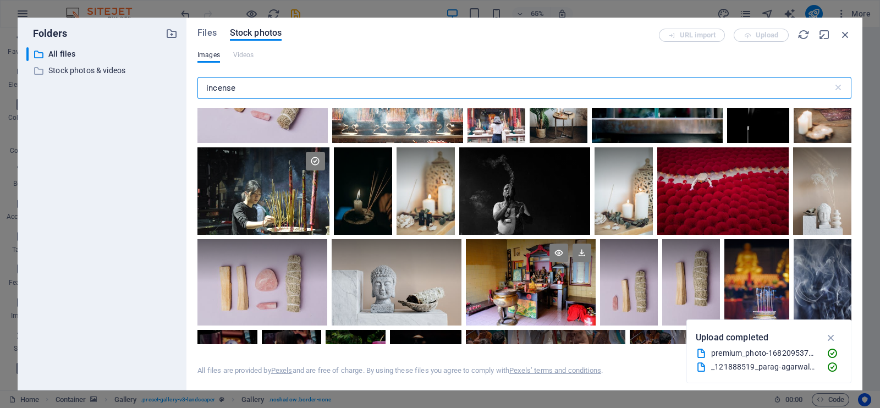
scroll to position [480, 0]
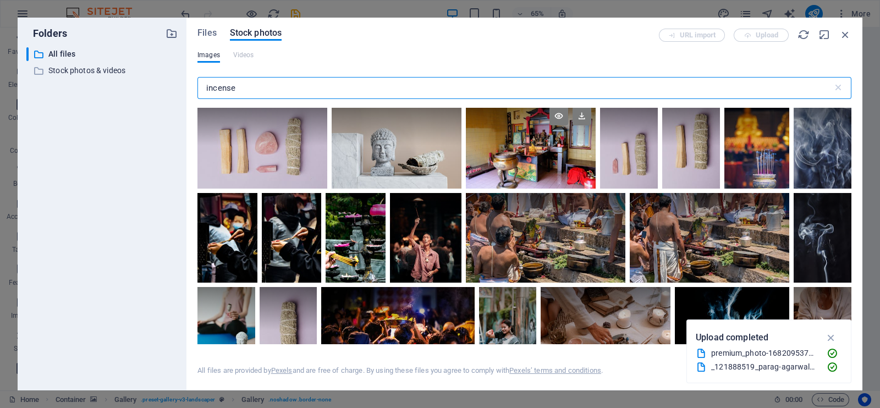
click at [539, 164] on div at bounding box center [531, 145] width 130 height 86
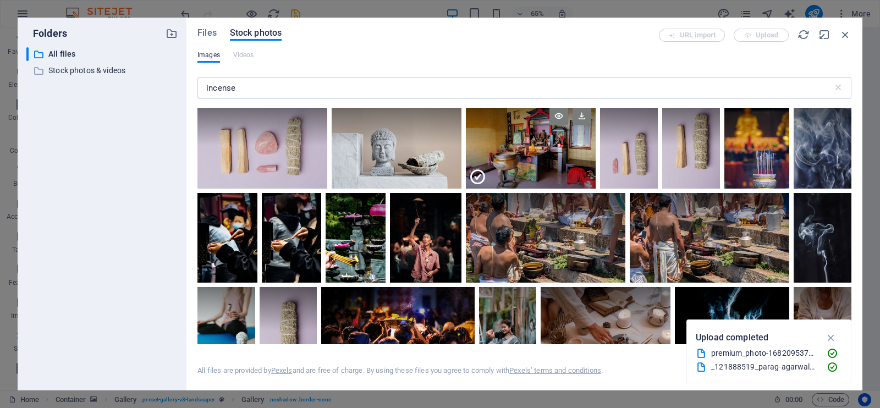
click at [539, 164] on div at bounding box center [531, 167] width 130 height 43
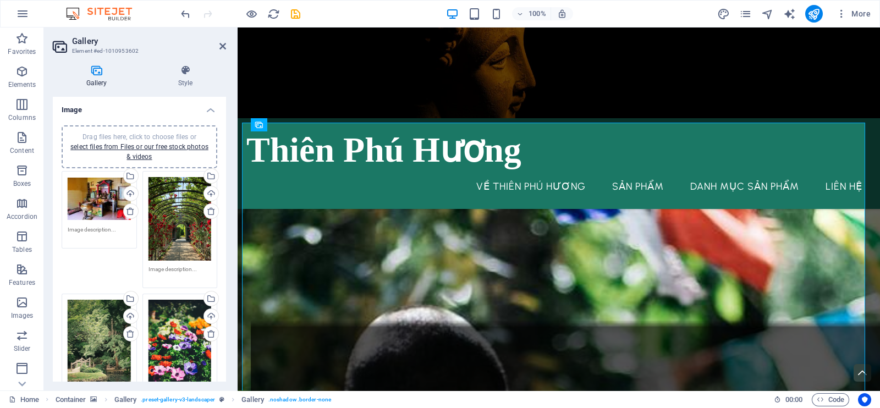
click at [162, 213] on div "Drag files here, click to choose files or select files from Files or our free s…" at bounding box center [179, 219] width 63 height 84
click at [162, 213] on body "thienphuhuongvn.com Home Favorites Elements Columns Content Boxes Accordion Tab…" at bounding box center [440, 204] width 880 height 408
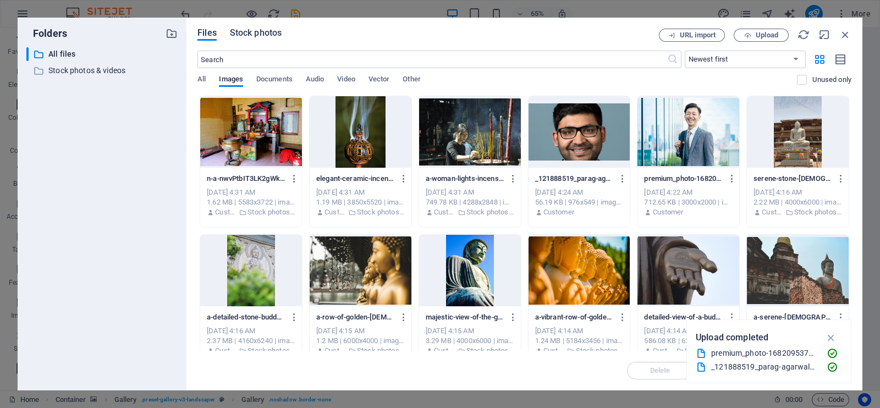
click at [259, 37] on span "Stock photos" at bounding box center [256, 32] width 52 height 13
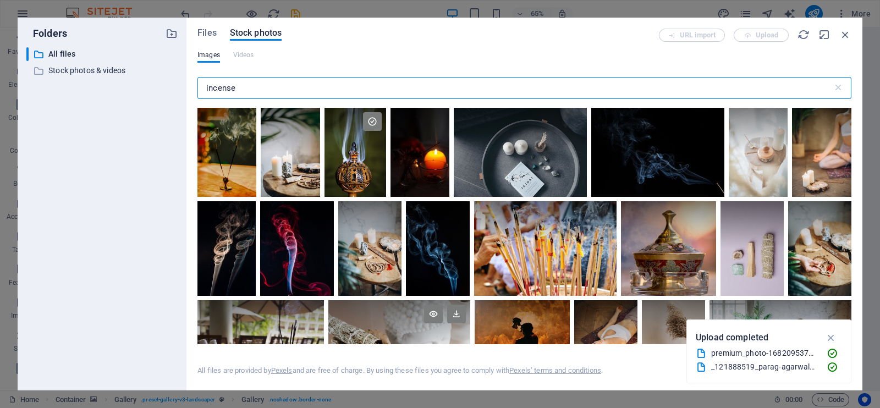
scroll to position [206, 0]
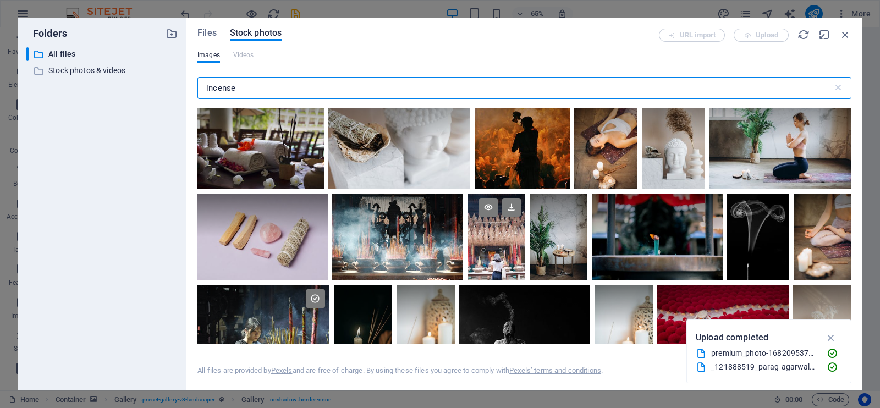
click at [485, 240] on div at bounding box center [496, 236] width 58 height 87
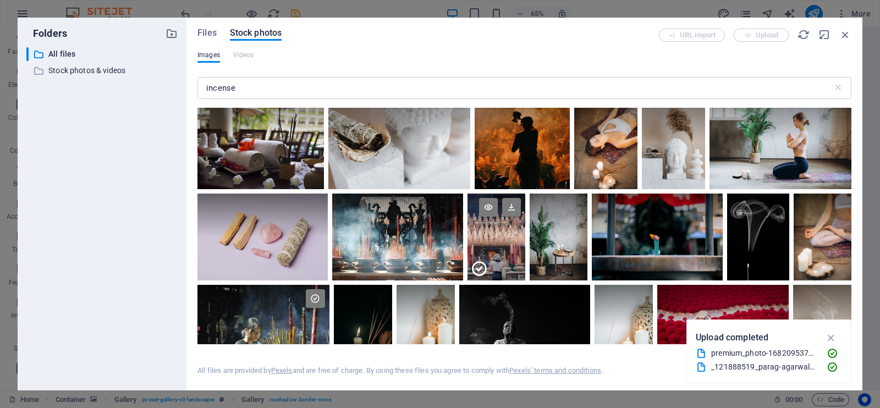
click at [485, 240] on div at bounding box center [496, 258] width 58 height 43
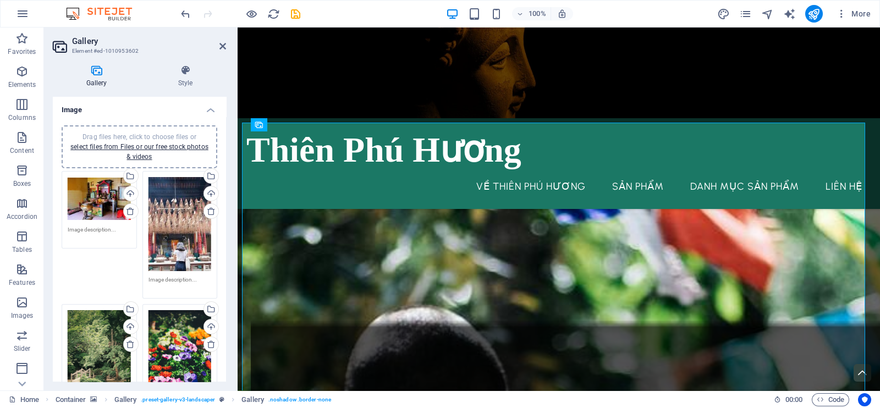
scroll to position [68, 0]
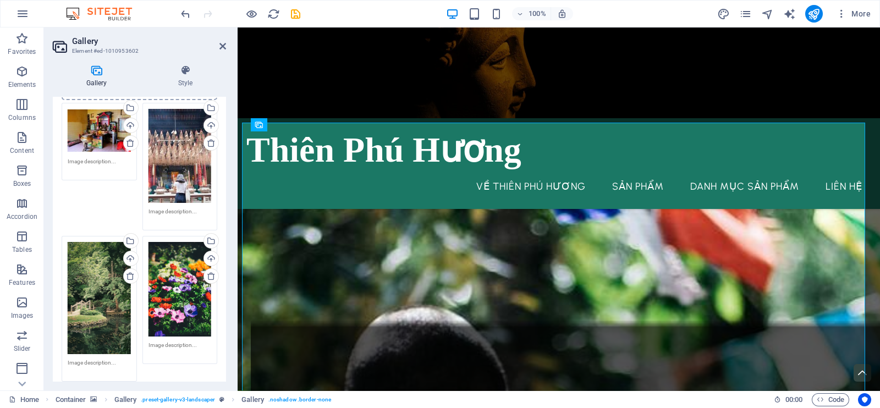
click at [69, 283] on div "Drag files here, click to choose files or select files from Files or our free s…" at bounding box center [99, 298] width 63 height 112
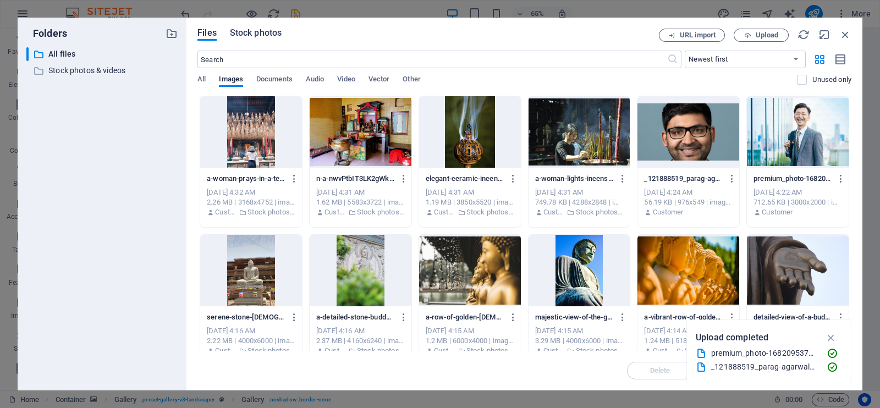
drag, startPoint x: 266, startPoint y: 32, endPoint x: 265, endPoint y: 40, distance: 7.2
click at [265, 32] on span "Stock photos" at bounding box center [256, 32] width 52 height 13
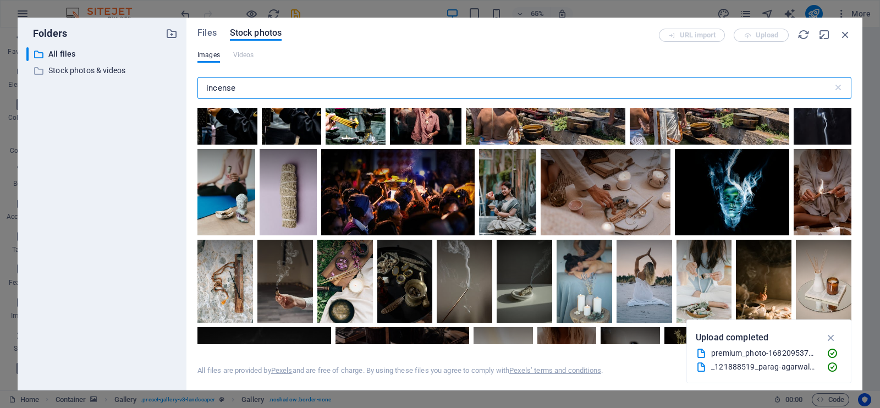
scroll to position [687, 0]
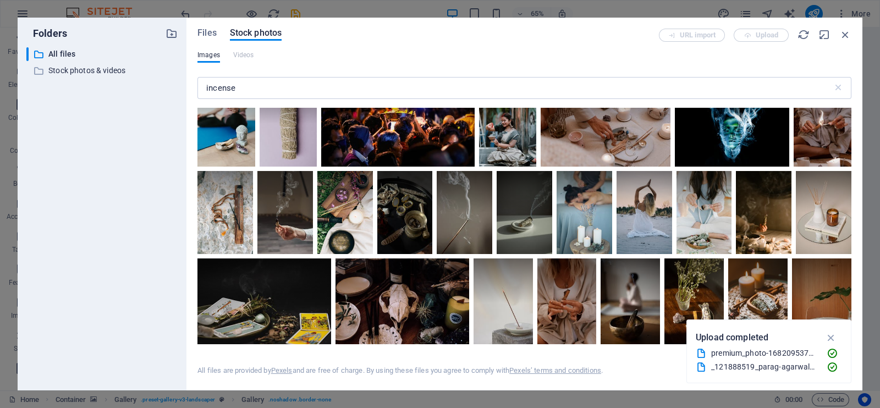
click at [826, 145] on div at bounding box center [822, 123] width 58 height 86
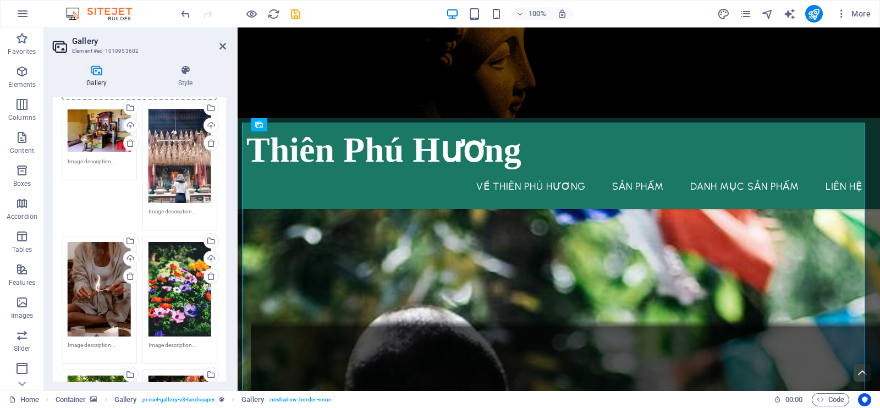
click at [101, 284] on div "Drag files here, click to choose files or select files from Files or our free s…" at bounding box center [99, 289] width 63 height 95
click at [101, 284] on body "thienphuhuongvn.com Home Favorites Elements Columns Content Boxes Accordion Tab…" at bounding box center [440, 204] width 880 height 408
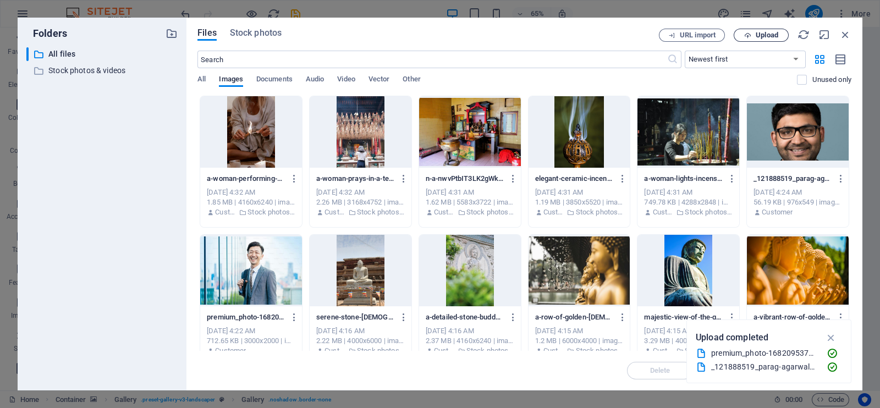
click at [764, 35] on span "Upload" at bounding box center [766, 35] width 23 height 7
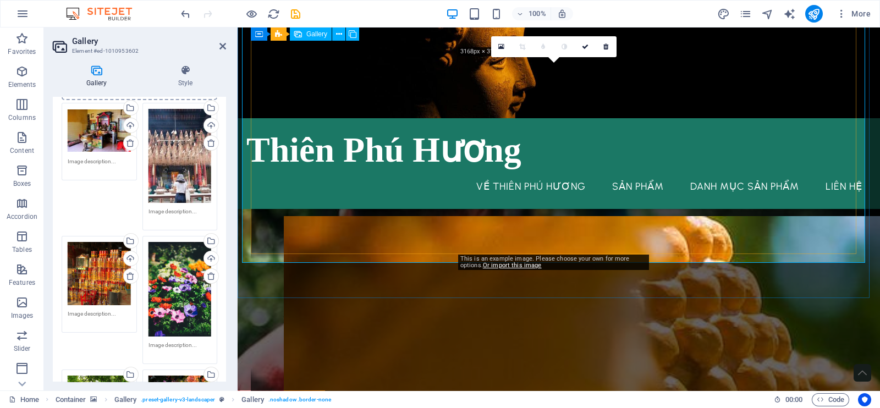
scroll to position [2138, 0]
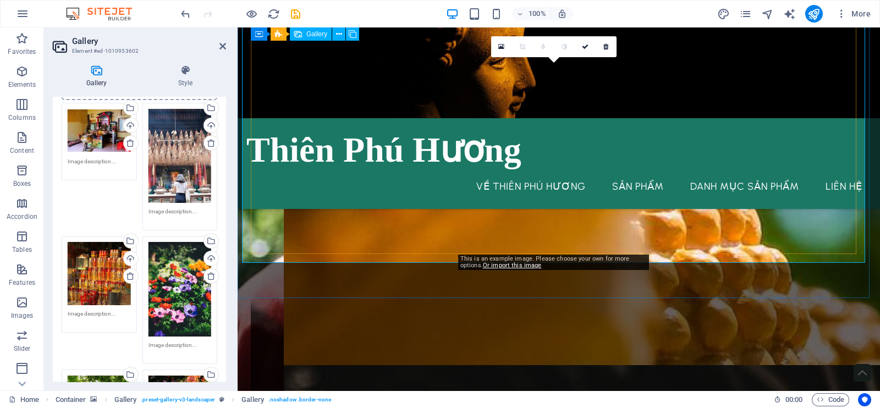
scroll to position [2000, 0]
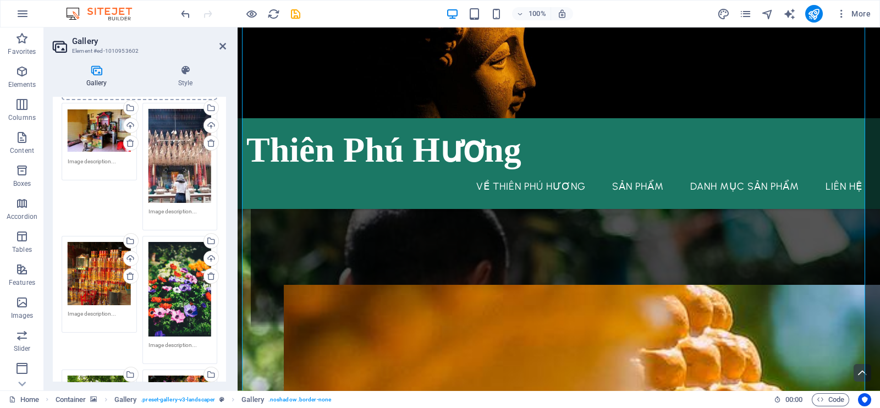
click at [178, 281] on div "Drag files here, click to choose files or select files from Files or our free s…" at bounding box center [179, 289] width 63 height 95
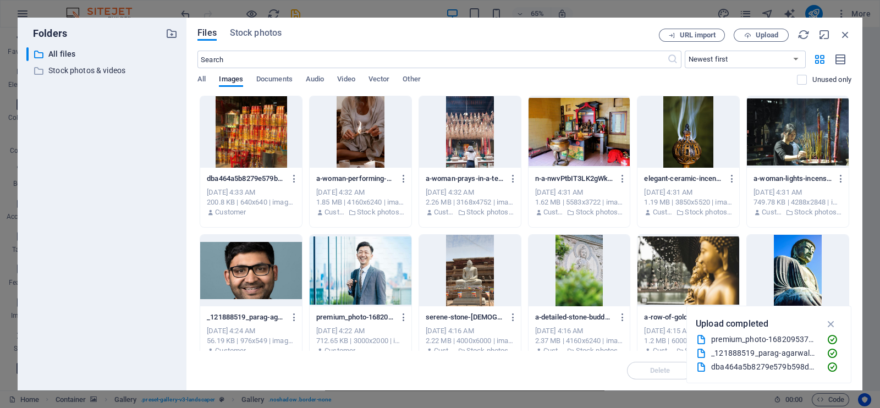
click at [274, 26] on div "Files Stock photos URL import Upload ​ Newest first Oldest first Name (A-Z) Nam…" at bounding box center [524, 204] width 676 height 373
click at [270, 30] on span "Stock photos" at bounding box center [256, 32] width 52 height 13
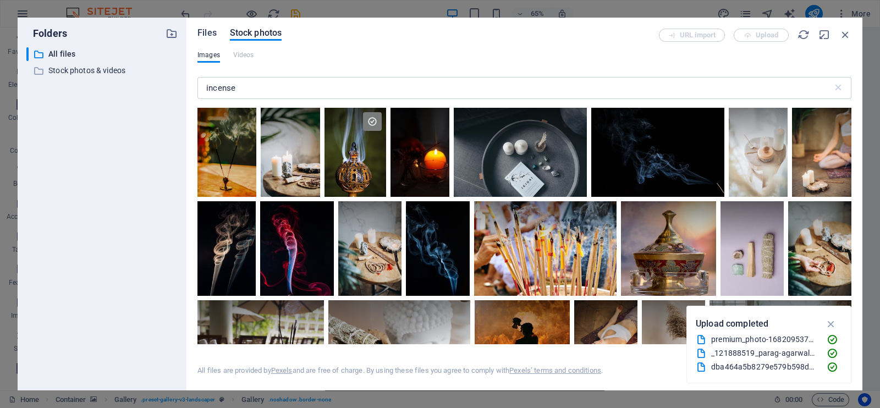
click at [212, 33] on span "Files" at bounding box center [206, 32] width 19 height 13
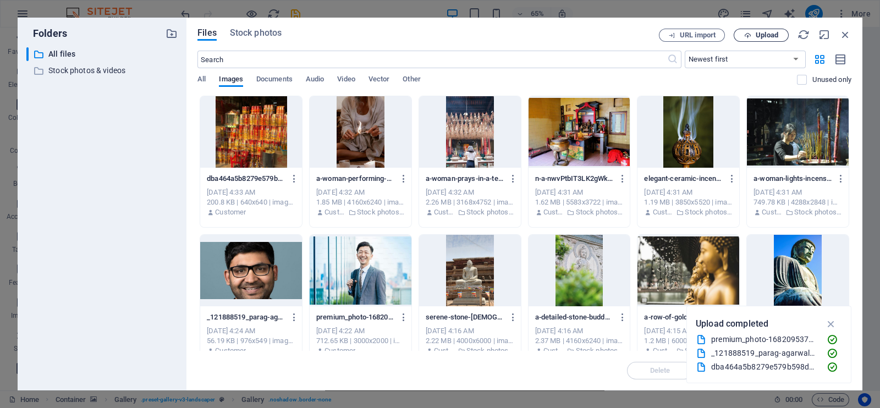
click at [773, 37] on span "Upload" at bounding box center [766, 35] width 23 height 7
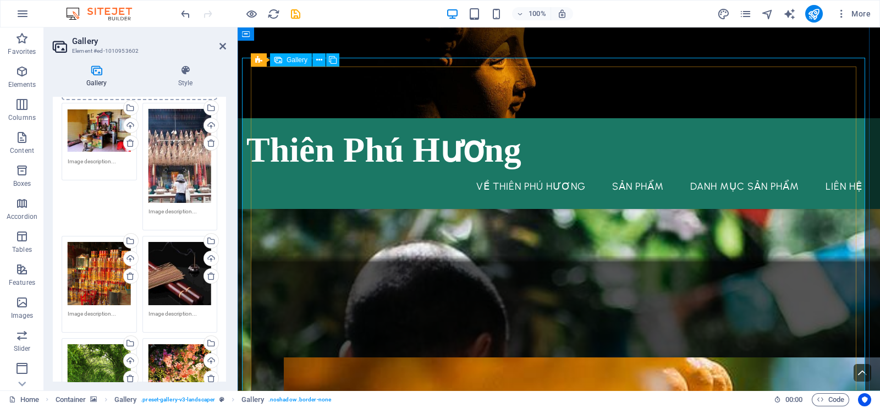
scroll to position [2065, 0]
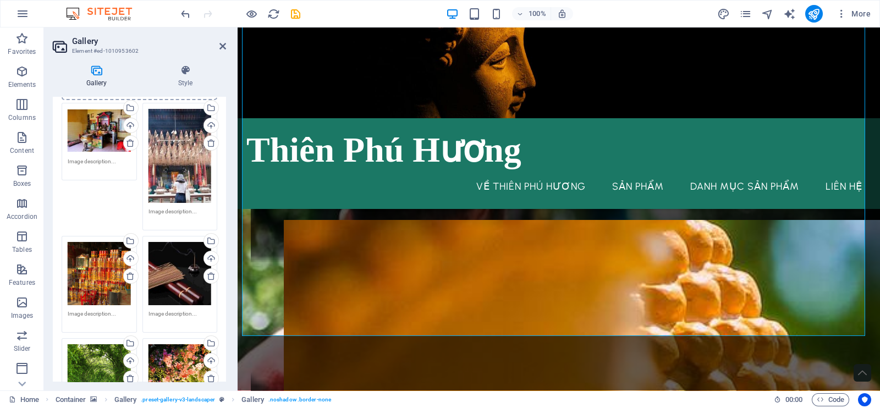
scroll to position [137, 0]
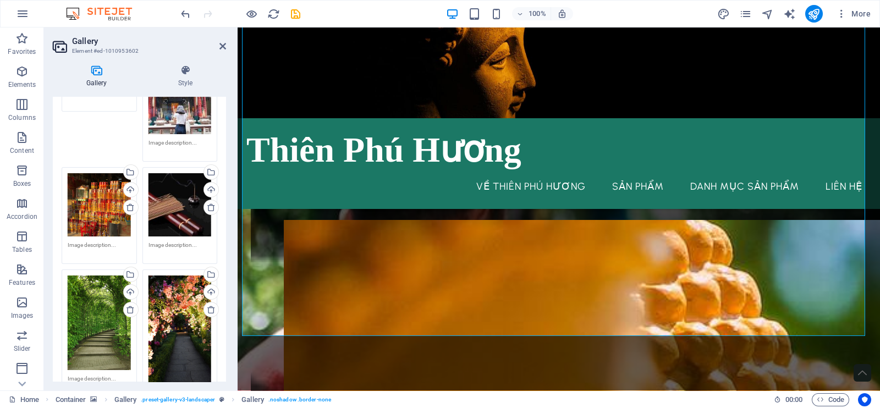
click at [99, 294] on div "Drag files here, click to choose files or select files from Files or our free s…" at bounding box center [99, 322] width 63 height 95
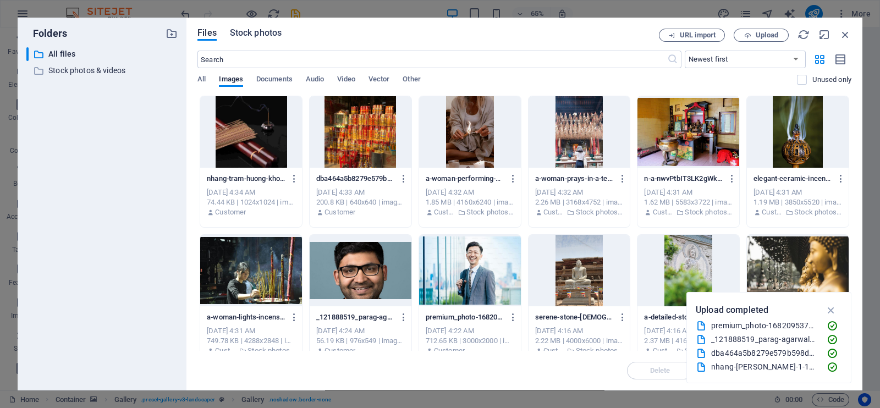
click at [253, 37] on span "Stock photos" at bounding box center [256, 32] width 52 height 13
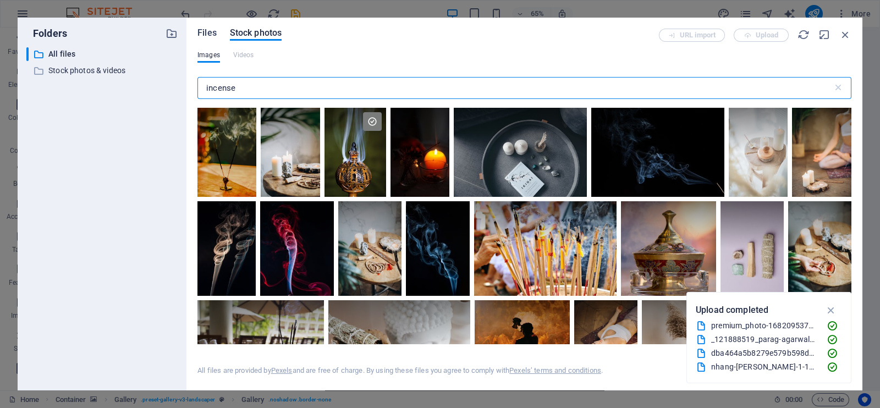
click at [211, 36] on span "Files" at bounding box center [206, 32] width 19 height 13
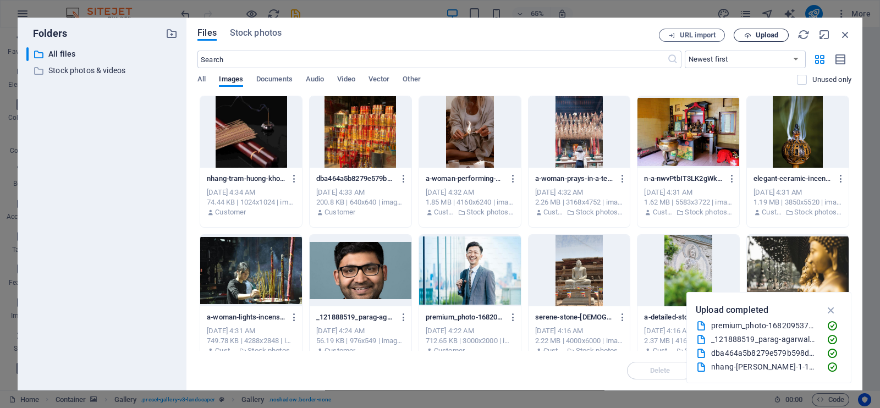
click at [766, 35] on span "Upload" at bounding box center [766, 35] width 23 height 7
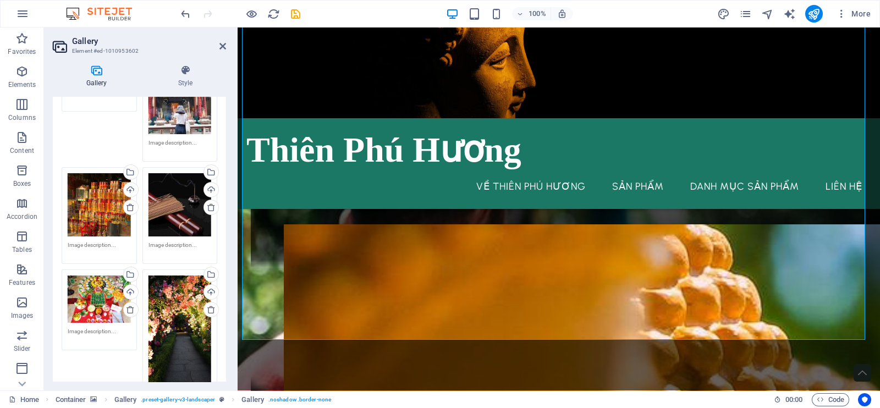
scroll to position [274, 0]
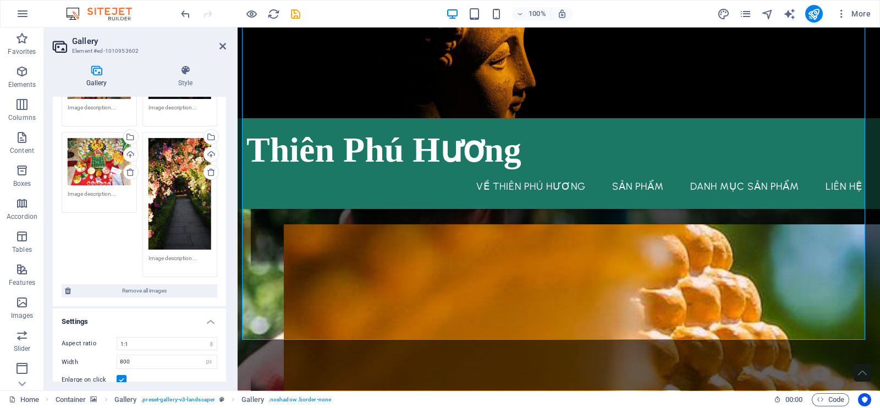
click at [186, 231] on div "Drag files here, click to choose files or select files from Files or our free s…" at bounding box center [179, 194] width 63 height 112
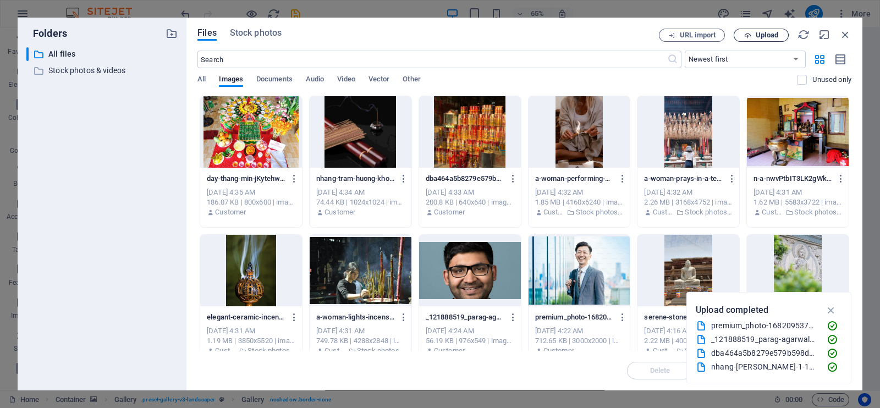
click at [772, 38] on span "Upload" at bounding box center [766, 35] width 23 height 7
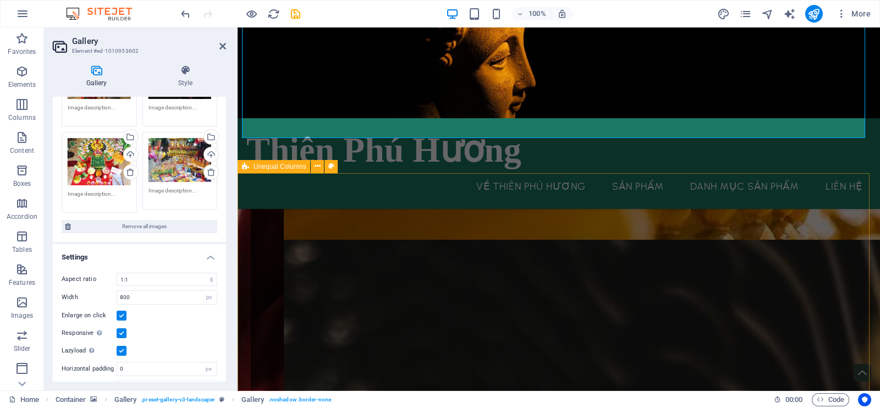
scroll to position [2401, 0]
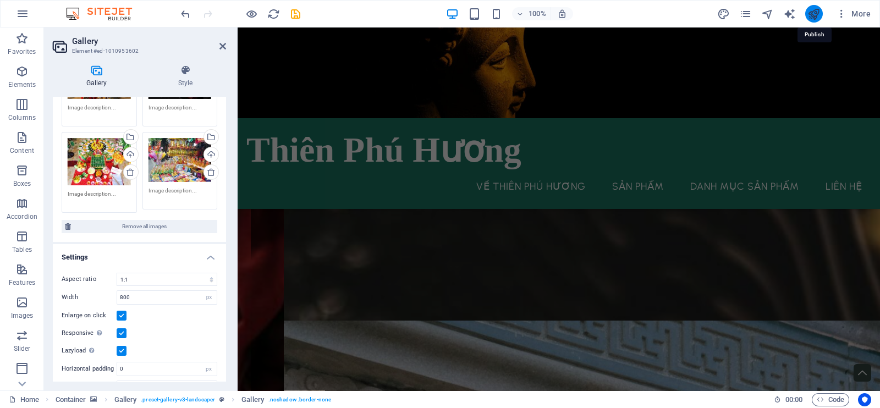
click at [817, 18] on icon "publish" at bounding box center [813, 14] width 13 height 13
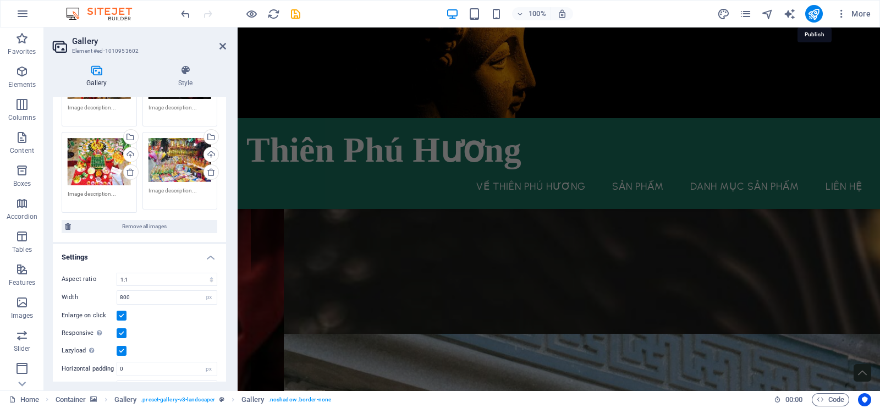
checkbox input "false"
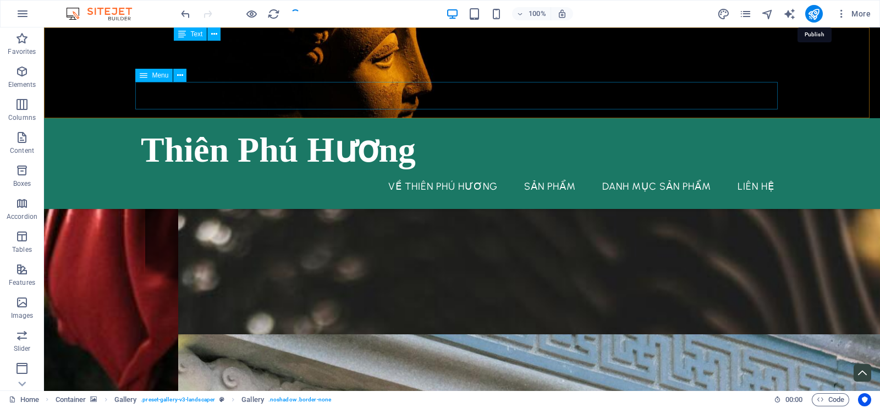
scroll to position [1977, 0]
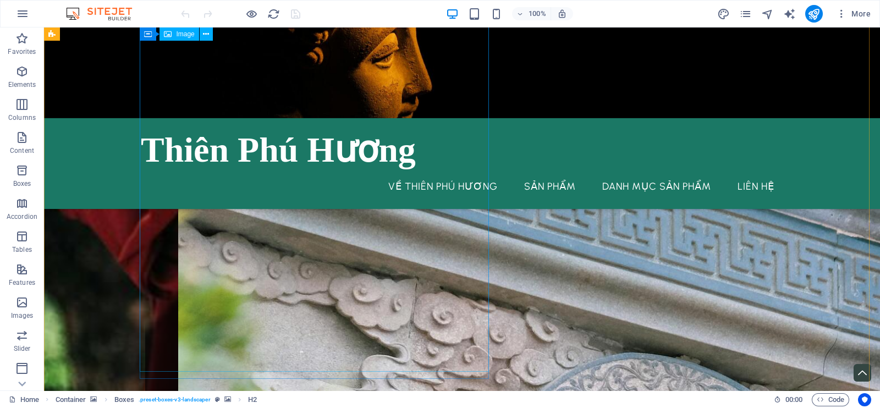
scroll to position [2389, 0]
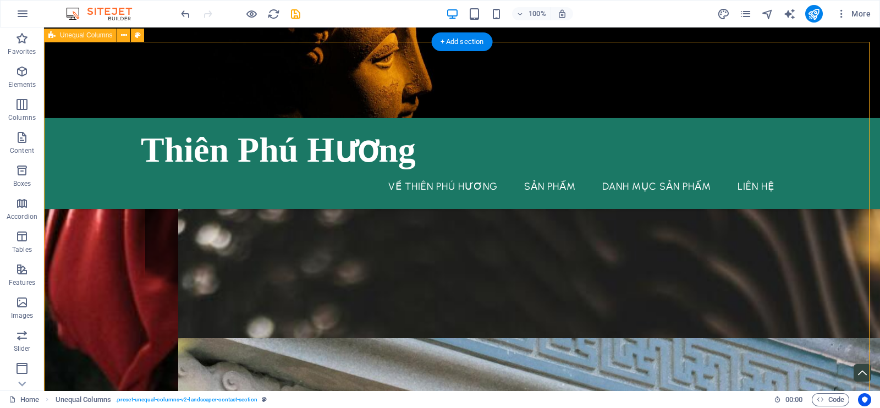
drag, startPoint x: 429, startPoint y: 167, endPoint x: 629, endPoint y: 167, distance: 199.5
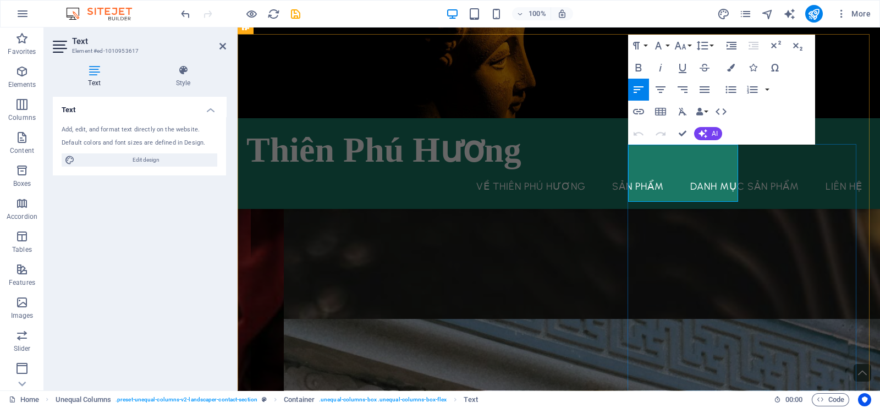
drag, startPoint x: 632, startPoint y: 159, endPoint x: 722, endPoint y: 191, distance: 94.9
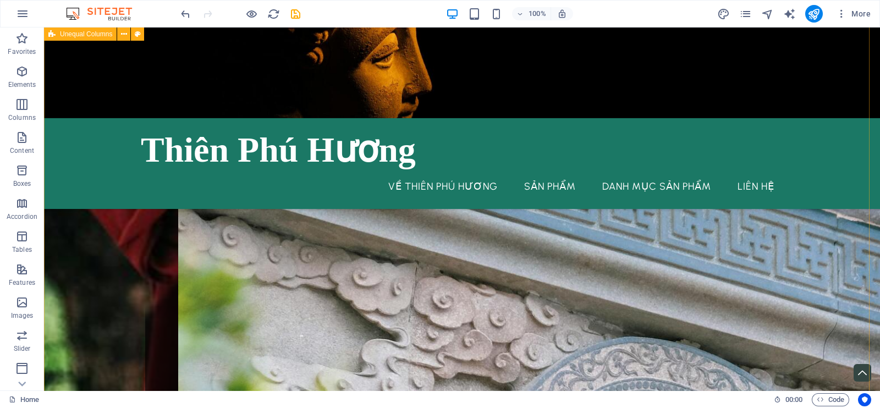
scroll to position [2336, 0]
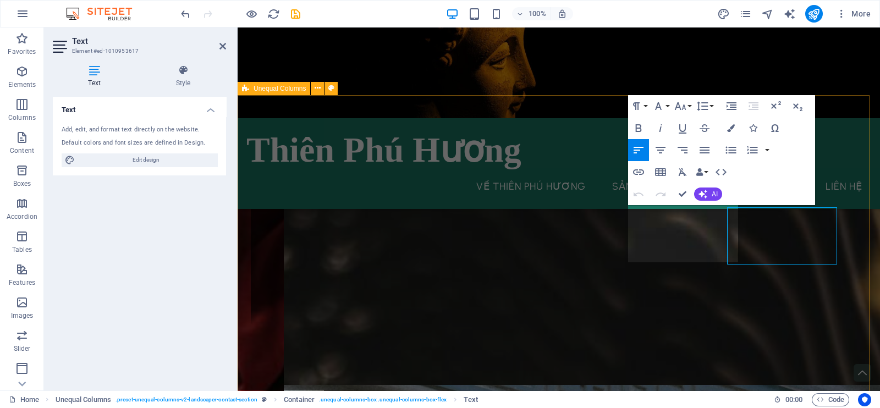
scroll to position [2342, 0]
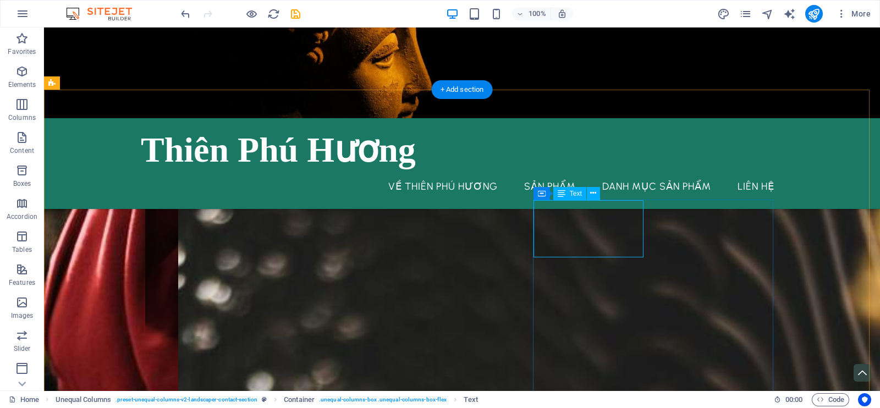
scroll to position [2343, 0]
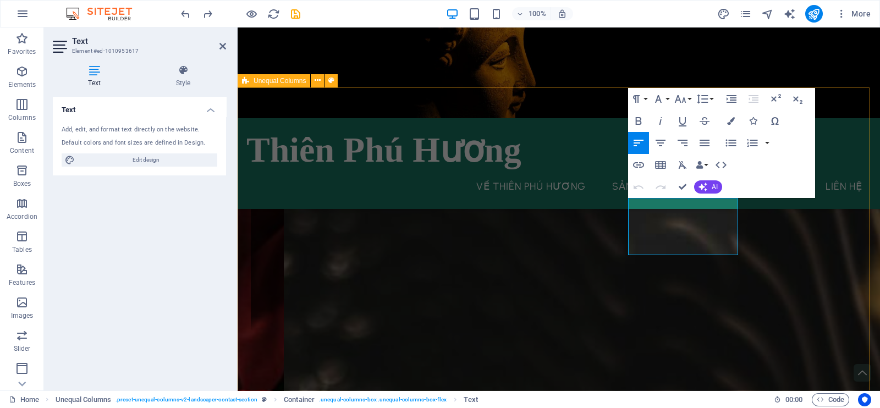
scroll to position [2349, 0]
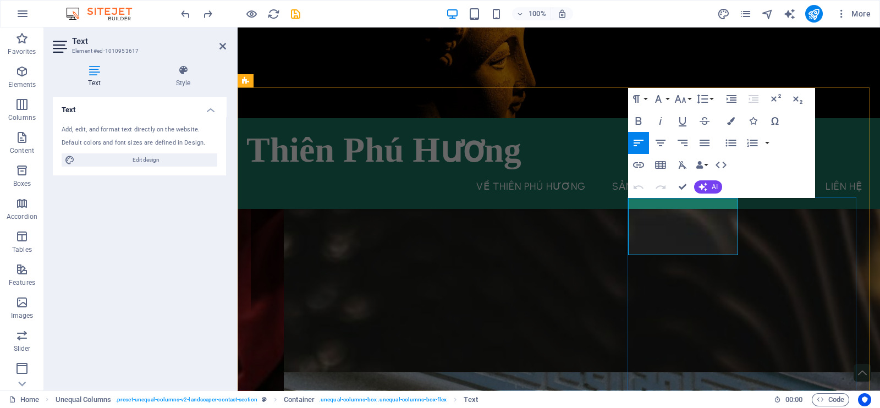
drag, startPoint x: 727, startPoint y: 218, endPoint x: 628, endPoint y: 218, distance: 98.9
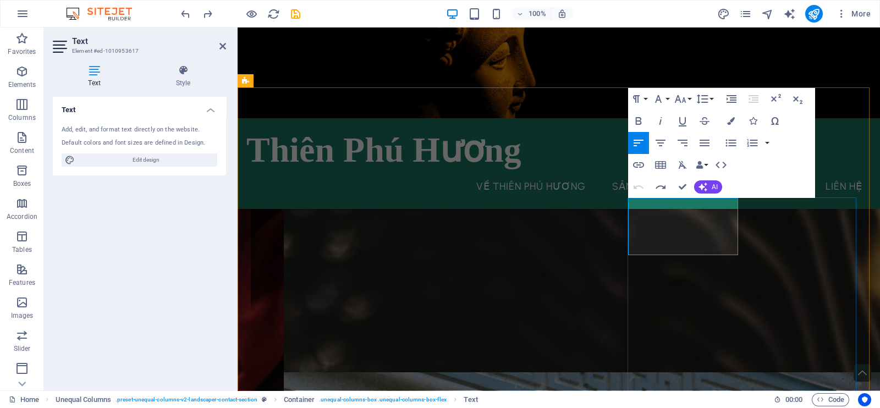
drag, startPoint x: 716, startPoint y: 217, endPoint x: 727, endPoint y: 246, distance: 31.3
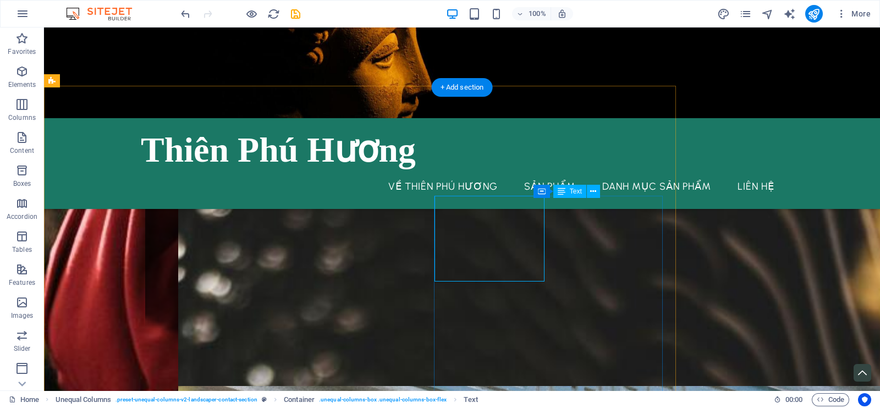
scroll to position [2351, 0]
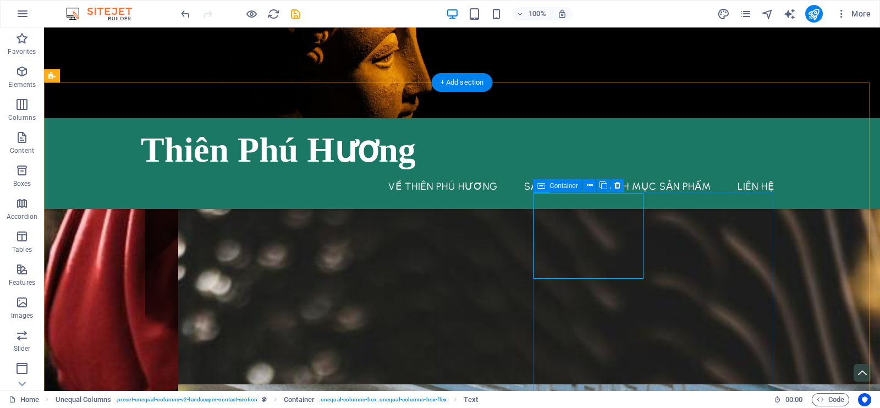
drag, startPoint x: 638, startPoint y: 268, endPoint x: 591, endPoint y: 265, distance: 46.8
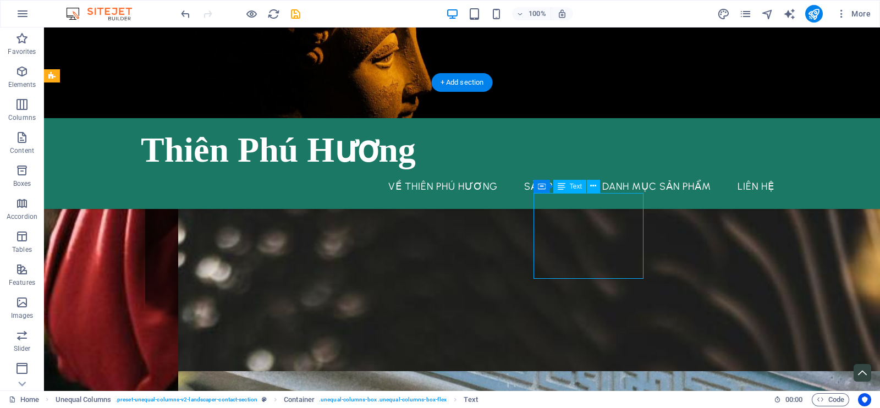
scroll to position [2356, 0]
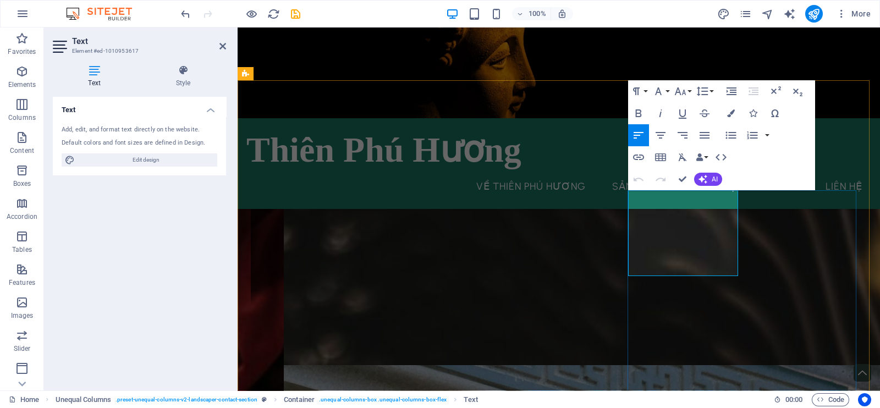
drag, startPoint x: 628, startPoint y: 210, endPoint x: 683, endPoint y: 254, distance: 70.4
drag, startPoint x: 684, startPoint y: 259, endPoint x: 625, endPoint y: 207, distance: 79.1
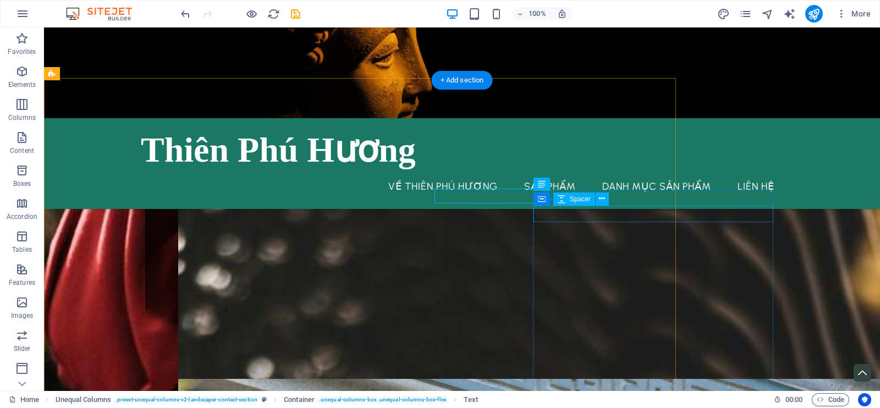
scroll to position [2358, 0]
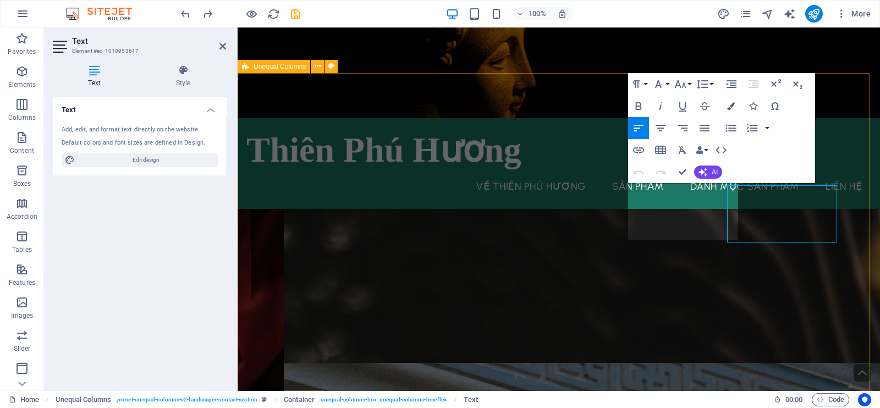
scroll to position [2364, 0]
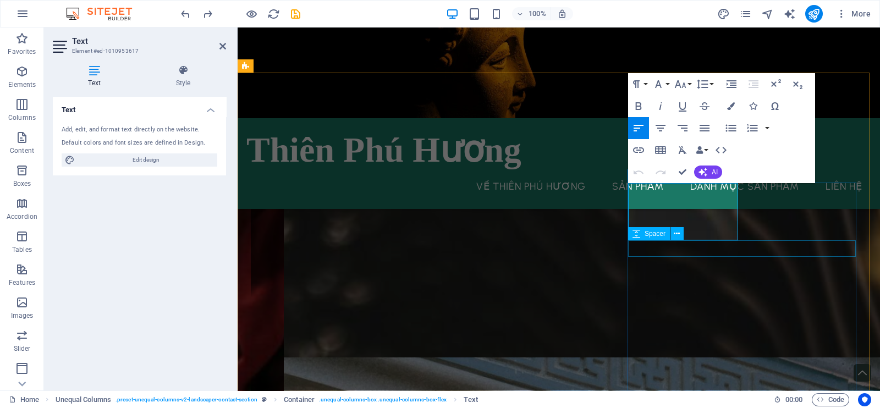
drag, startPoint x: 844, startPoint y: 237, endPoint x: 838, endPoint y: 240, distance: 6.1
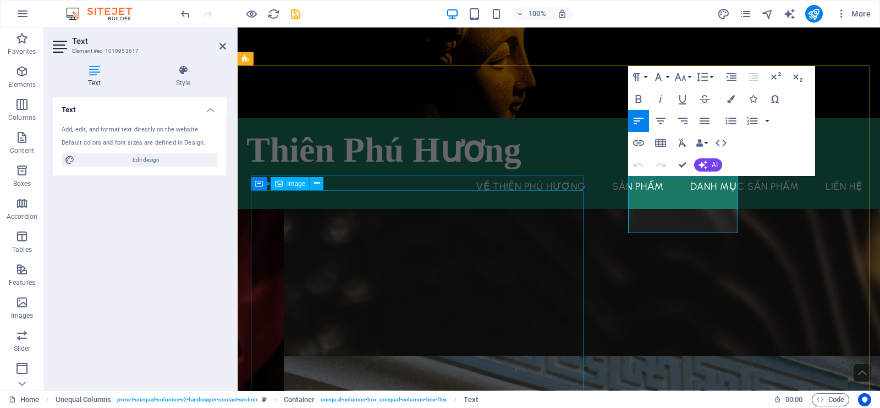
scroll to position [2371, 0]
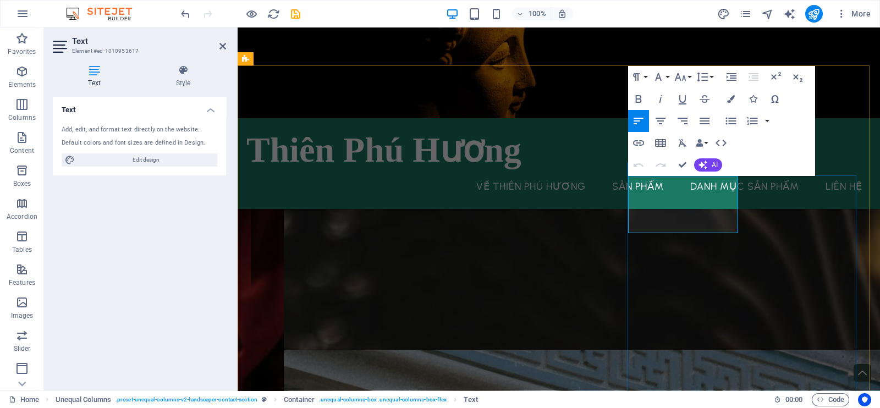
drag, startPoint x: 631, startPoint y: 195, endPoint x: 622, endPoint y: 193, distance: 9.4
drag, startPoint x: 628, startPoint y: 193, endPoint x: 741, endPoint y: 213, distance: 115.0
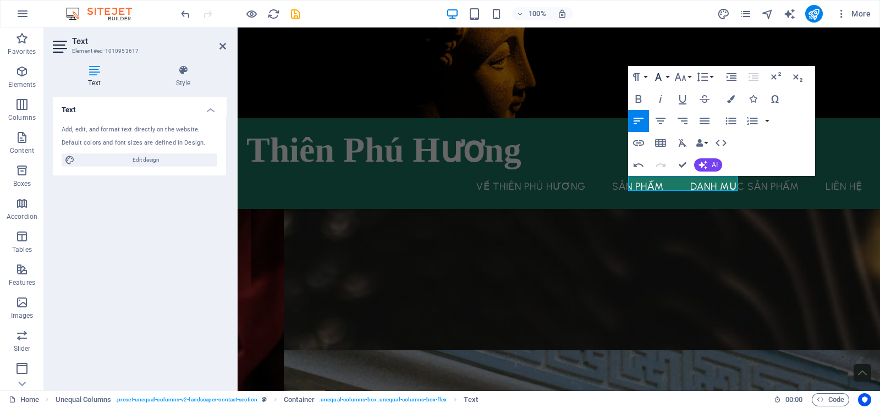
click at [666, 80] on button "Font Family" at bounding box center [660, 77] width 21 height 22
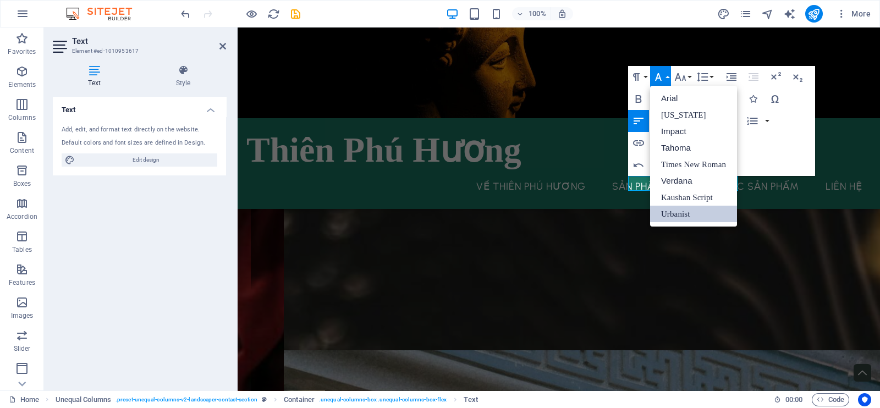
scroll to position [0, 0]
click at [671, 140] on link "Tahoma" at bounding box center [693, 148] width 87 height 16
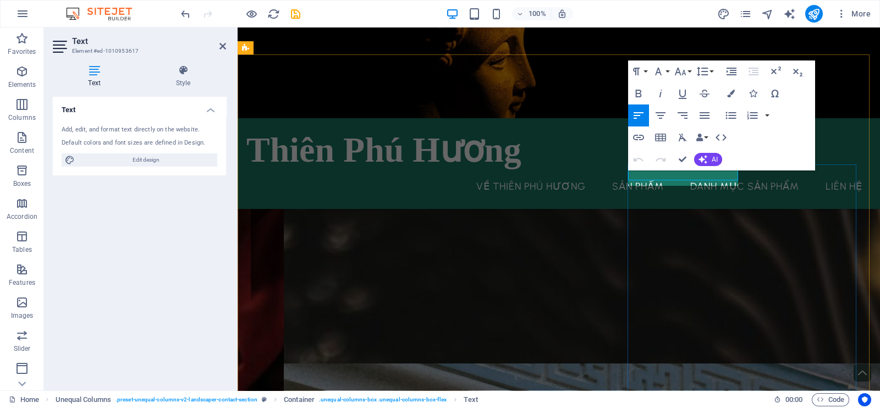
scroll to position [2376, 0]
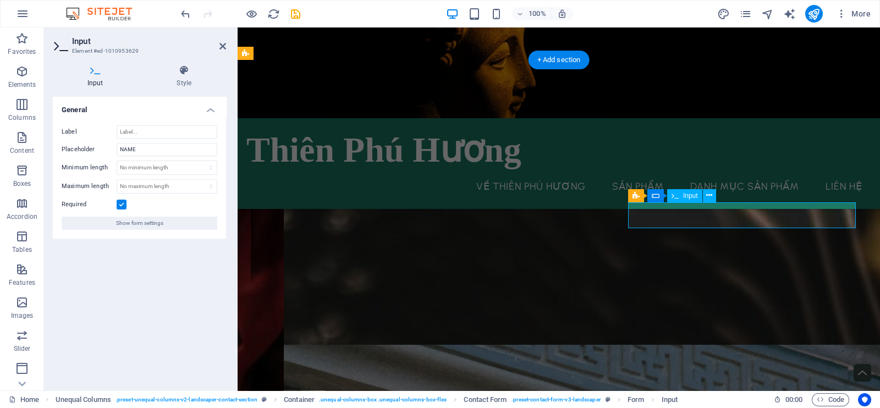
type input "h"
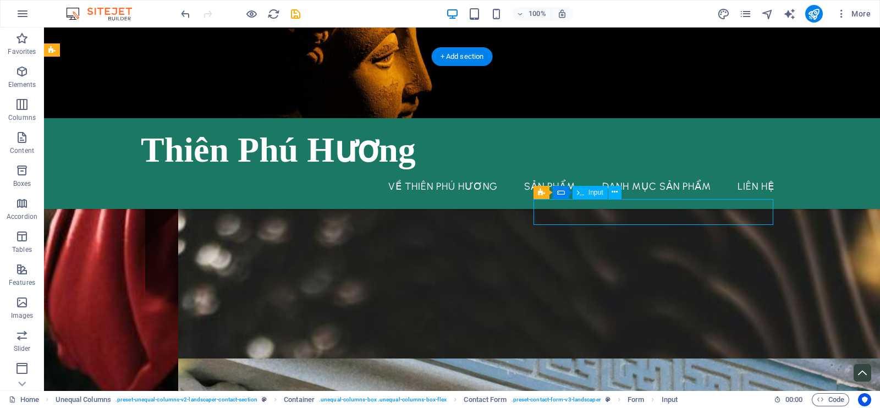
drag, startPoint x: 496, startPoint y: 221, endPoint x: 690, endPoint y: 220, distance: 193.5
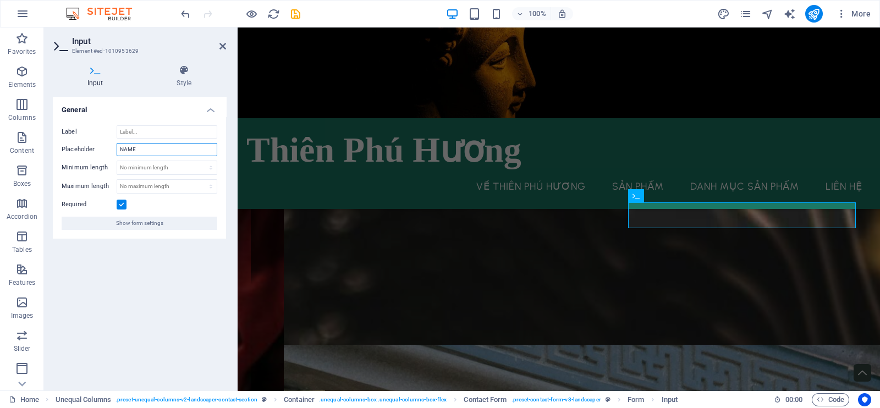
click at [122, 151] on input "NAME" at bounding box center [167, 149] width 101 height 13
drag, startPoint x: 99, startPoint y: 154, endPoint x: 119, endPoint y: 152, distance: 19.9
click at [87, 151] on div "Label Placeholder NAME Minimum length No minimum length chars Maximum length No…" at bounding box center [139, 178] width 173 height 122
drag, startPoint x: 146, startPoint y: 155, endPoint x: 92, endPoint y: 151, distance: 54.6
click at [92, 151] on div "Placeholder NAME" at bounding box center [140, 149] width 156 height 13
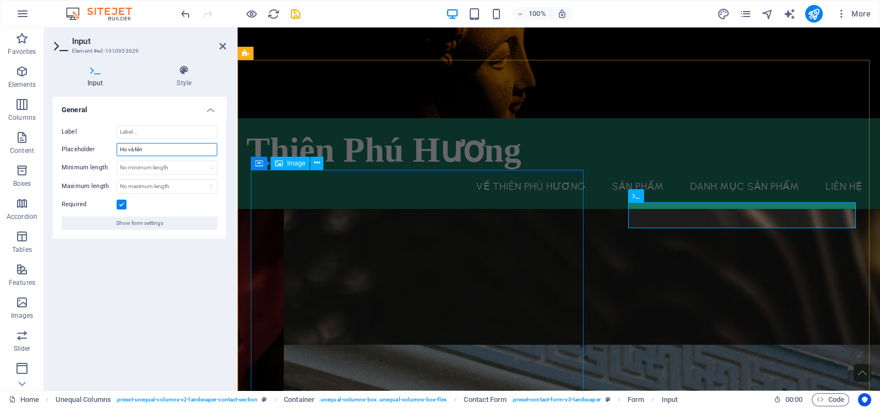
type input "Họ và tên"
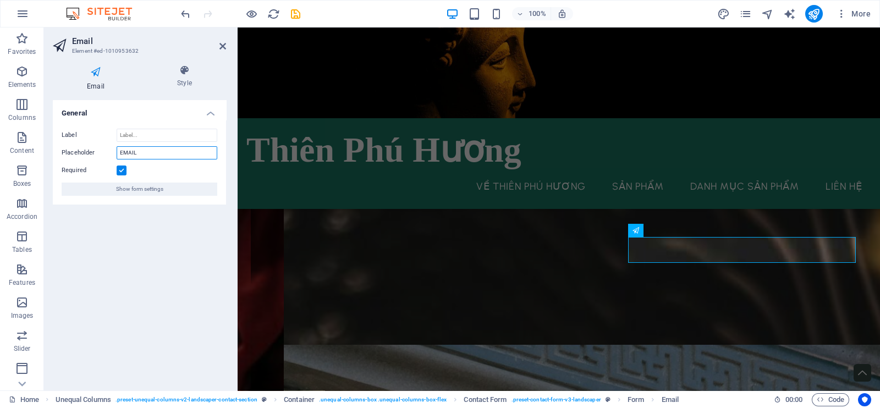
click at [146, 152] on input "EMAIL" at bounding box center [167, 152] width 101 height 13
drag, startPoint x: 125, startPoint y: 147, endPoint x: 58, endPoint y: 145, distance: 67.1
click at [58, 145] on div "Label Placeholder EMAIL Required Show form settings" at bounding box center [139, 162] width 173 height 85
type input "m"
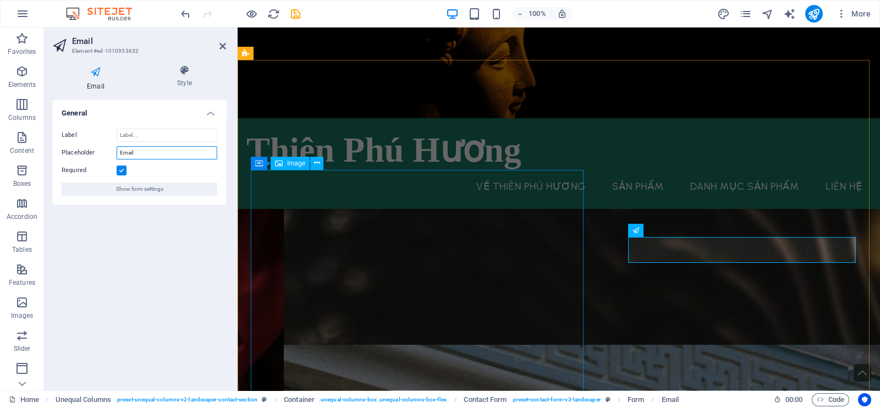
type input "Email"
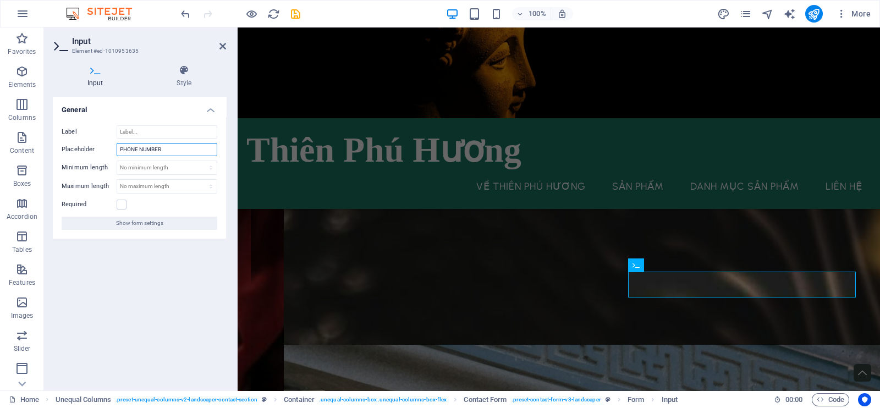
drag, startPoint x: 148, startPoint y: 150, endPoint x: 159, endPoint y: 148, distance: 10.5
click at [148, 149] on input "PHONE NUMBER" at bounding box center [167, 149] width 101 height 13
drag, startPoint x: 163, startPoint y: 148, endPoint x: 11, endPoint y: 136, distance: 152.7
click at [11, 136] on section "Favorites Elements Columns Content Boxes Accordion Tables Features Images Slide…" at bounding box center [440, 208] width 880 height 363
type input "Số điện thoai / Zalo"
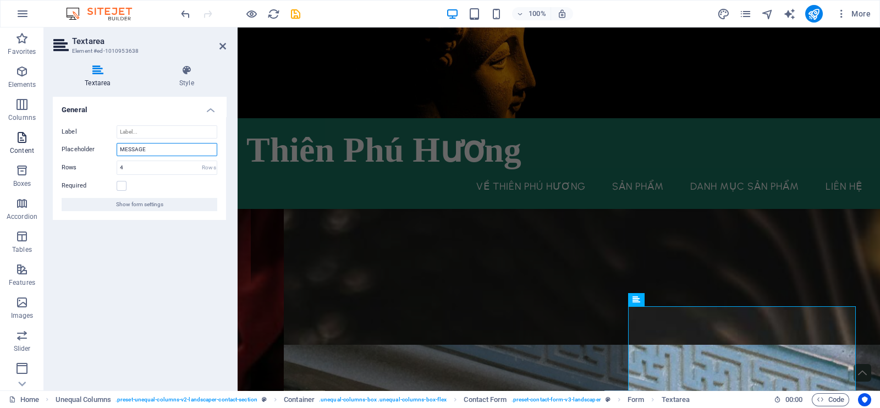
drag, startPoint x: 157, startPoint y: 147, endPoint x: 14, endPoint y: 141, distance: 143.1
click at [14, 141] on section "Favorites Elements Columns Content Boxes Accordion Tables Features Images Slide…" at bounding box center [440, 208] width 880 height 363
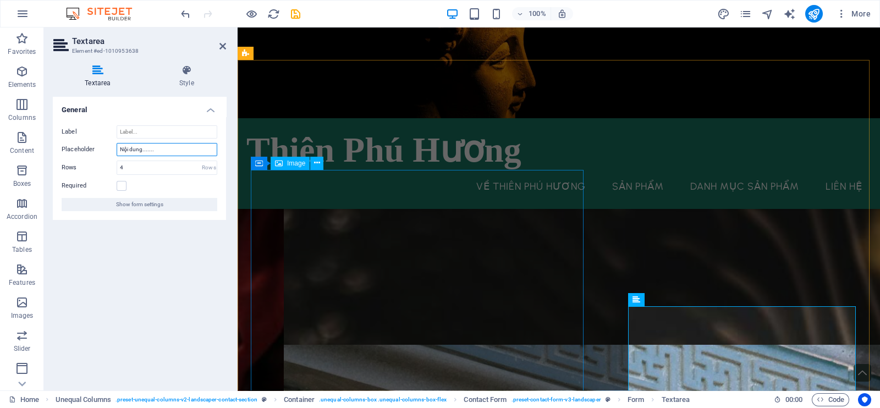
type input "Nội dung......."
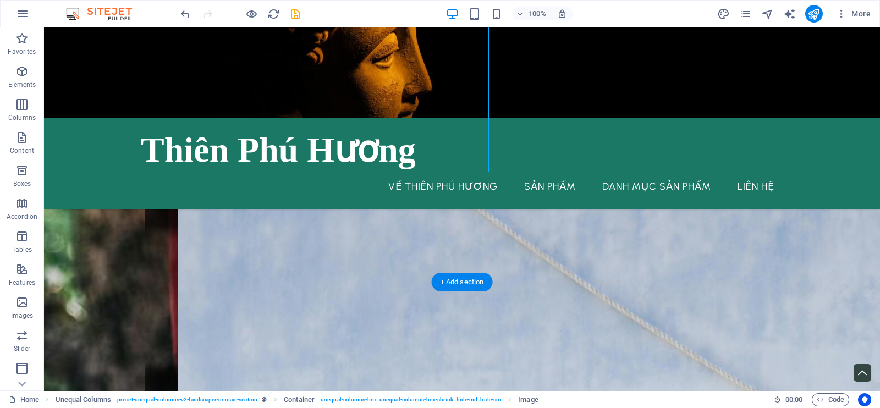
scroll to position [2651, 0]
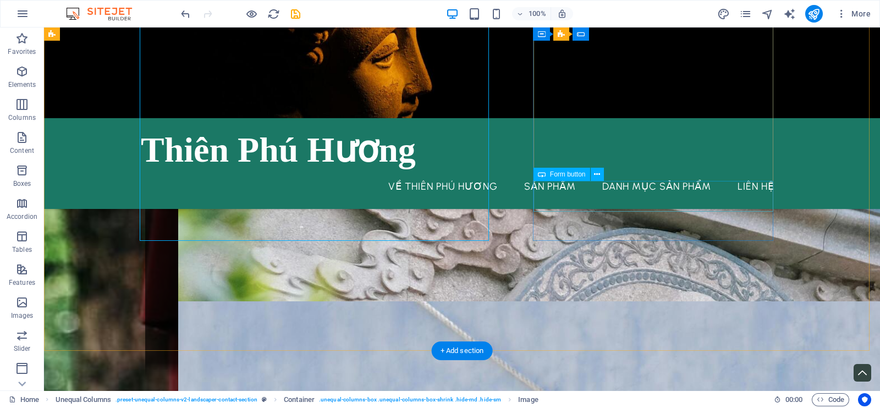
select select "px"
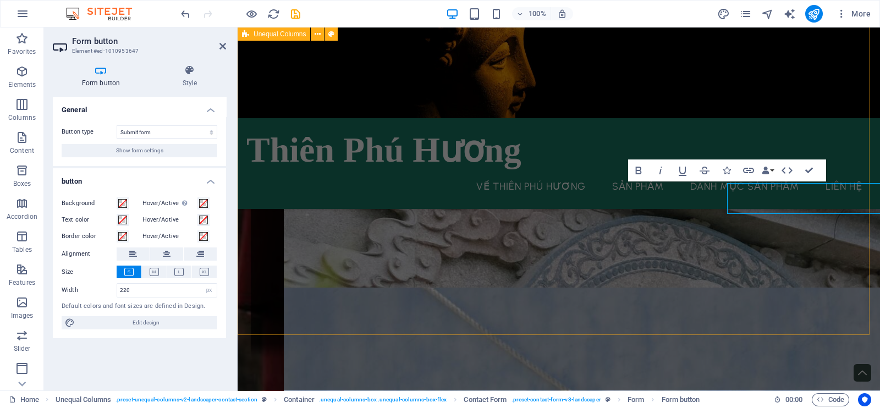
scroll to position [2654, 0]
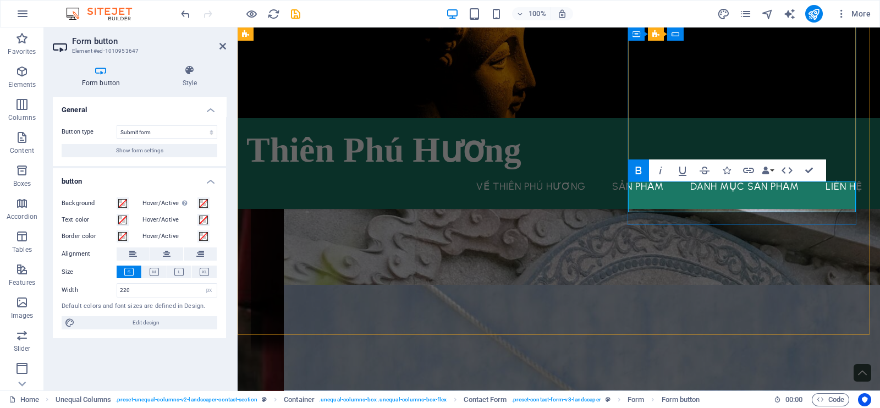
type button "Submit"
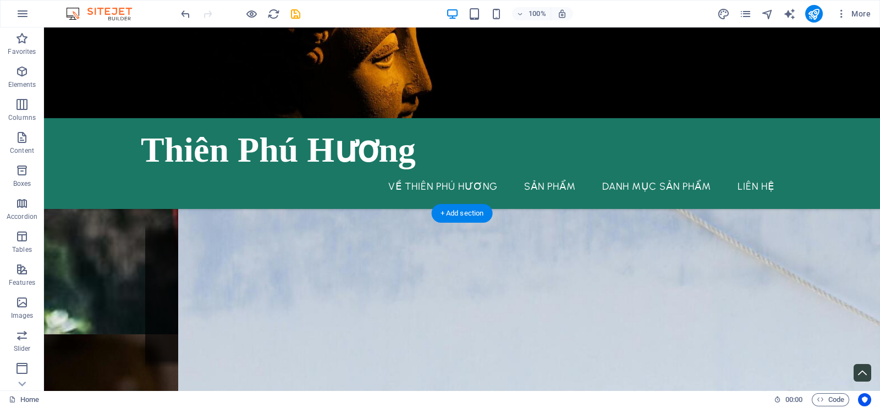
scroll to position [2789, 0]
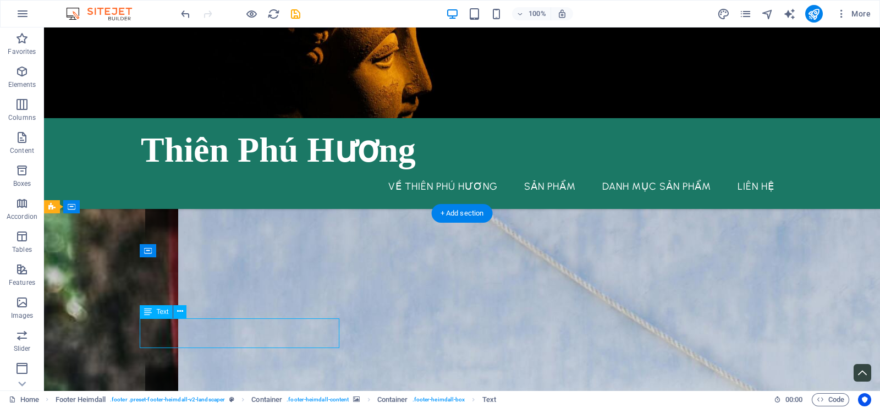
drag, startPoint x: 242, startPoint y: 311, endPoint x: 238, endPoint y: 315, distance: 5.8
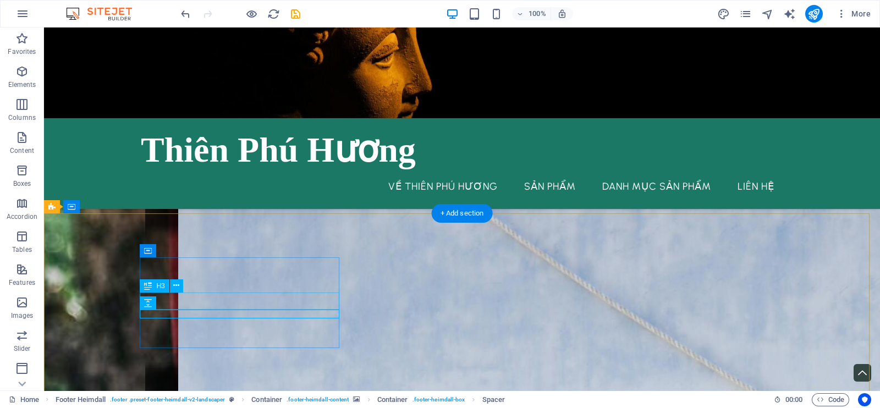
drag, startPoint x: 253, startPoint y: 323, endPoint x: 253, endPoint y: 315, distance: 7.7
drag, startPoint x: 256, startPoint y: 303, endPoint x: 256, endPoint y: 297, distance: 6.1
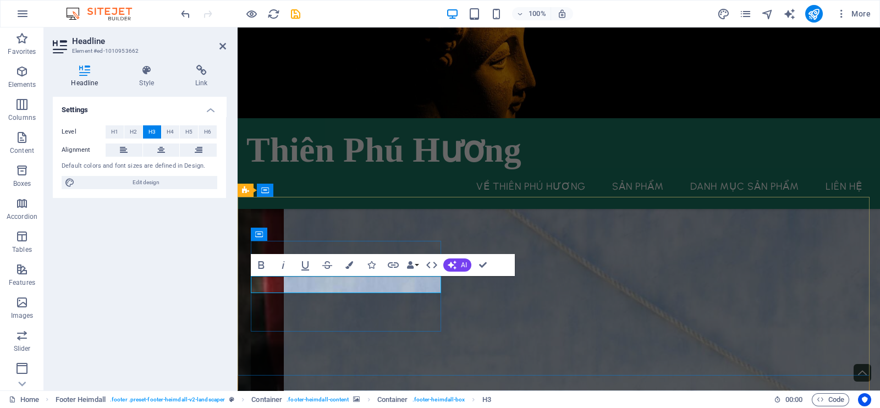
drag, startPoint x: 371, startPoint y: 286, endPoint x: 298, endPoint y: 287, distance: 72.0
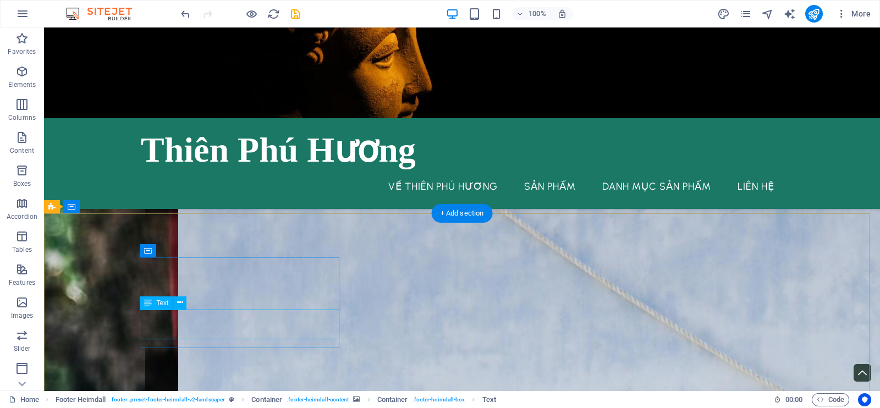
scroll to position [2789, 0]
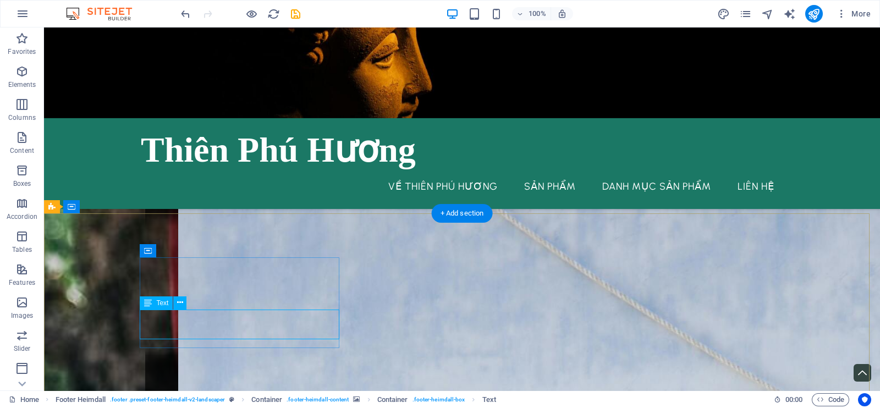
scroll to position [2792, 0]
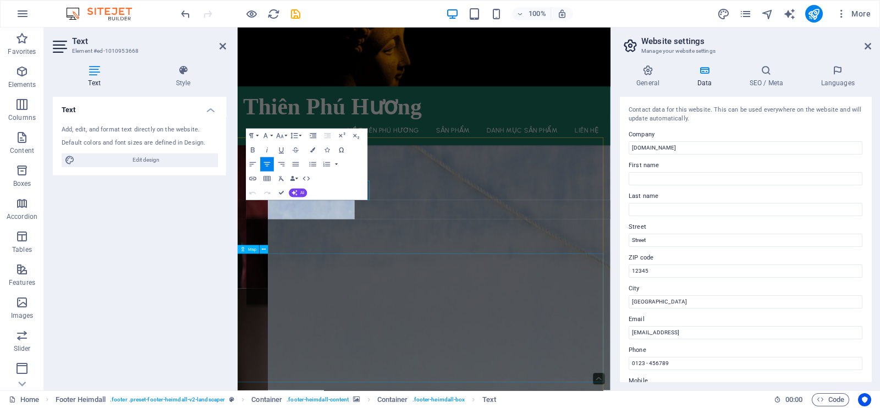
scroll to position [2839, 0]
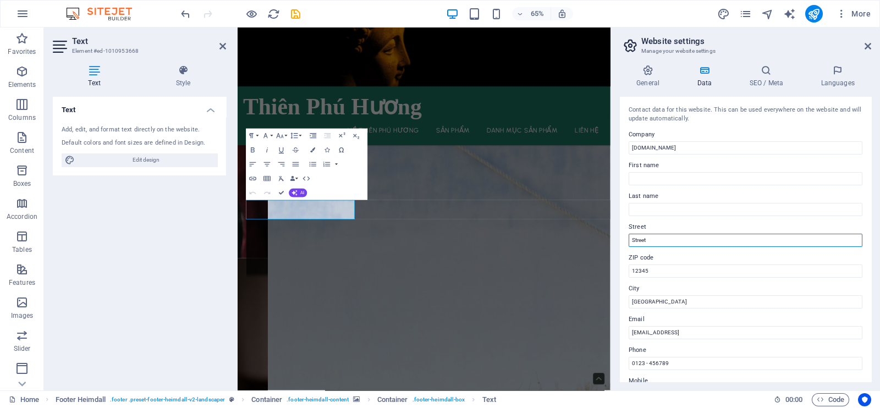
drag, startPoint x: 900, startPoint y: 267, endPoint x: 752, endPoint y: 356, distance: 172.6
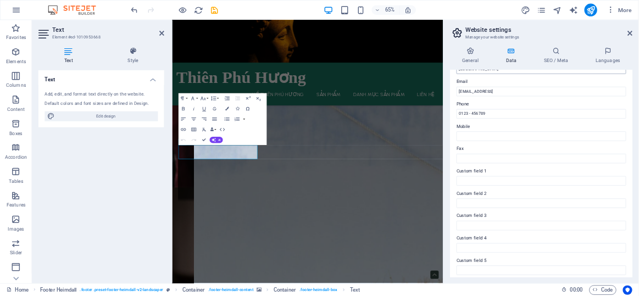
scroll to position [0, 0]
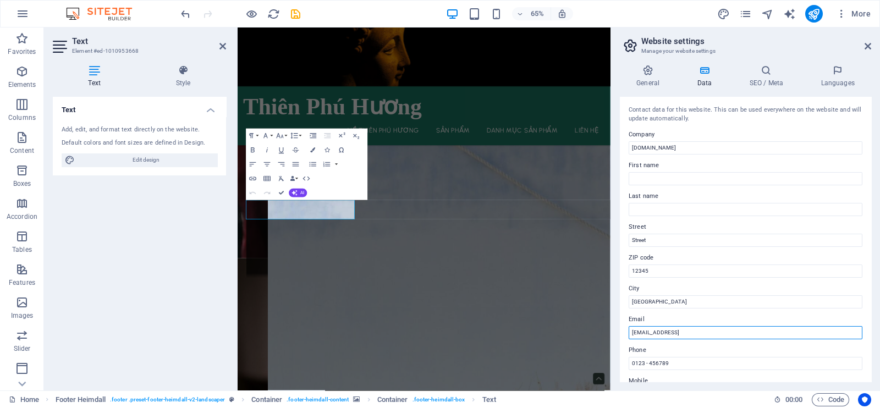
drag, startPoint x: 1002, startPoint y: 362, endPoint x: 751, endPoint y: 494, distance: 283.0
type input "b"
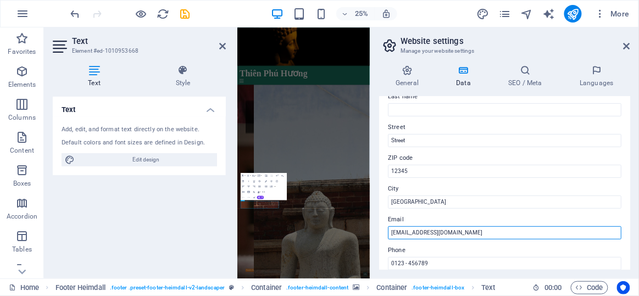
scroll to position [200, 0]
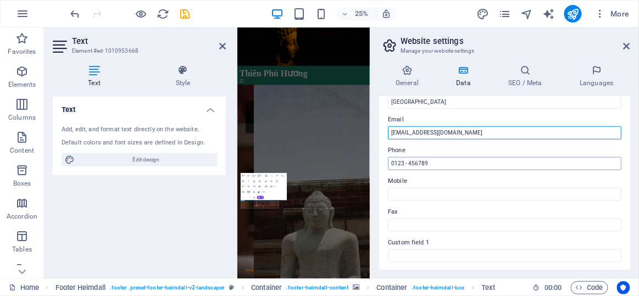
type input "[EMAIL_ADDRESS][DOMAIN_NAME]"
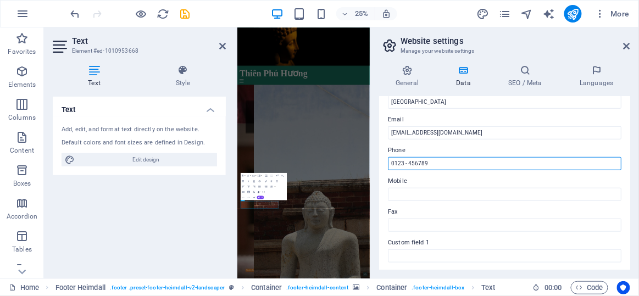
drag, startPoint x: 443, startPoint y: 167, endPoint x: 374, endPoint y: 162, distance: 68.9
click at [374, 162] on div "General Data SEO / Meta Languages Website name thienphuhuongvn.com Logo Drag fi…" at bounding box center [505, 167] width 269 height 223
type input "0977877979"
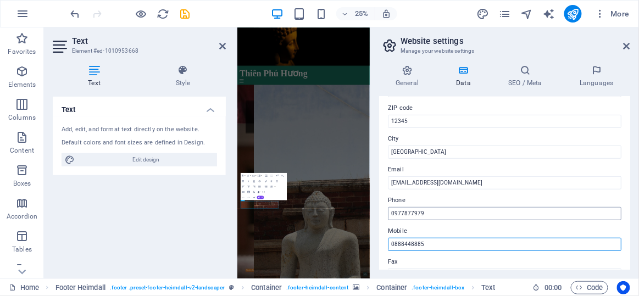
scroll to position [49, 0]
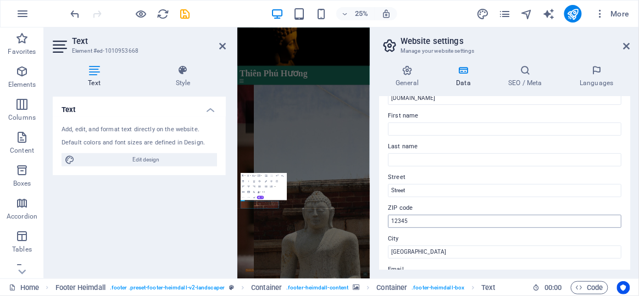
type input "0888448885"
drag, startPoint x: 667, startPoint y: 242, endPoint x: 757, endPoint y: 791, distance: 556.5
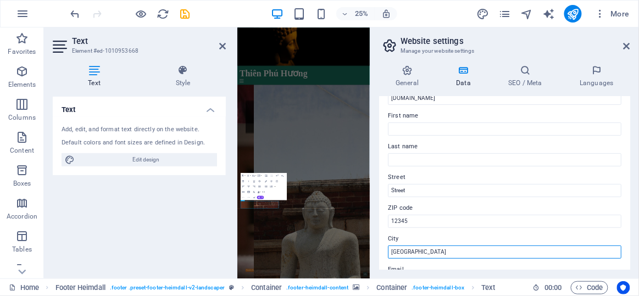
drag, startPoint x: 647, startPoint y: 278, endPoint x: 771, endPoint y: 927, distance: 660.4
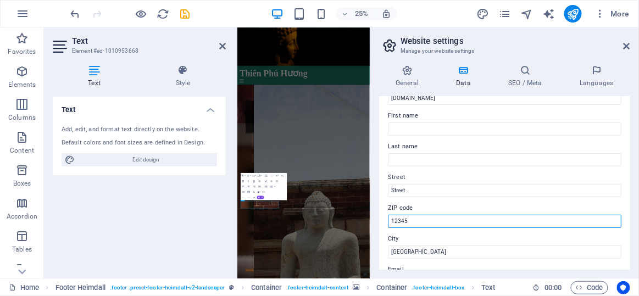
drag, startPoint x: 649, startPoint y: 244, endPoint x: 757, endPoint y: 788, distance: 555.4
drag, startPoint x: 413, startPoint y: 216, endPoint x: 391, endPoint y: 218, distance: 22.0
click at [391, 218] on input "12345" at bounding box center [505, 221] width 234 height 13
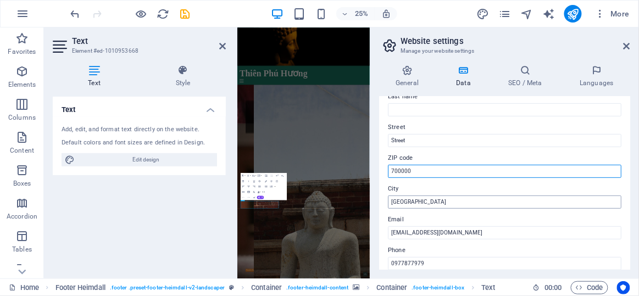
type input "700000"
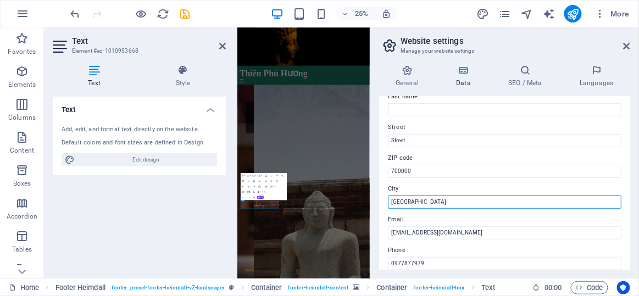
drag, startPoint x: 415, startPoint y: 206, endPoint x: 381, endPoint y: 202, distance: 34.3
click at [381, 202] on div "Contact data for this website. This can be used everywhere on the website and w…" at bounding box center [504, 183] width 251 height 173
type input "[PERSON_NAME]"
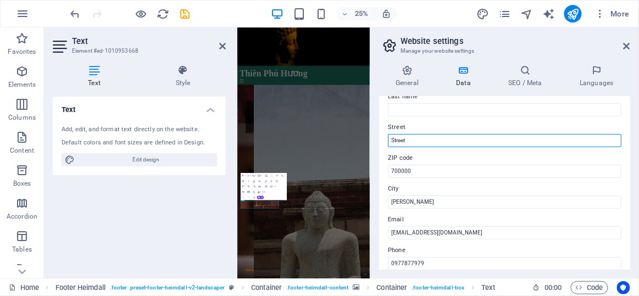
drag, startPoint x: 657, startPoint y: 167, endPoint x: 727, endPoint y: 469, distance: 310.7
type input "S"
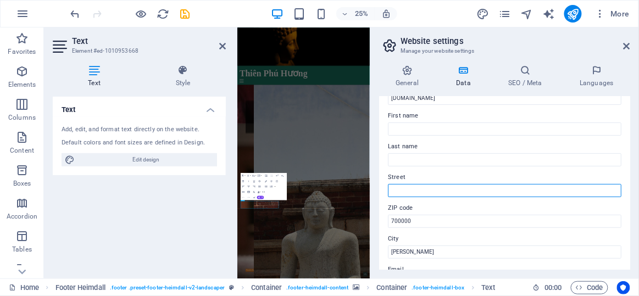
scroll to position [0, 0]
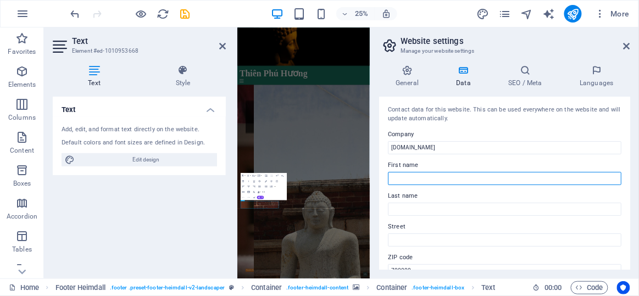
click at [422, 180] on input "First name" at bounding box center [505, 178] width 234 height 13
type input "Thiên Phú Hương"
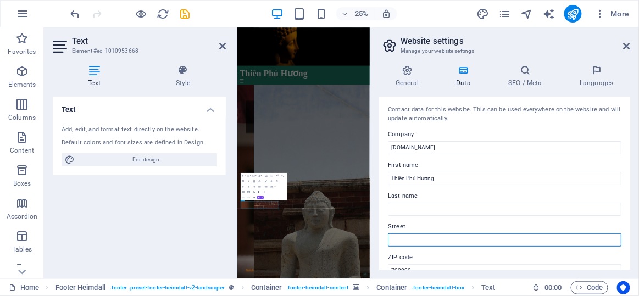
click at [421, 235] on input "Street" at bounding box center [505, 240] width 234 height 13
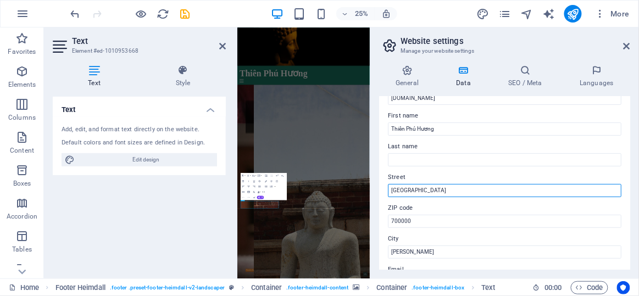
type input "[GEOGRAPHIC_DATA]"
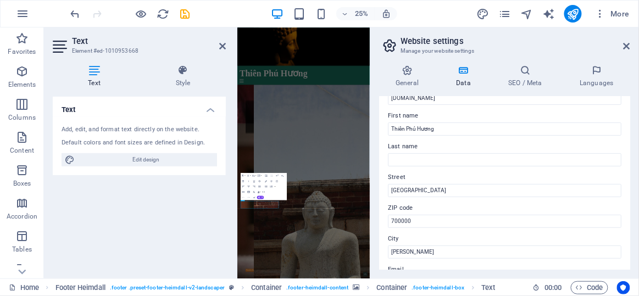
click at [624, 45] on icon at bounding box center [627, 46] width 7 height 9
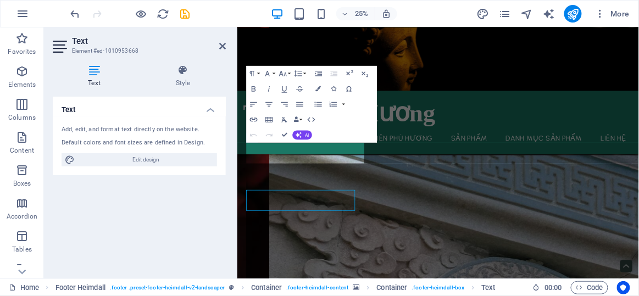
scroll to position [2937, 0]
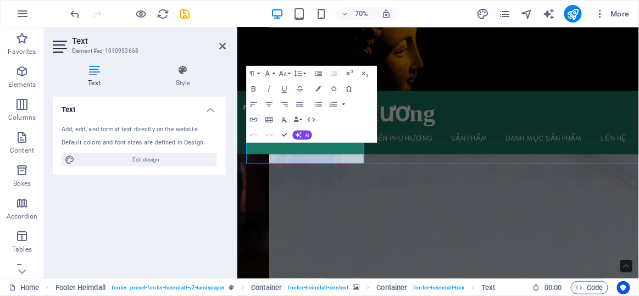
click at [230, 198] on div "Text Style Text Add, edit, and format text directly on the website. Default col…" at bounding box center [139, 167] width 191 height 223
click at [222, 47] on icon at bounding box center [222, 46] width 7 height 9
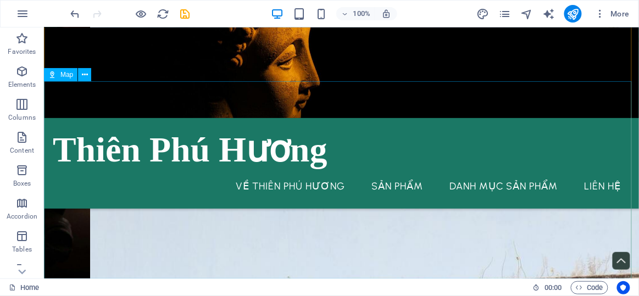
scroll to position [3096, 0]
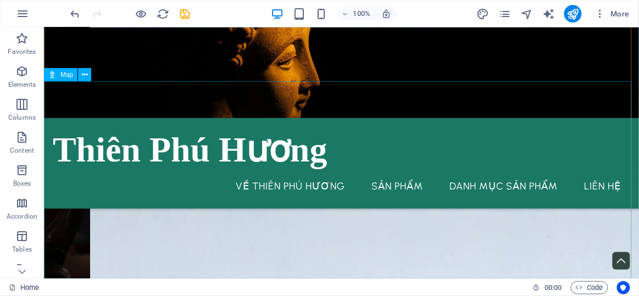
select select "1"
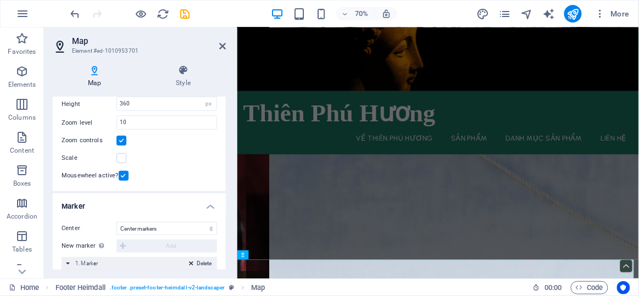
scroll to position [236, 0]
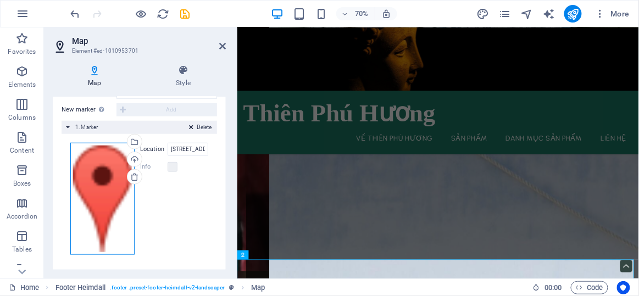
click at [97, 169] on div "Drag files here, click to choose files or select files from Files or our free s…" at bounding box center [102, 199] width 64 height 112
click at [97, 169] on body "thienphuhuongvn.com Home Favorites Elements Columns Content Boxes Accordion Tab…" at bounding box center [319, 148] width 639 height 296
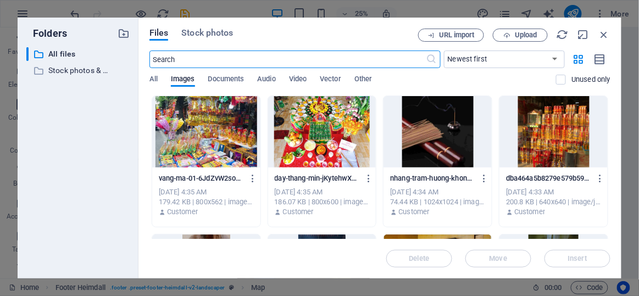
scroll to position [2508, 0]
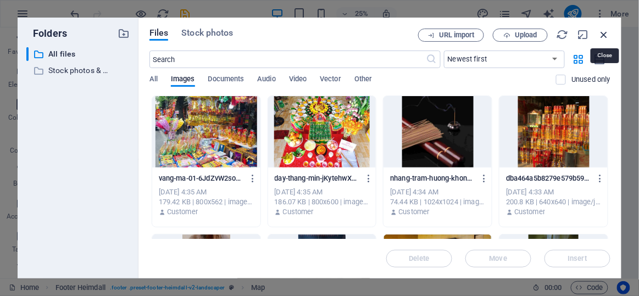
click at [606, 36] on icon "button" at bounding box center [605, 35] width 12 height 12
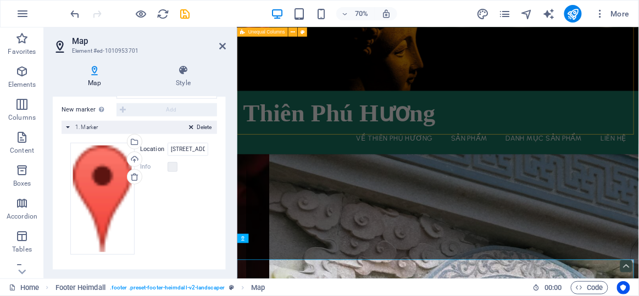
scroll to position [2851, 0]
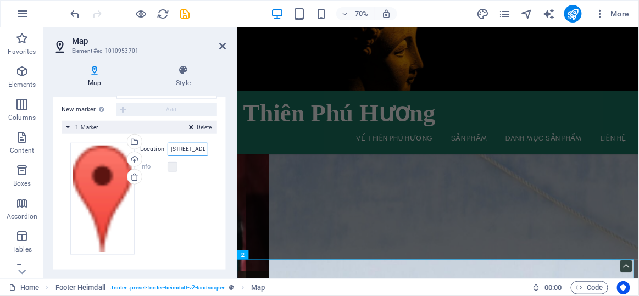
click at [193, 150] on input "4494 North Palmer Road 20889 Bethesda, MD" at bounding box center [188, 149] width 41 height 13
type input "21 bis Phú Giáo, Phường 14m Quận 5, Hồ Chí Minh"
click at [190, 197] on div "Drag files here, click to choose files or select files from Files or our free s…" at bounding box center [139, 199] width 138 height 112
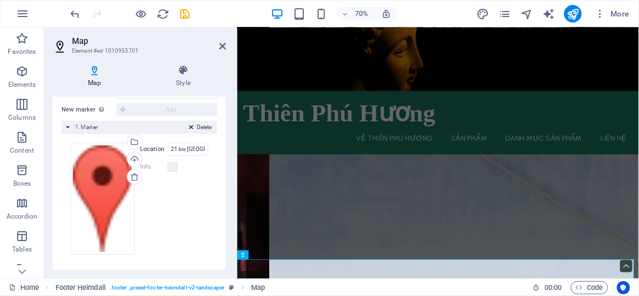
click at [203, 194] on div "Drag files here, click to choose files or select files from Files or our free s…" at bounding box center [139, 199] width 138 height 112
click at [220, 42] on icon at bounding box center [222, 46] width 7 height 9
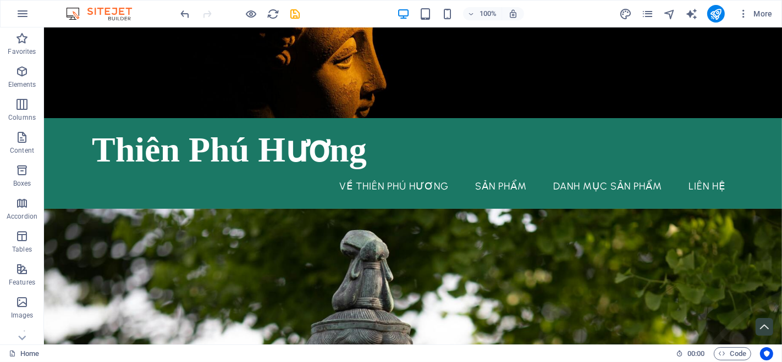
drag, startPoint x: 774, startPoint y: 270, endPoint x: 771, endPoint y: 47, distance: 222.6
click at [719, 18] on icon "publish" at bounding box center [715, 14] width 13 height 13
checkbox input "false"
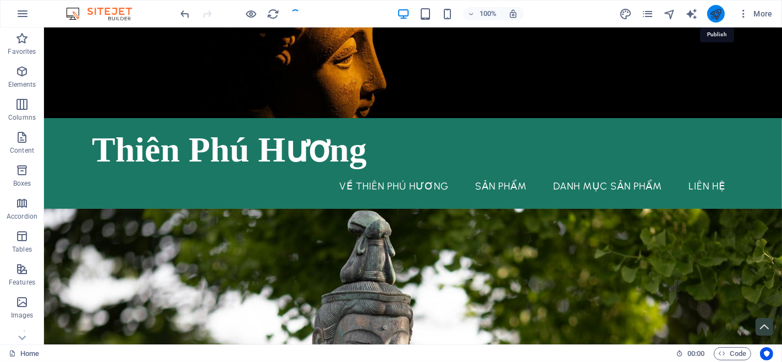
click at [714, 18] on icon "publish" at bounding box center [715, 14] width 13 height 13
click at [715, 18] on icon "publish" at bounding box center [715, 14] width 13 height 13
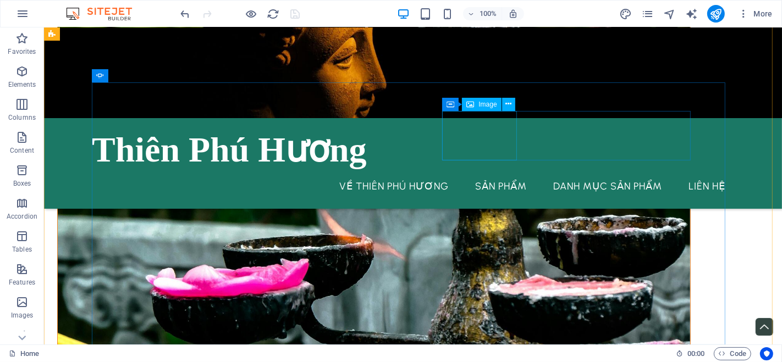
scroll to position [1343, 0]
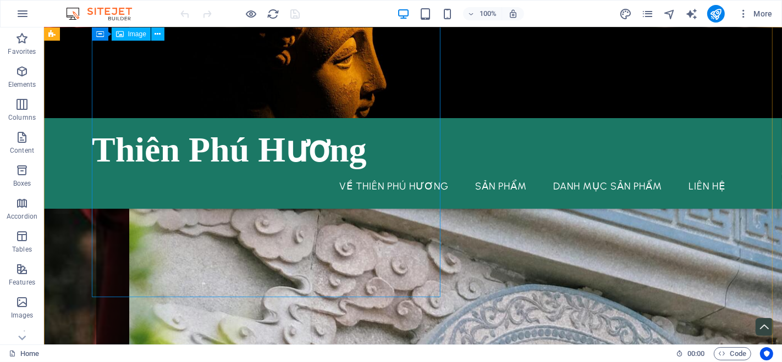
scroll to position [2533, 0]
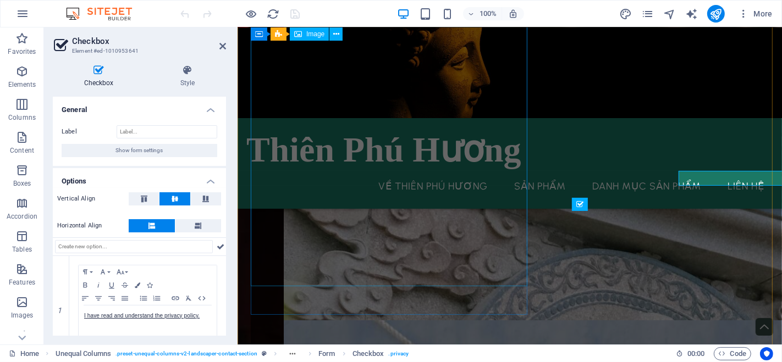
scroll to position [2637, 0]
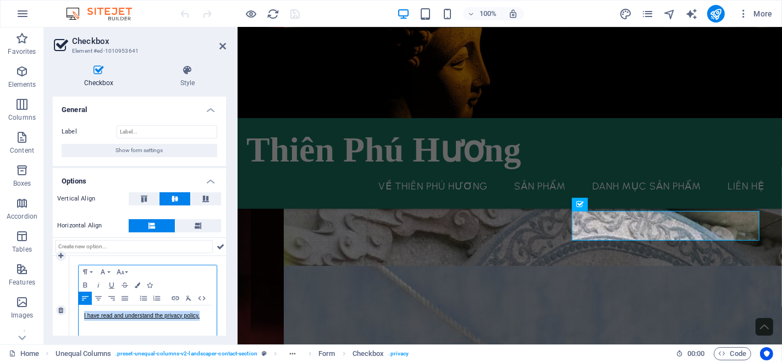
drag, startPoint x: 210, startPoint y: 316, endPoint x: 75, endPoint y: 314, distance: 134.7
click at [78, 311] on div "Paragraph Format Normal Heading 1 Heading 2 Heading 3 Heading 4 Heading 5 Headi…" at bounding box center [147, 302] width 139 height 74
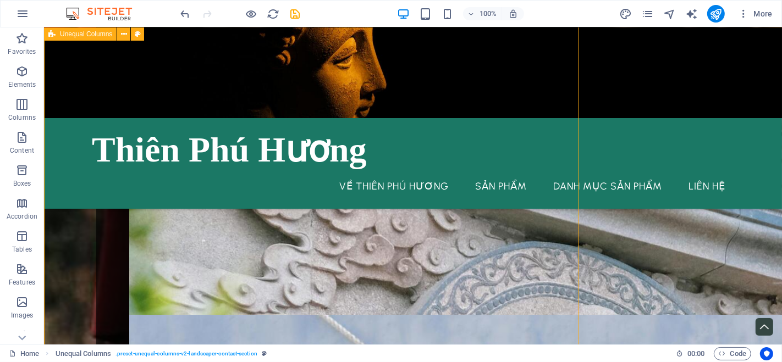
scroll to position [2533, 0]
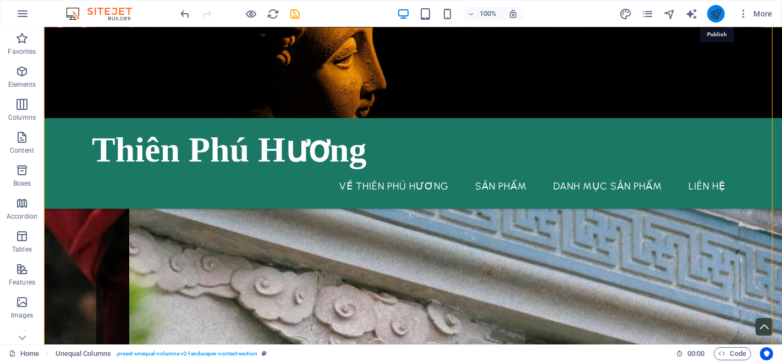
click at [715, 12] on icon "publish" at bounding box center [715, 14] width 13 height 13
checkbox input "false"
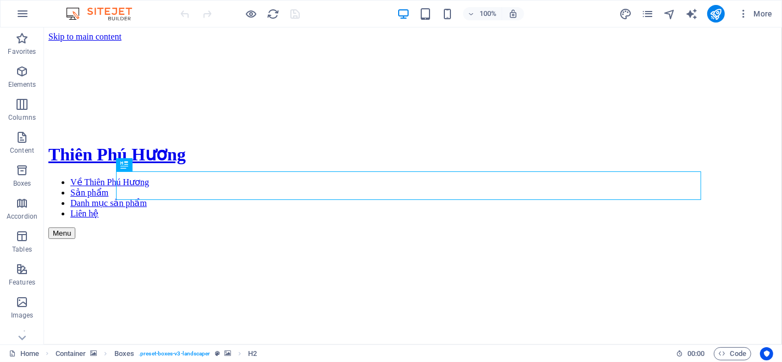
scroll to position [351, 0]
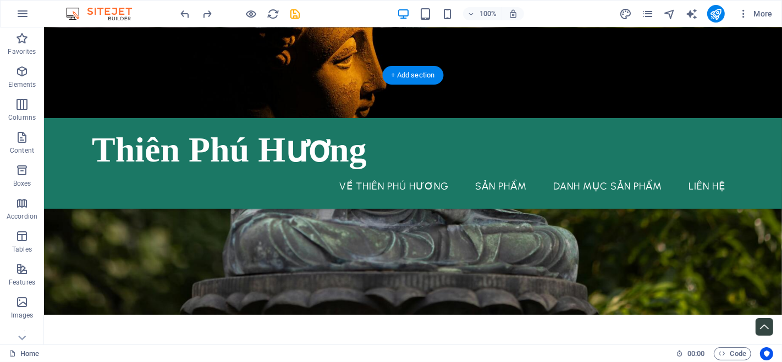
scroll to position [412, 0]
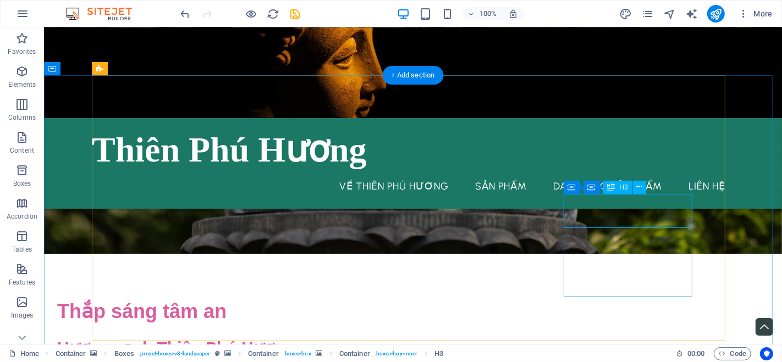
drag, startPoint x: 577, startPoint y: 204, endPoint x: 403, endPoint y: 218, distance: 174.2
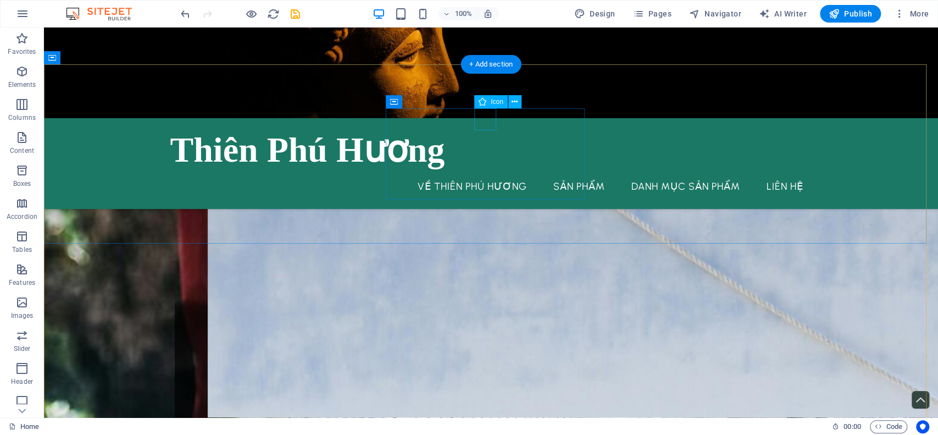
scroll to position [2802, 0]
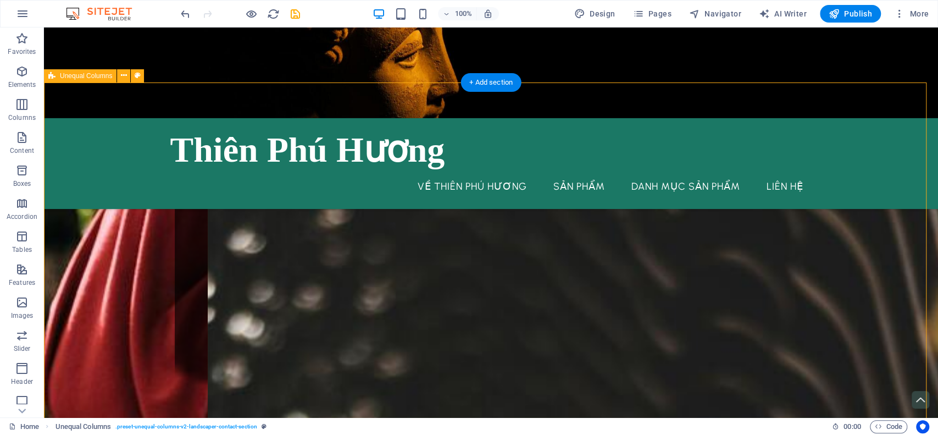
scroll to position [2142, 0]
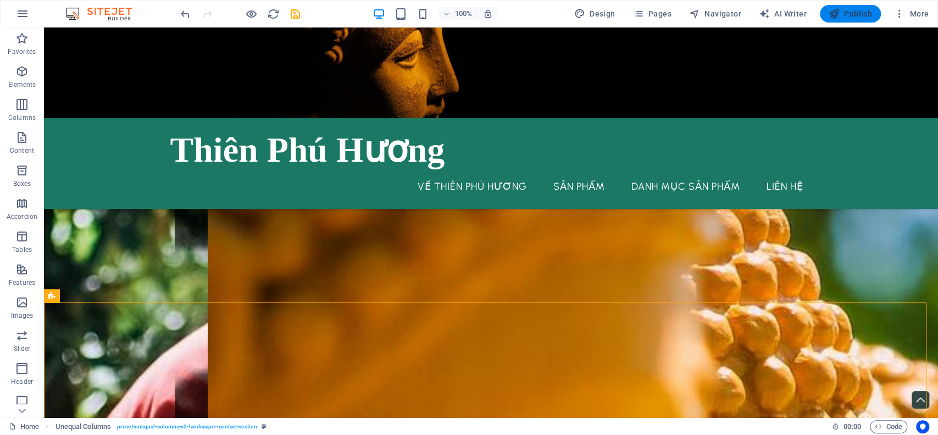
click at [781, 13] on span "Publish" at bounding box center [850, 13] width 43 height 11
checkbox input "false"
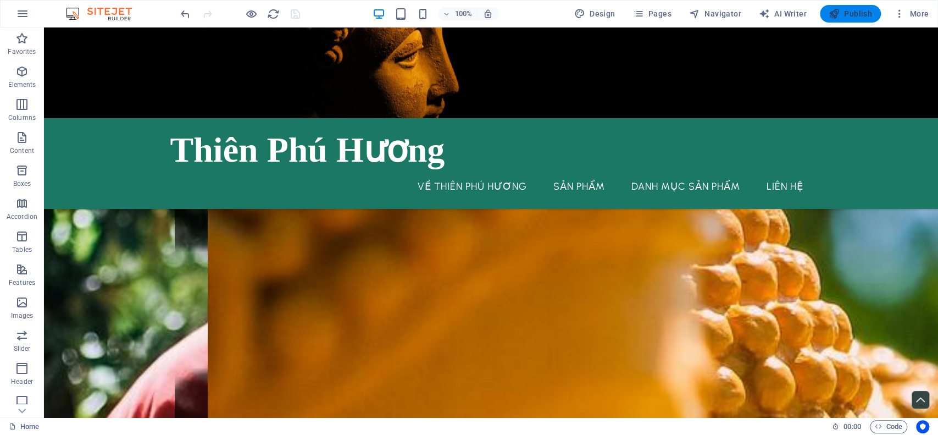
click at [781, 13] on span "Publish" at bounding box center [850, 13] width 43 height 11
